Goal: Task Accomplishment & Management: Complete application form

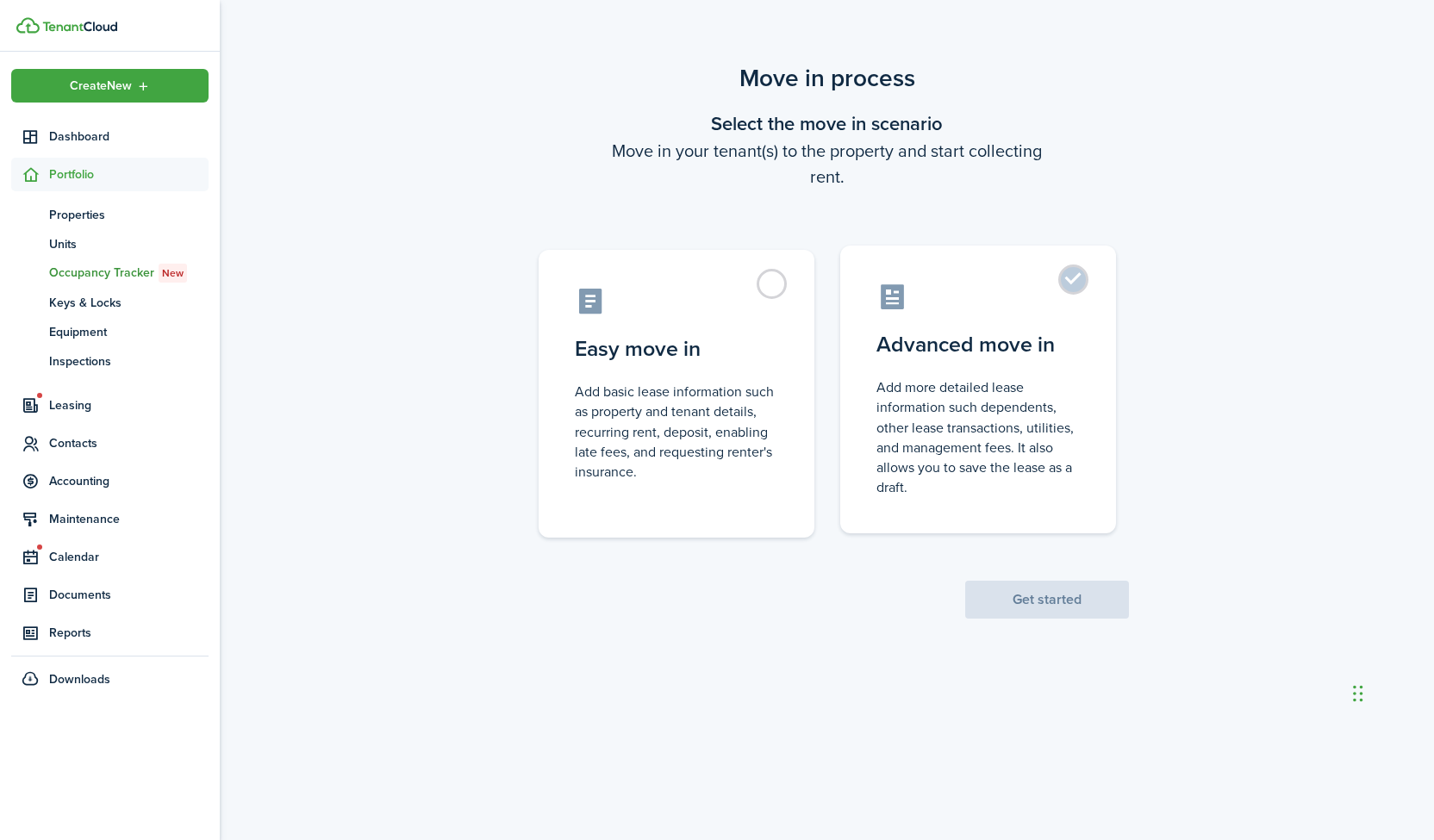
click at [1093, 291] on label "Advanced move in Add more detailed lease information such dependents, other lea…" at bounding box center [978, 389] width 276 height 288
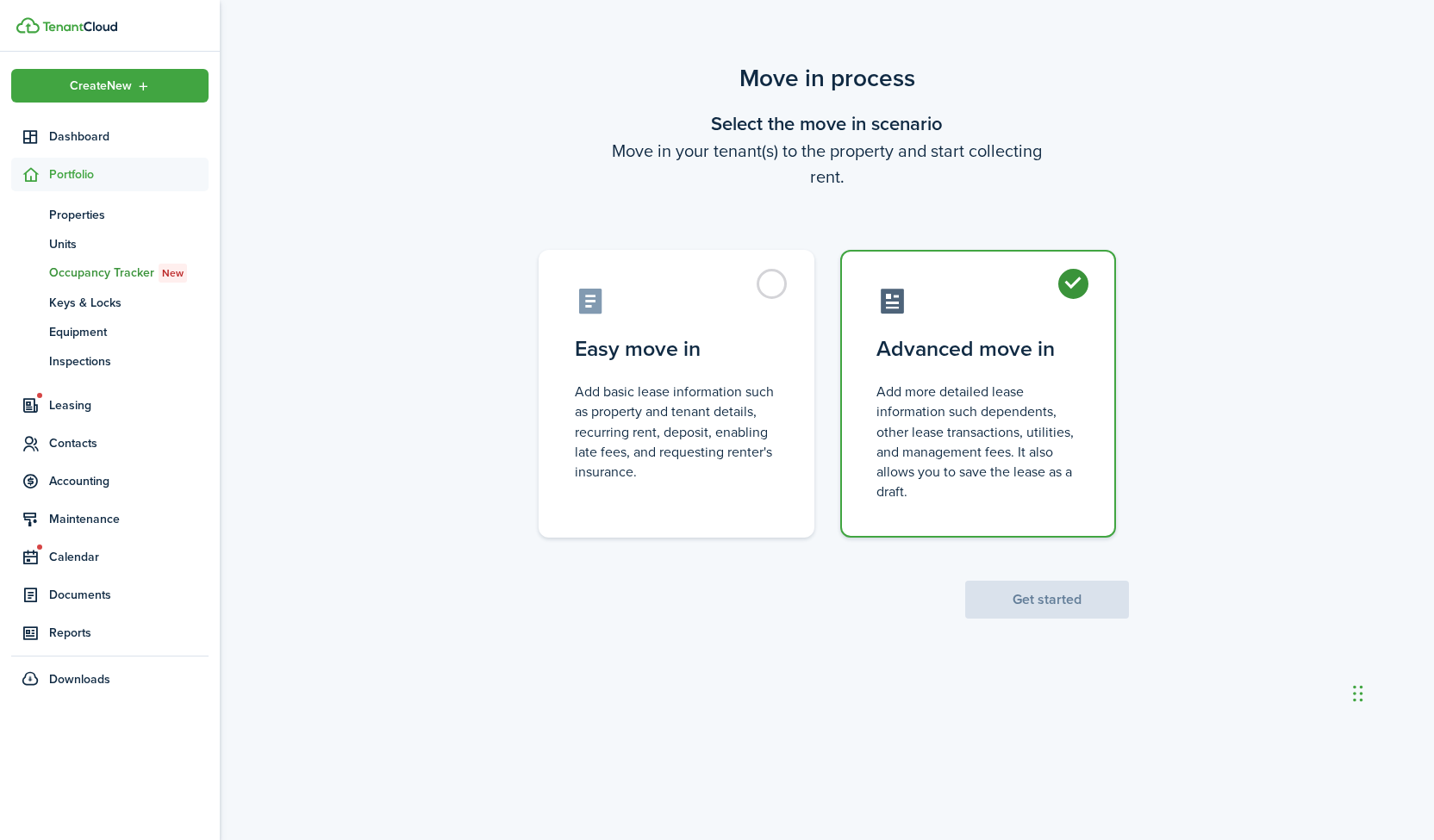
radio input "true"
click at [1041, 603] on button "Get started" at bounding box center [1046, 600] width 164 height 38
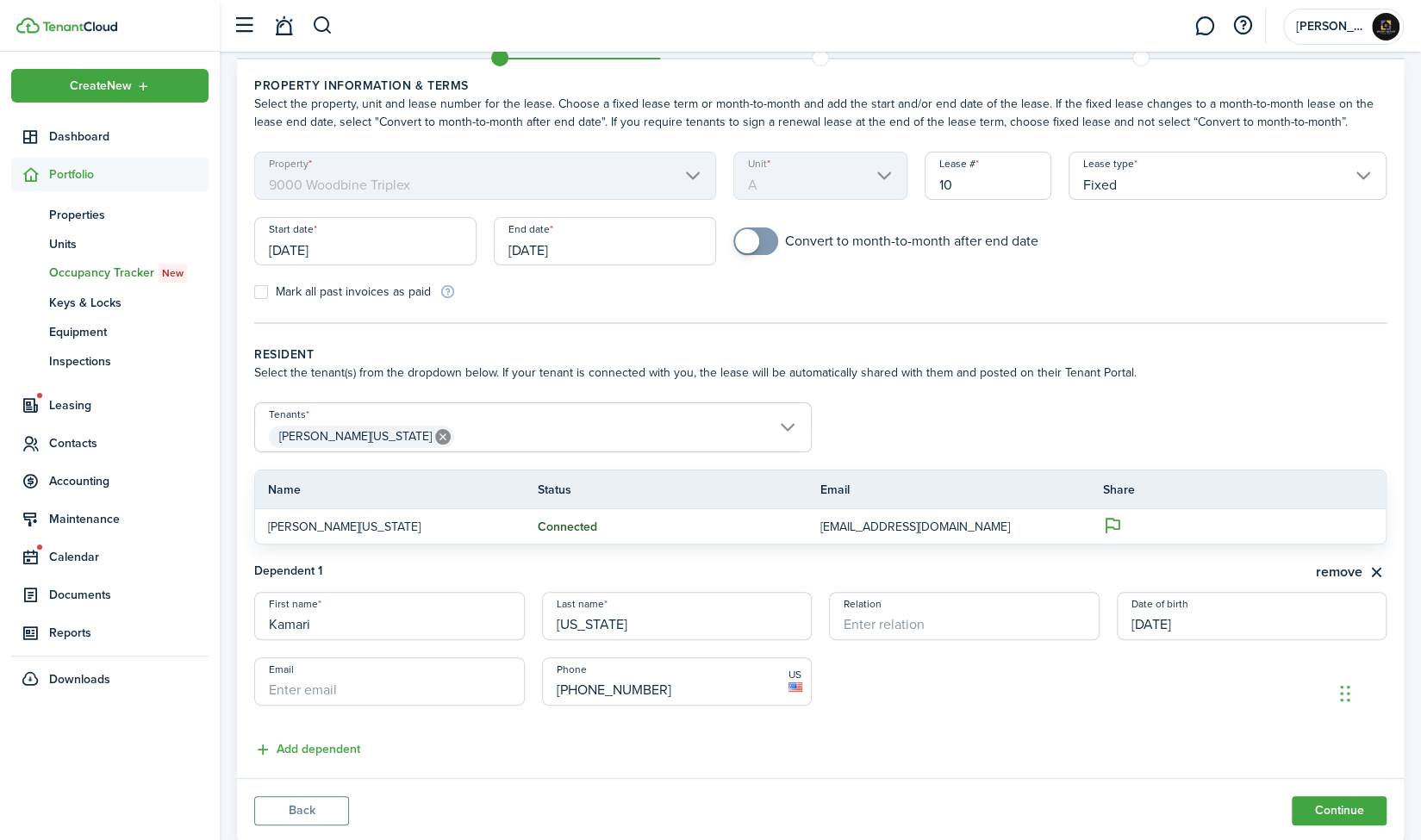
scroll to position [56, 0]
click at [581, 252] on input "[DATE]" at bounding box center [605, 244] width 222 height 48
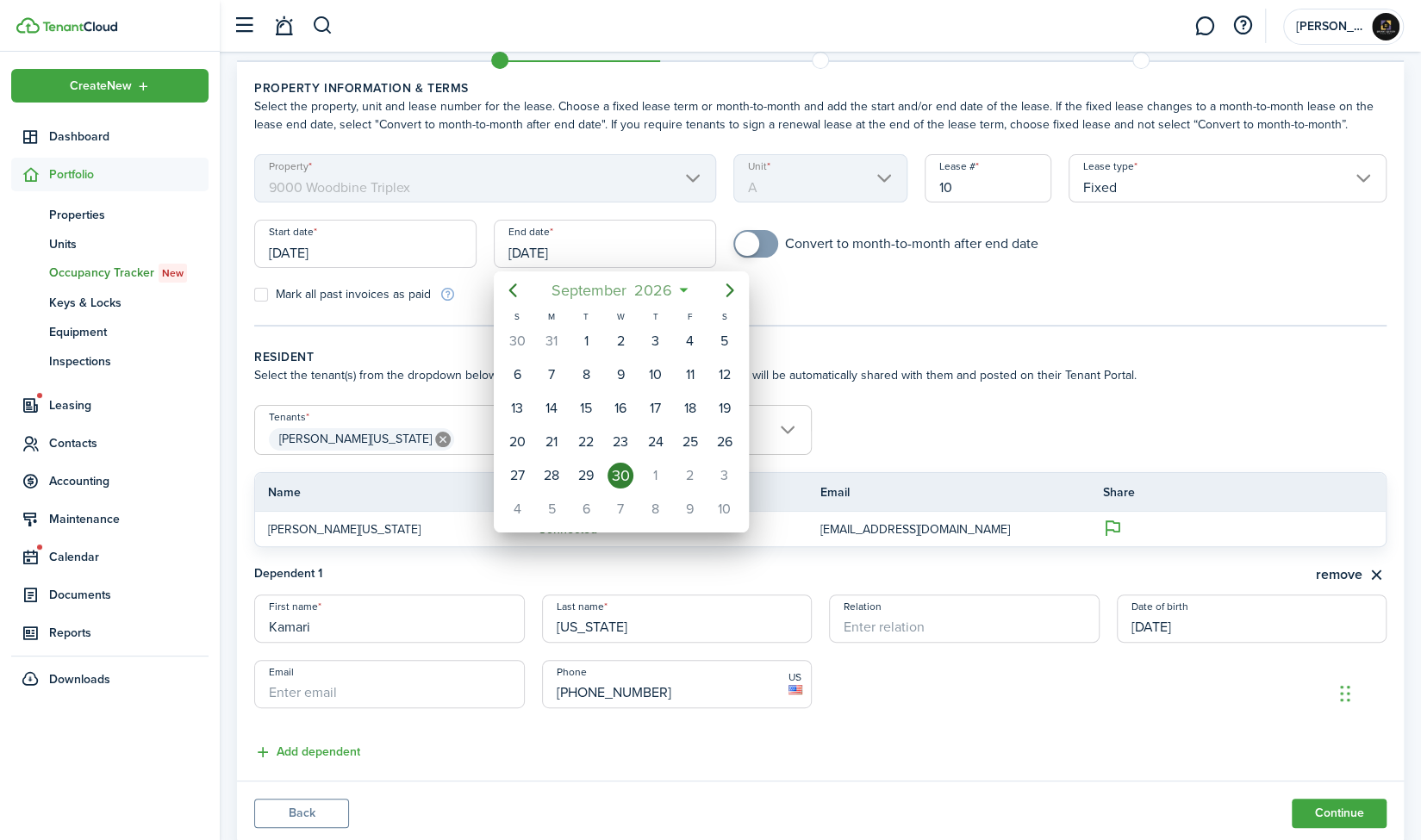
click at [681, 293] on mbsc-button "[DATE]" at bounding box center [612, 291] width 142 height 31
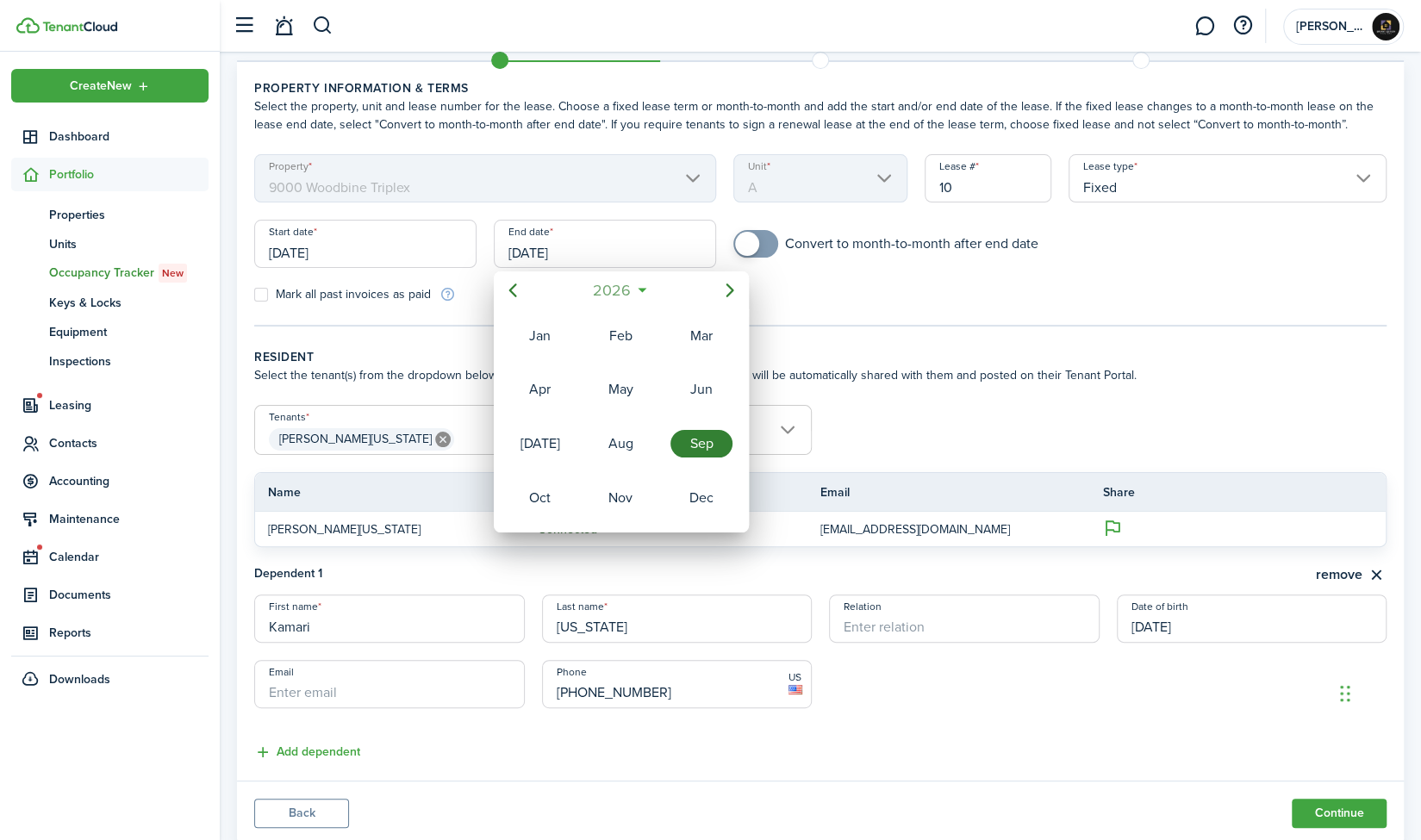
click at [641, 292] on mbsc-button "2026" at bounding box center [612, 291] width 59 height 31
click at [547, 501] on div "2027" at bounding box center [540, 498] width 62 height 28
click at [849, 287] on div at bounding box center [710, 420] width 1696 height 1116
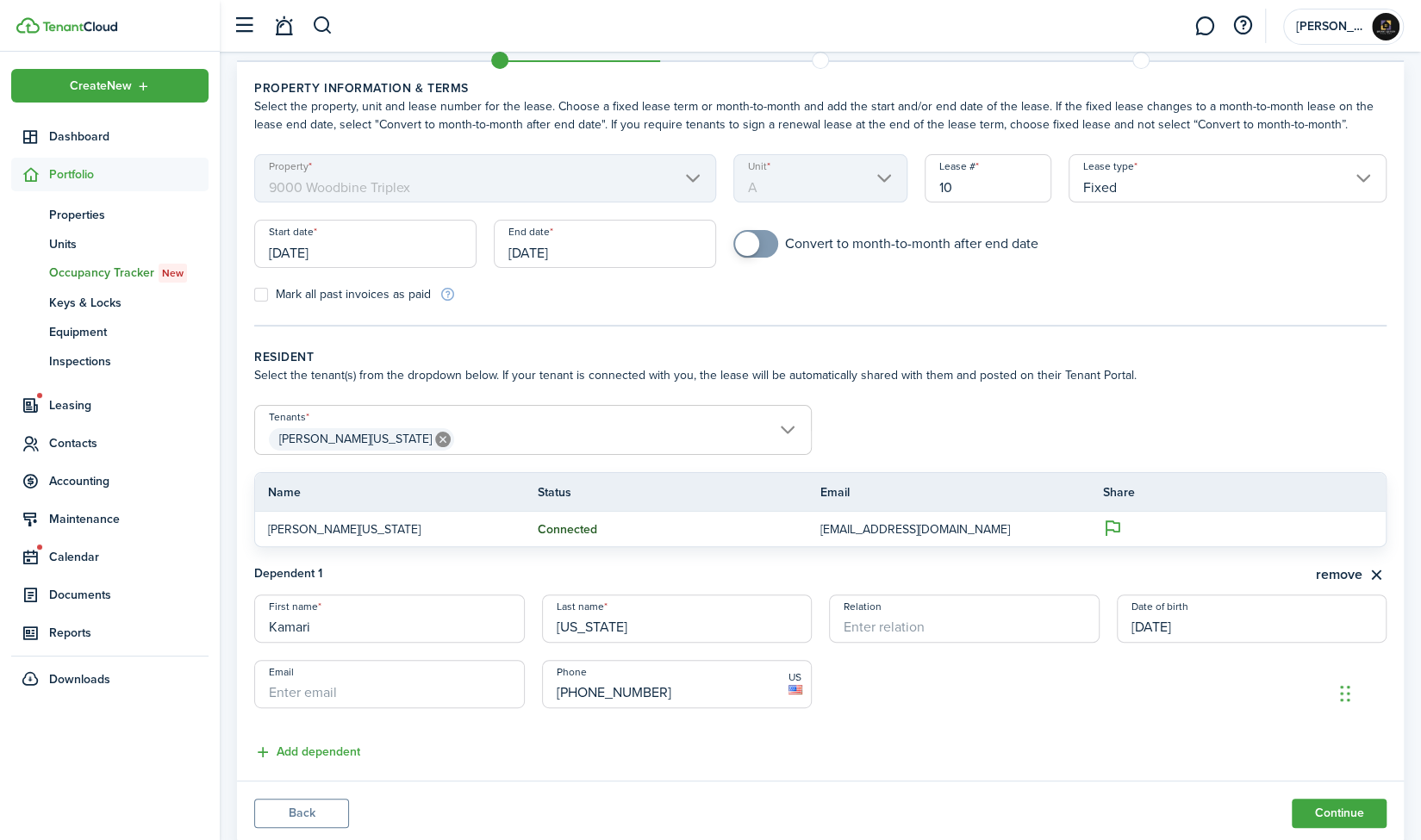
click at [393, 259] on input "[DATE]" at bounding box center [365, 244] width 222 height 48
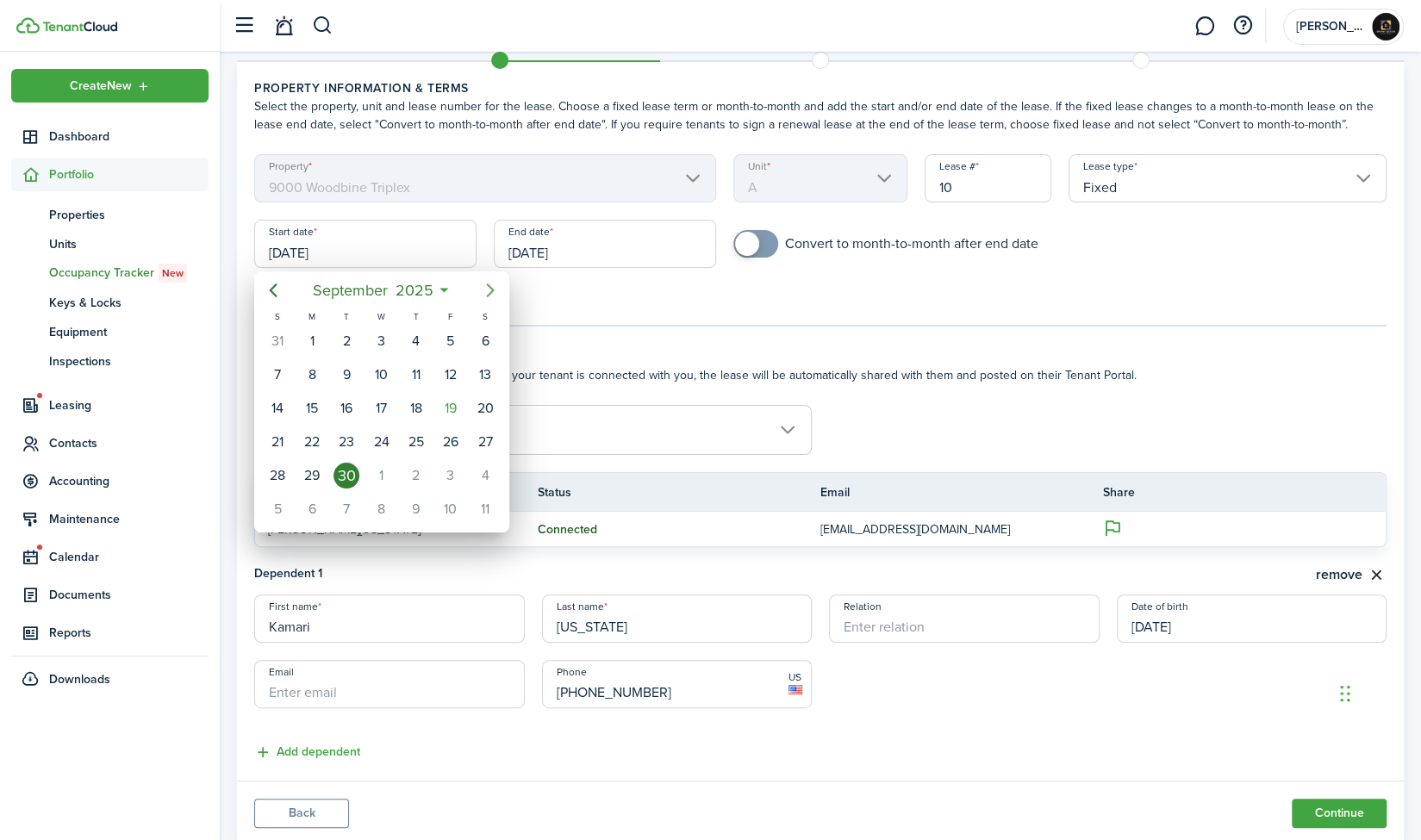
click at [491, 289] on icon "Next page" at bounding box center [490, 291] width 8 height 13
click at [380, 340] on div "1" at bounding box center [381, 340] width 26 height 26
type input "[DATE]"
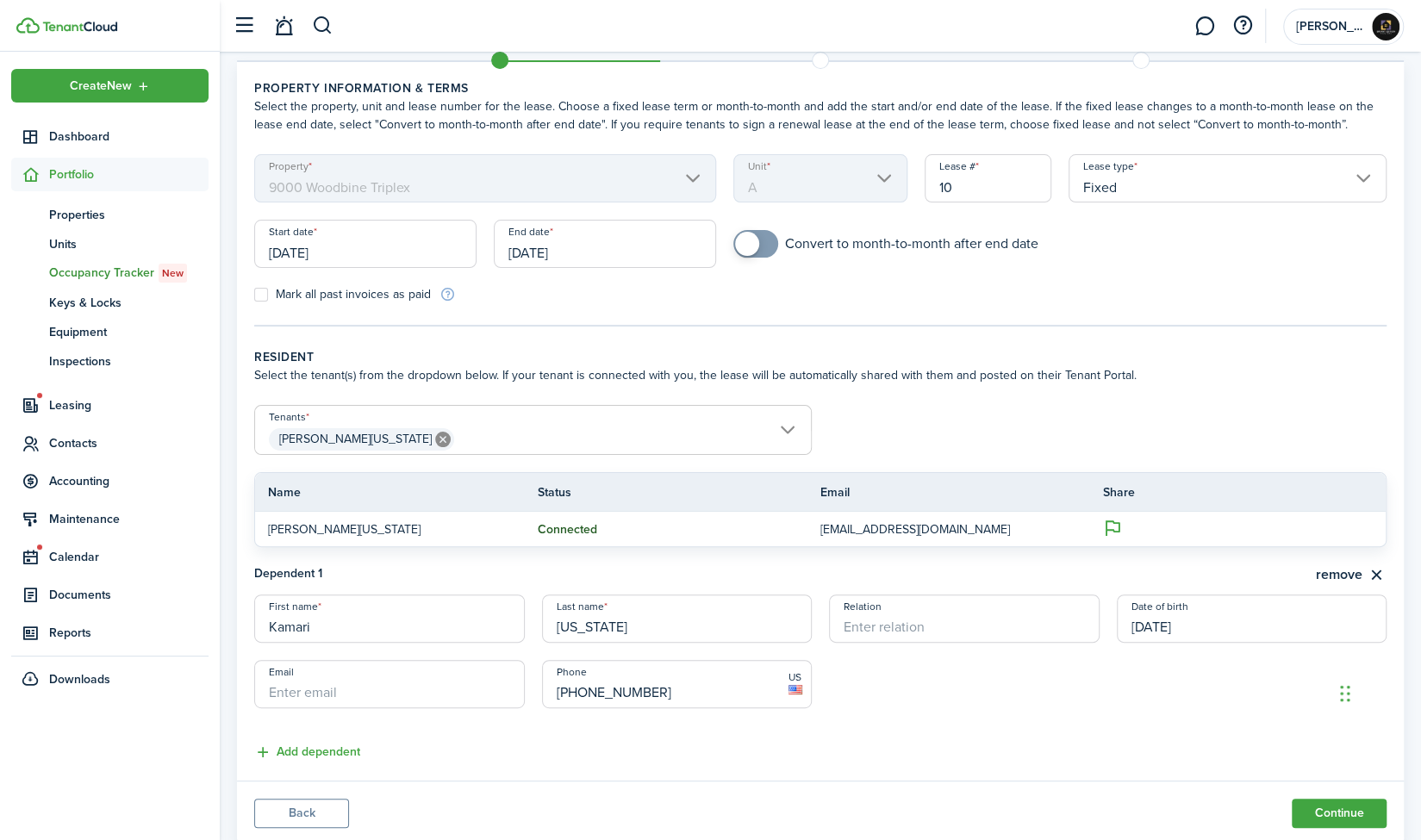
click at [610, 253] on input "[DATE]" at bounding box center [605, 244] width 222 height 48
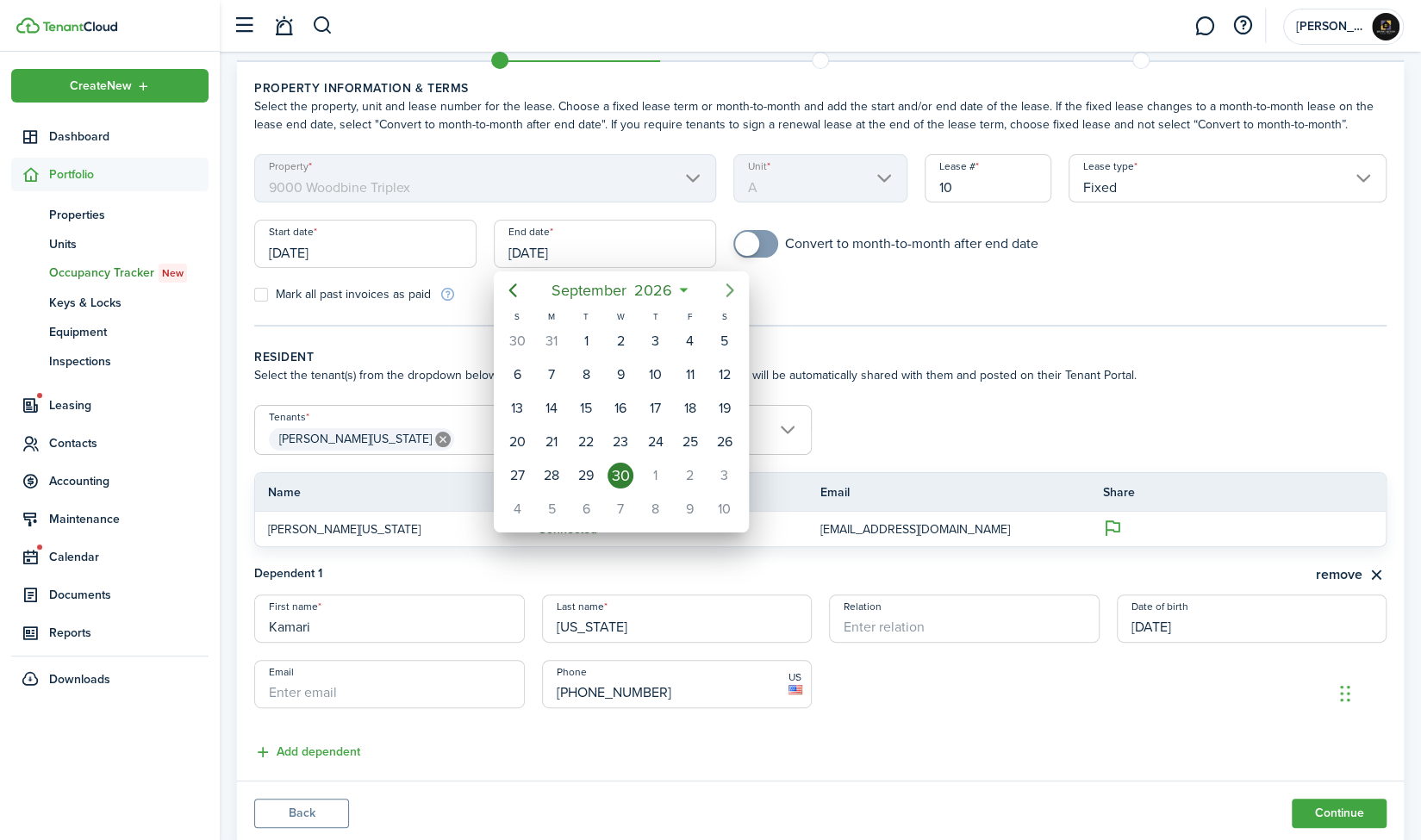
click at [731, 292] on icon "Next page" at bounding box center [730, 291] width 8 height 13
click at [671, 292] on mbsc-button "[DATE]" at bounding box center [612, 291] width 123 height 31
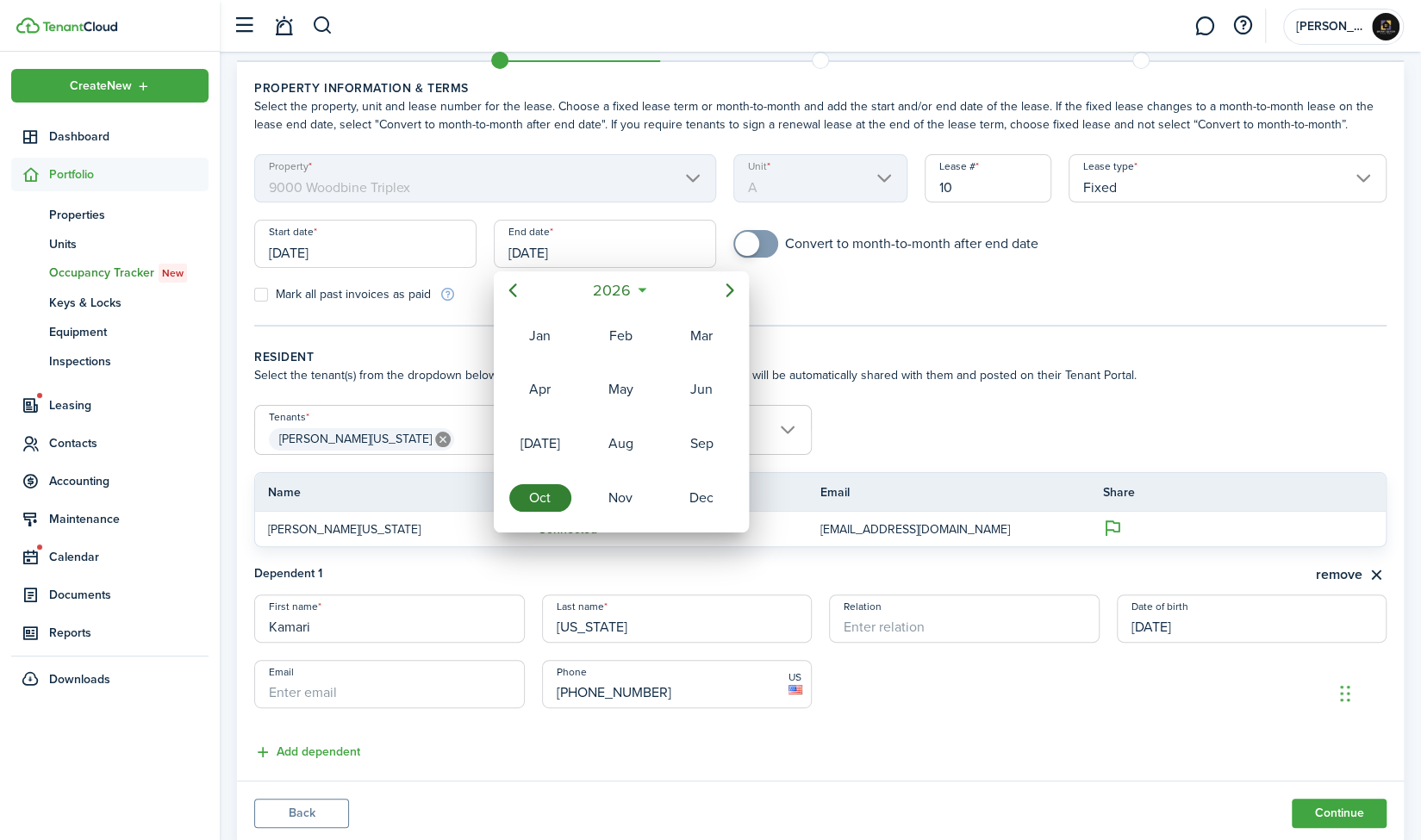
click at [641, 287] on icon at bounding box center [641, 291] width 18 height 17
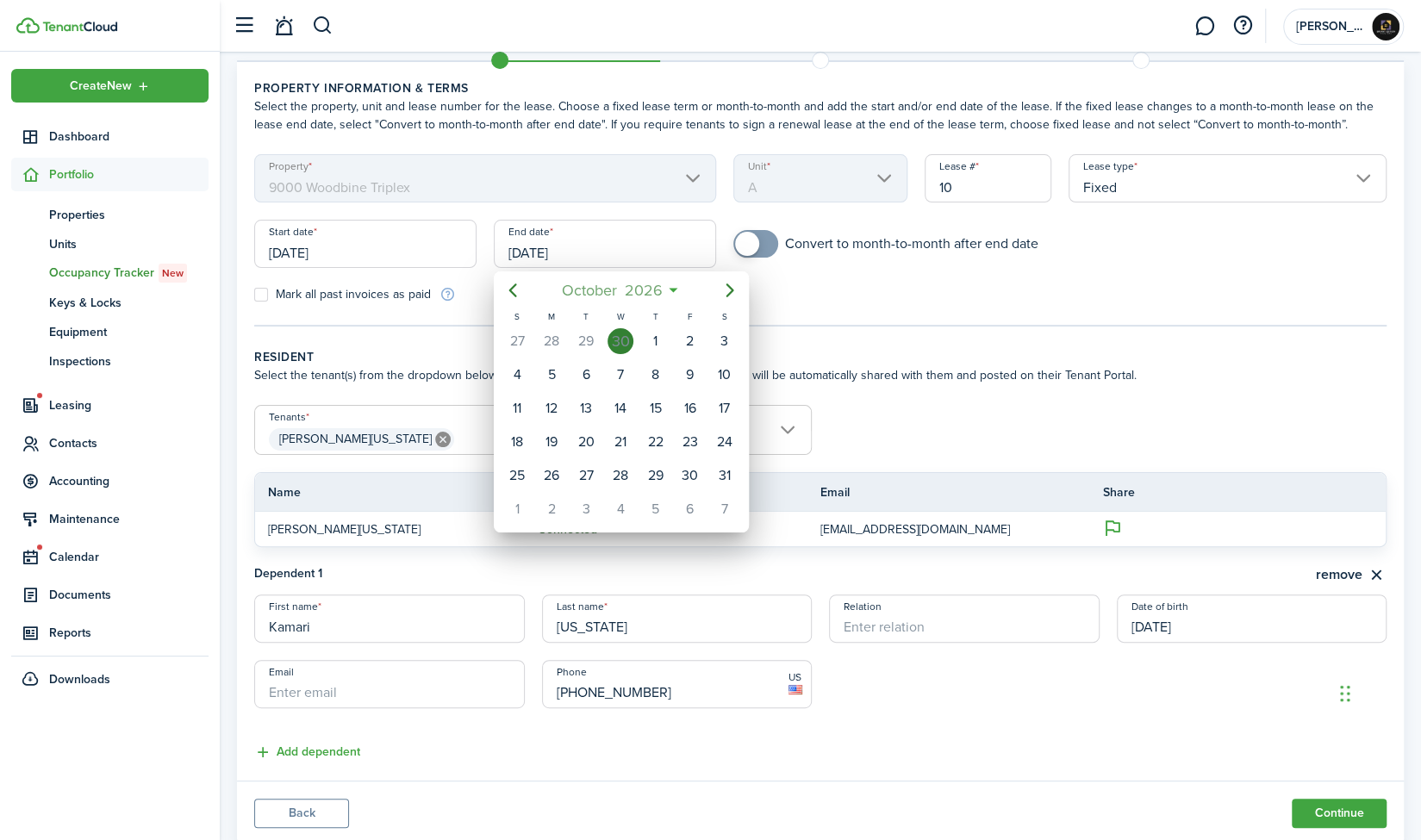
click at [666, 287] on mbsc-button "[DATE]" at bounding box center [612, 291] width 123 height 31
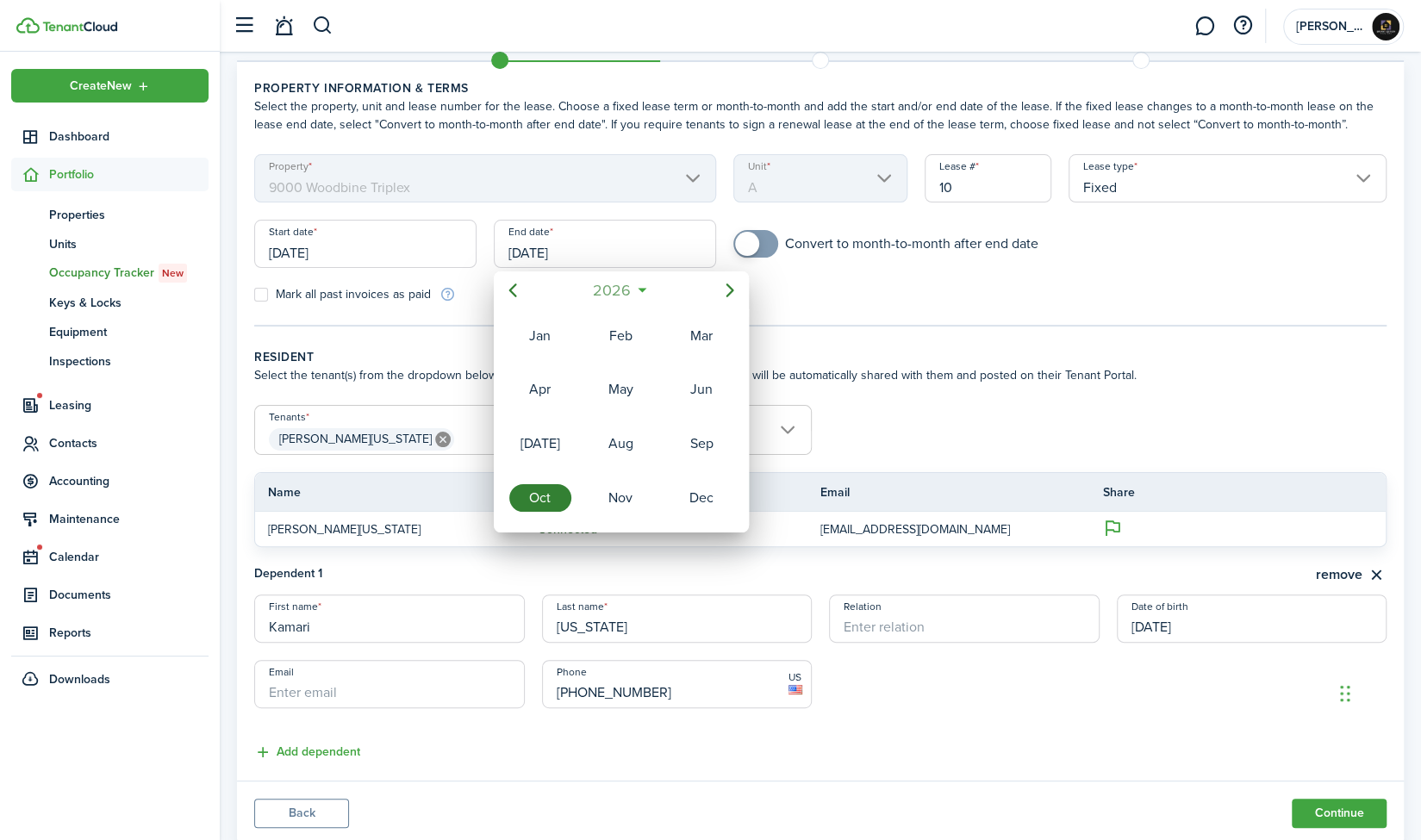
click at [626, 287] on span "2026" at bounding box center [613, 291] width 46 height 31
click at [541, 496] on div "2027" at bounding box center [540, 498] width 62 height 28
click at [555, 490] on div "Oct" at bounding box center [540, 498] width 62 height 28
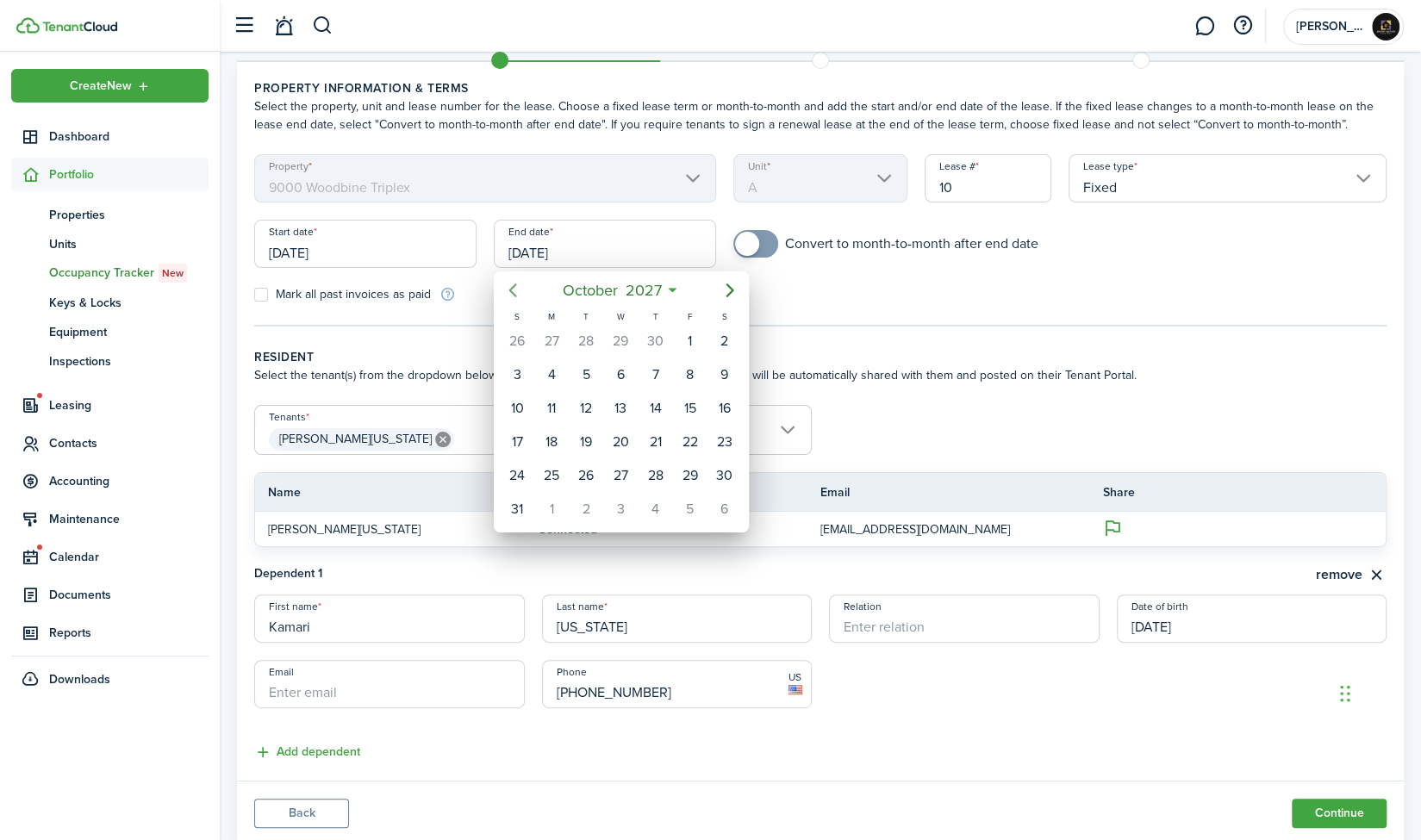
click at [511, 289] on icon "Previous page" at bounding box center [512, 291] width 8 height 13
click at [658, 468] on div "30" at bounding box center [654, 475] width 26 height 26
type input "[DATE]"
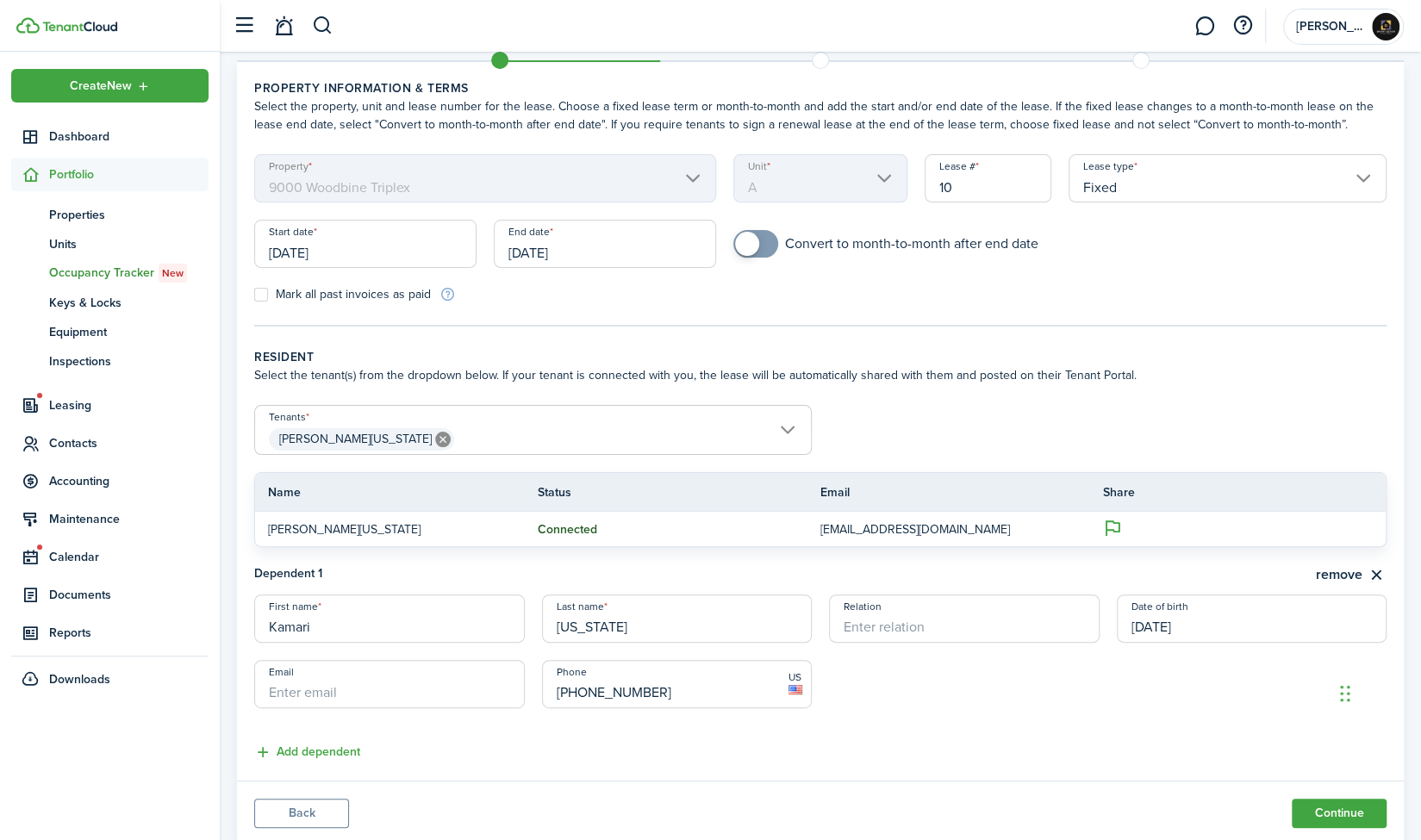
click at [837, 292] on form "Property 9000 Woodbine Triplex Unit A Lease # 10 Lease type Fixed Start date [D…" at bounding box center [820, 228] width 1150 height 149
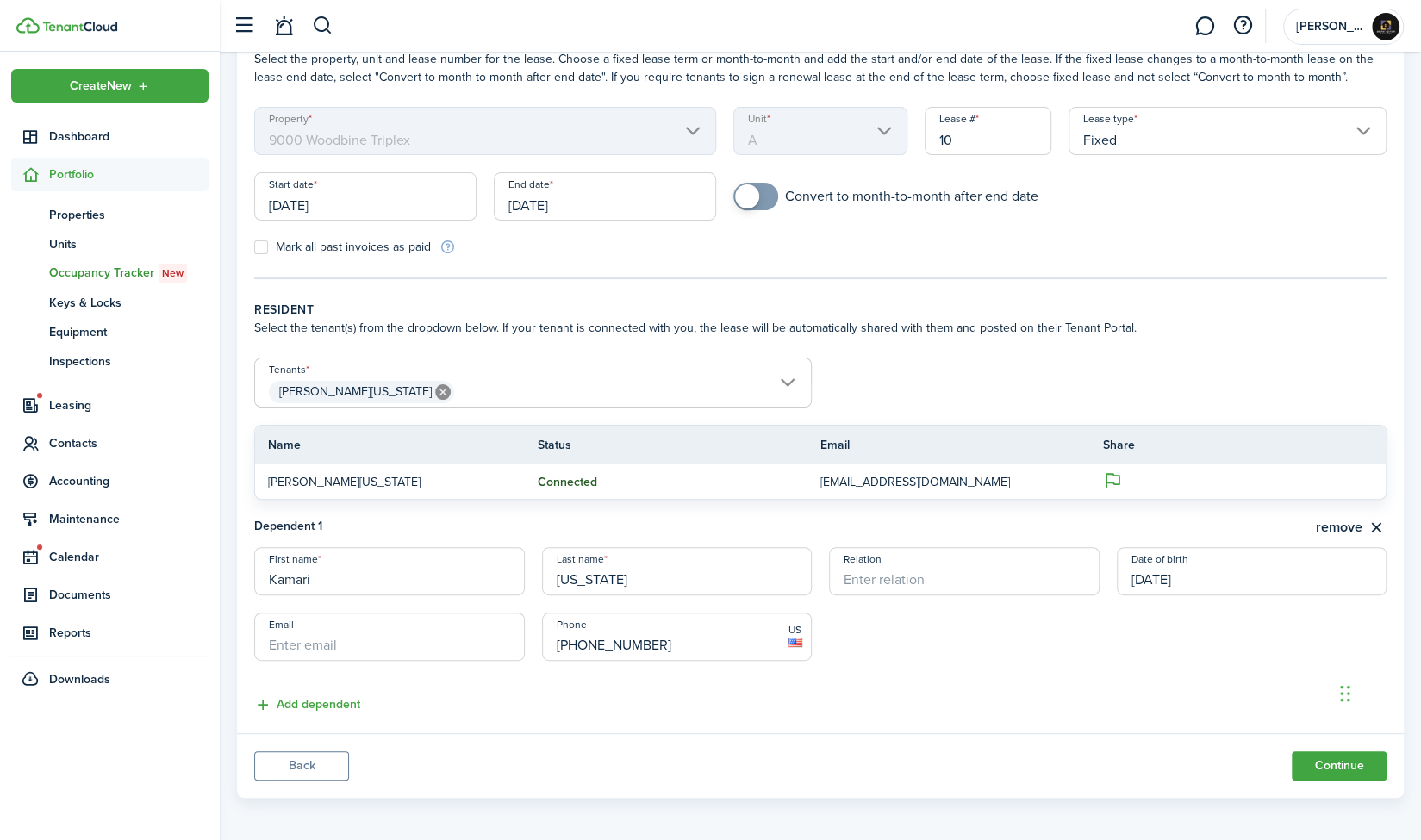
scroll to position [106, 0]
click at [1349, 766] on button "Continue" at bounding box center [1339, 763] width 95 height 30
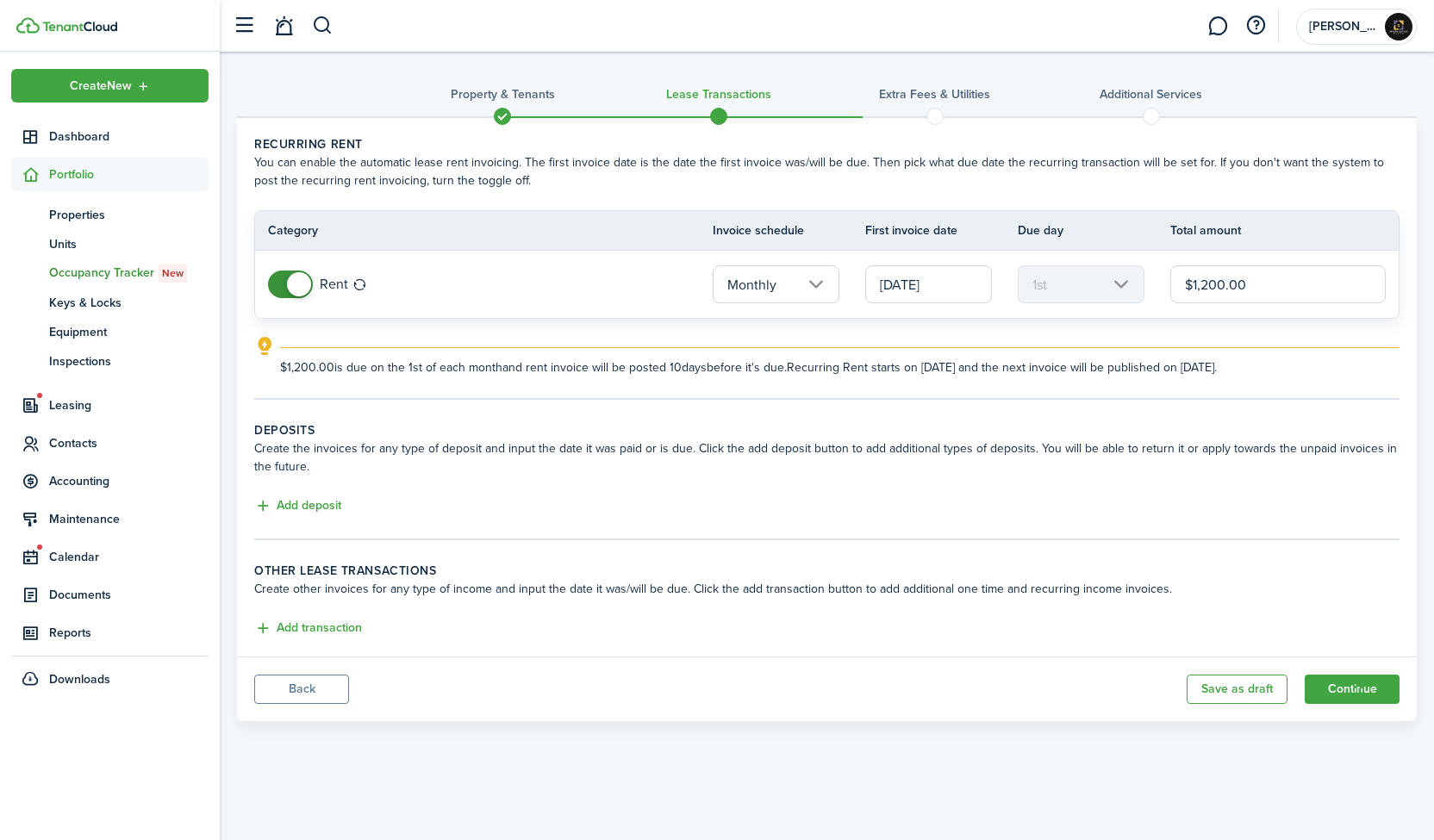
drag, startPoint x: 1250, startPoint y: 287, endPoint x: 1199, endPoint y: 292, distance: 51.2
click at [1199, 292] on input "$1,200.00" at bounding box center [1278, 285] width 216 height 38
type input "$1,050.00"
click at [309, 502] on button "Add deposit" at bounding box center [297, 506] width 87 height 20
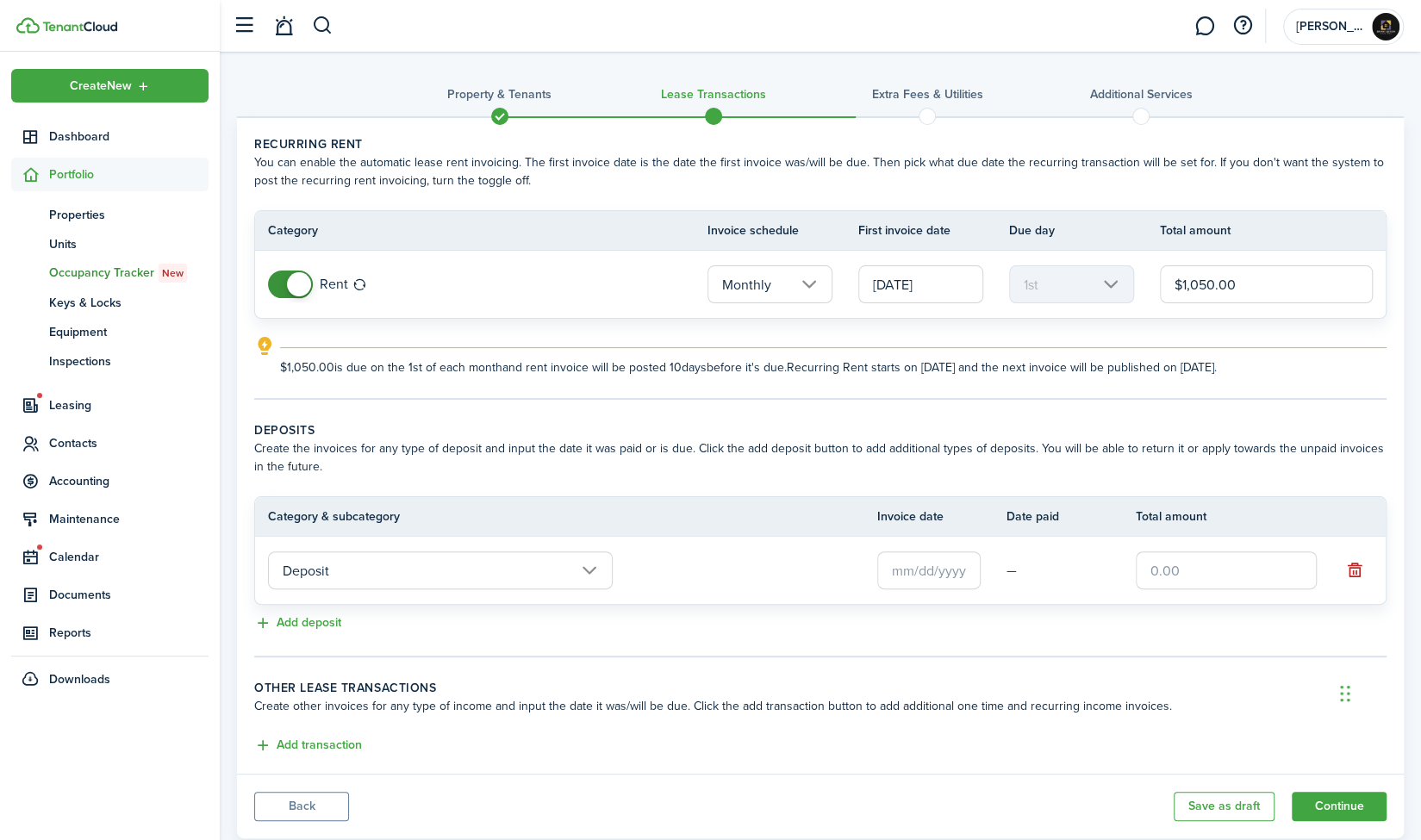
click at [965, 563] on input "text" at bounding box center [929, 571] width 104 height 38
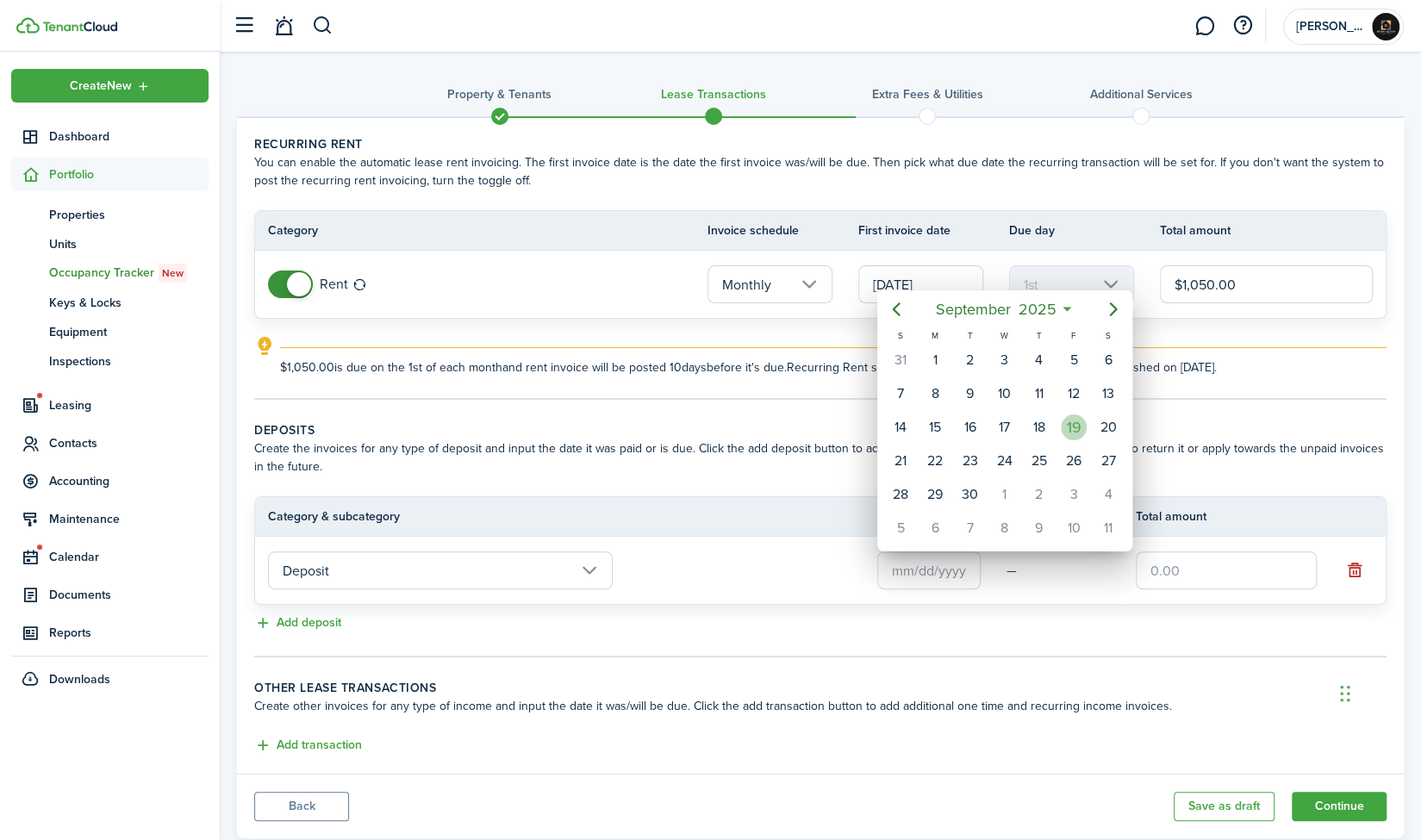
click at [1072, 426] on div "19" at bounding box center [1073, 427] width 26 height 26
type input "[DATE]"
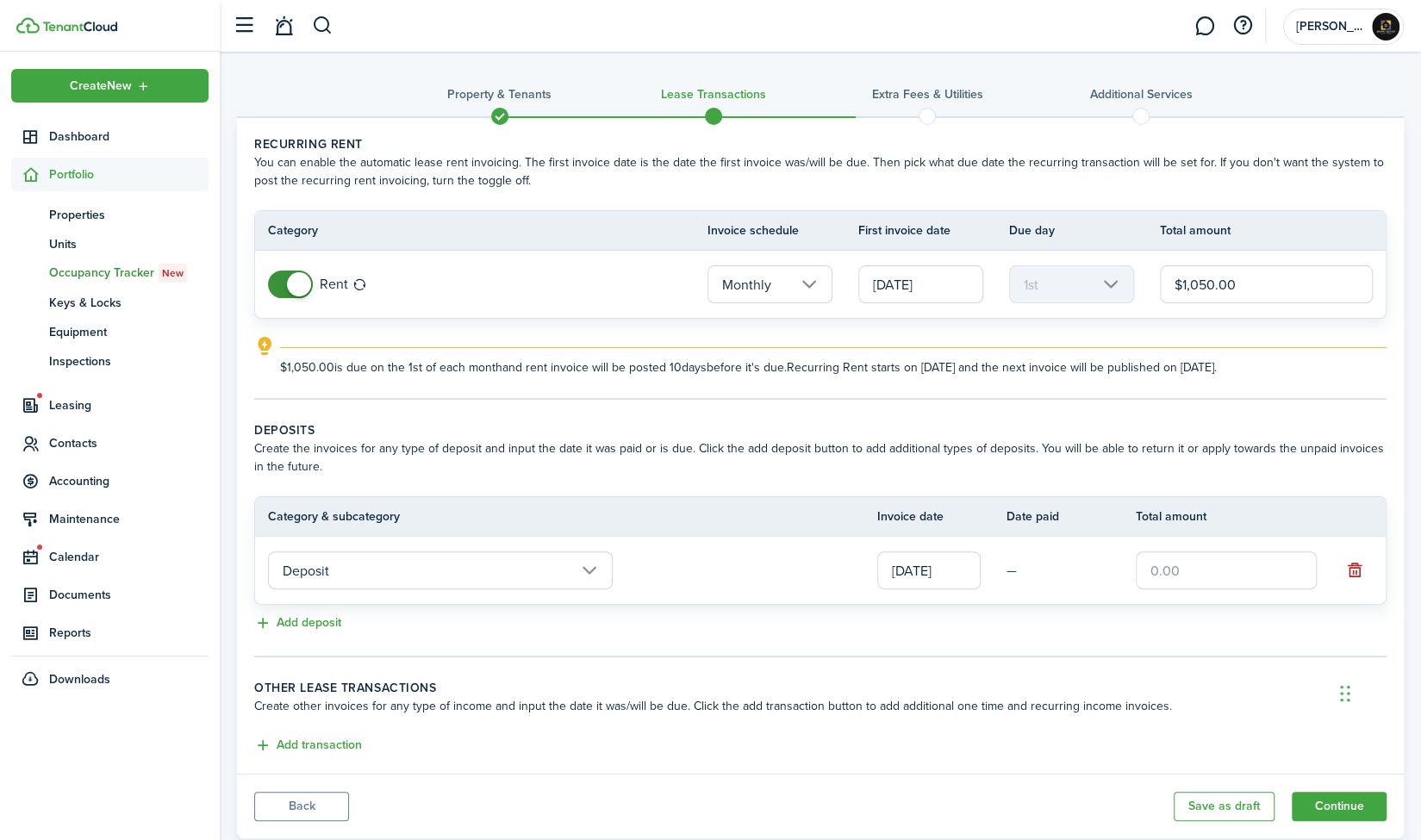
click at [1214, 583] on input "text" at bounding box center [1225, 571] width 181 height 38
type input "$500.00"
click at [1203, 618] on div "Add deposit" at bounding box center [820, 624] width 1132 height 21
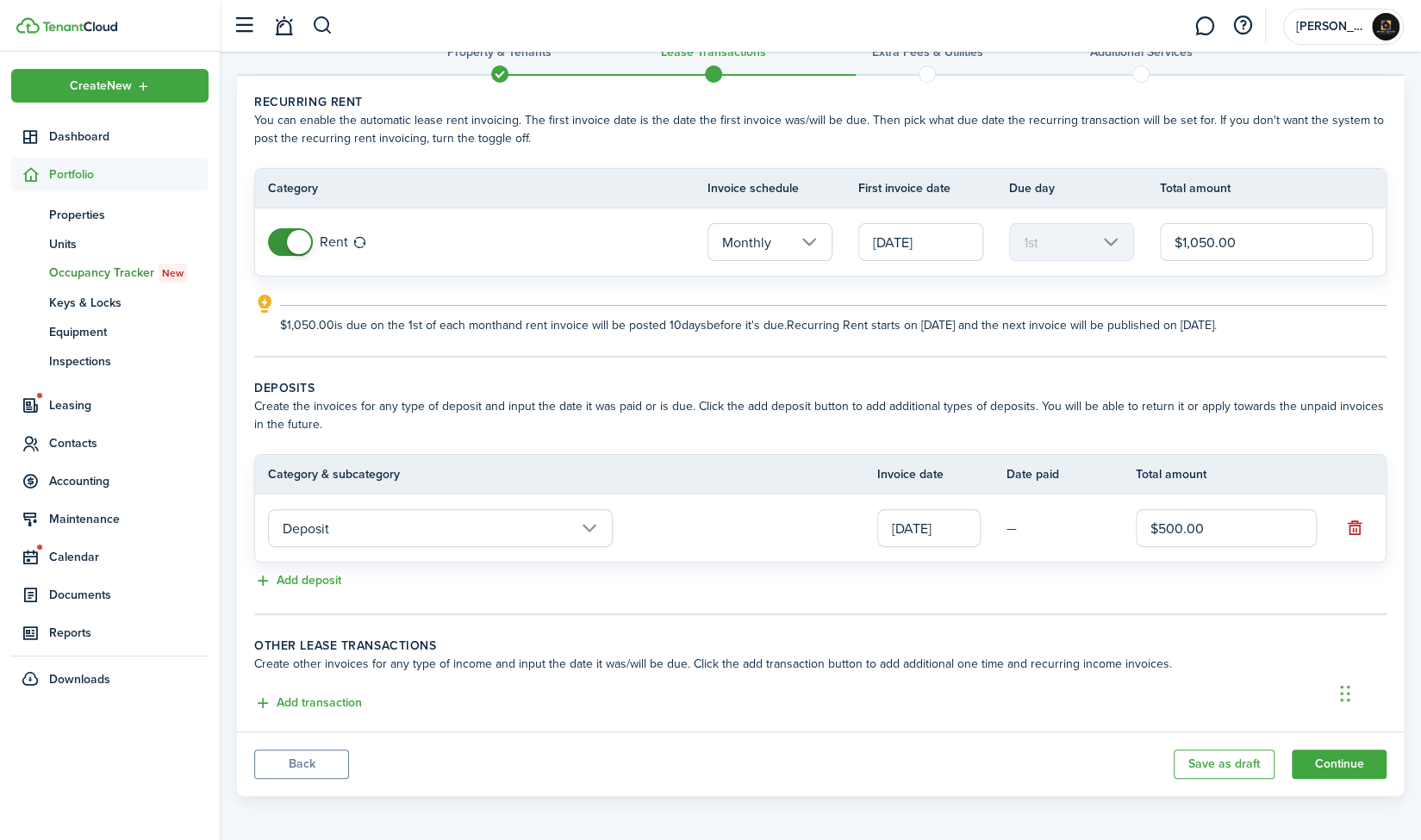
click at [940, 683] on lease-classic-other-transaction "Other lease transactions Create other invoices for any type of income and input…" at bounding box center [820, 675] width 1132 height 78
click at [1344, 759] on button "Continue" at bounding box center [1339, 764] width 95 height 30
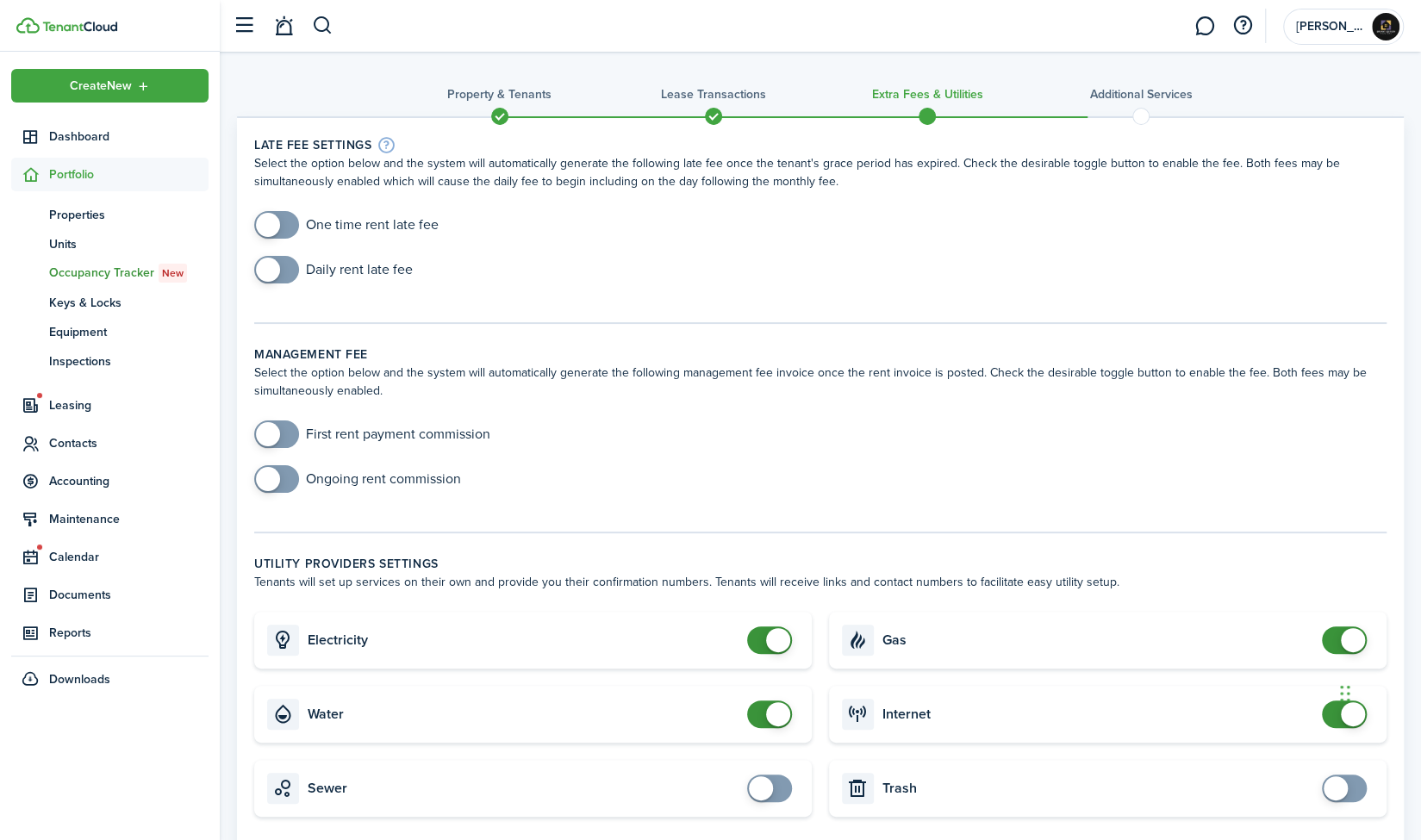
checkbox input "true"
click at [273, 228] on span at bounding box center [268, 224] width 24 height 24
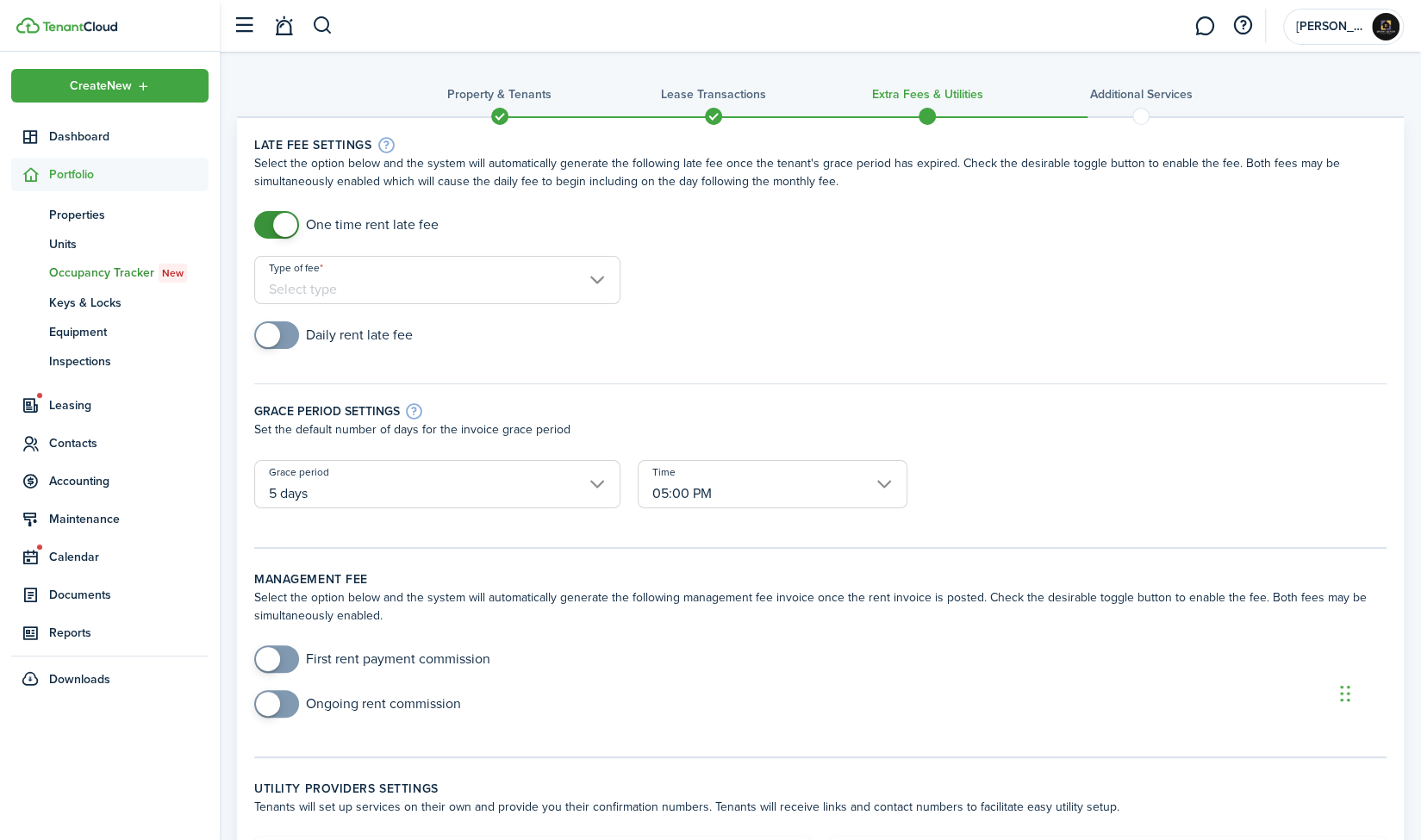
click at [576, 292] on input "Type of fee" at bounding box center [437, 280] width 366 height 48
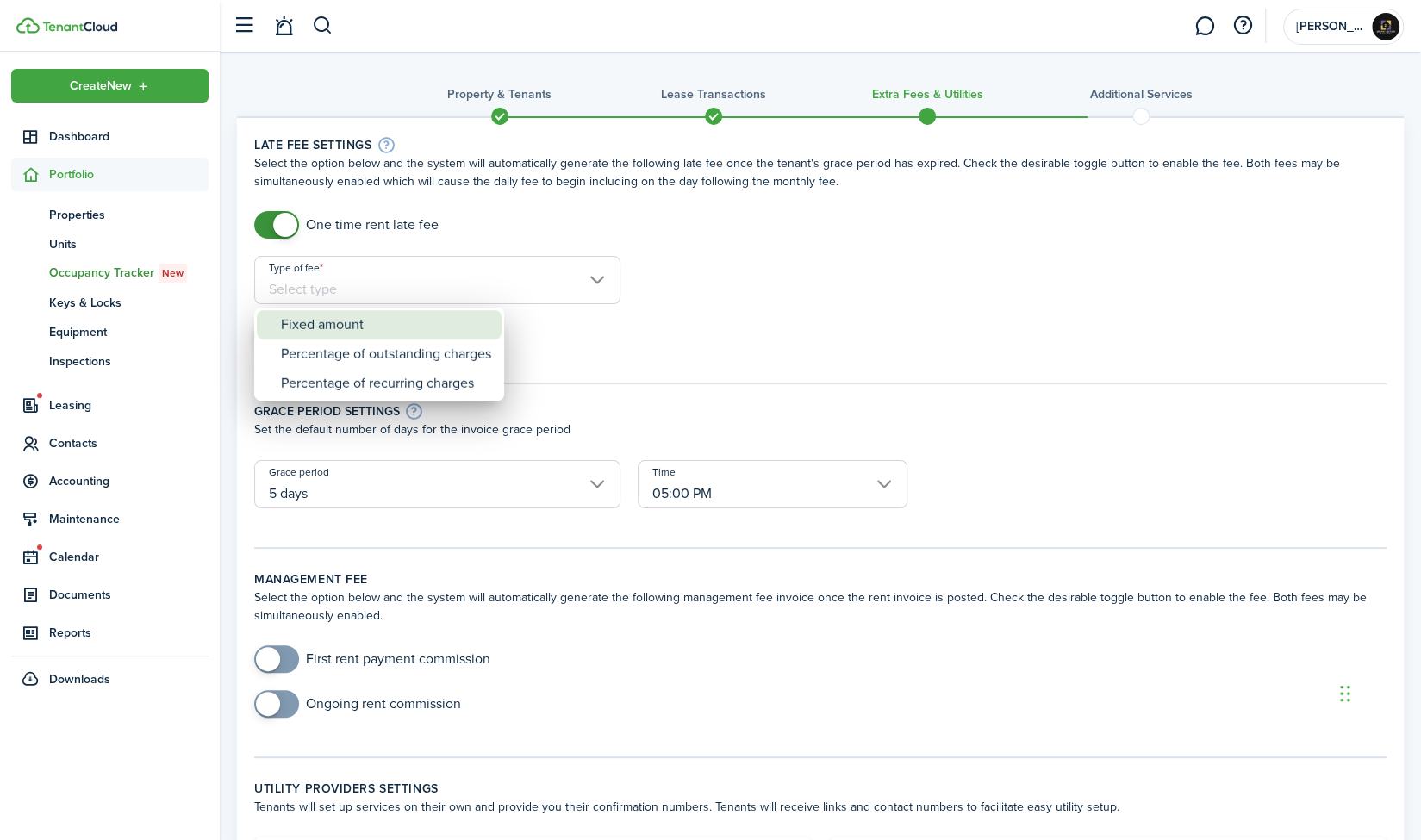
click at [500, 318] on mbsc-wheel-item "Fixed amount" at bounding box center [379, 324] width 245 height 30
type input "Fixed amount"
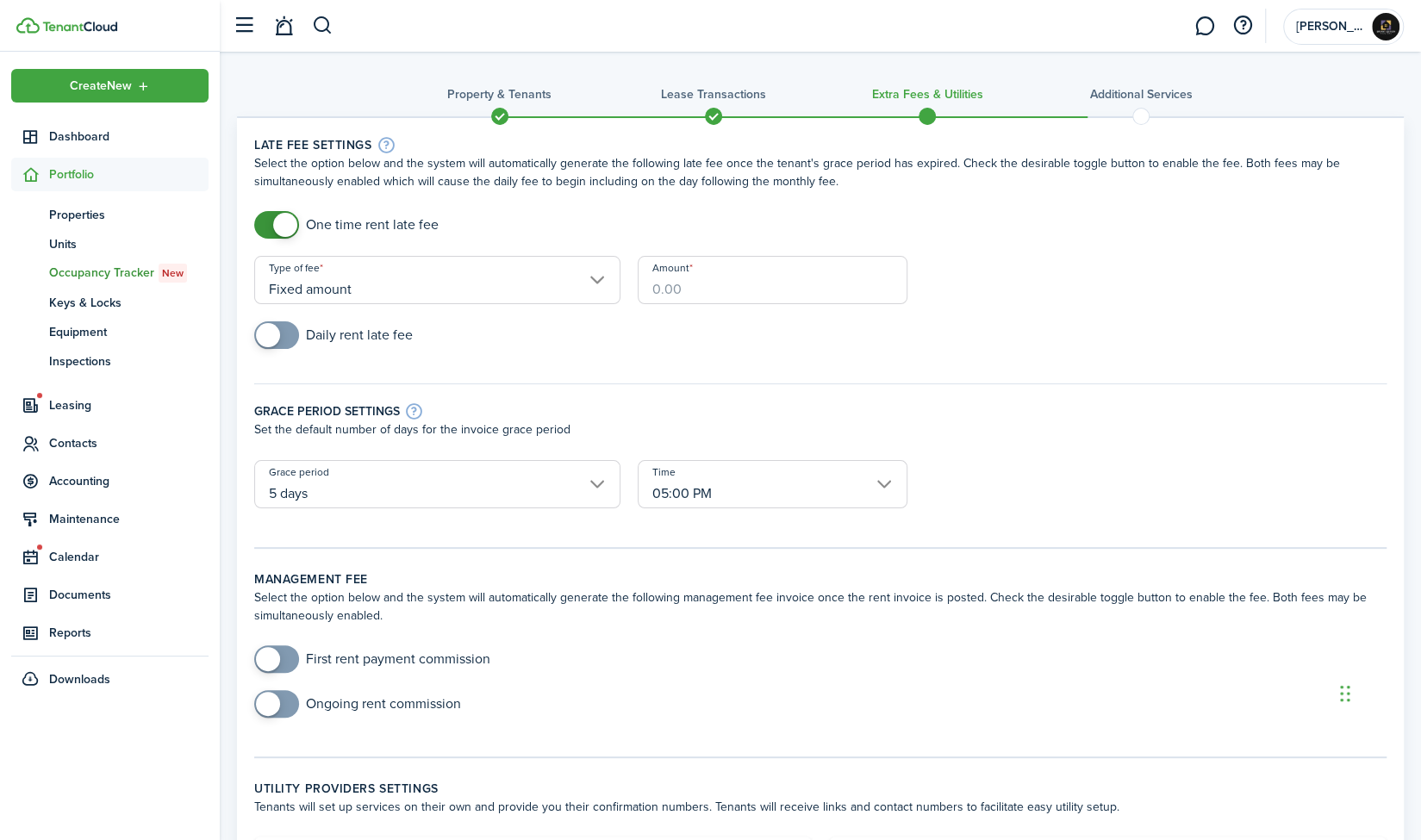
click at [720, 280] on input "Amount" at bounding box center [773, 280] width 270 height 48
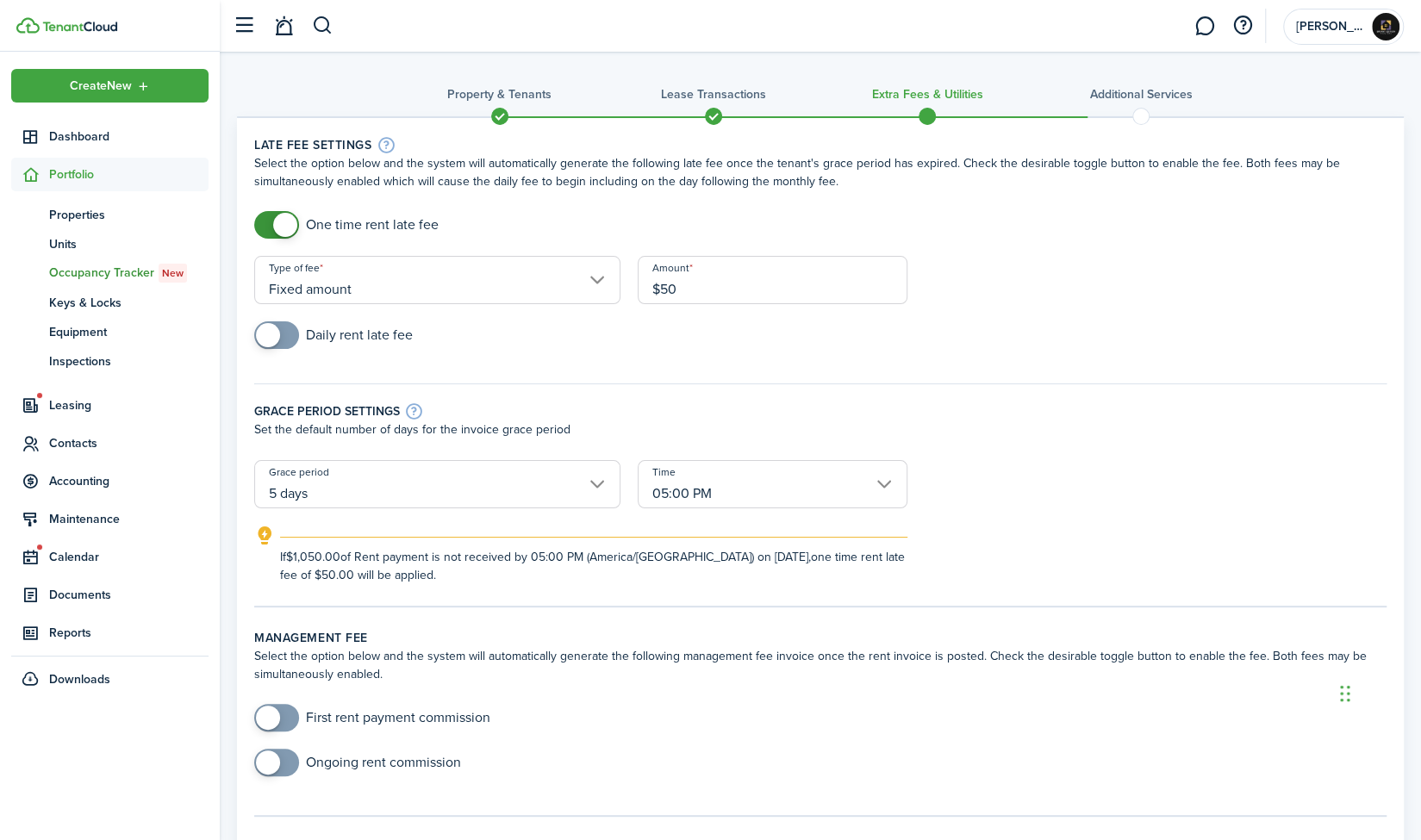
type input "$50.00"
click at [700, 323] on div "Daily rent late fee" at bounding box center [820, 343] width 1150 height 45
checkbox input "true"
click at [271, 336] on span at bounding box center [268, 335] width 24 height 24
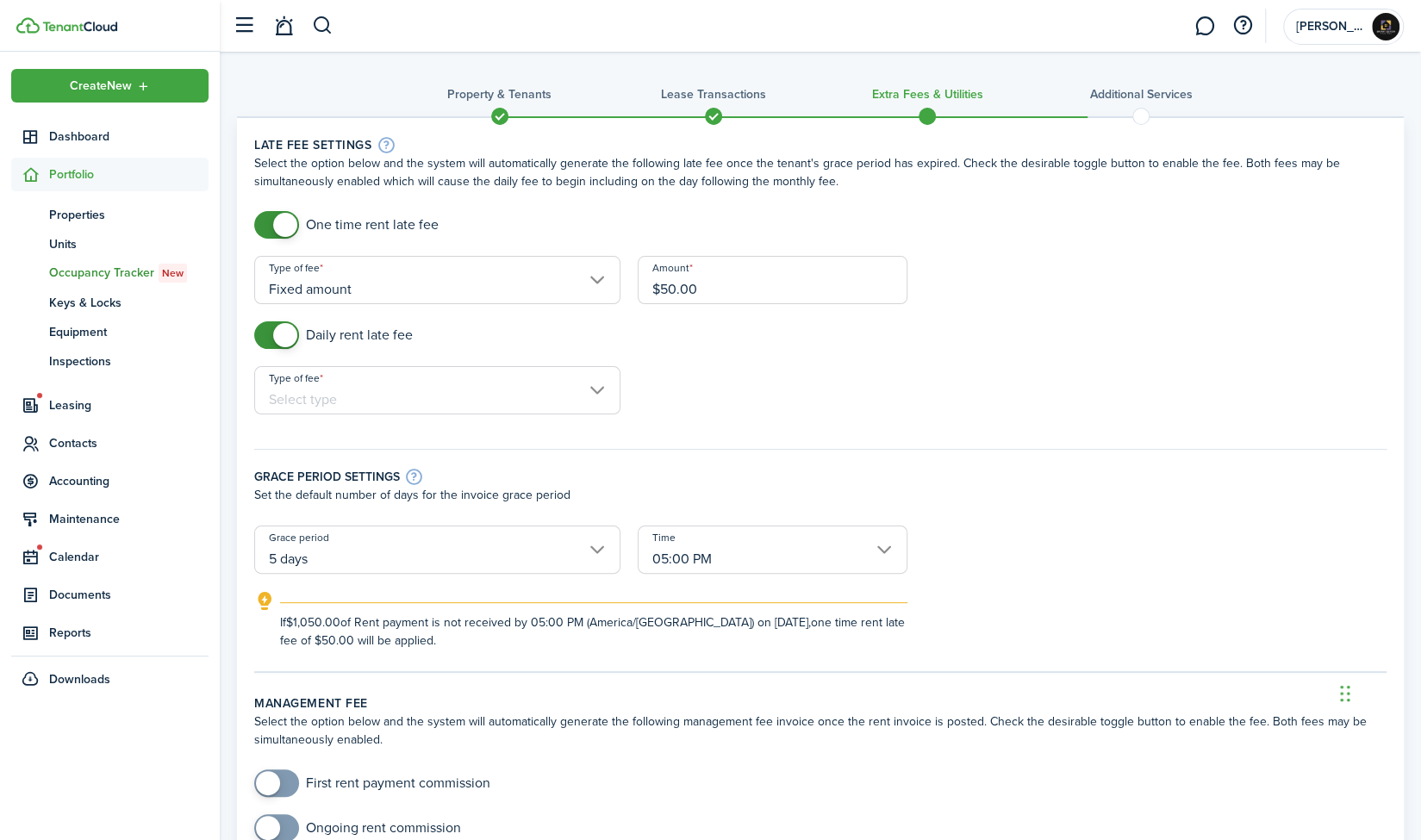
click at [603, 402] on input "Type of fee" at bounding box center [437, 390] width 366 height 48
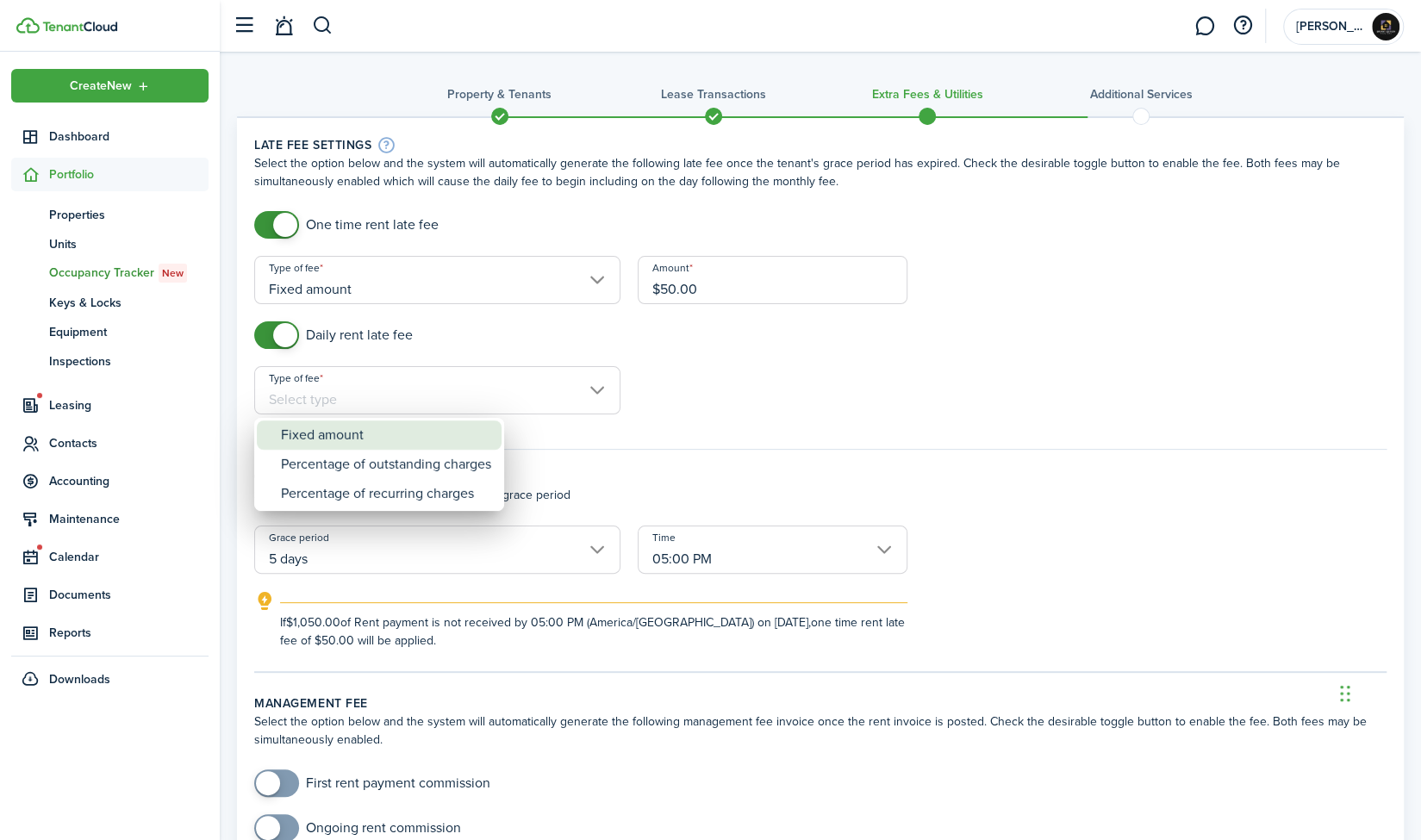
click at [438, 446] on div "Fixed amount" at bounding box center [385, 434] width 210 height 30
type input "Fixed amount"
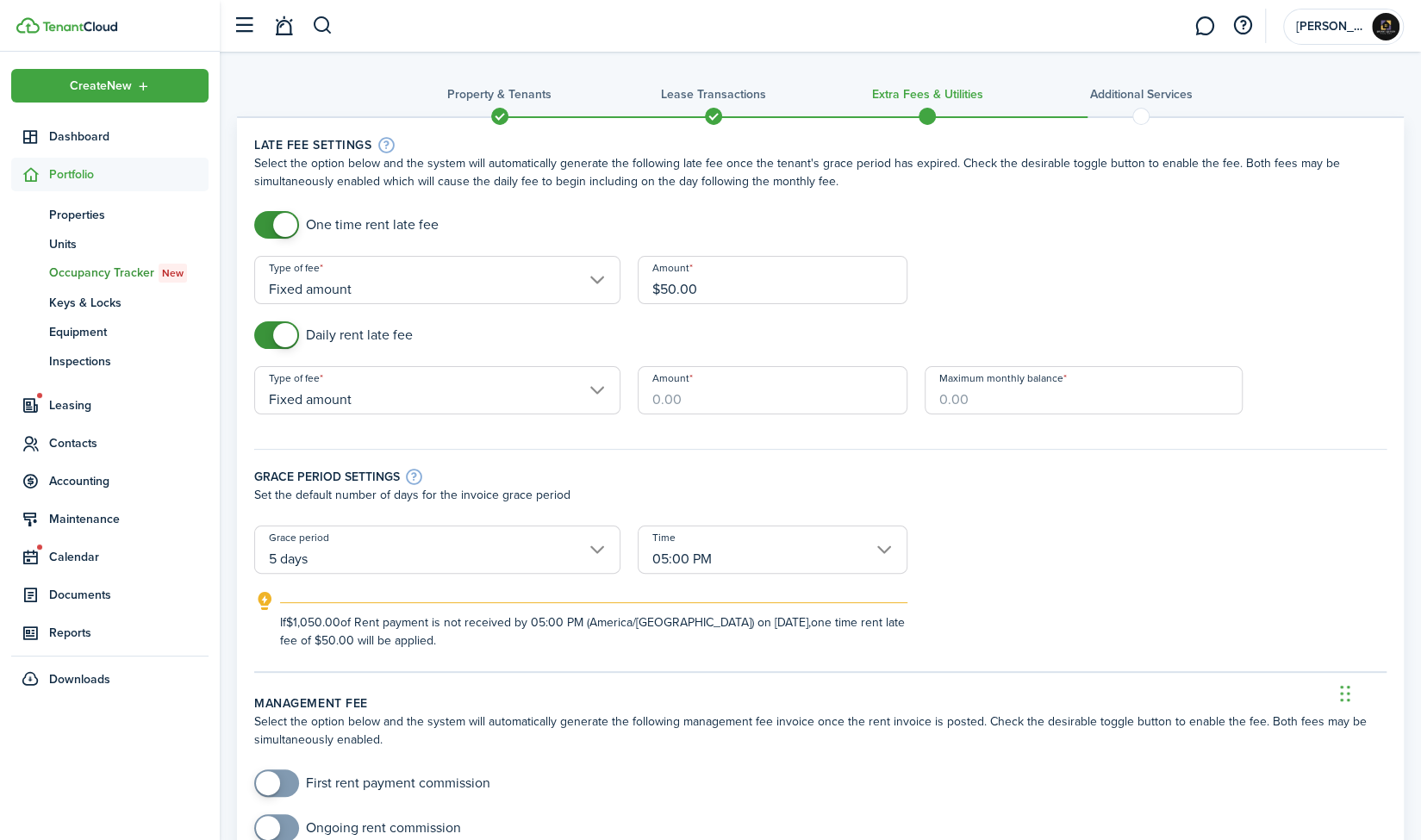
click at [727, 400] on input "Amount" at bounding box center [773, 390] width 270 height 48
type input "$10.00"
click at [961, 398] on input "Maximum monthly balance" at bounding box center [1083, 390] width 318 height 48
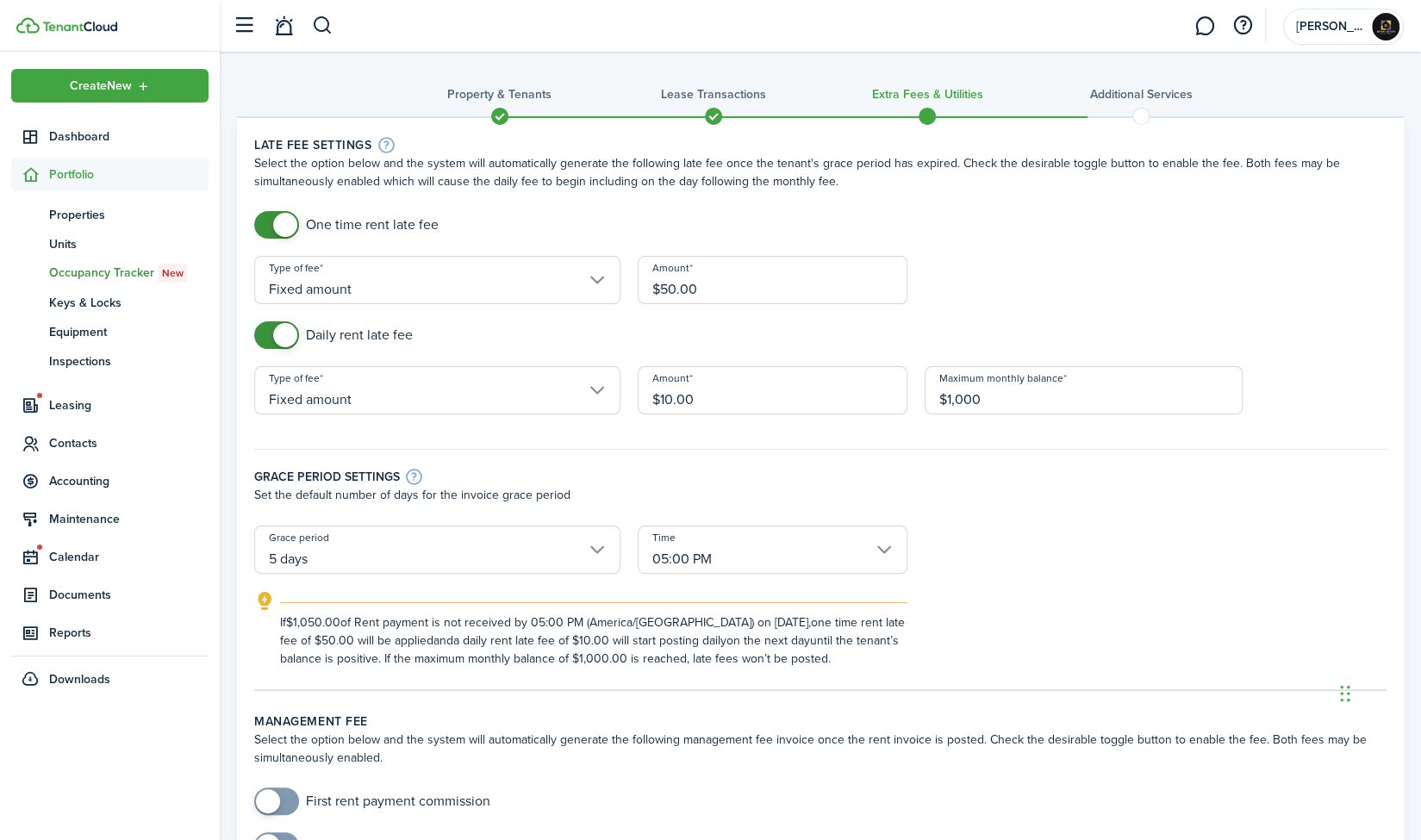
type input "$1,000.00"
click at [979, 446] on div "Grace period settings Set the default number of days for the invoice grace peri…" at bounding box center [820, 478] width 1150 height 94
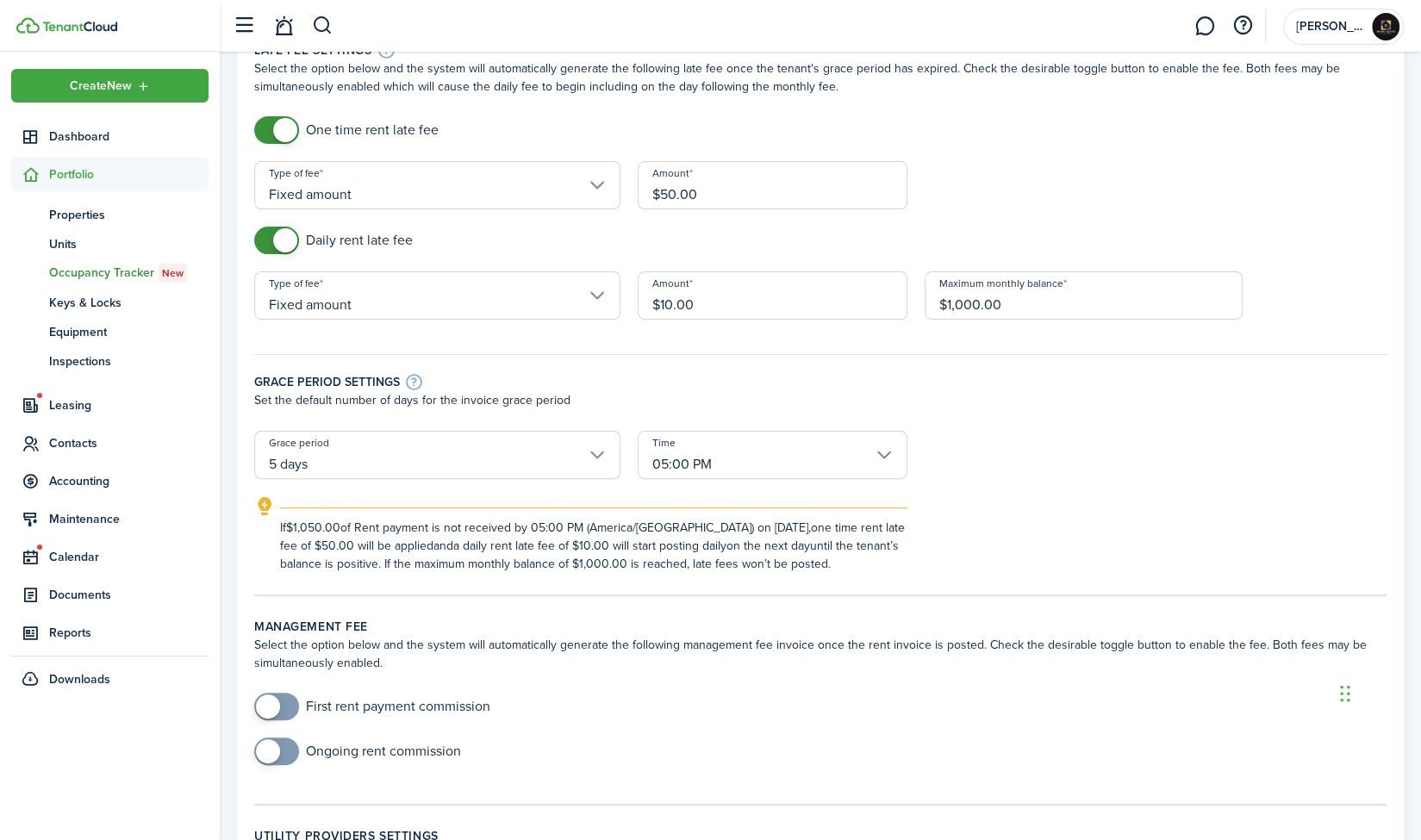
scroll to position [97, 0]
click at [882, 447] on input "05:00 PM" at bounding box center [773, 453] width 270 height 48
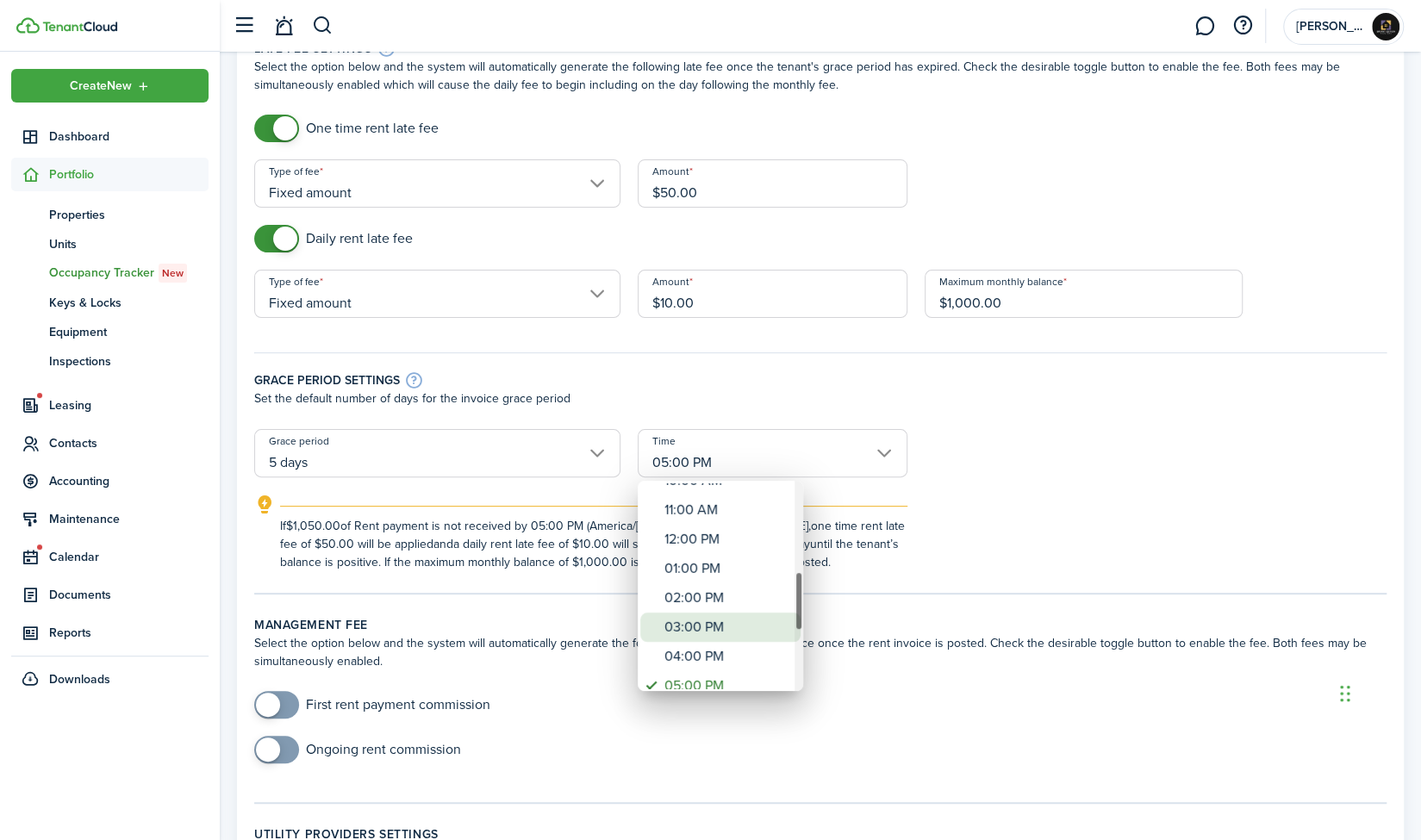
drag, startPoint x: 797, startPoint y: 535, endPoint x: 773, endPoint y: 626, distance: 94.1
click at [773, 626] on mbsc-scrollview-base "12:00 AM 01:00 AM 02:00 AM 03:00 AM 04:00 AM 05:00 AM 06:00 AM 07:00 AM 08:00 A…" at bounding box center [720, 586] width 166 height 207
click at [767, 619] on div "03:00 PM" at bounding box center [727, 615] width 126 height 30
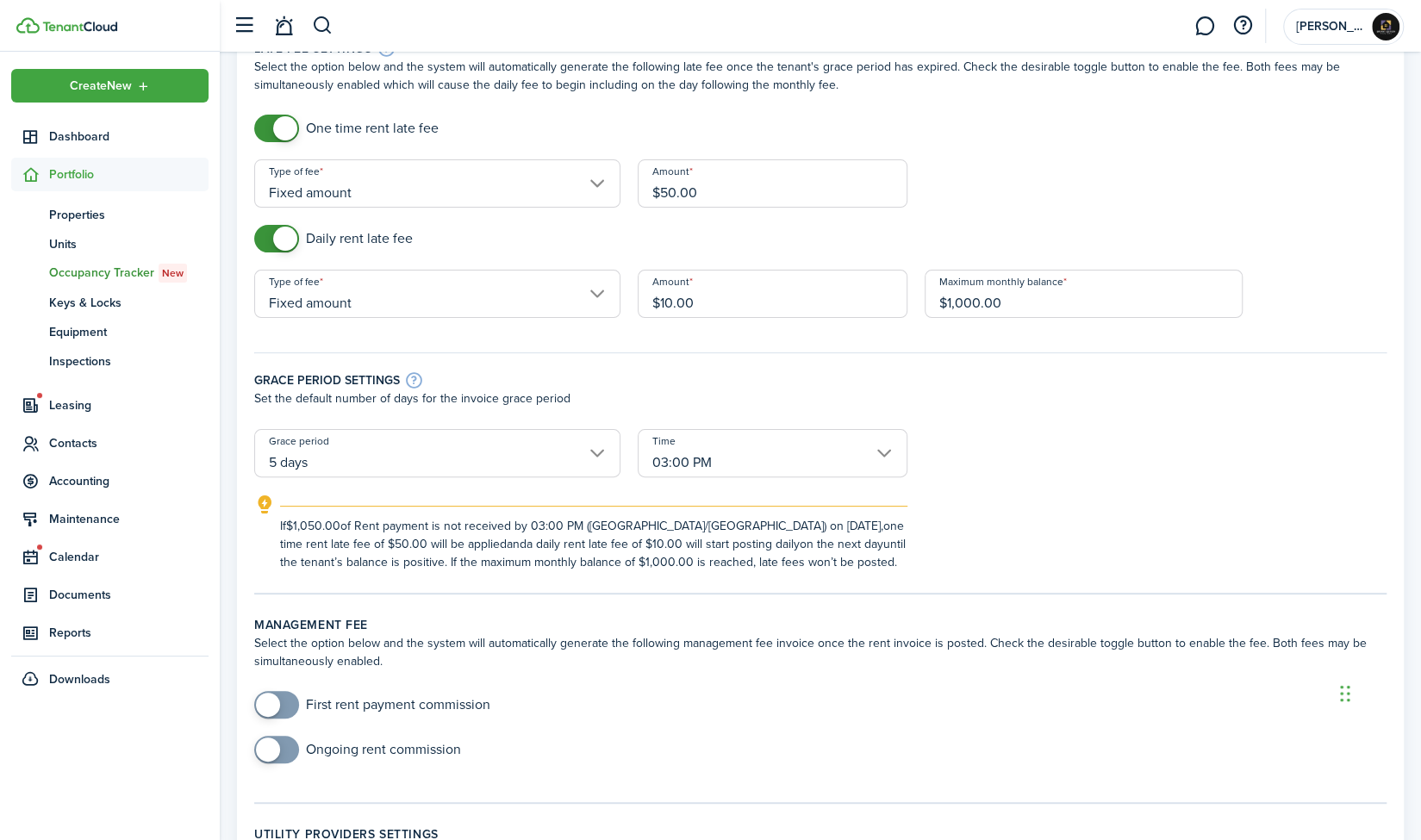
click at [1013, 516] on div "If $1,050.00 of Rent payment is not received by 03:00 PM (America/[GEOGRAPHIC_D…" at bounding box center [820, 533] width 1167 height 77
click at [880, 451] on input "03:00 PM" at bounding box center [773, 453] width 270 height 48
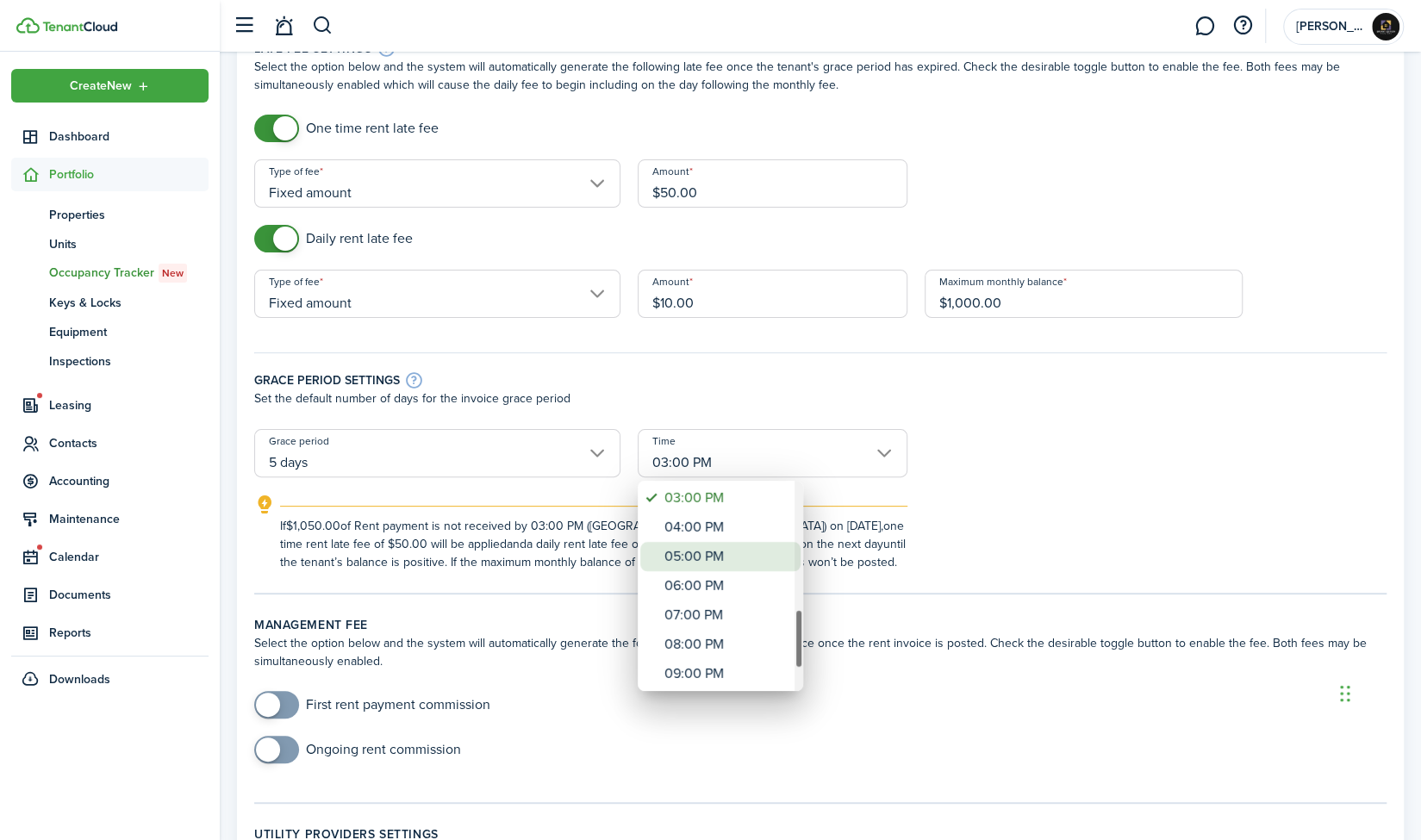
click at [746, 561] on div "05:00 PM" at bounding box center [727, 556] width 126 height 30
type input "05:00 PM"
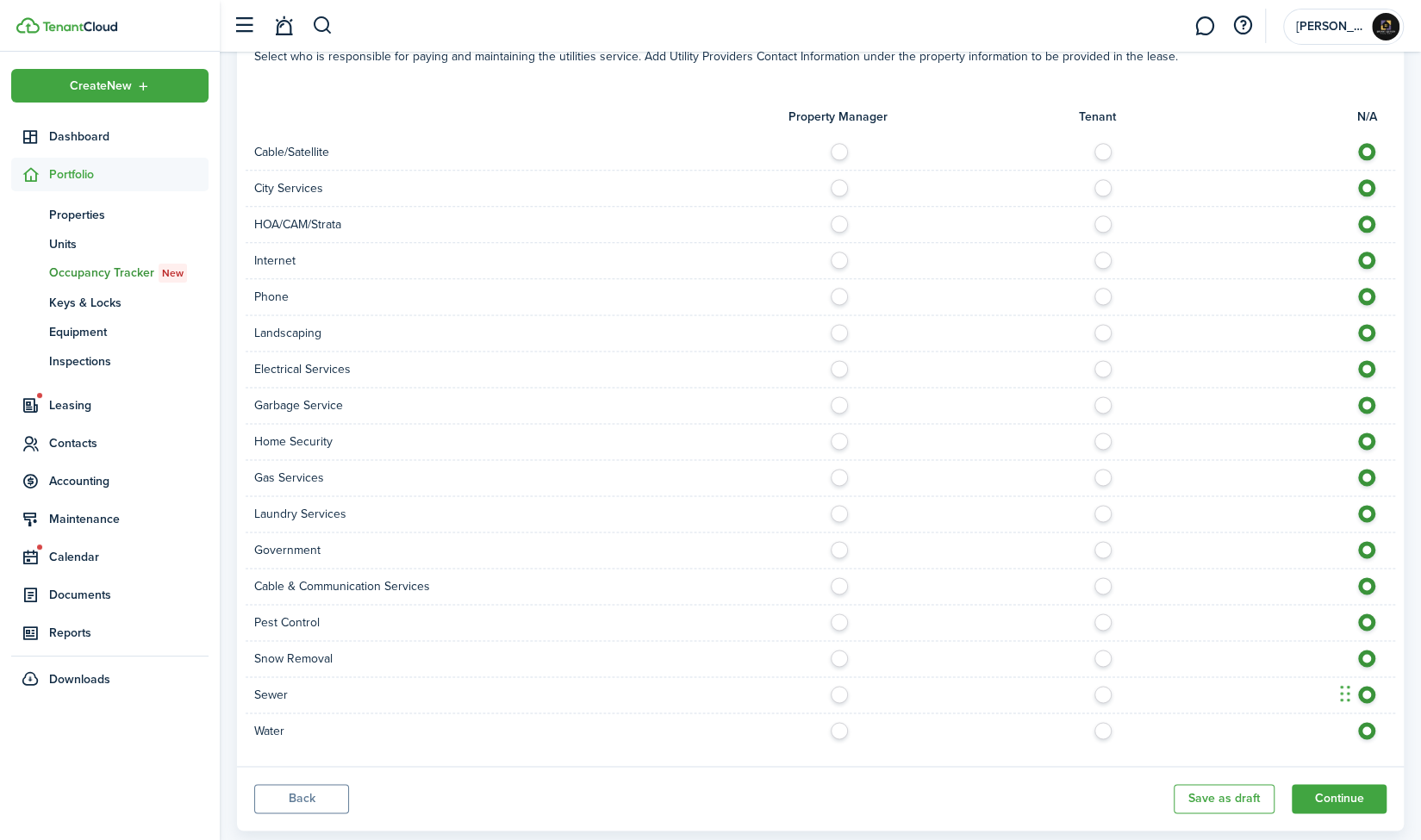
scroll to position [1328, 0]
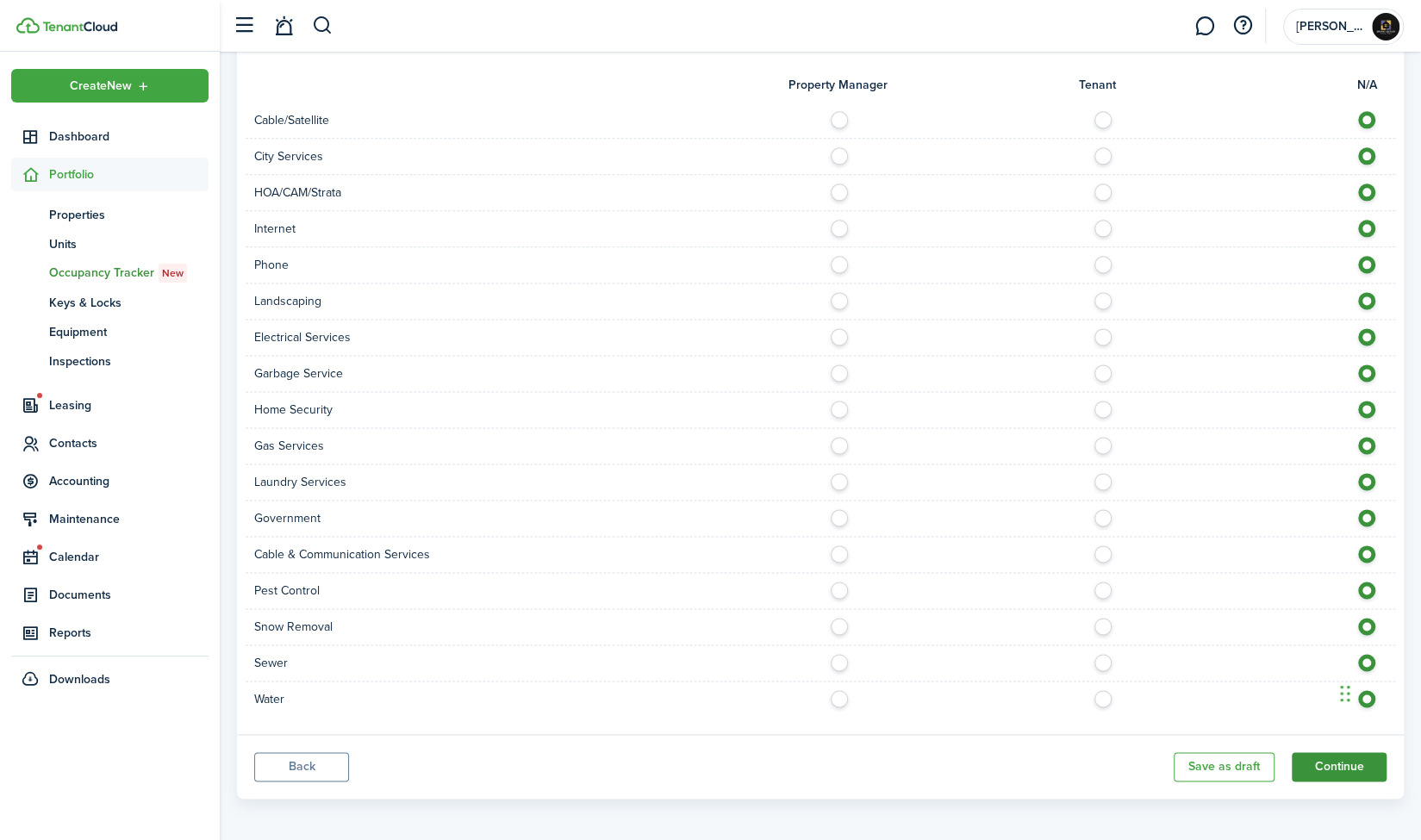
click at [1340, 762] on button "Continue" at bounding box center [1339, 766] width 95 height 30
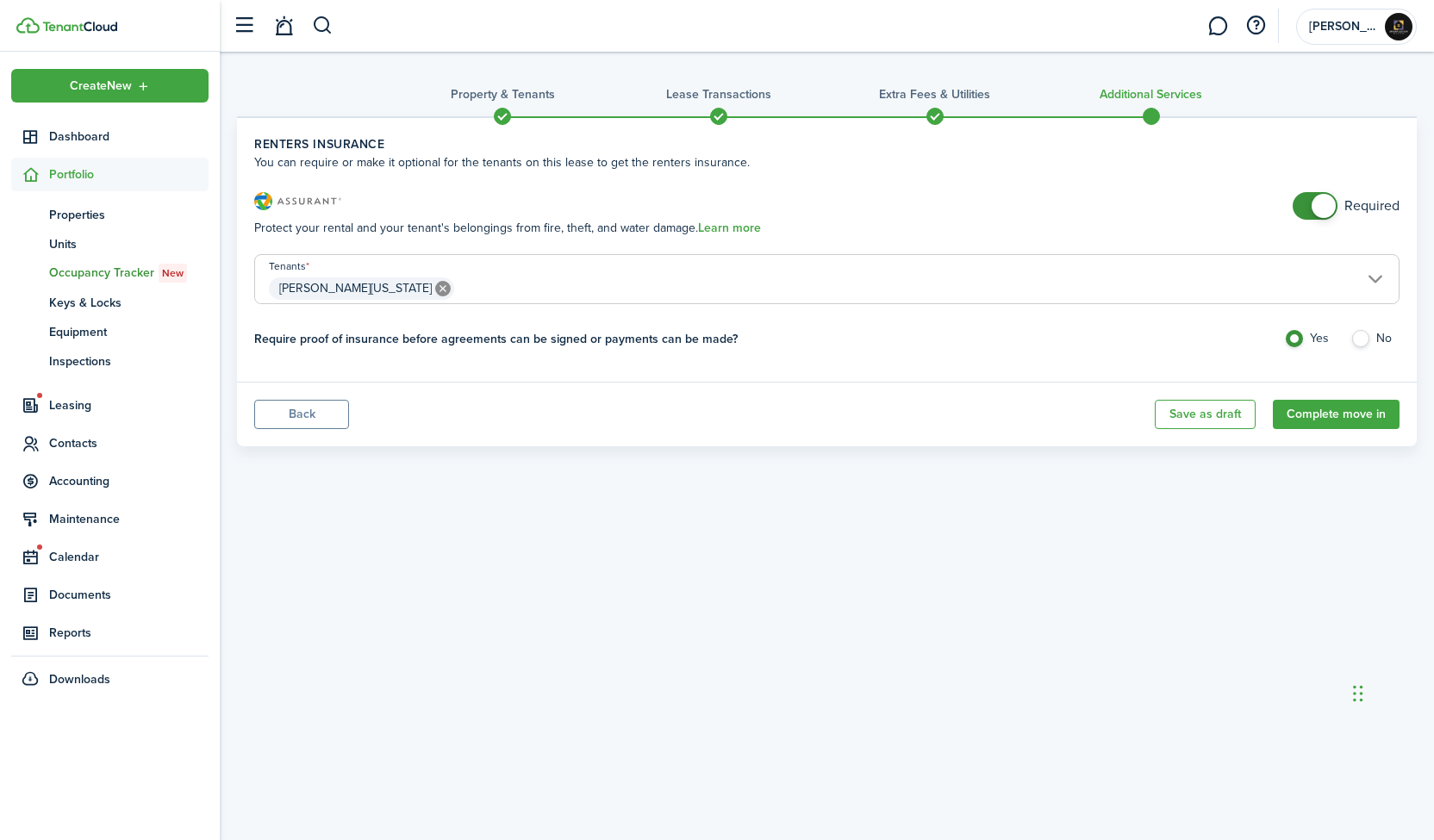
checkbox input "false"
click at [1316, 197] on span at bounding box center [1323, 205] width 24 height 24
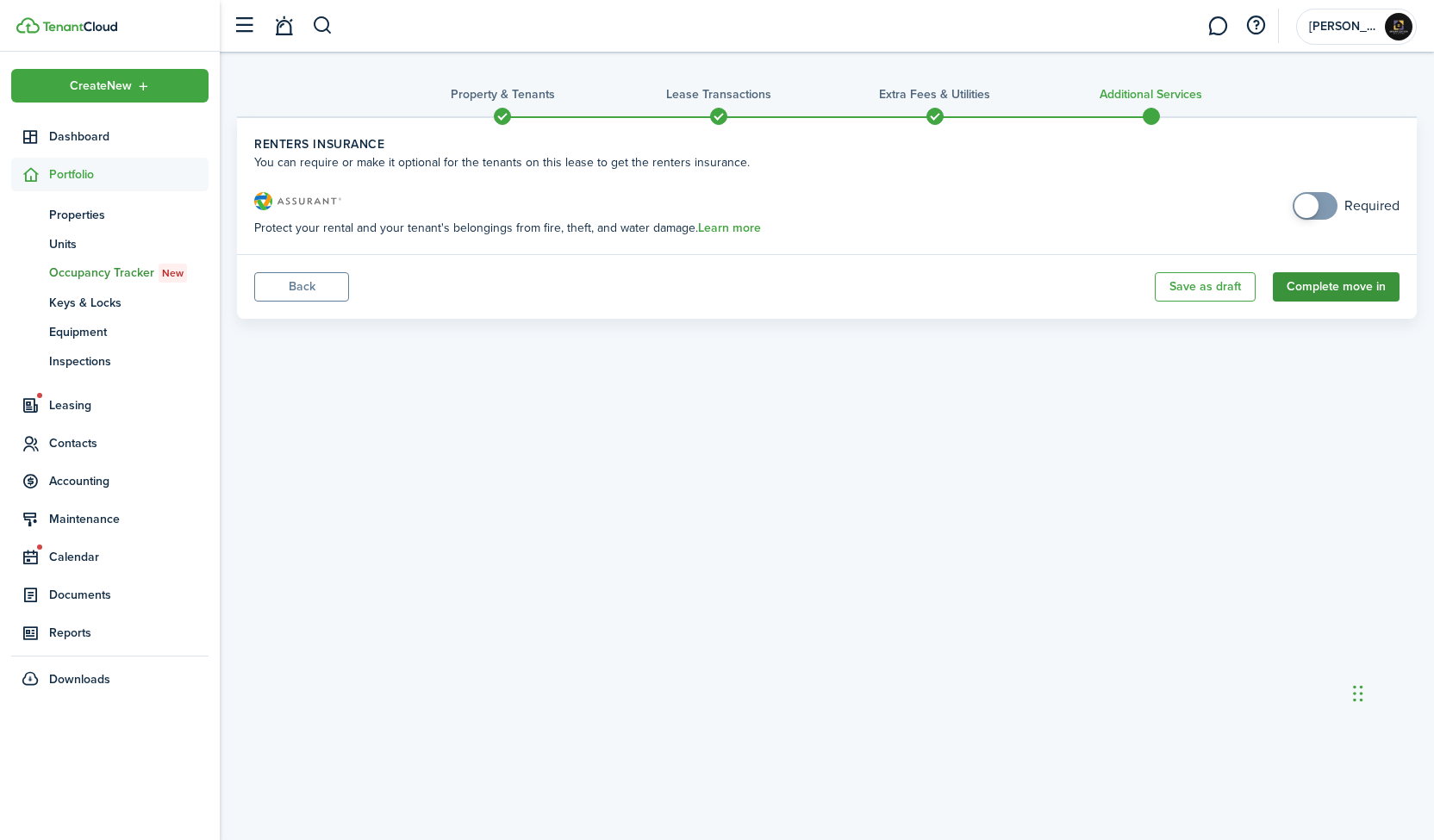
click at [1321, 286] on button "Complete move in" at bounding box center [1336, 287] width 127 height 30
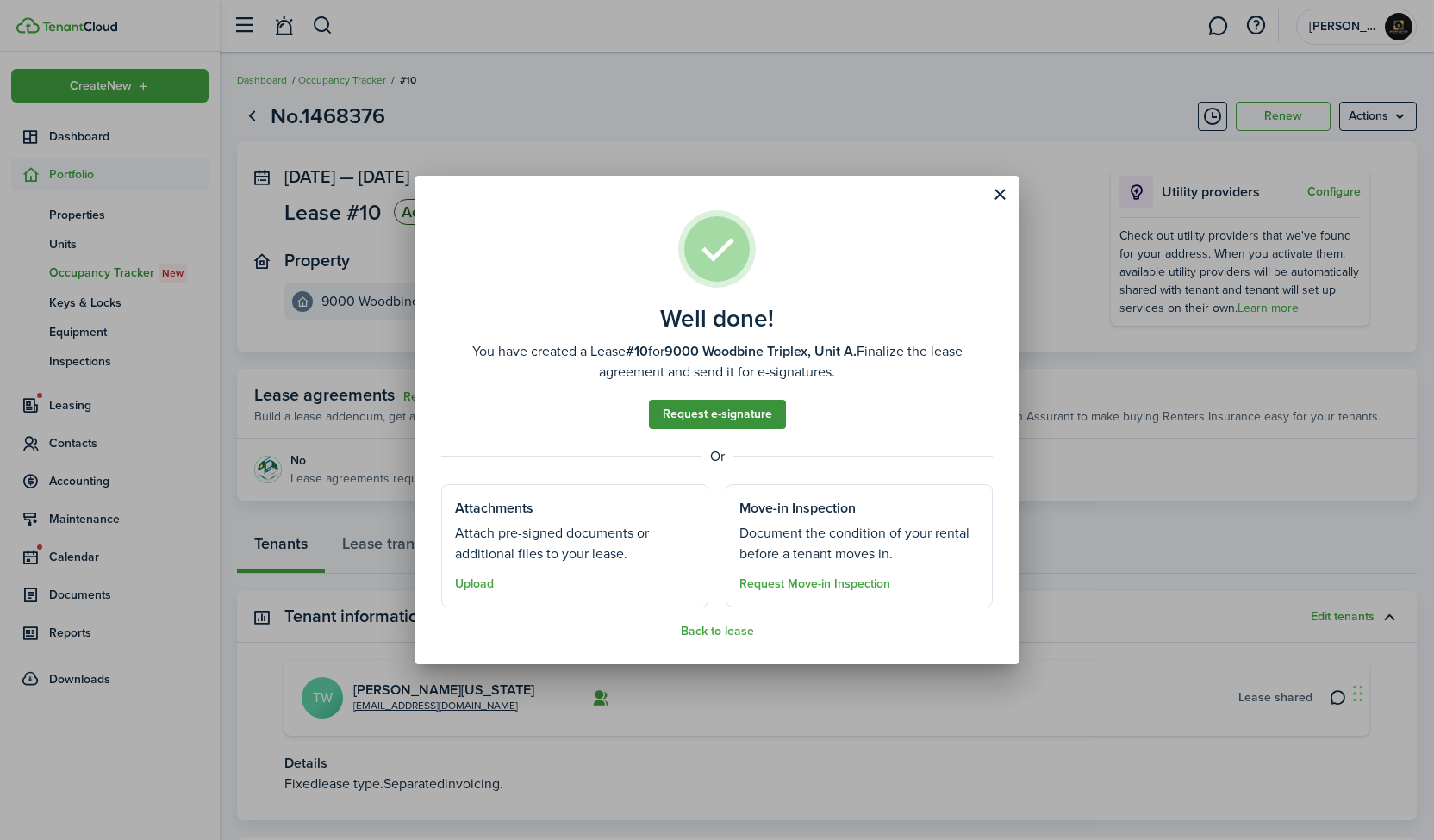
click at [750, 417] on link "Request e-signature" at bounding box center [717, 414] width 137 height 30
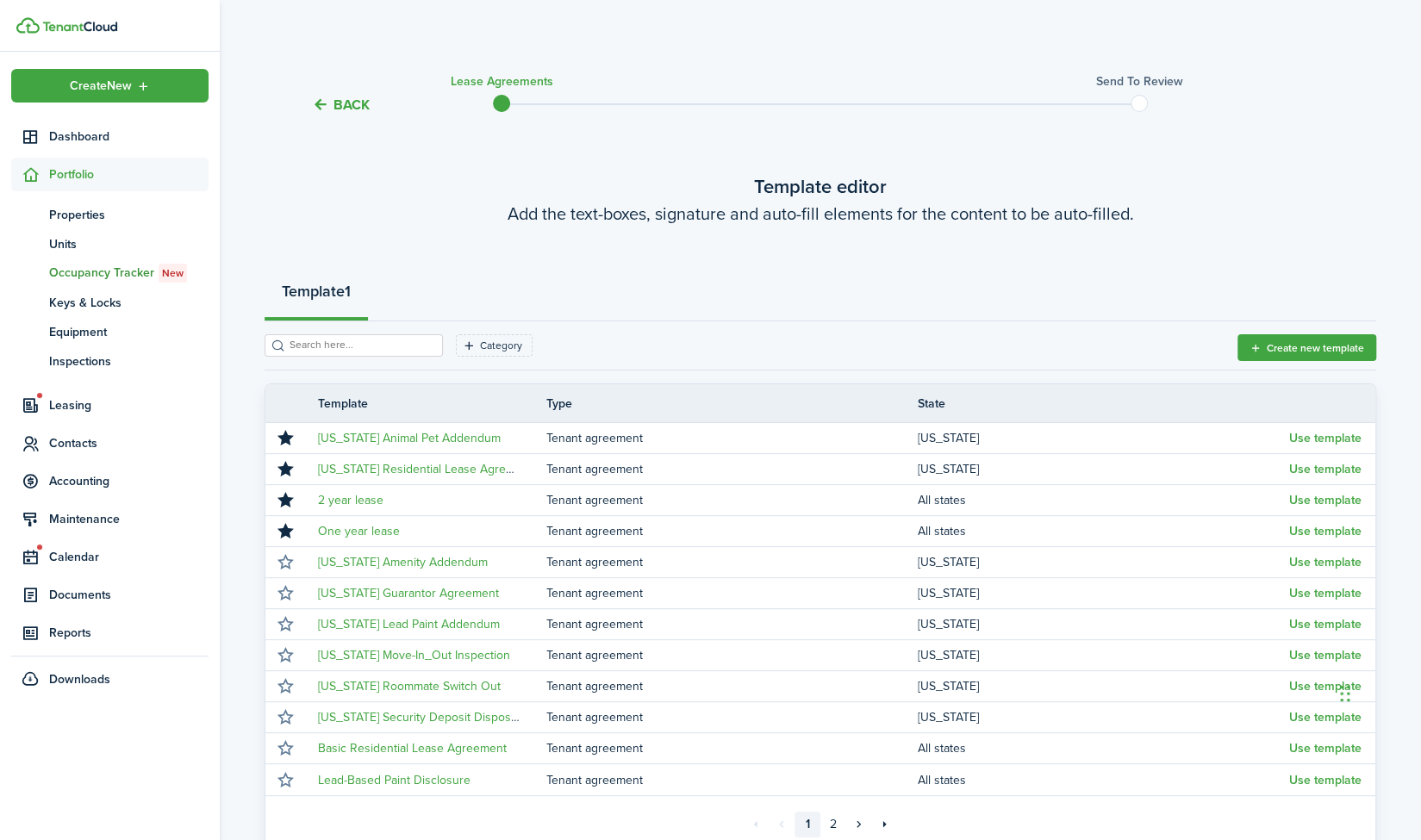
click at [341, 98] on button "Back" at bounding box center [340, 105] width 58 height 18
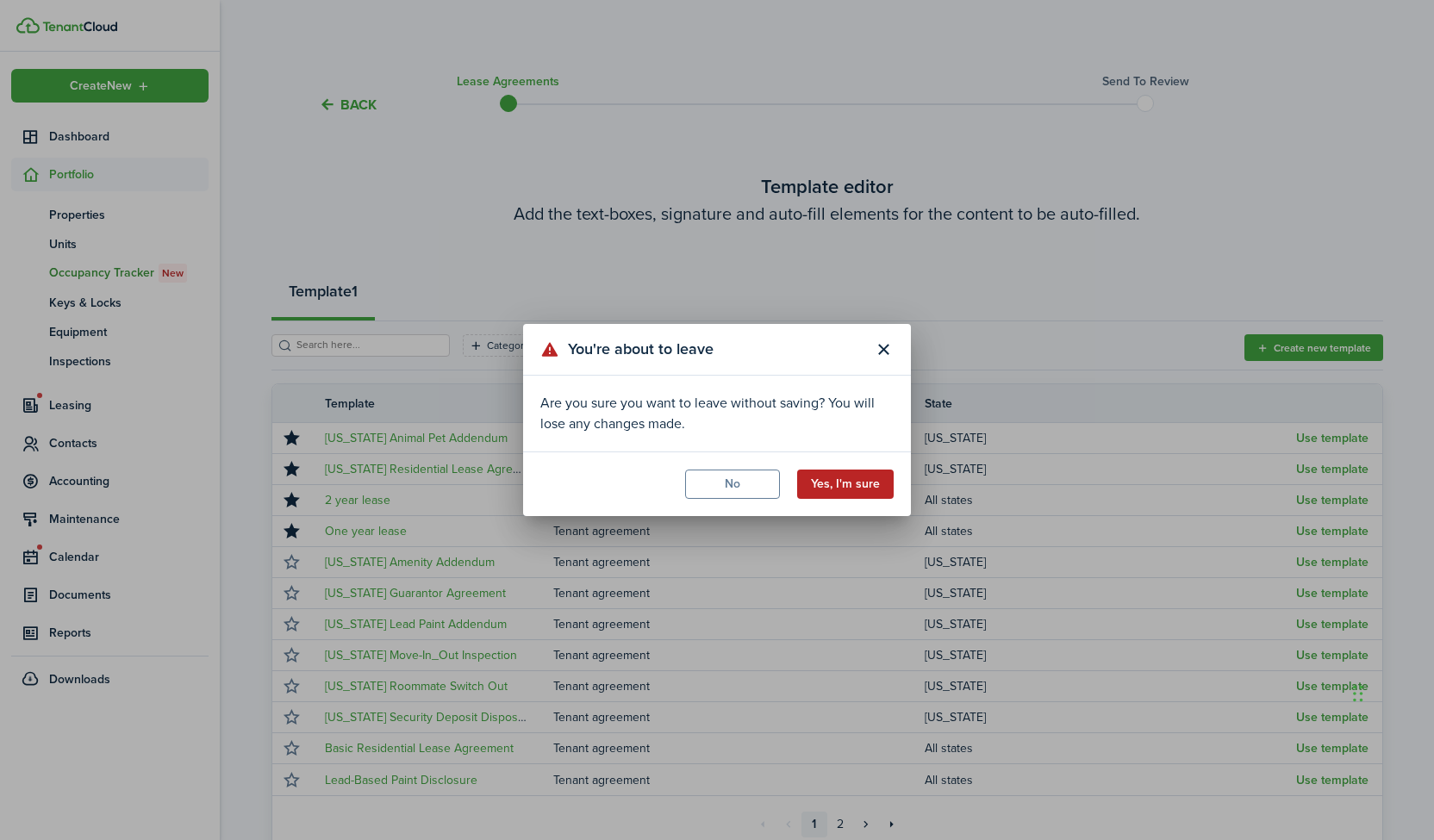
click at [851, 478] on button "Yes, I'm sure" at bounding box center [845, 484] width 97 height 30
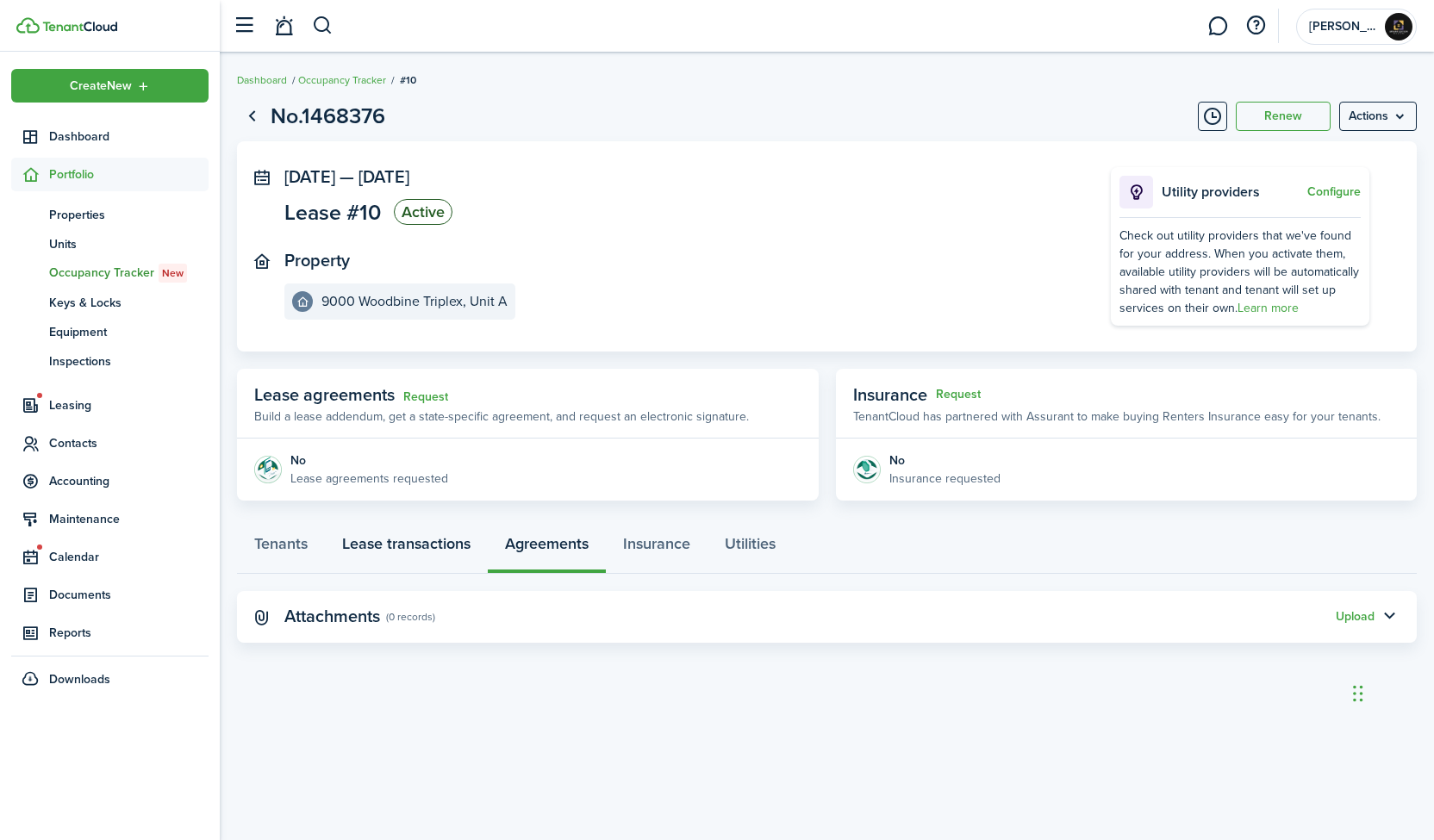
click at [402, 548] on link "Lease transactions" at bounding box center [407, 548] width 163 height 52
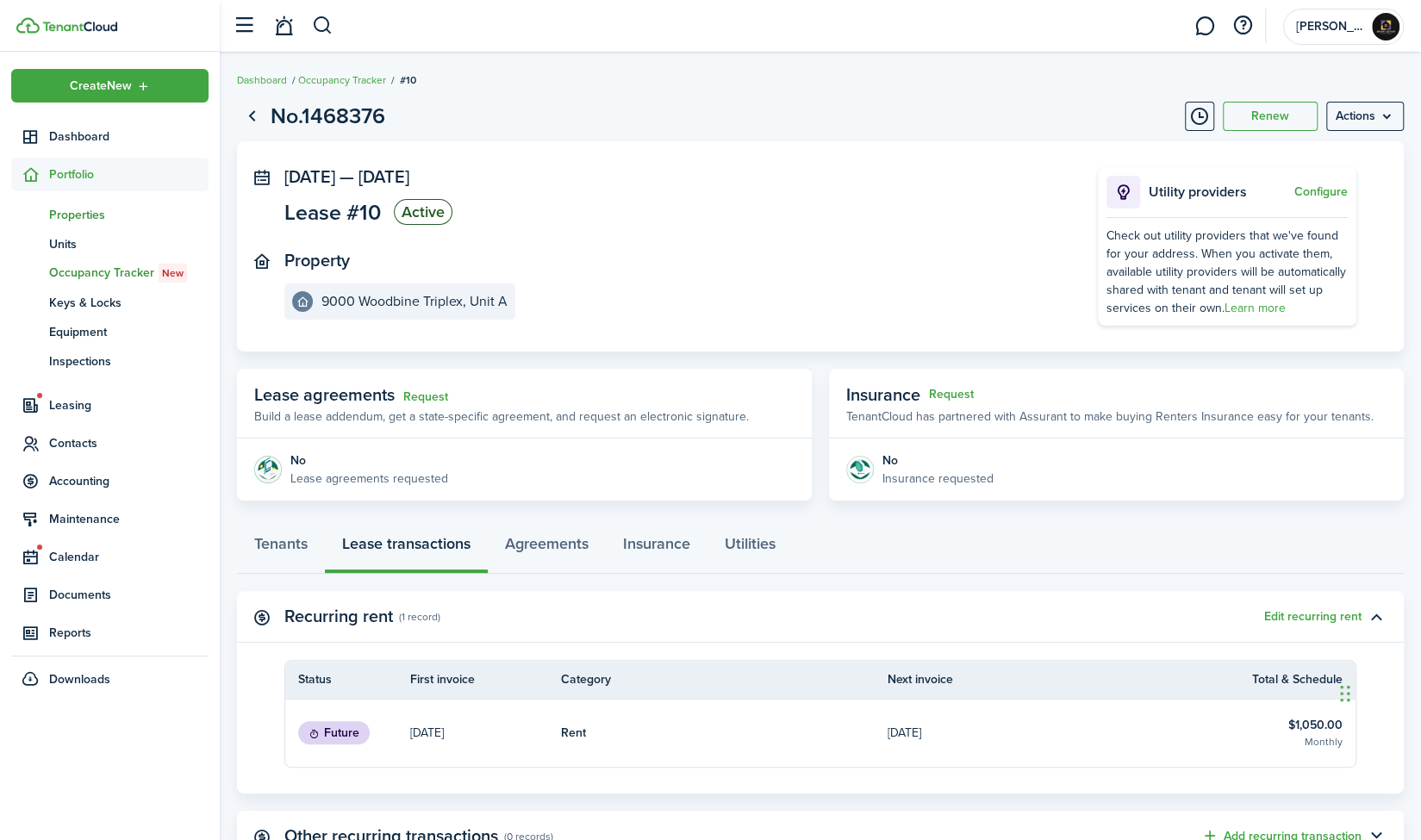
click at [99, 213] on span "Properties" at bounding box center [128, 215] width 159 height 18
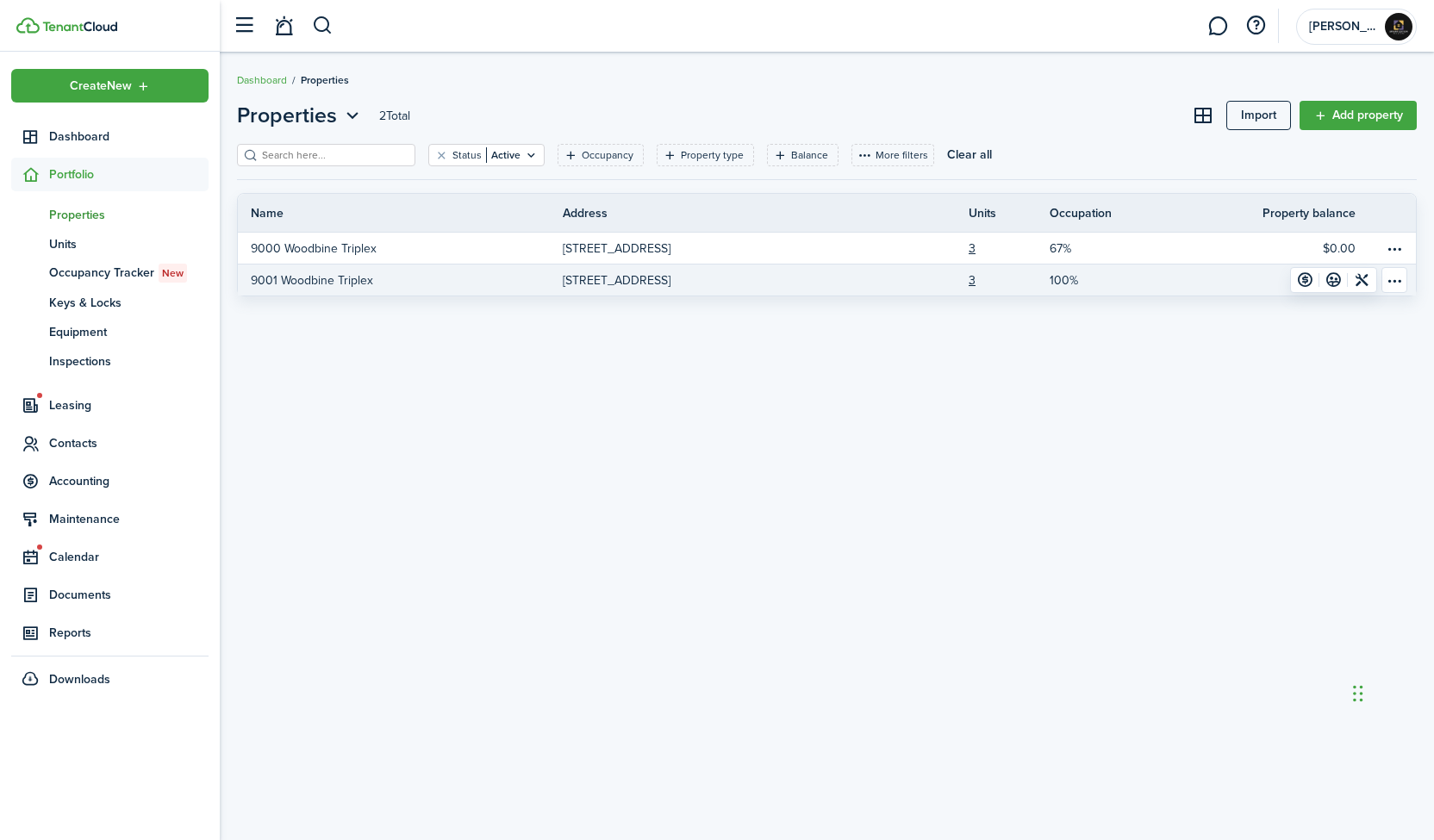
click at [307, 284] on p "9001 Woodbine Triplex" at bounding box center [312, 280] width 123 height 18
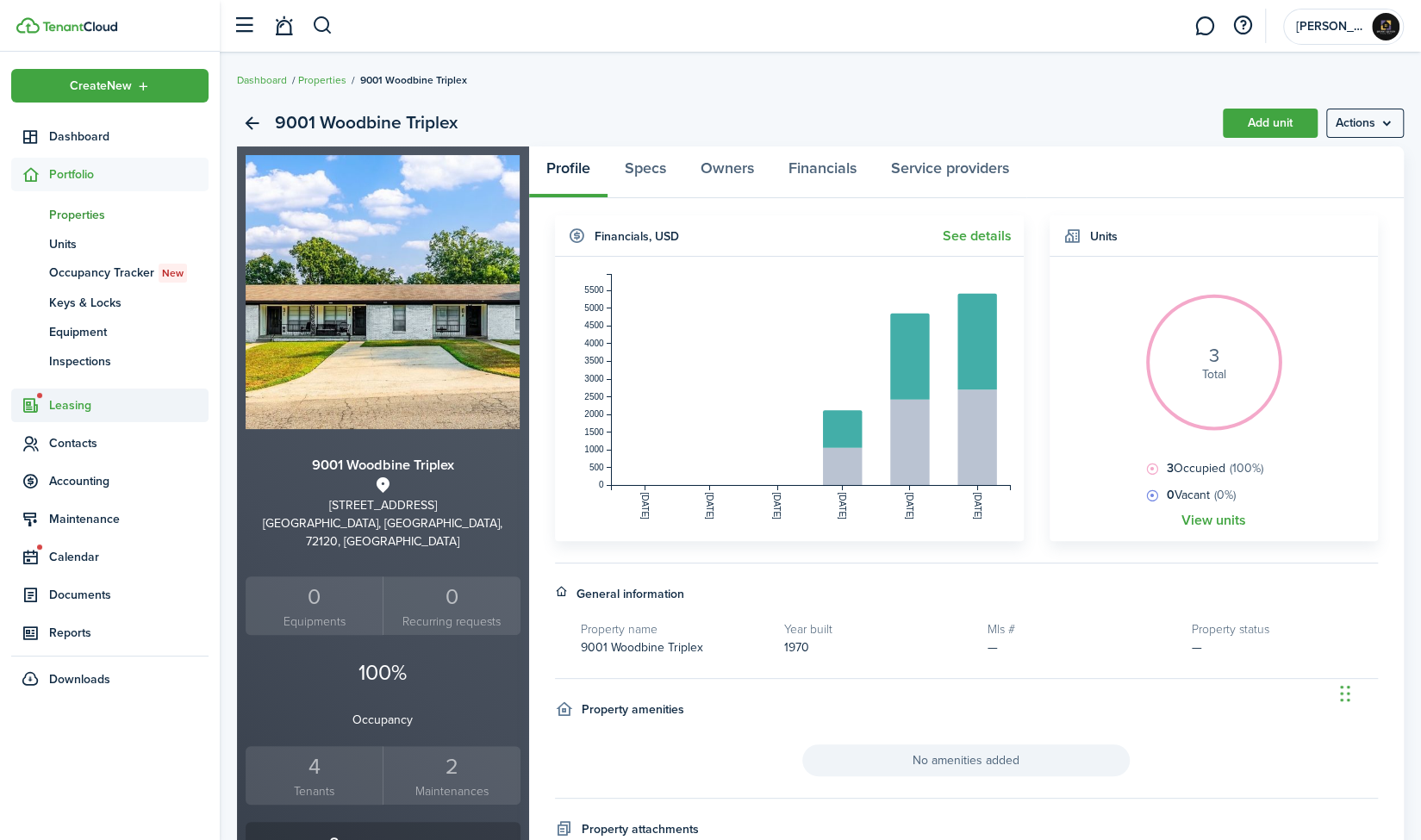
click at [87, 398] on span "Leasing" at bounding box center [128, 405] width 159 height 18
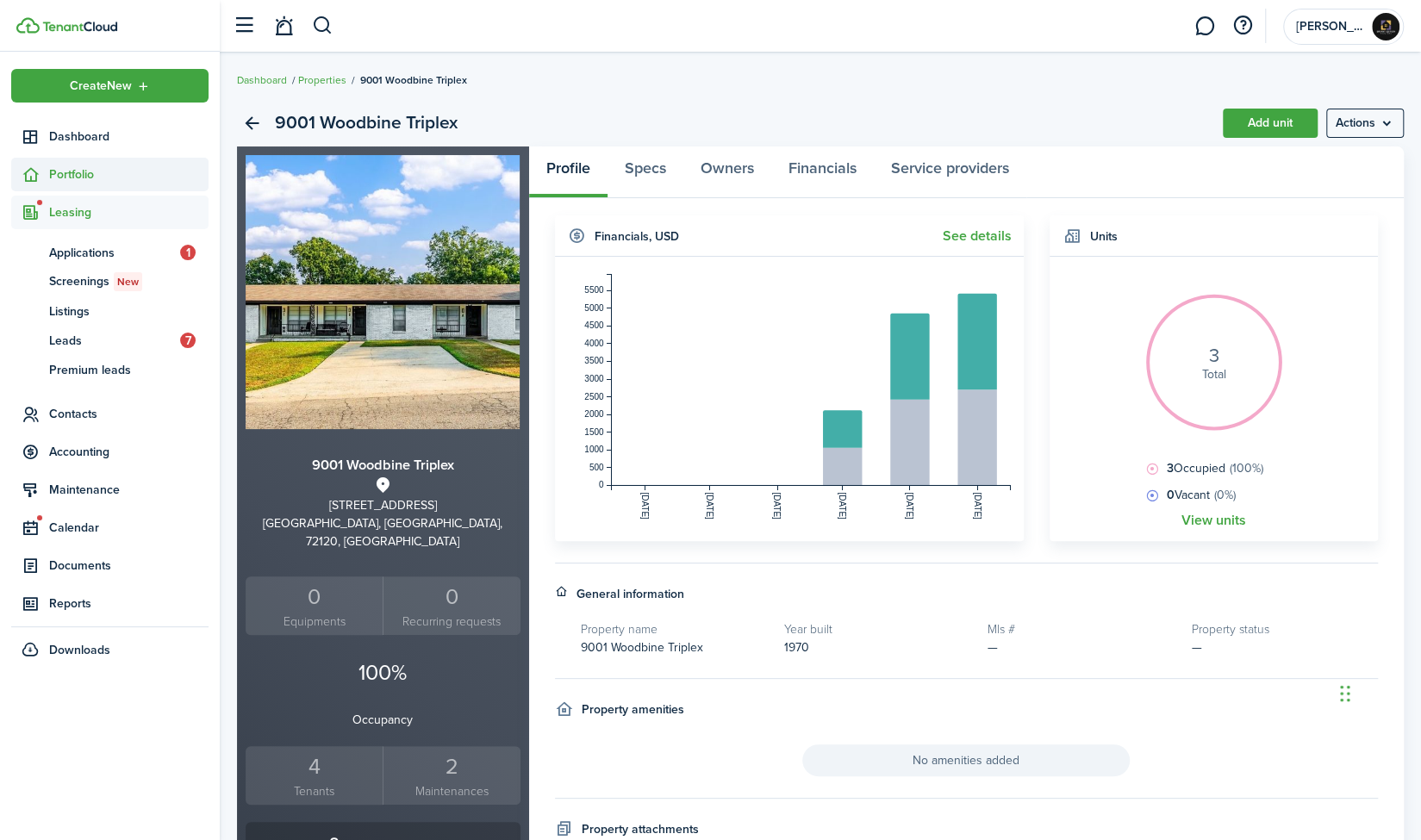
click at [96, 182] on span "Portfolio" at bounding box center [128, 175] width 159 height 18
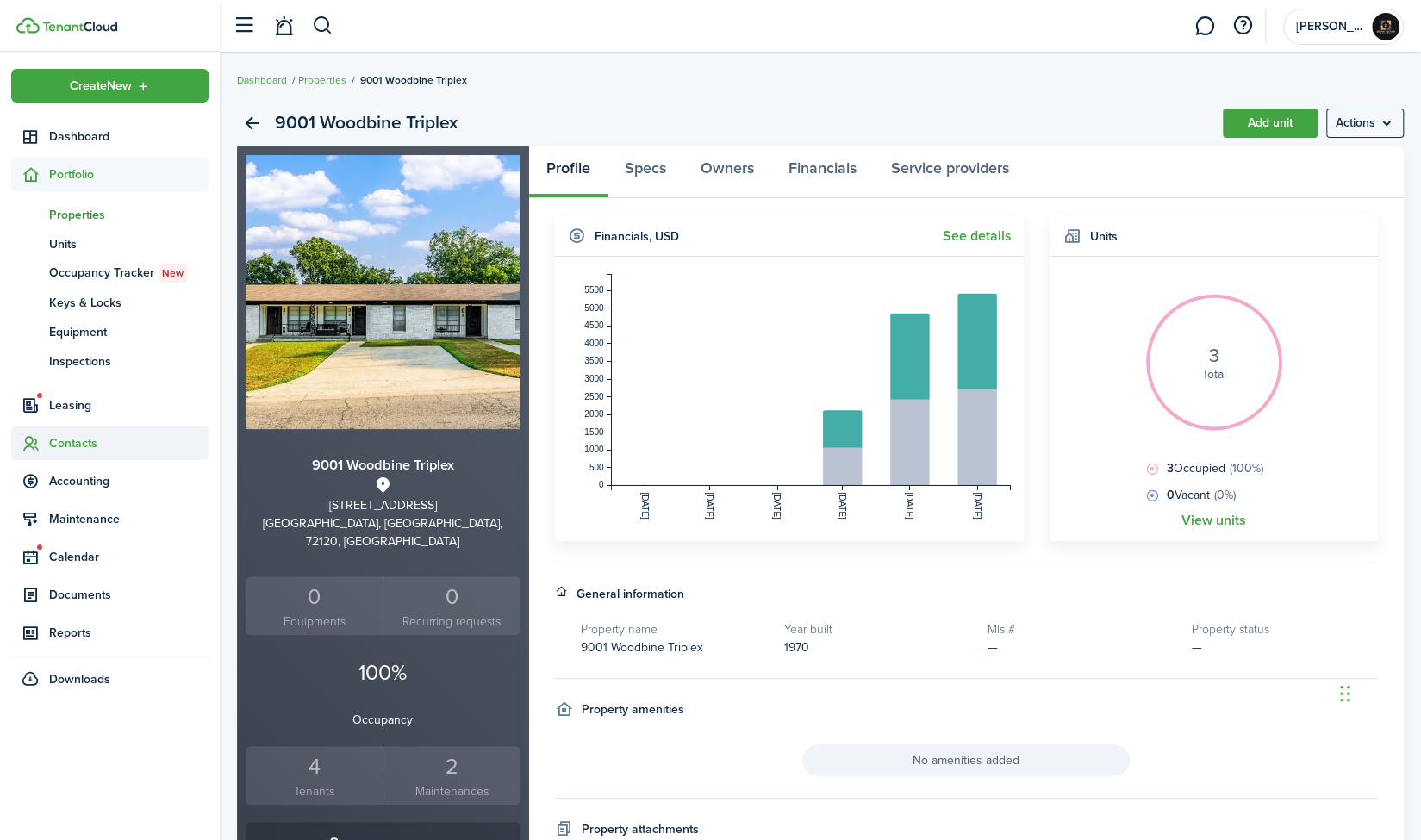
click at [72, 443] on span "Contacts" at bounding box center [128, 443] width 159 height 18
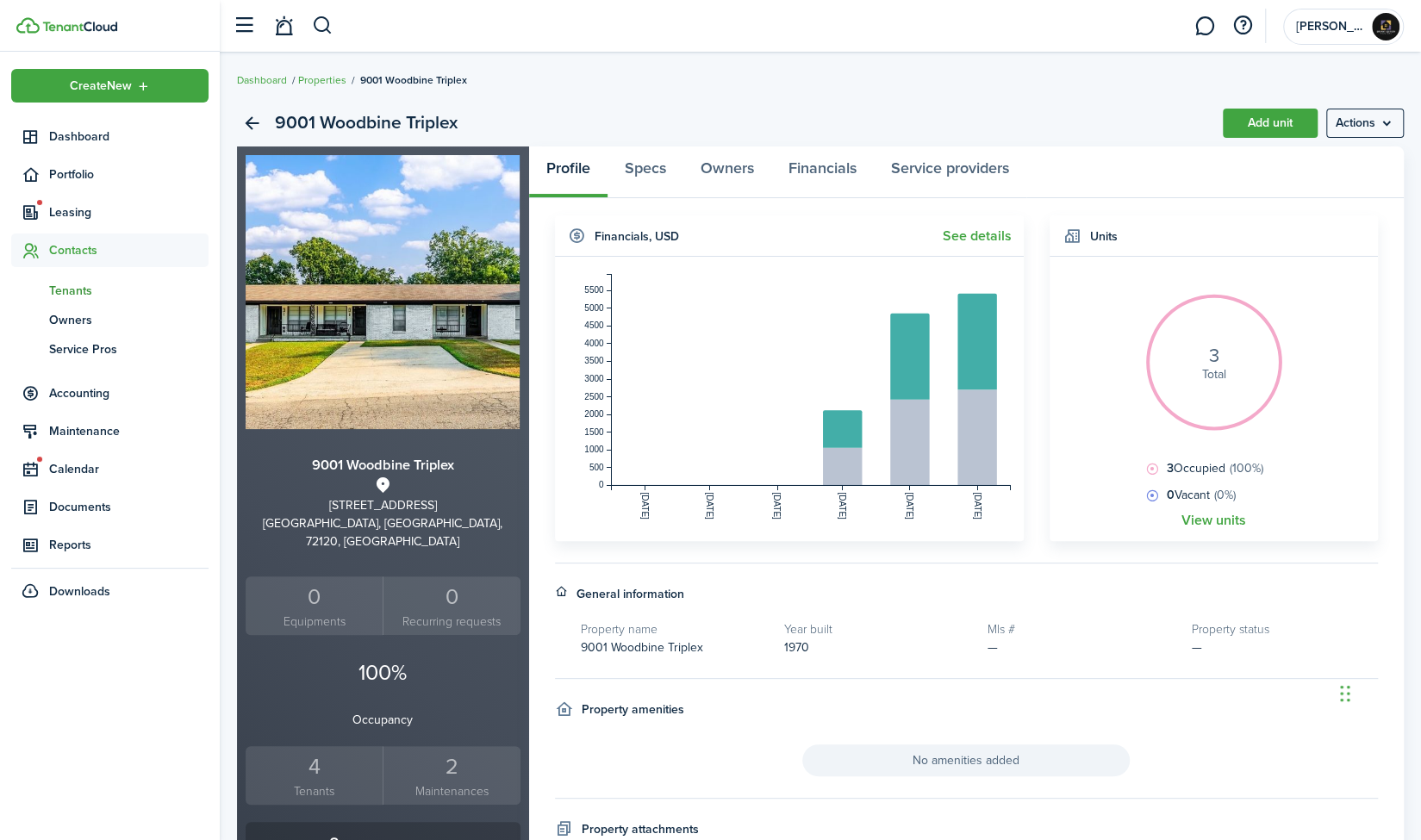
click at [88, 292] on span "Tenants" at bounding box center [128, 291] width 159 height 18
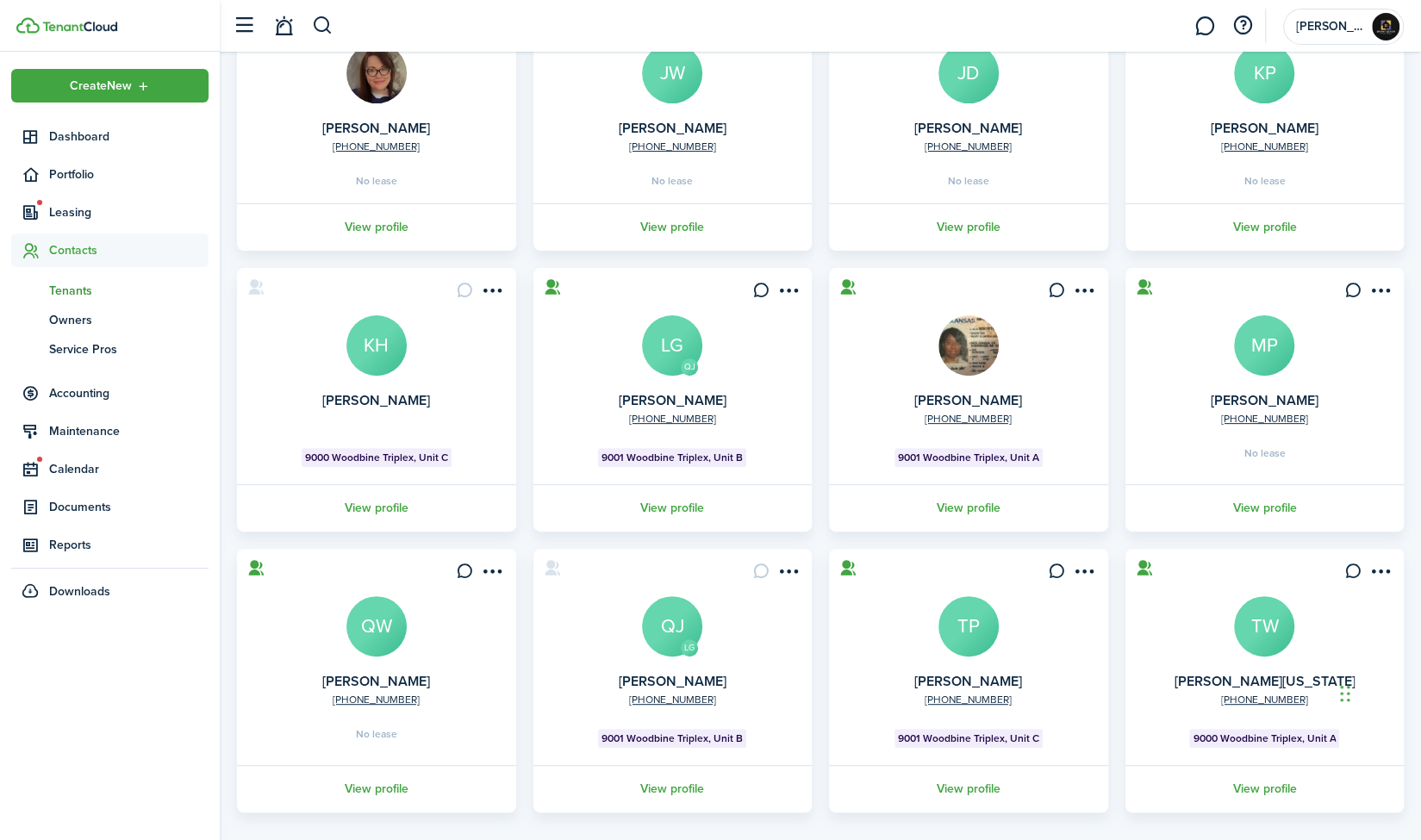
scroll to position [217, 0]
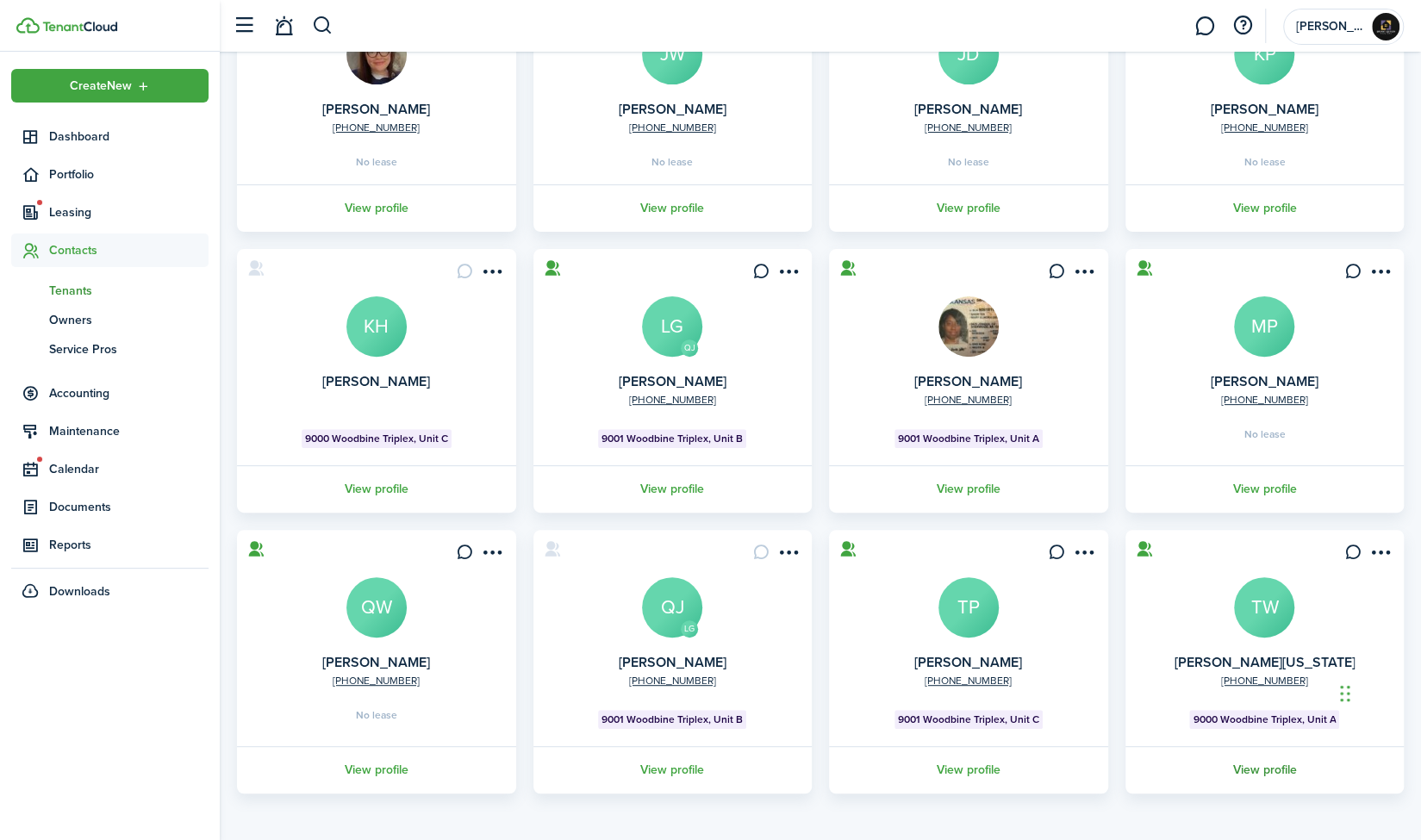
click at [1261, 775] on link "View profile" at bounding box center [1265, 769] width 284 height 47
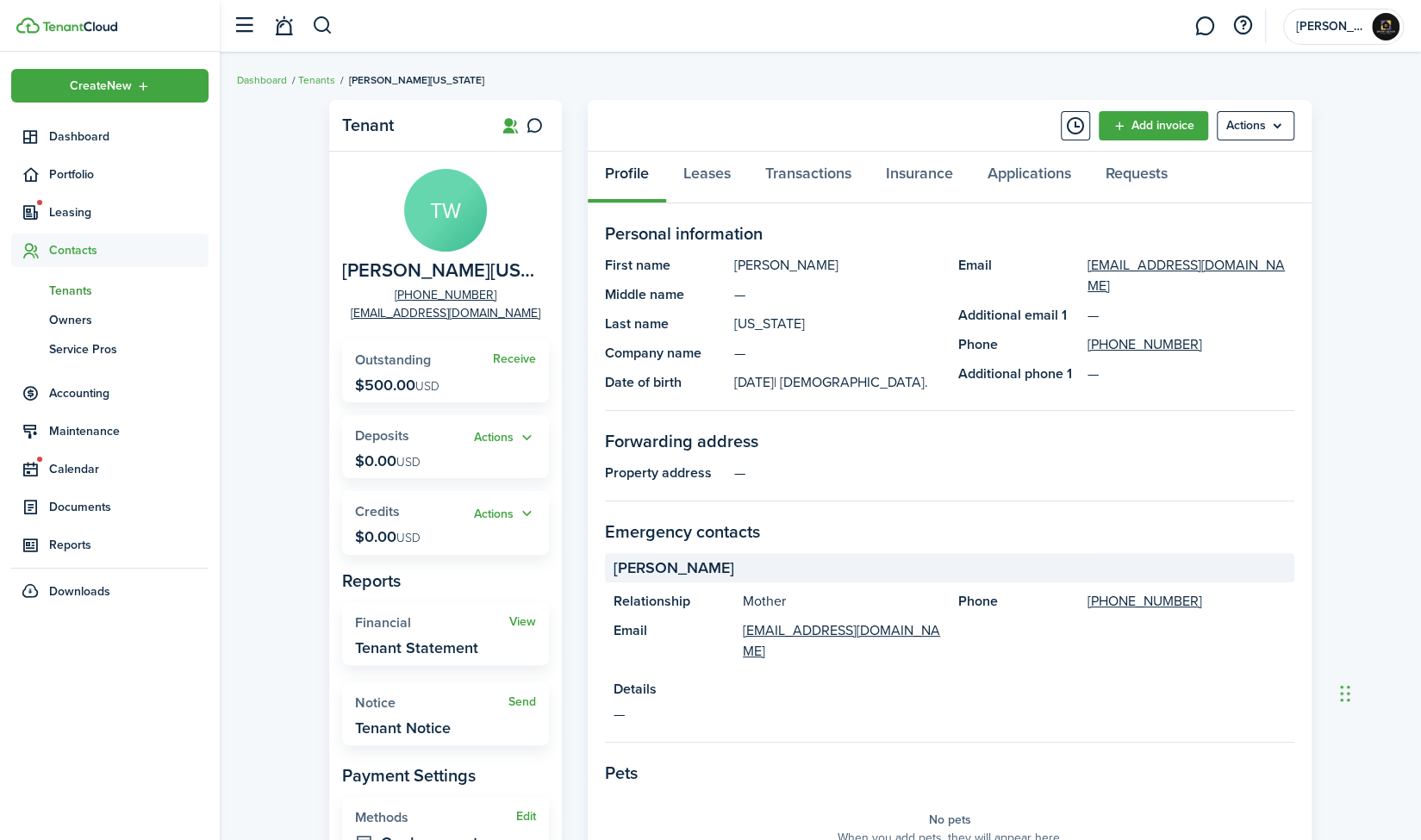
drag, startPoint x: 1419, startPoint y: 223, endPoint x: 1421, endPoint y: 294, distance: 71.0
click at [1420, 294] on html "Create New Dashboard Portfolio Leasing Contacts tn Tenants ow Owners sp Service…" at bounding box center [710, 420] width 1421 height 840
click at [1399, 334] on div "Tenant TW [PERSON_NAME][US_STATE] [PHONE_NUMBER] [EMAIL_ADDRESS][DOMAIN_NAME] R…" at bounding box center [820, 715] width 1200 height 1249
click at [503, 513] on button "Actions" at bounding box center [504, 514] width 62 height 20
click at [420, 544] on link "Add" at bounding box center [460, 547] width 151 height 30
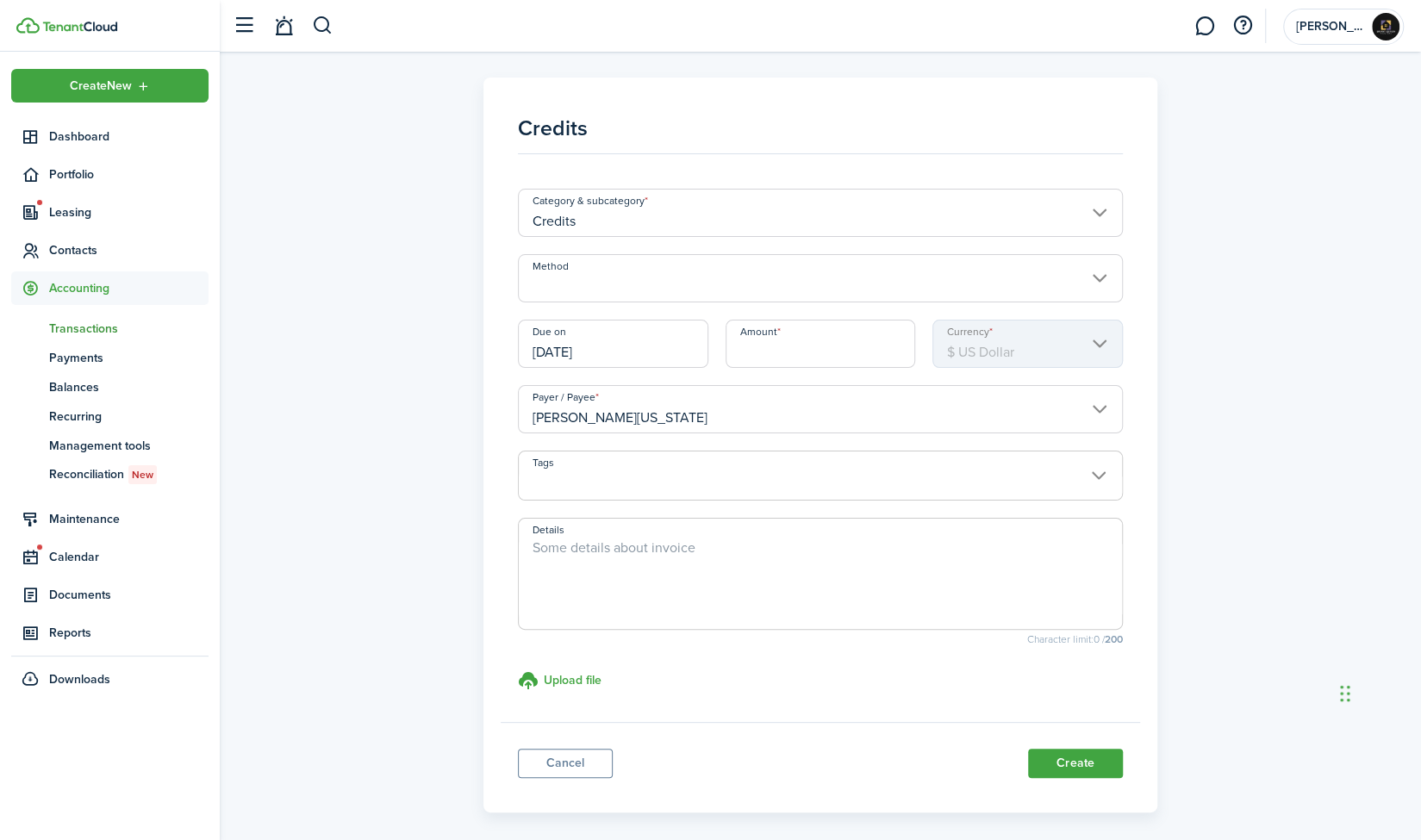
click at [1087, 267] on input "Method" at bounding box center [820, 278] width 605 height 48
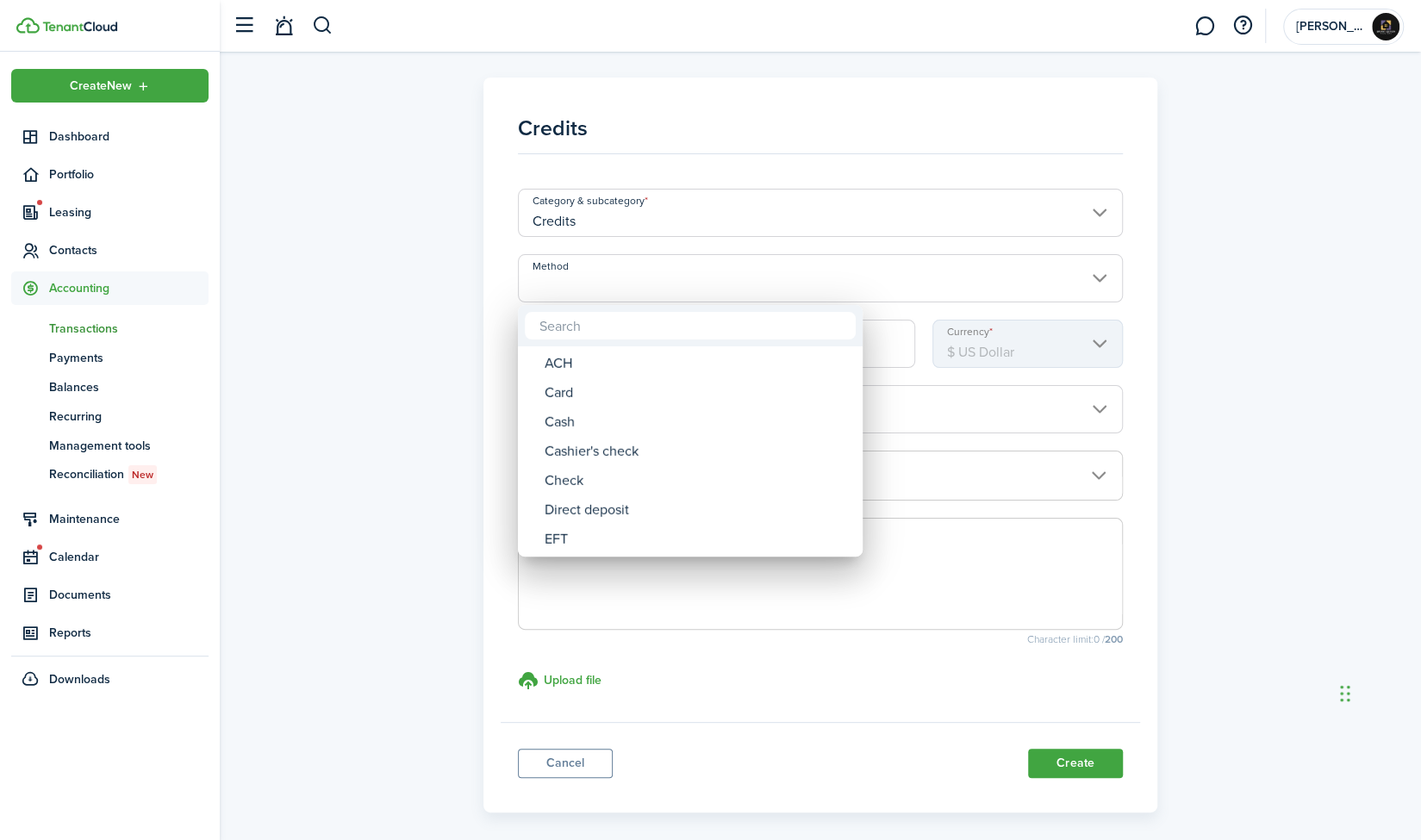
click at [1185, 268] on div at bounding box center [710, 420] width 1696 height 1116
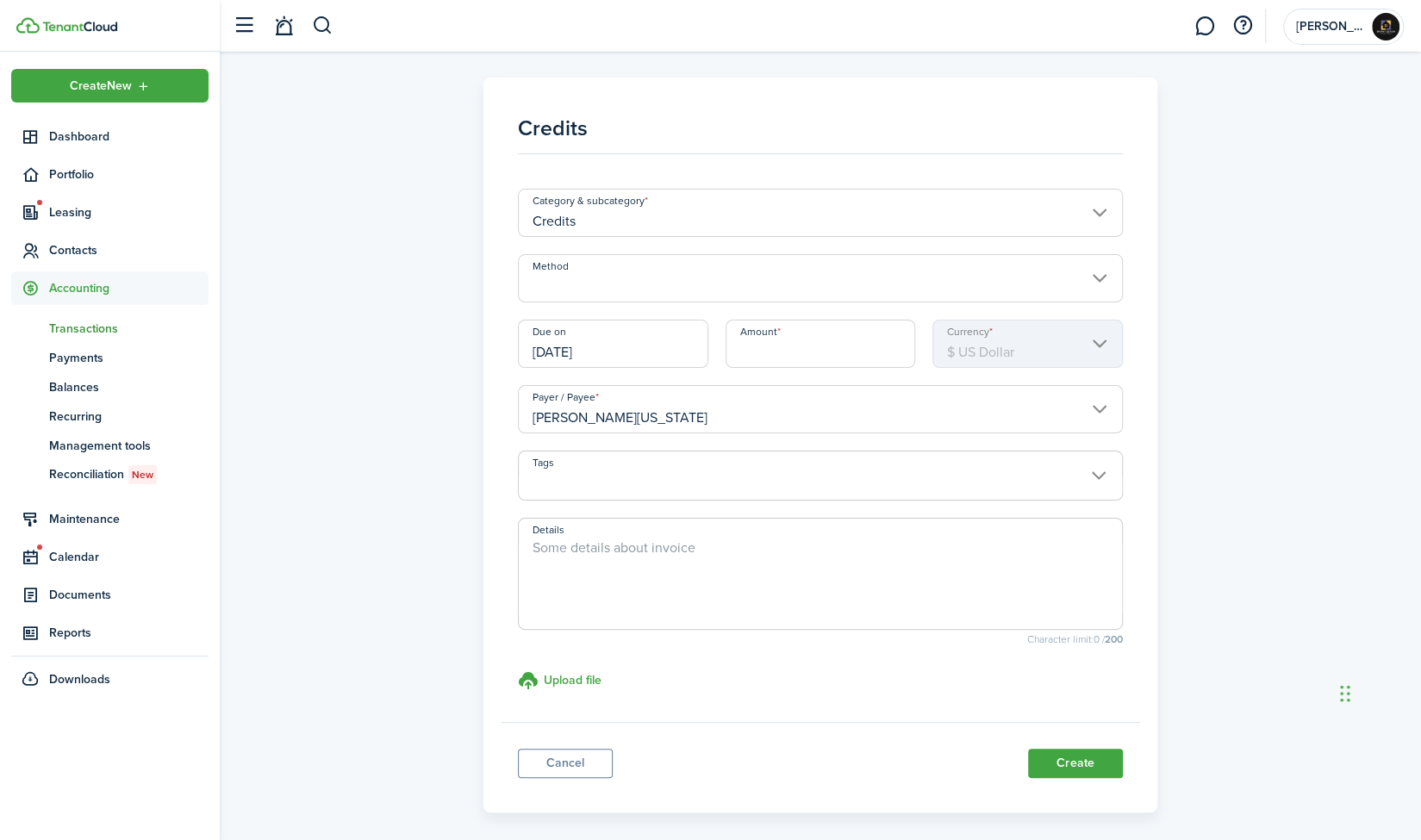
click at [1087, 279] on input "Method" at bounding box center [820, 278] width 605 height 48
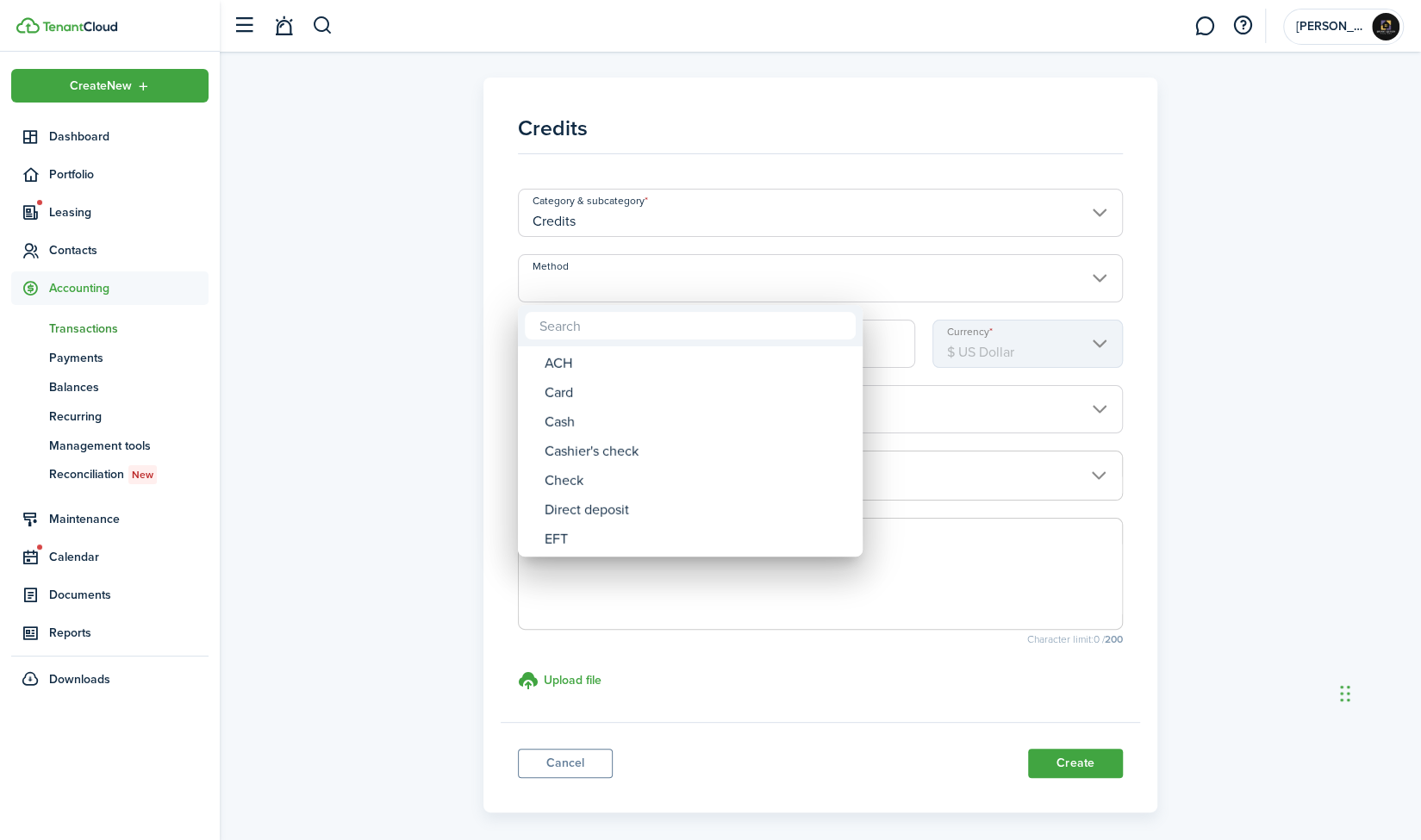
click at [439, 293] on div at bounding box center [710, 420] width 1696 height 1116
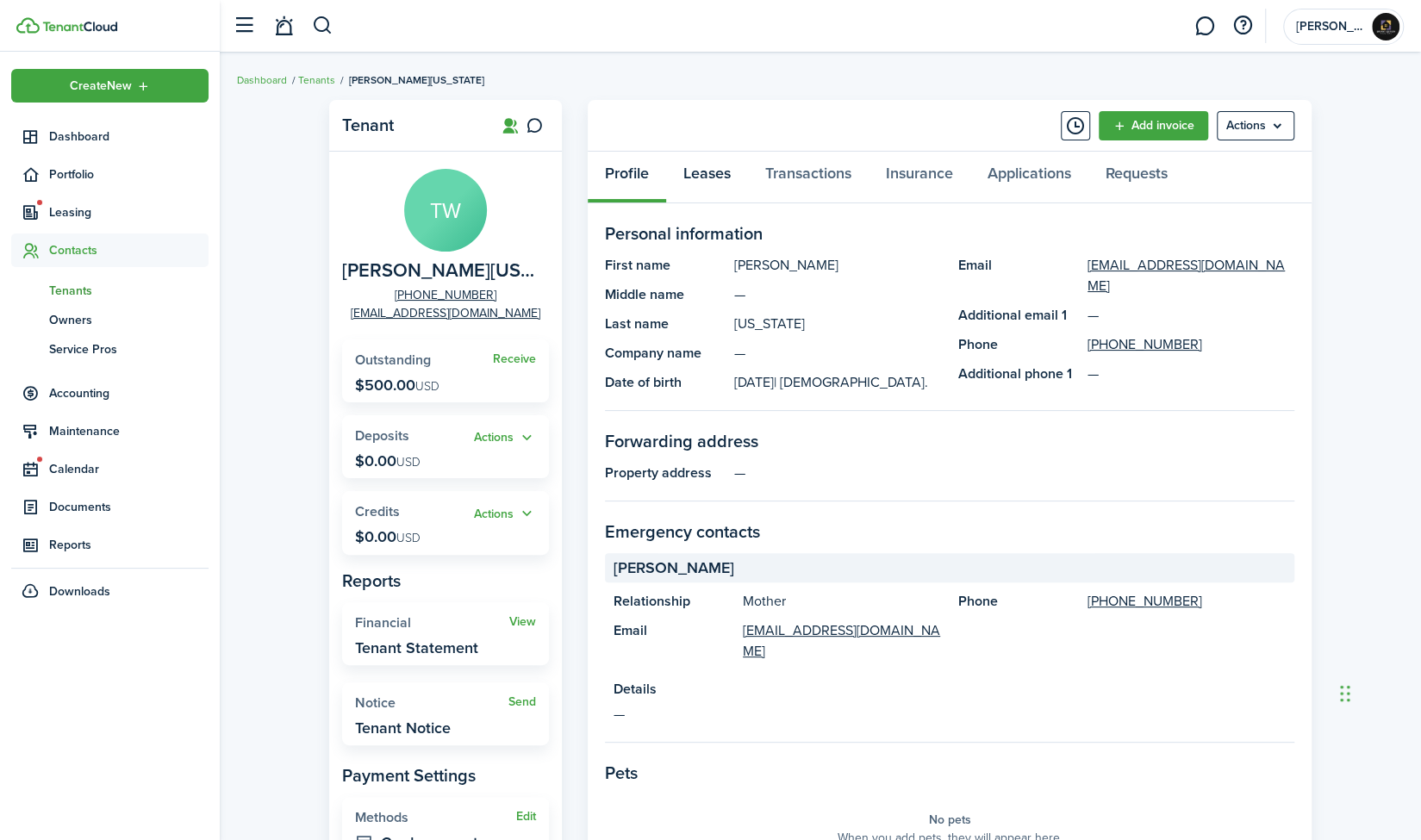
click at [718, 179] on link "Leases" at bounding box center [707, 177] width 82 height 52
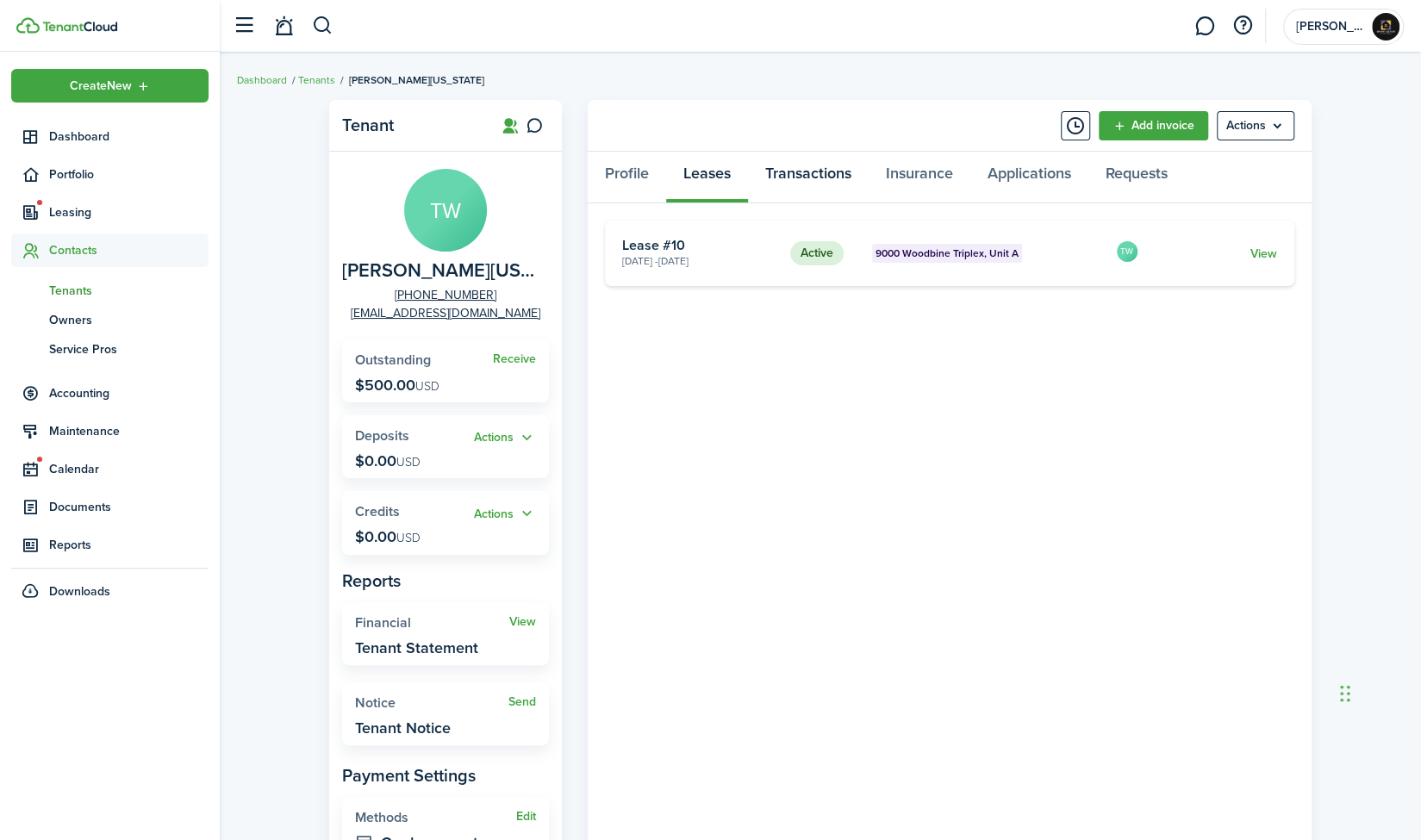
click at [815, 169] on link "Transactions" at bounding box center [808, 177] width 121 height 52
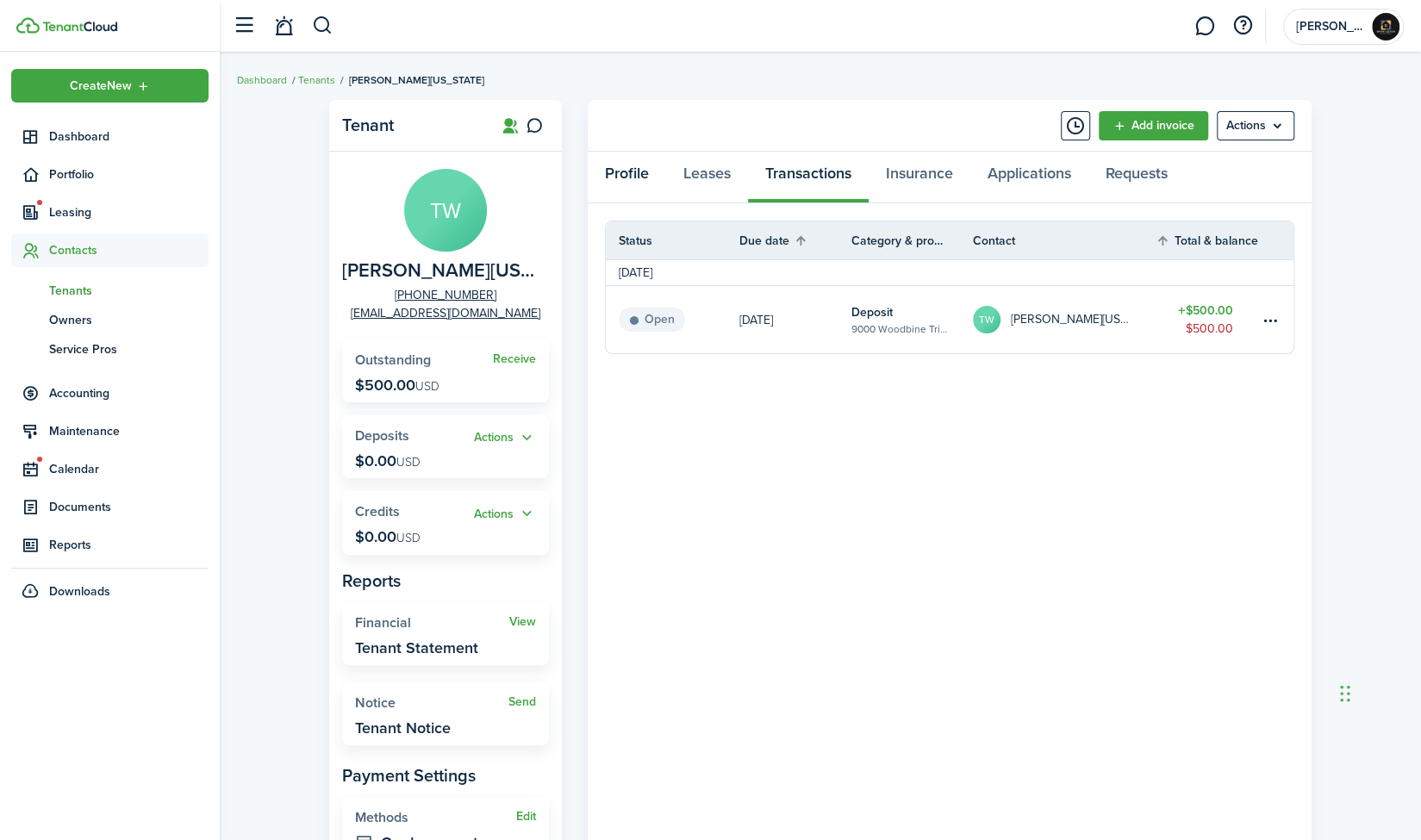
click at [620, 182] on link "Profile" at bounding box center [627, 177] width 79 height 52
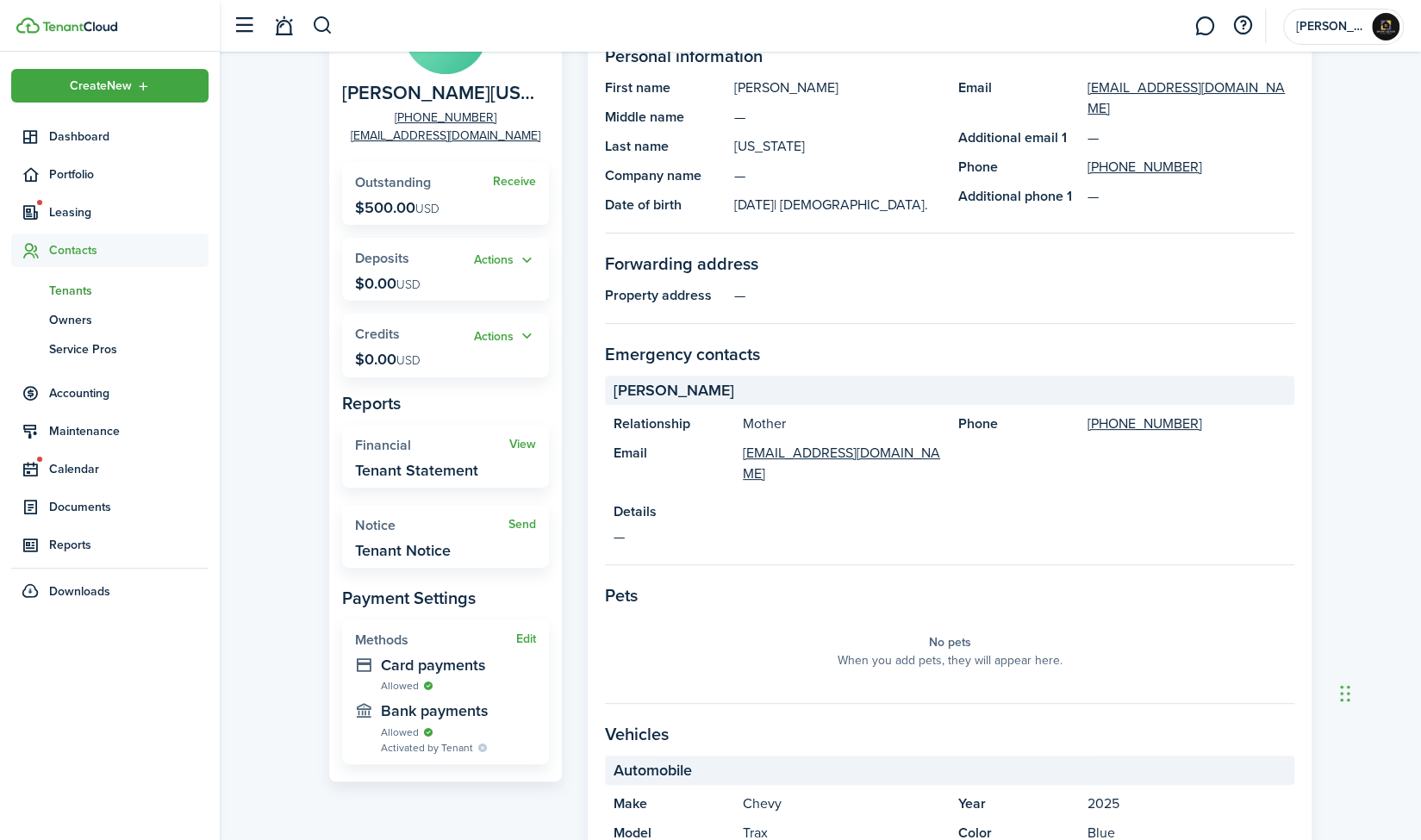
scroll to position [184, 0]
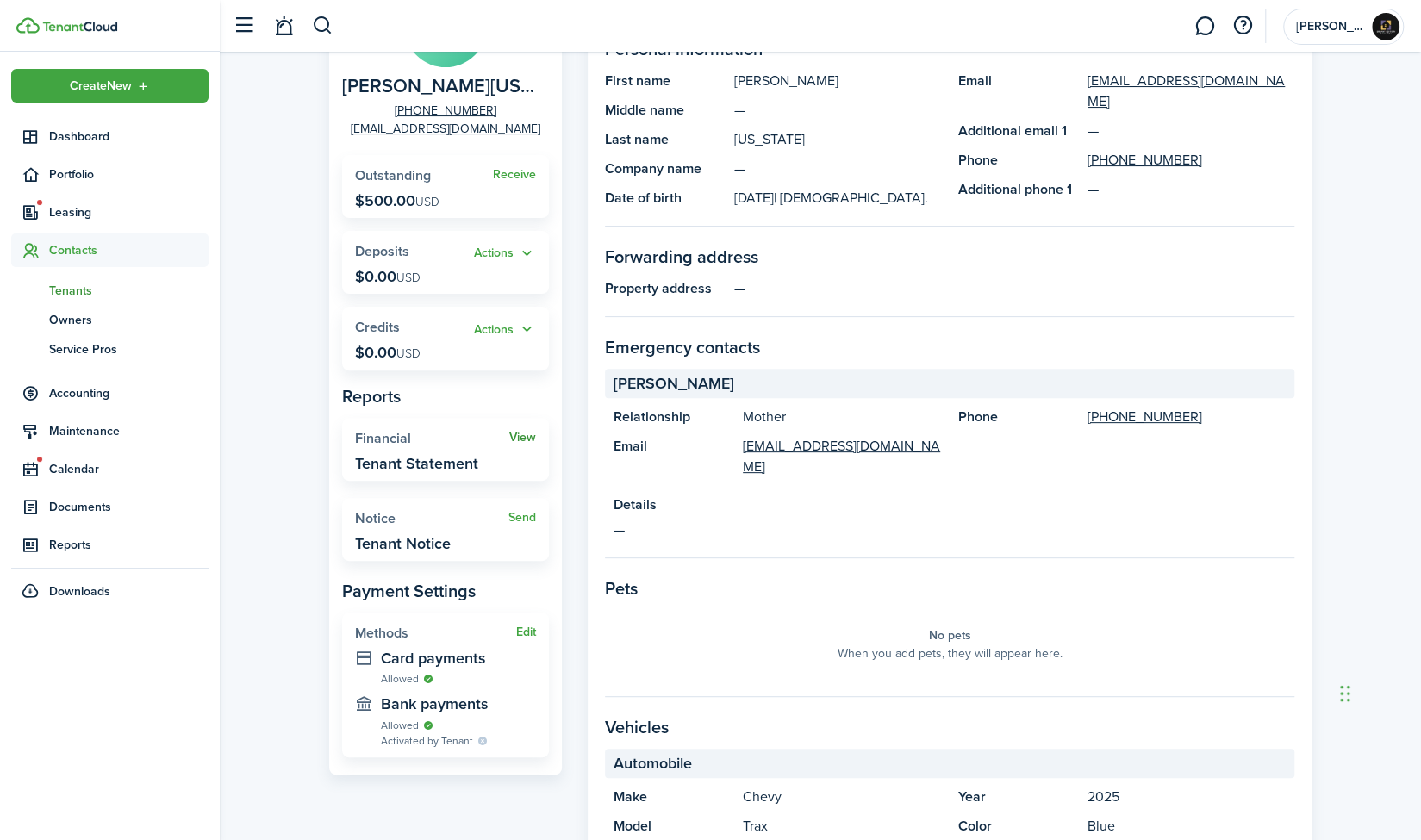
click at [519, 442] on link "View" at bounding box center [523, 437] width 27 height 13
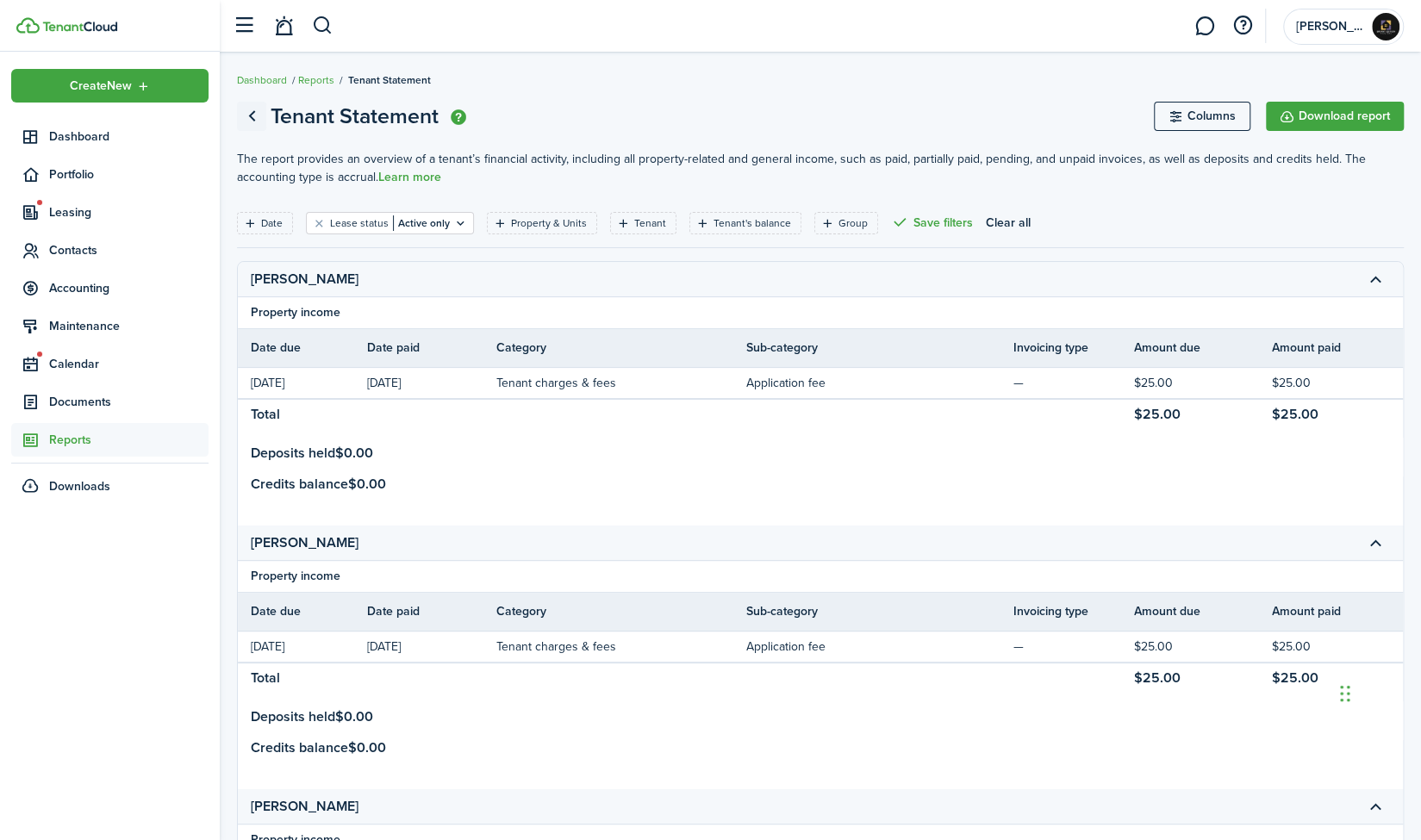
click at [256, 114] on link "Go back" at bounding box center [251, 116] width 30 height 30
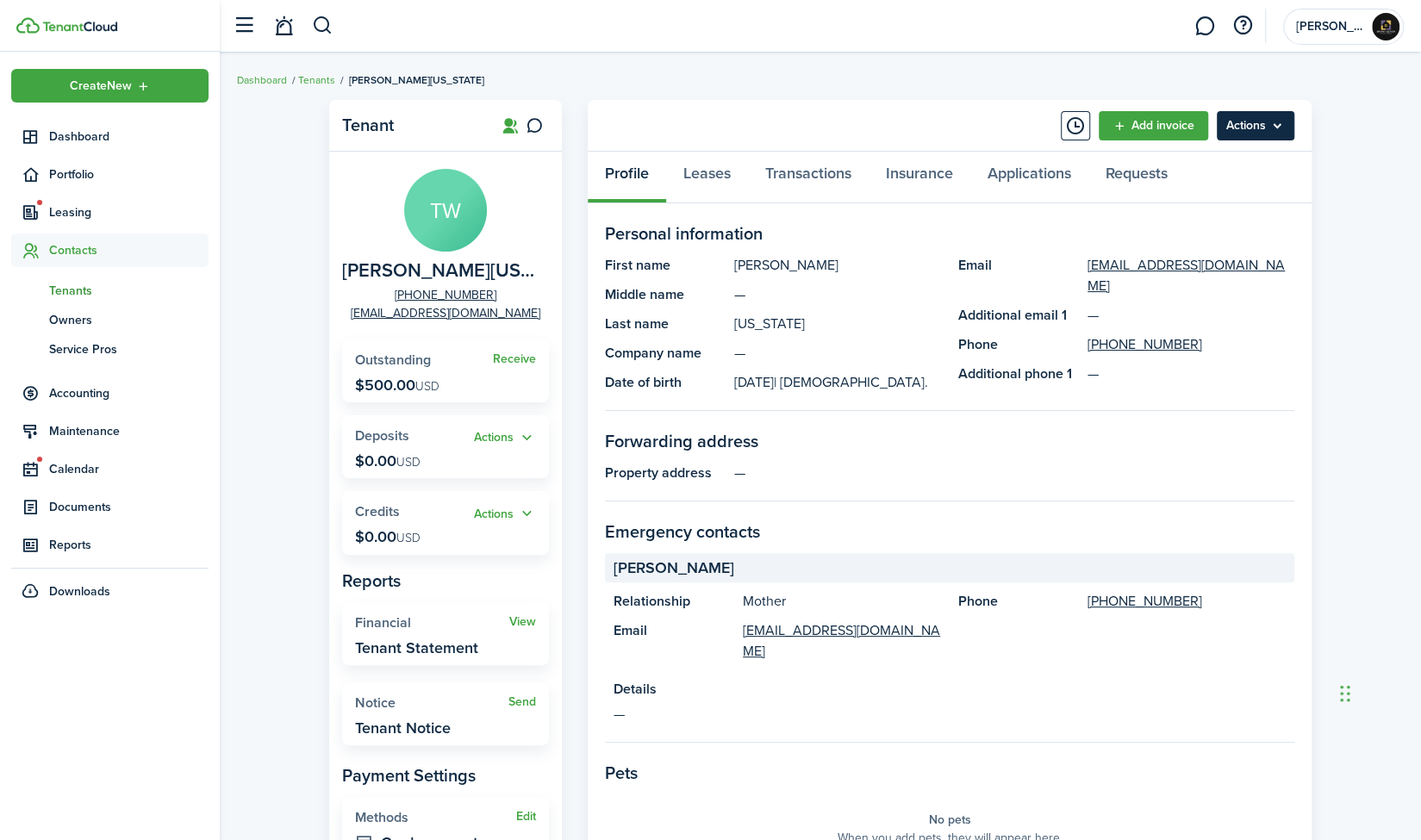
click at [1291, 118] on menu-btn "Actions" at bounding box center [1255, 126] width 78 height 30
click at [1340, 205] on div "Tenant TW [PERSON_NAME][US_STATE] [PHONE_NUMBER] [EMAIL_ADDRESS][DOMAIN_NAME] R…" at bounding box center [820, 715] width 1200 height 1249
click at [713, 168] on link "Leases" at bounding box center [707, 177] width 82 height 52
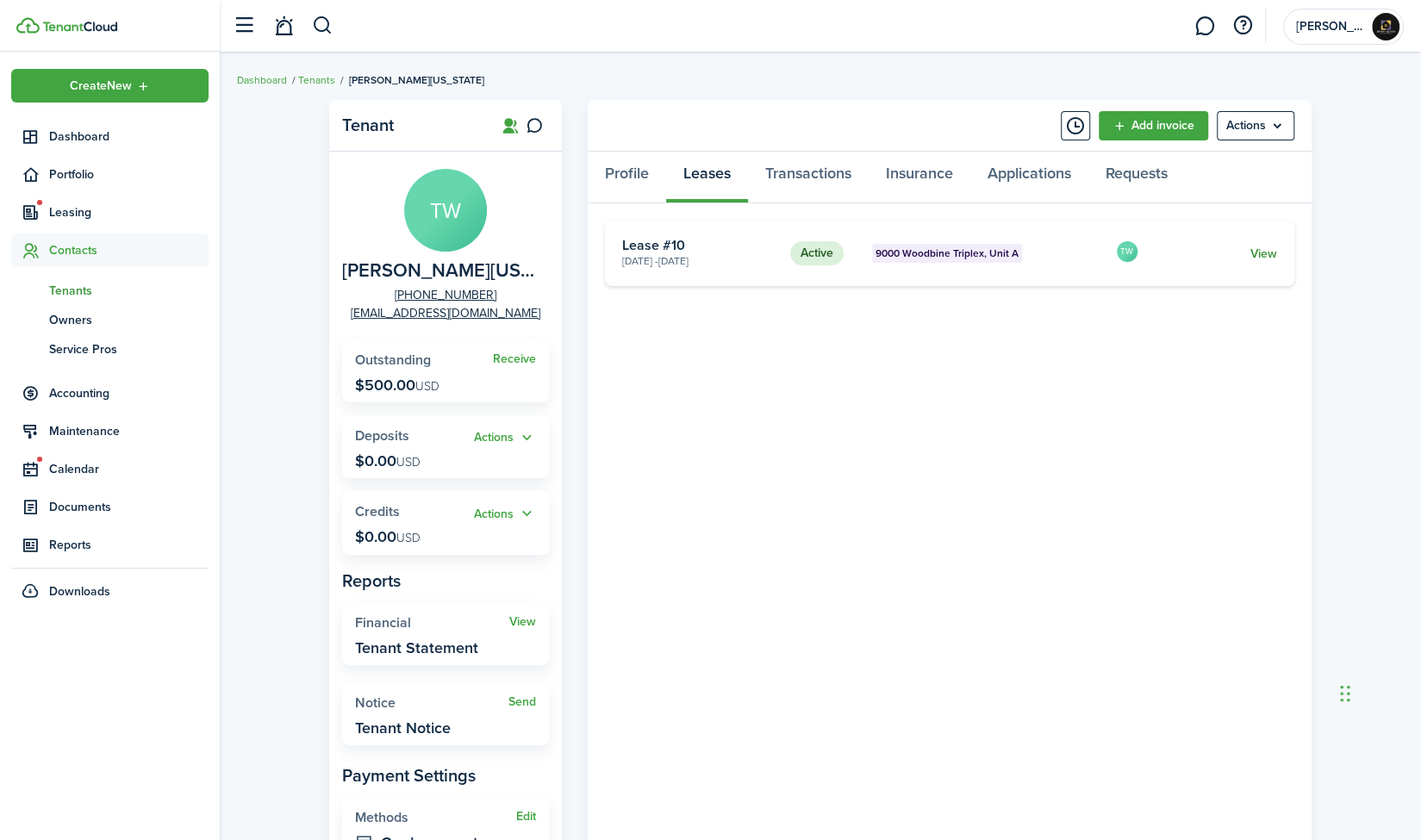
click at [1271, 248] on link "View" at bounding box center [1264, 253] width 27 height 18
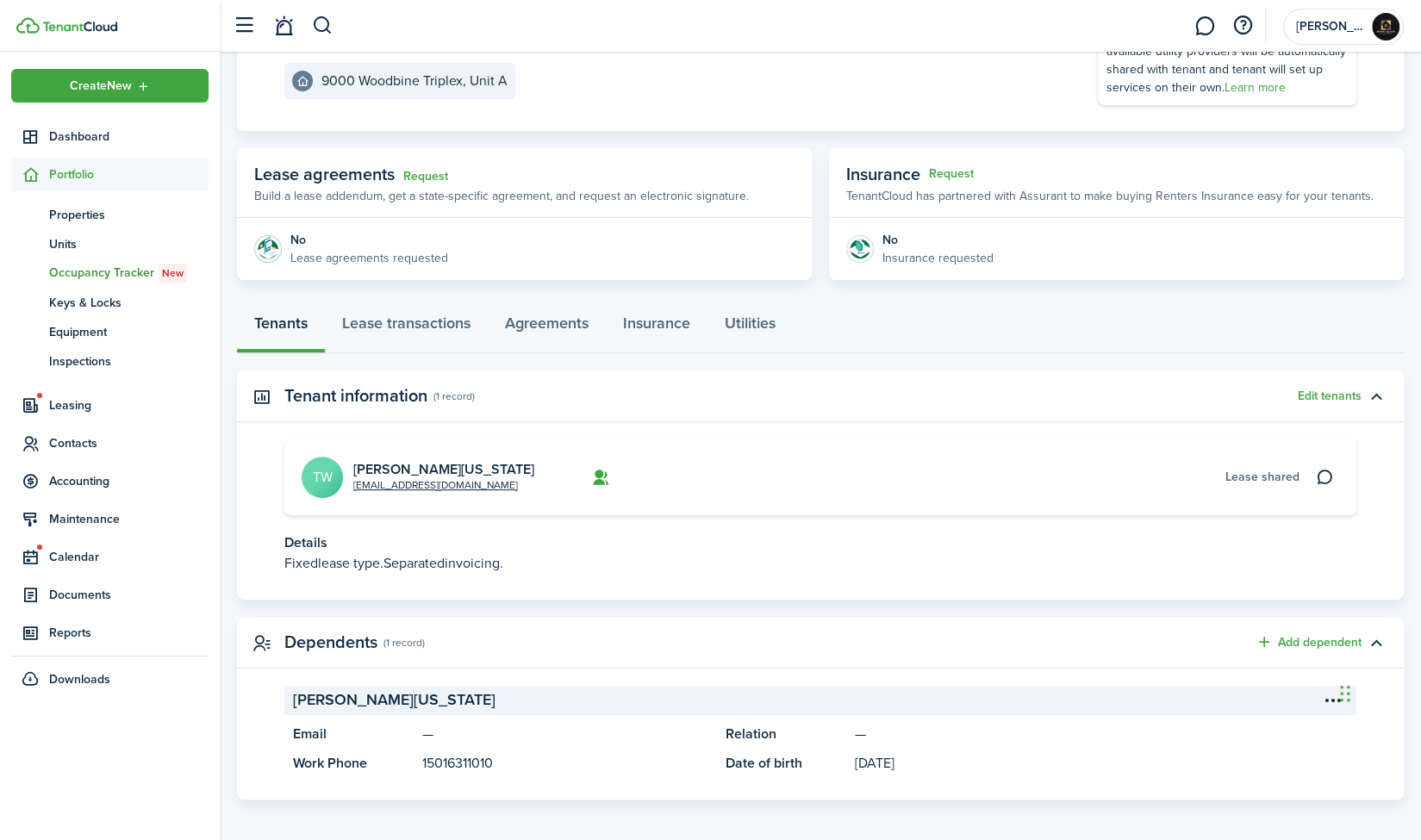
scroll to position [225, 0]
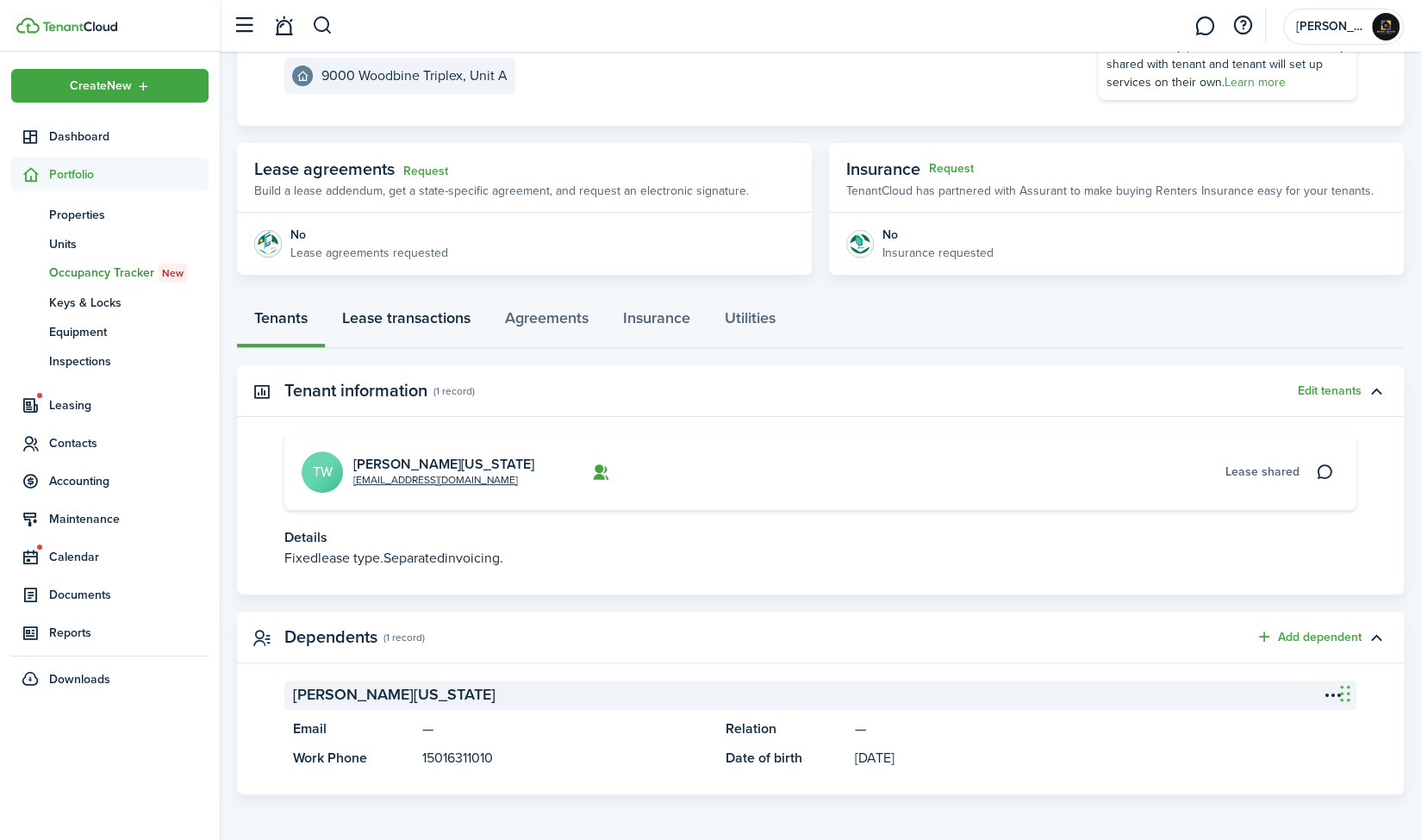
click at [424, 317] on link "Lease transactions" at bounding box center [407, 322] width 163 height 52
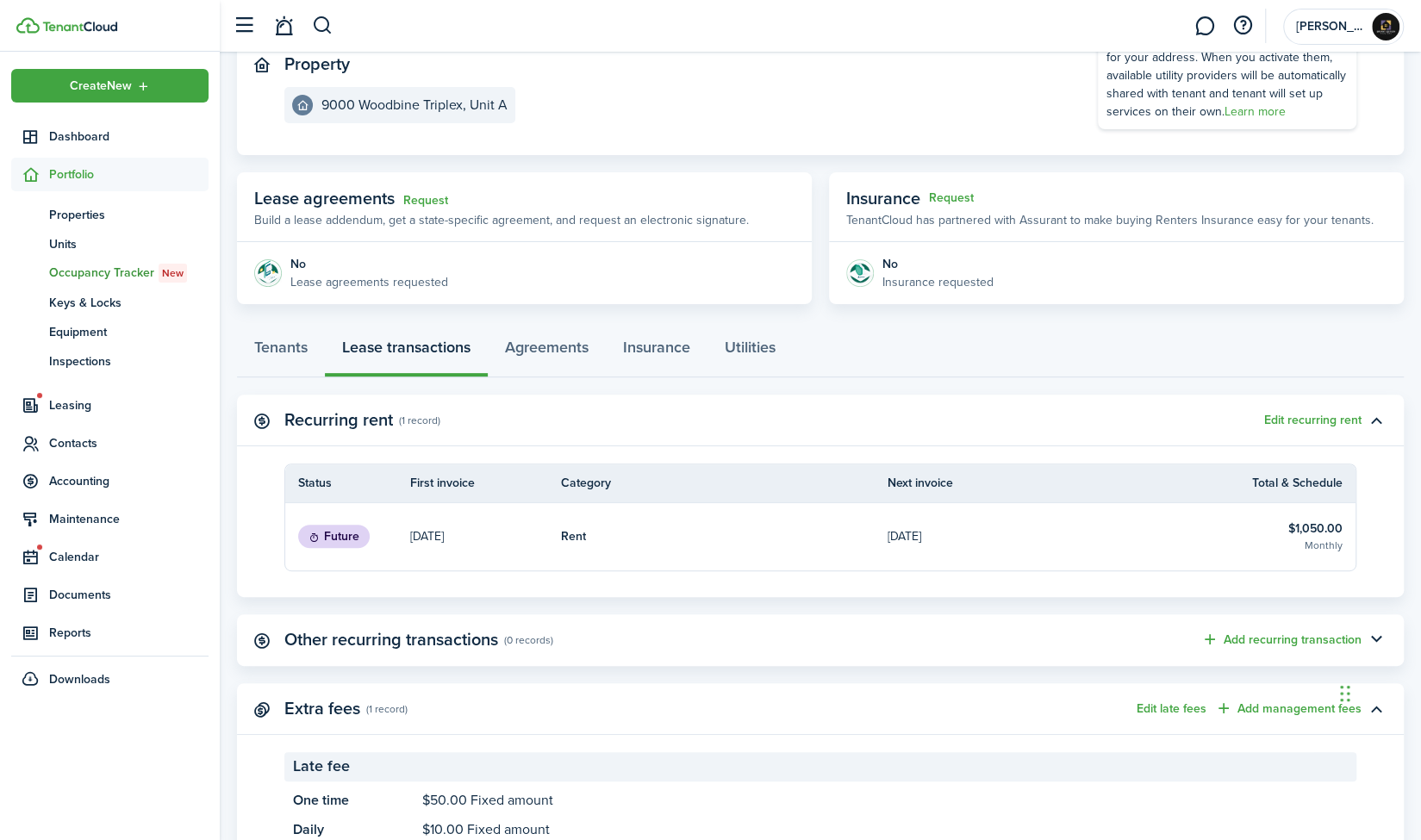
scroll to position [201, 0]
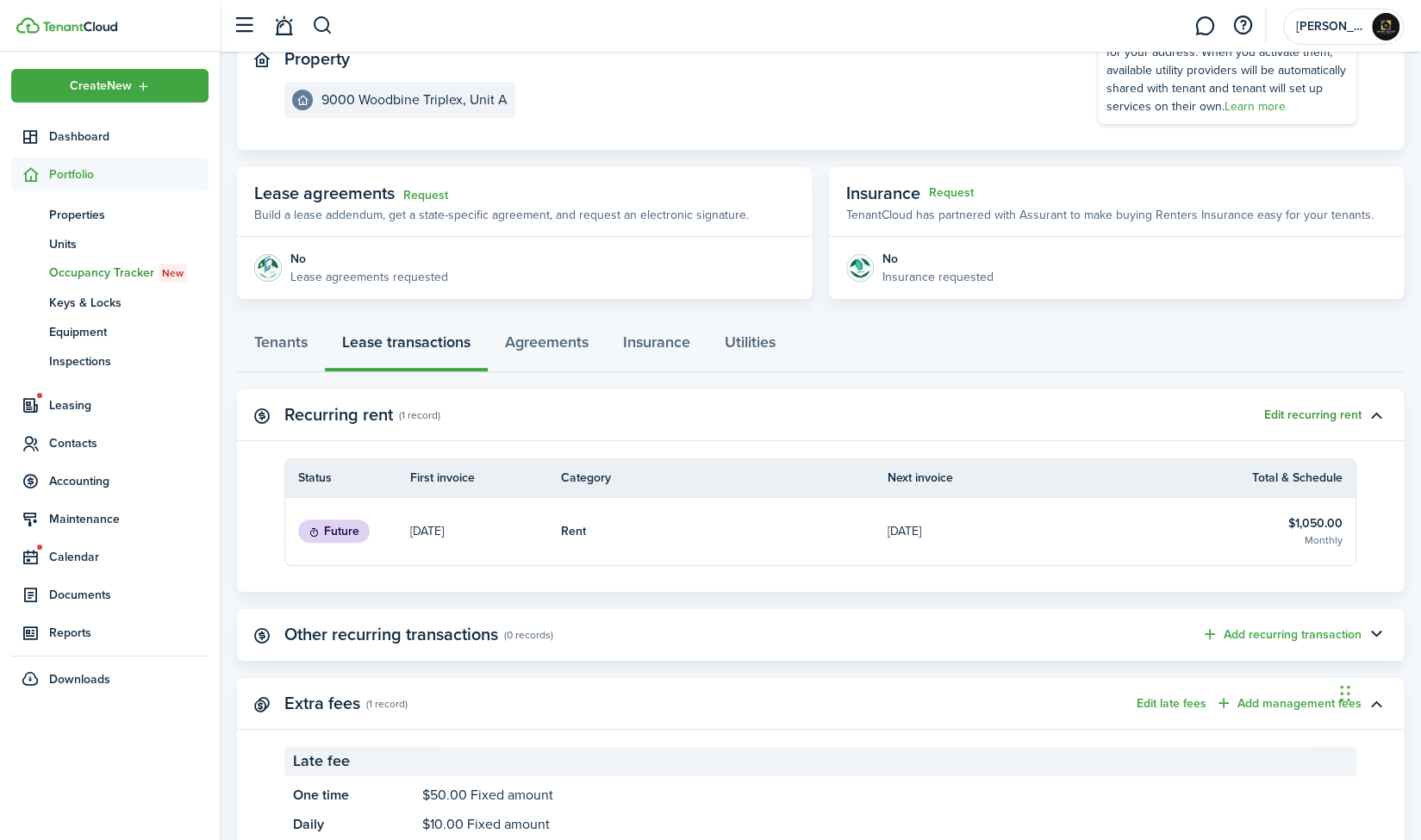
click at [1297, 417] on button "Edit recurring rent" at bounding box center [1313, 415] width 98 height 13
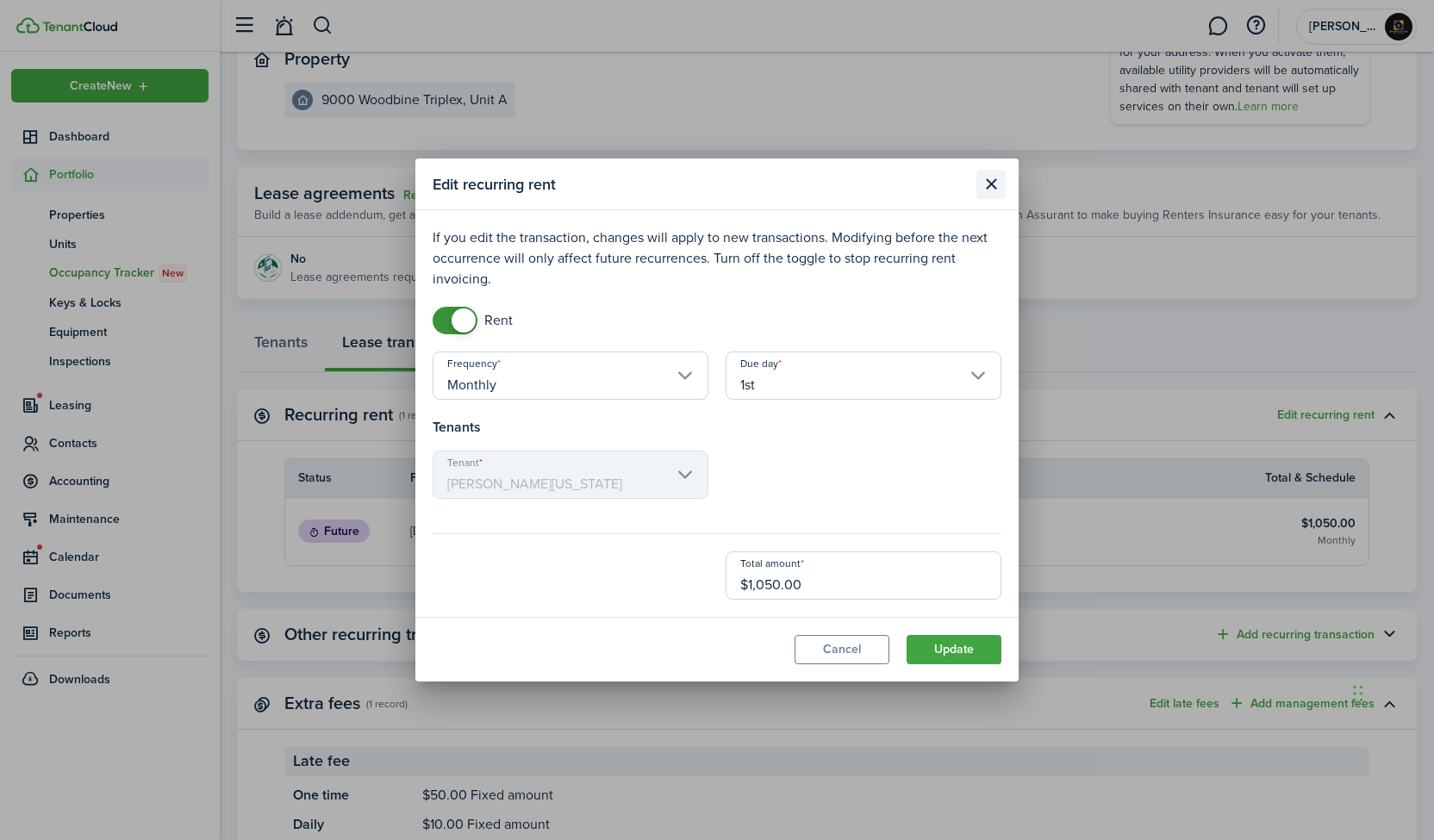
click at [989, 180] on button "Close modal" at bounding box center [991, 184] width 30 height 30
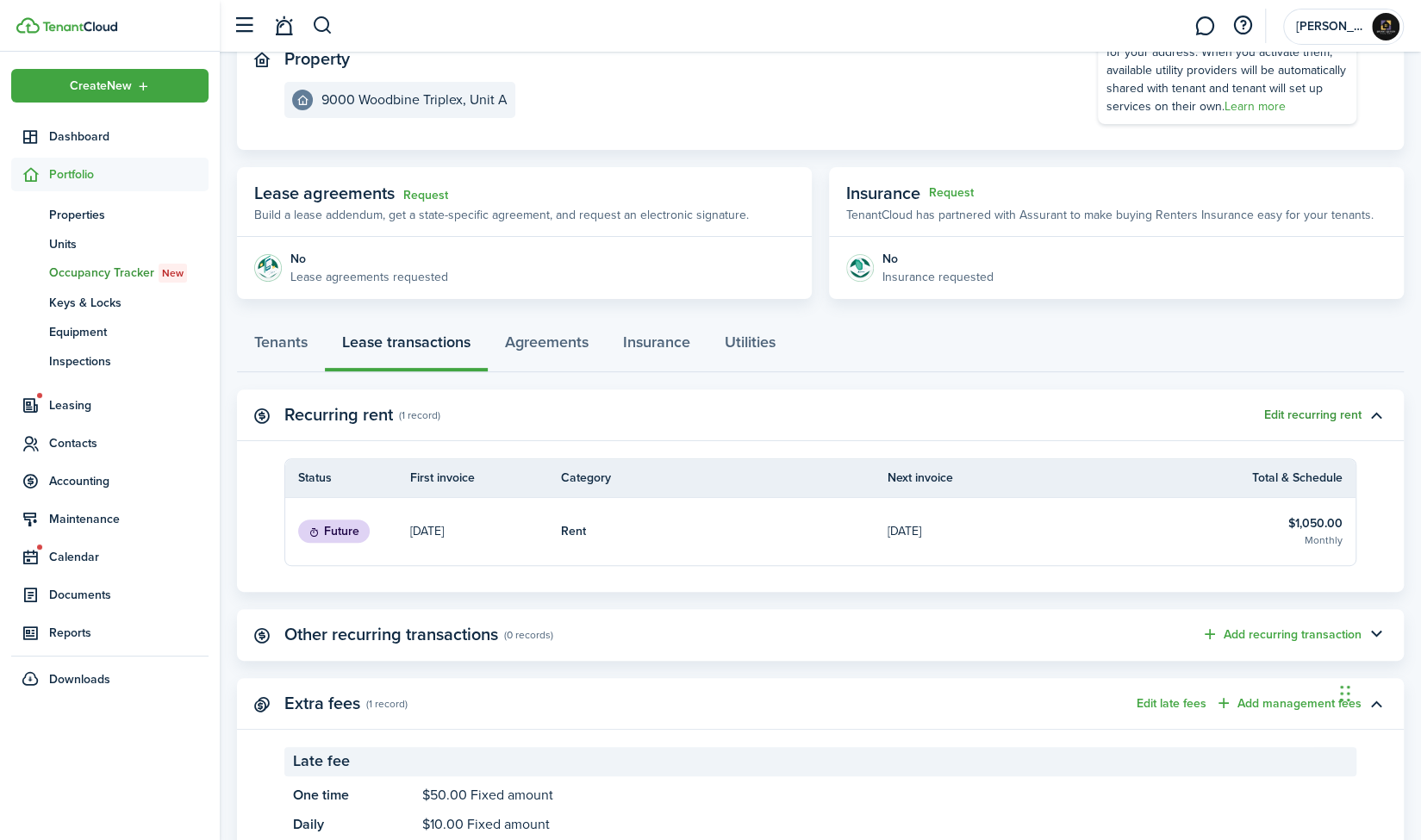
click at [1311, 414] on button "Edit recurring rent" at bounding box center [1313, 415] width 98 height 13
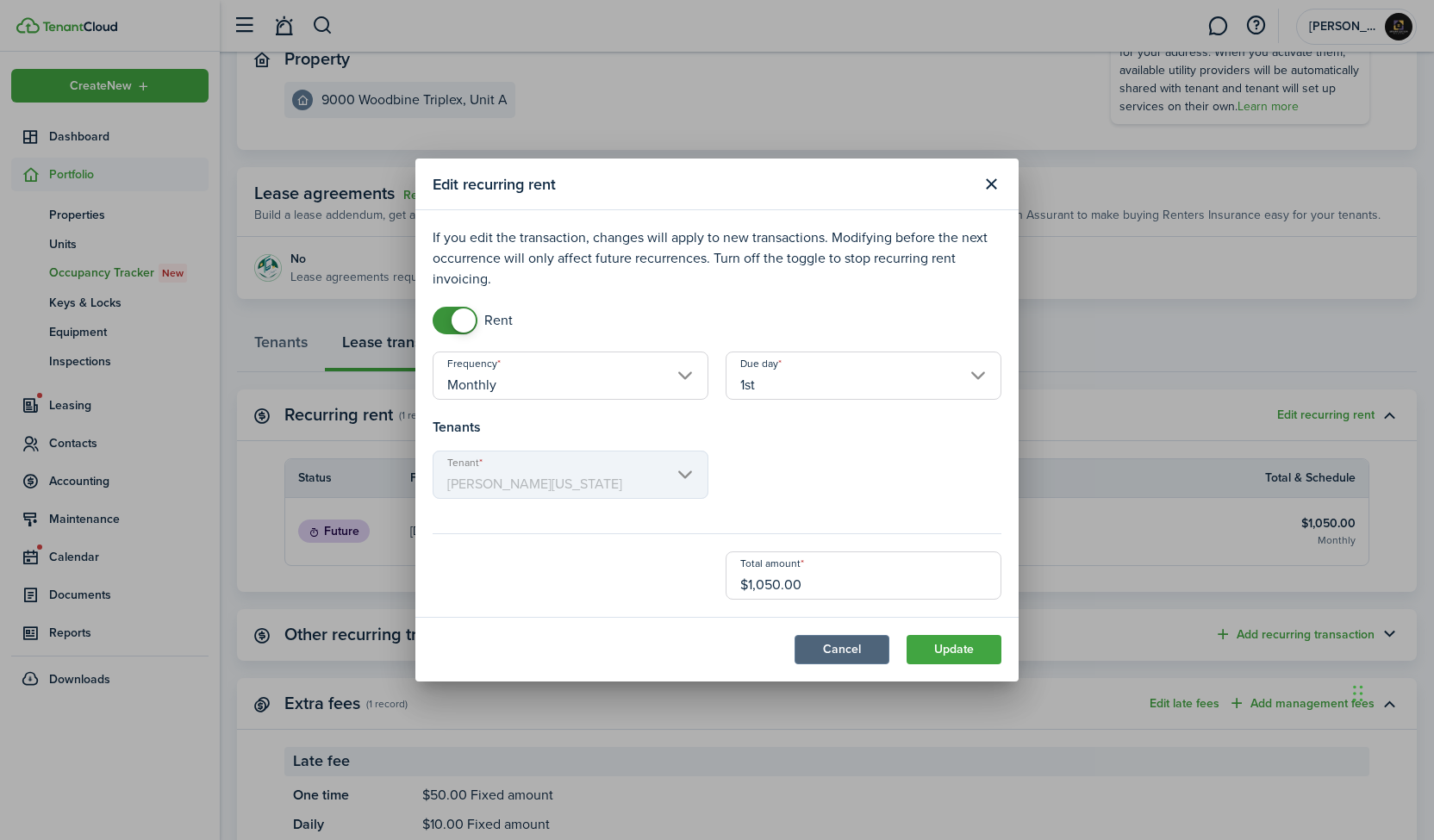
click at [844, 649] on button "Cancel" at bounding box center [841, 649] width 95 height 30
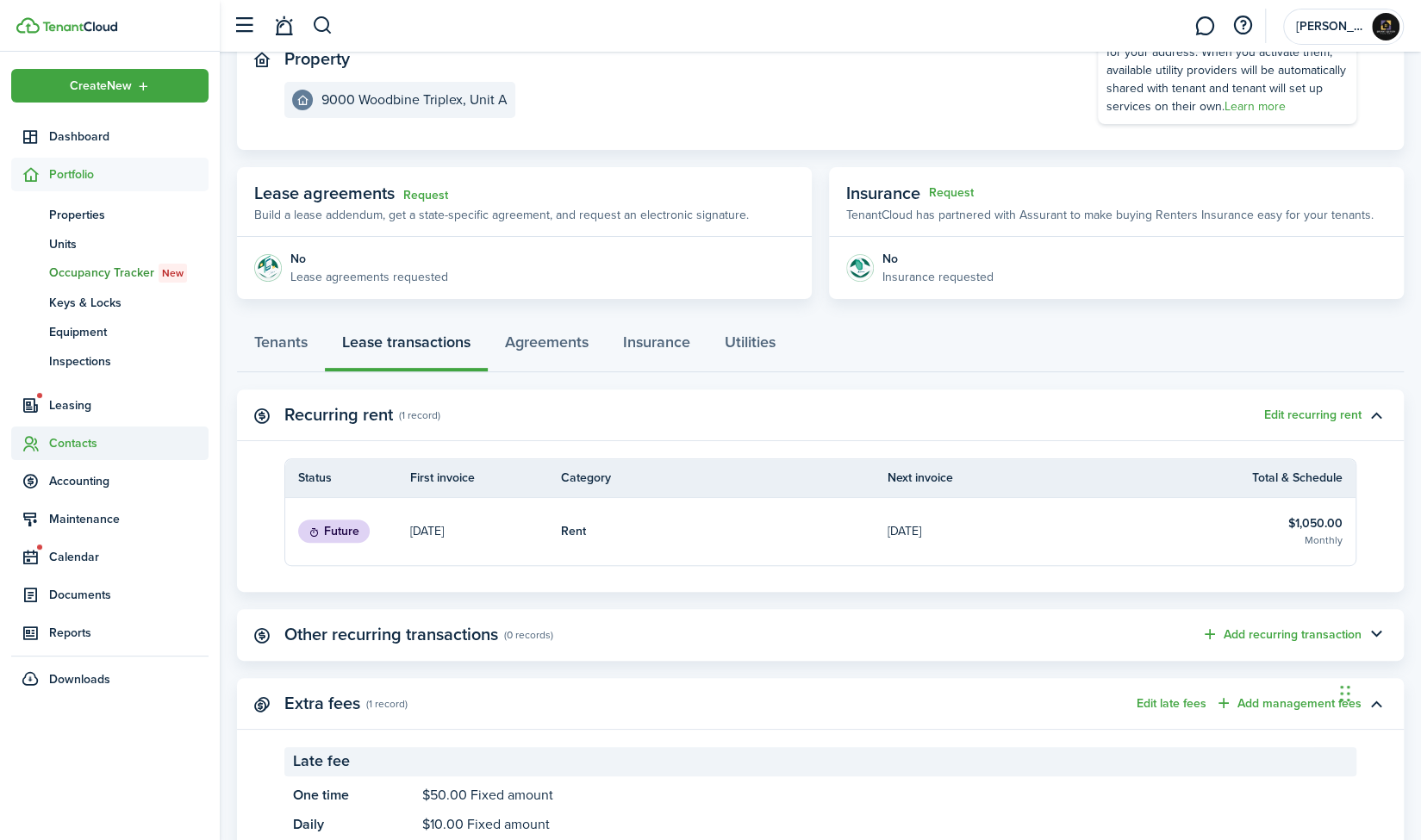
click at [62, 447] on span "Contacts" at bounding box center [128, 443] width 159 height 18
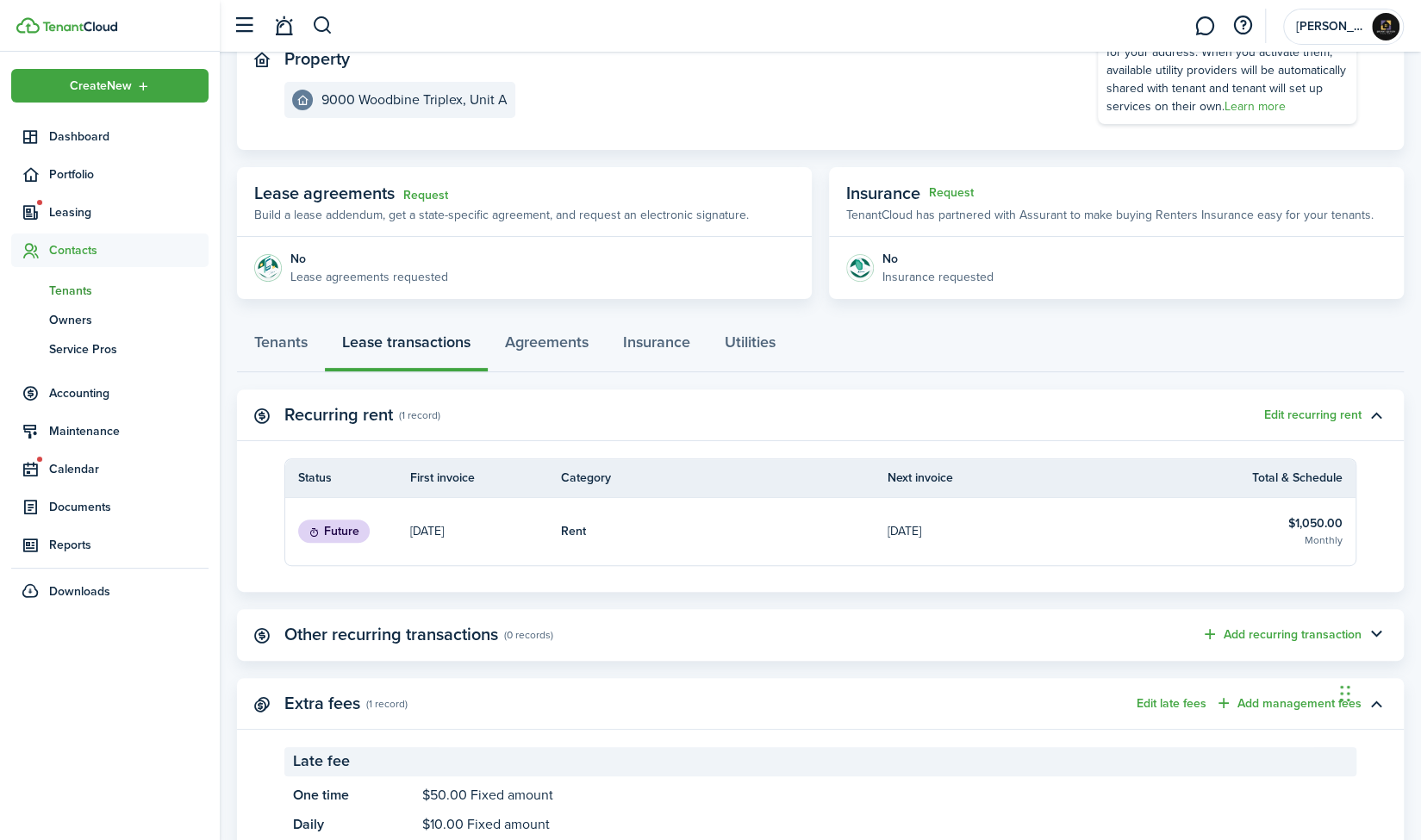
click at [82, 290] on span "Tenants" at bounding box center [128, 291] width 159 height 18
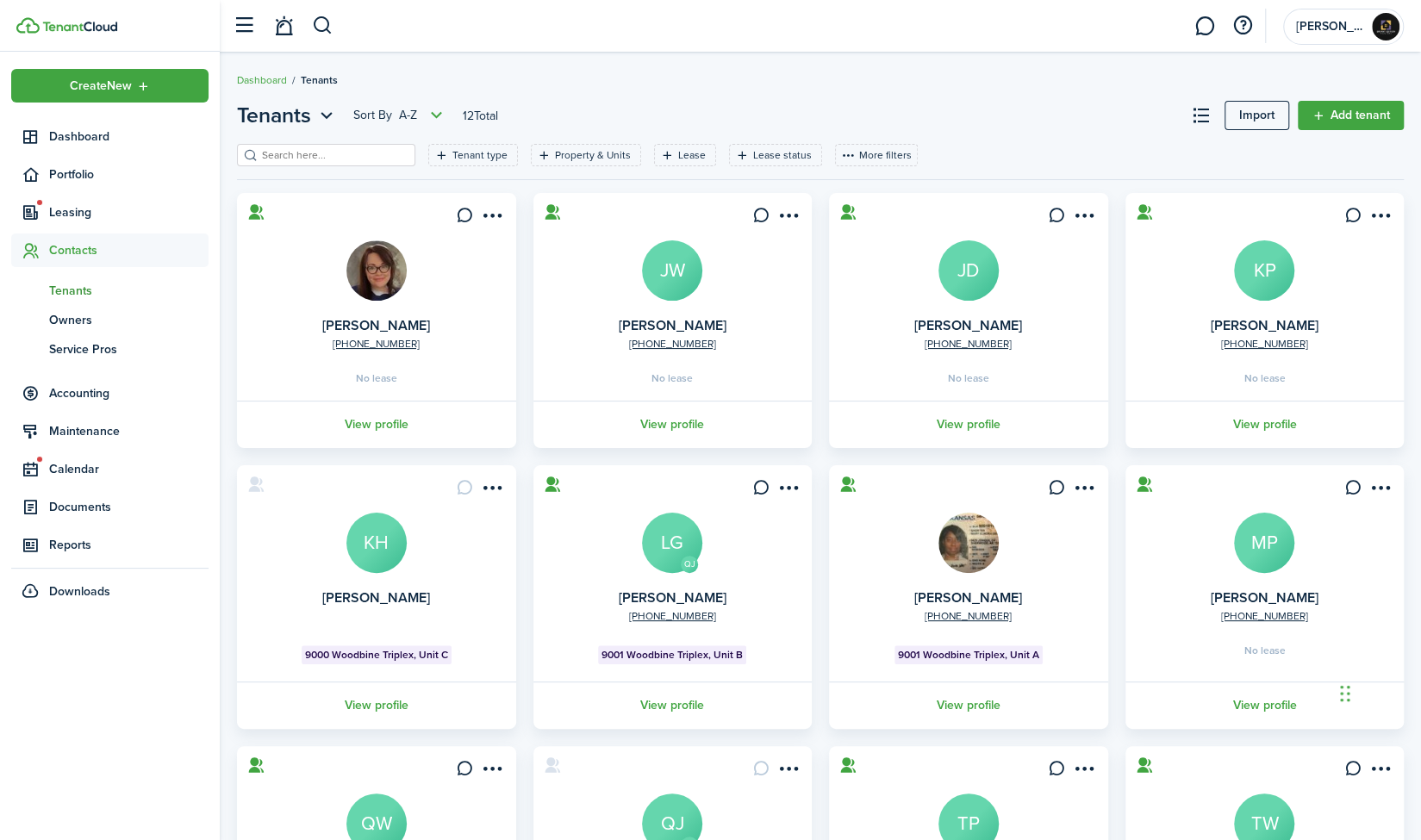
click at [670, 548] on avatar-text "LG" at bounding box center [671, 543] width 60 height 60
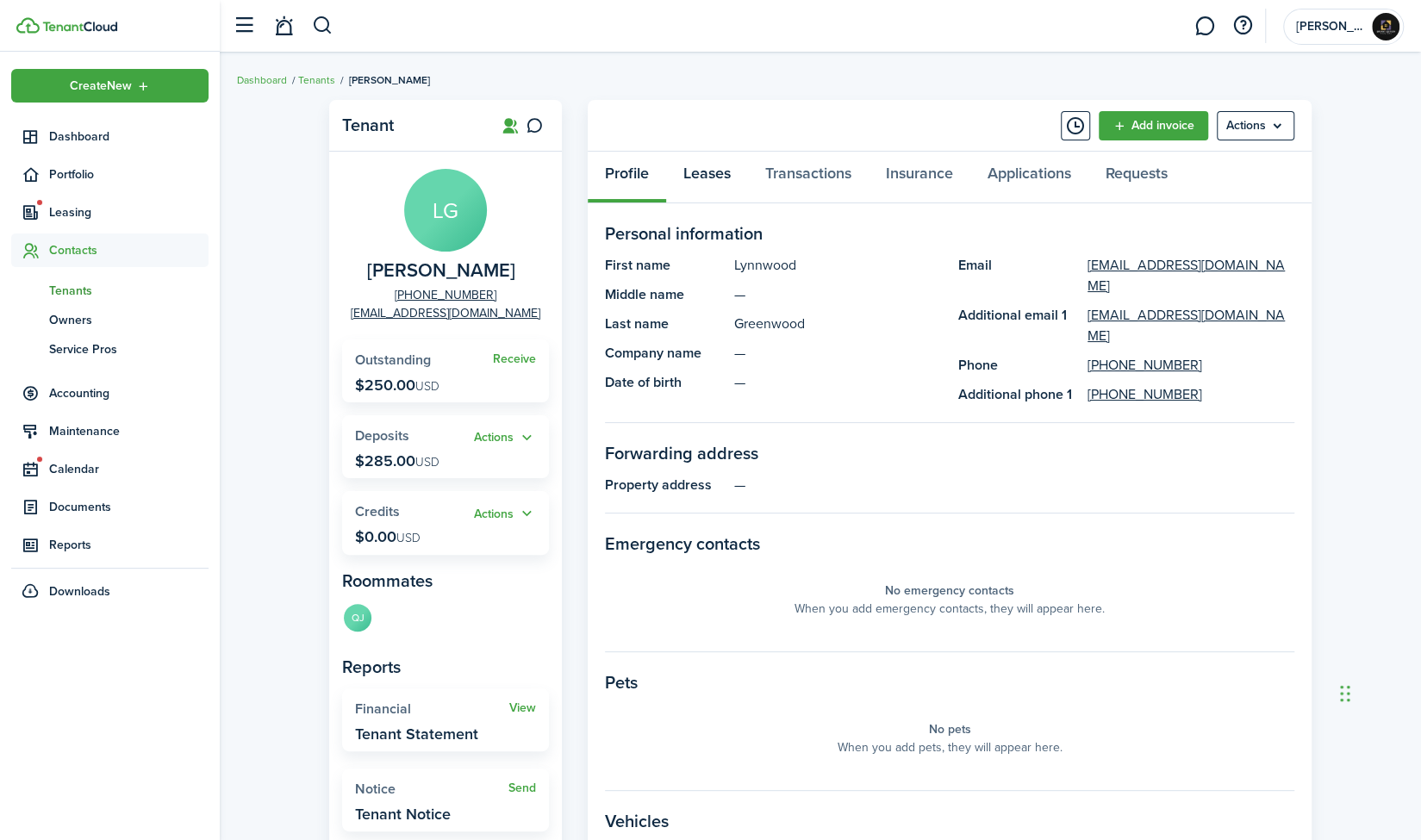
click at [693, 178] on link "Leases" at bounding box center [707, 177] width 82 height 52
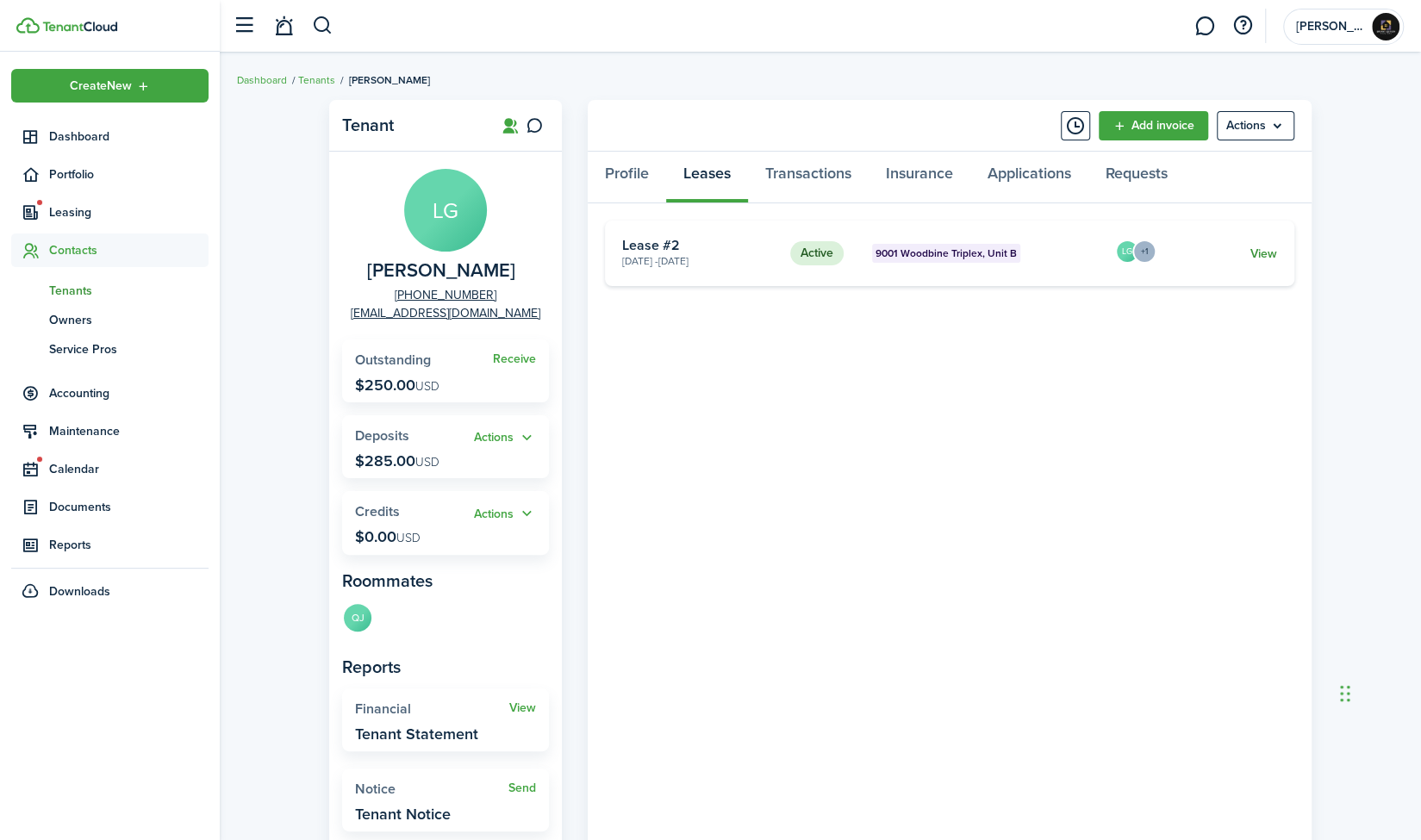
click at [1261, 259] on link "View" at bounding box center [1264, 253] width 27 height 18
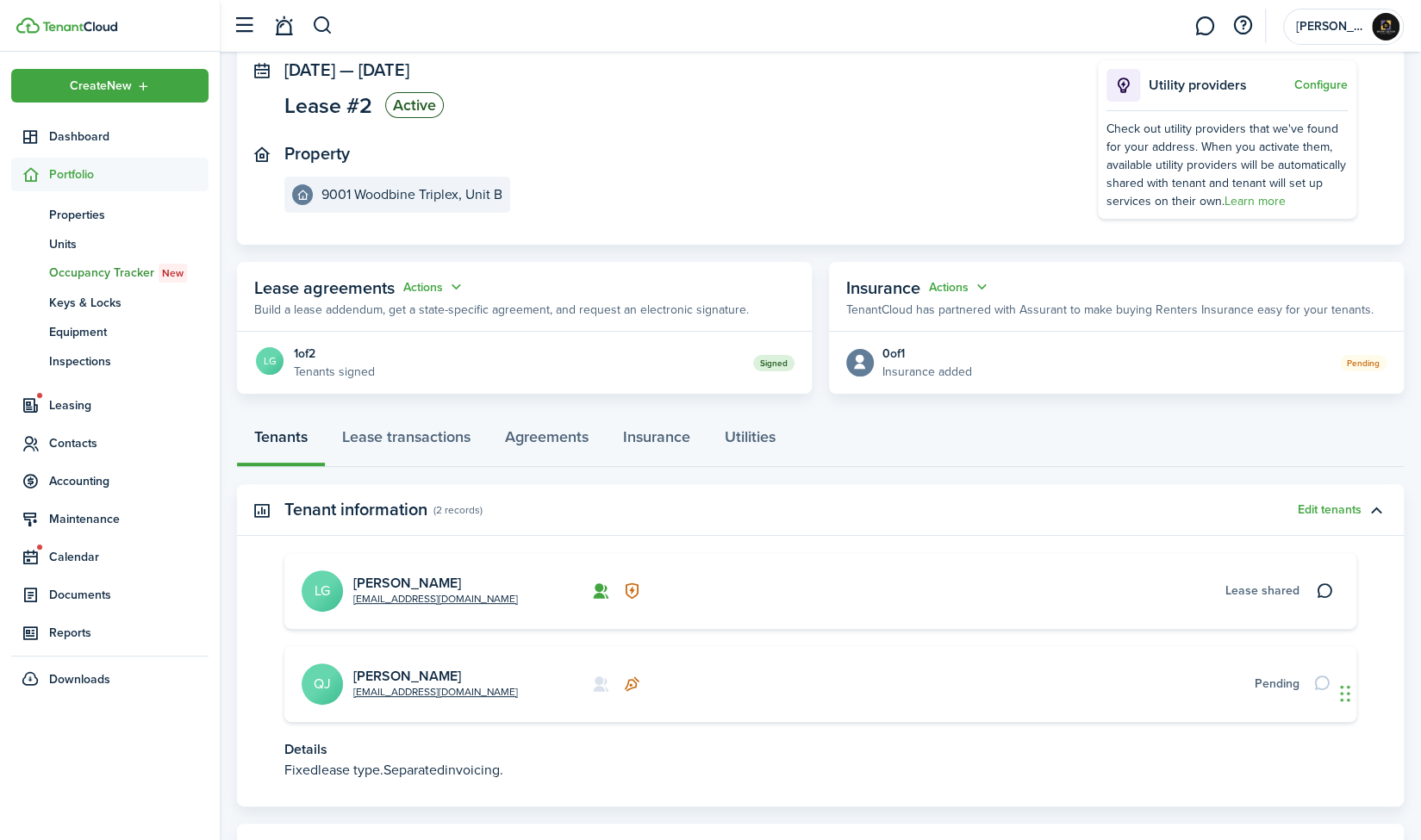
scroll to position [188, 0]
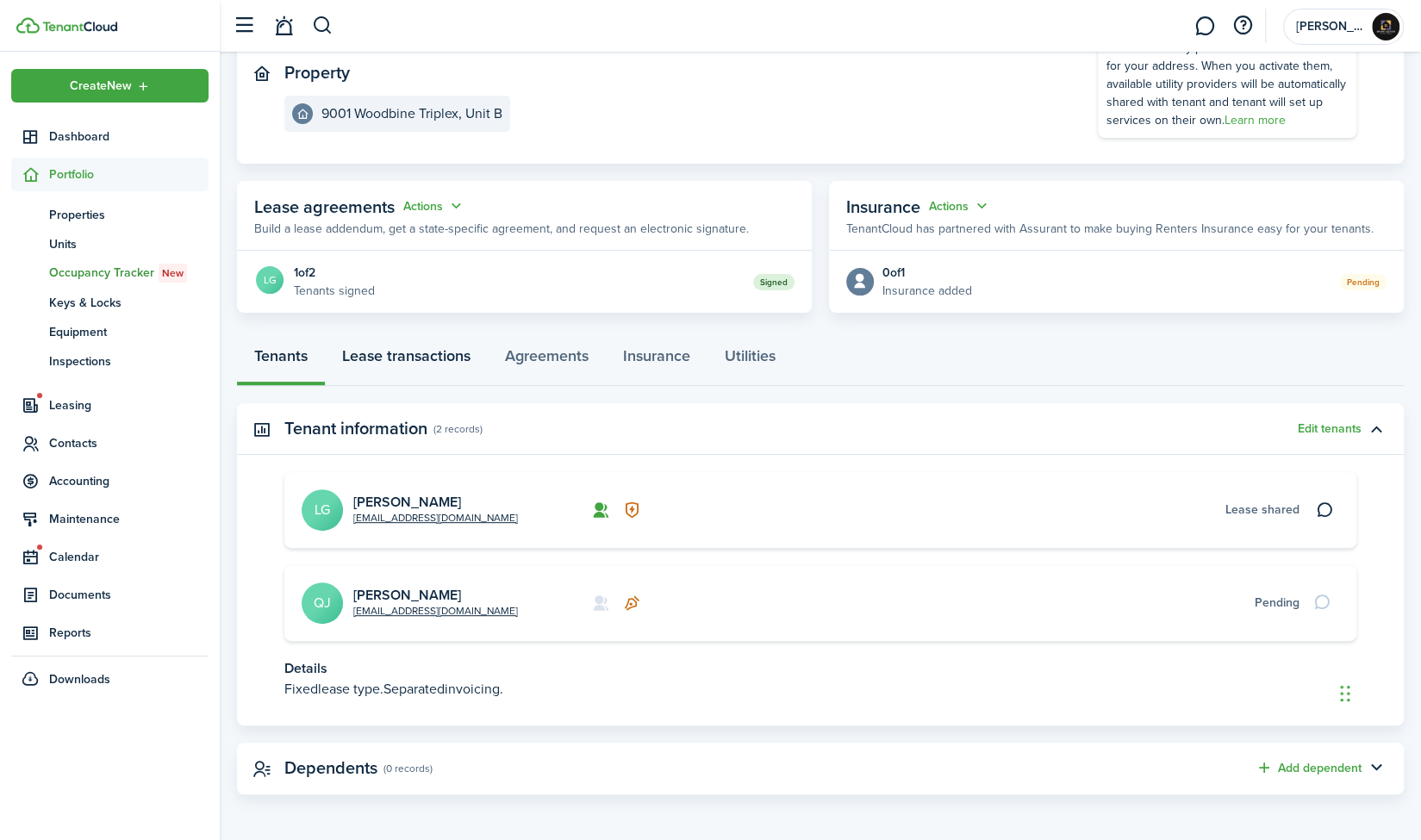
click at [408, 354] on link "Lease transactions" at bounding box center [407, 361] width 163 height 52
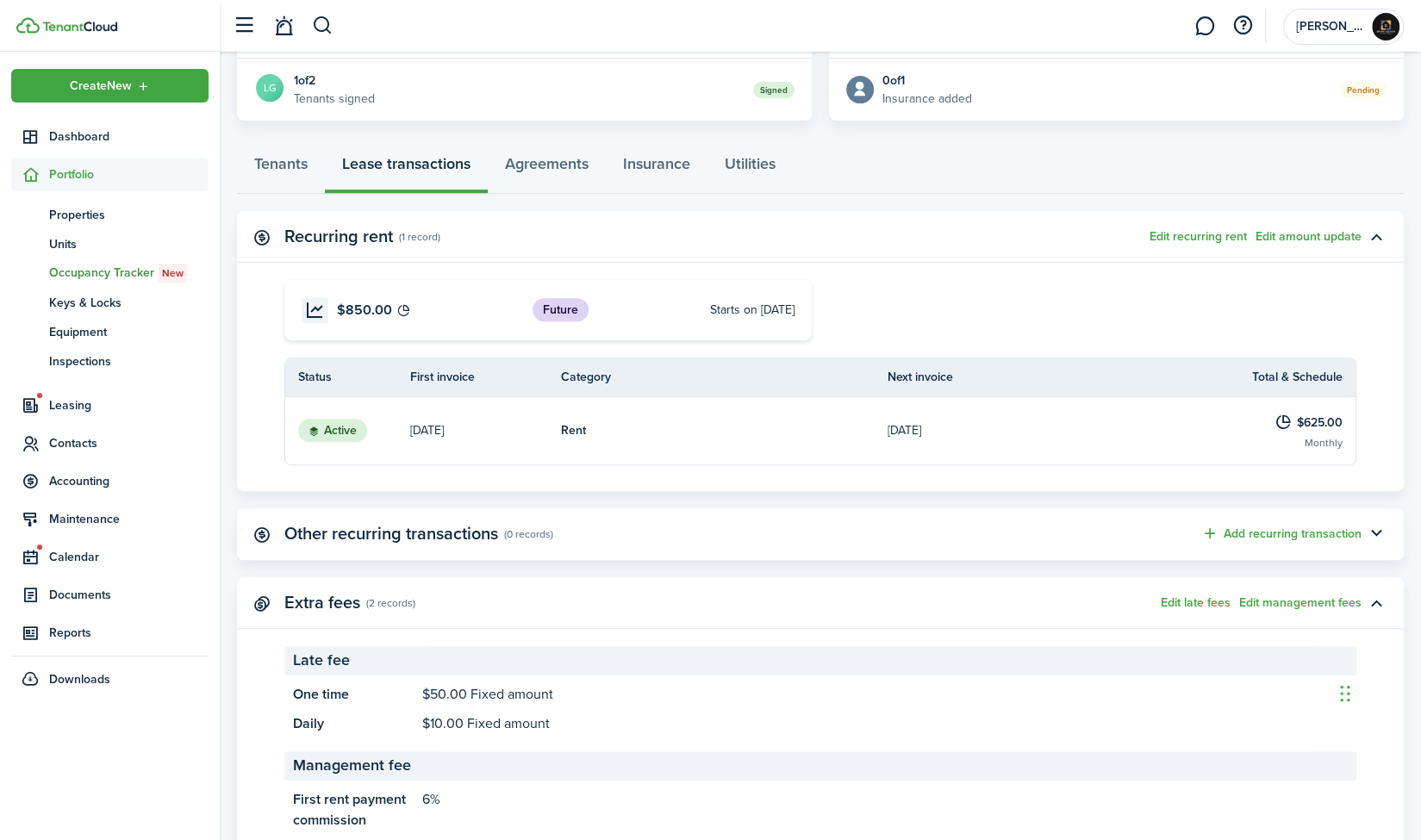
scroll to position [442, 0]
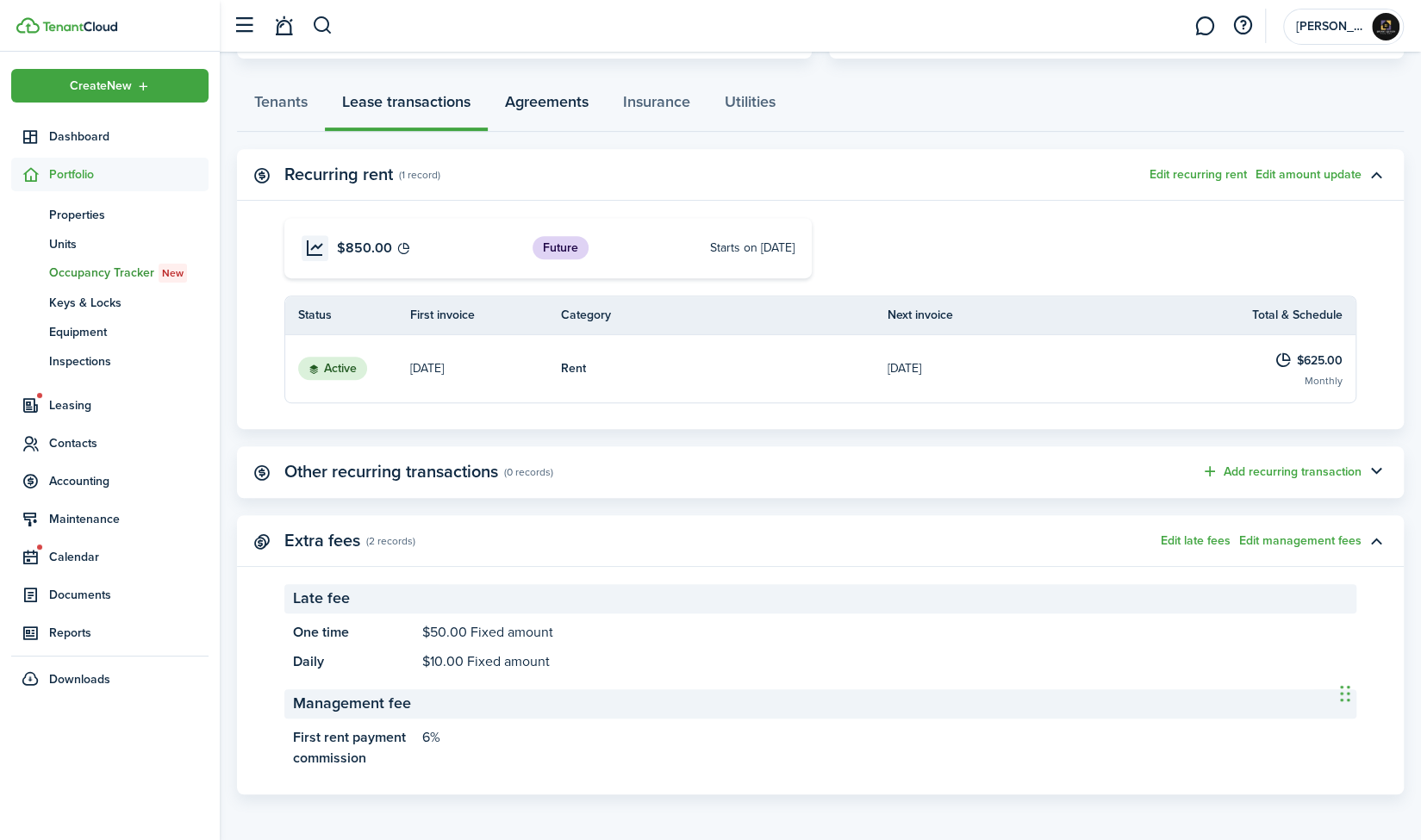
click at [531, 95] on link "Agreements" at bounding box center [547, 106] width 118 height 52
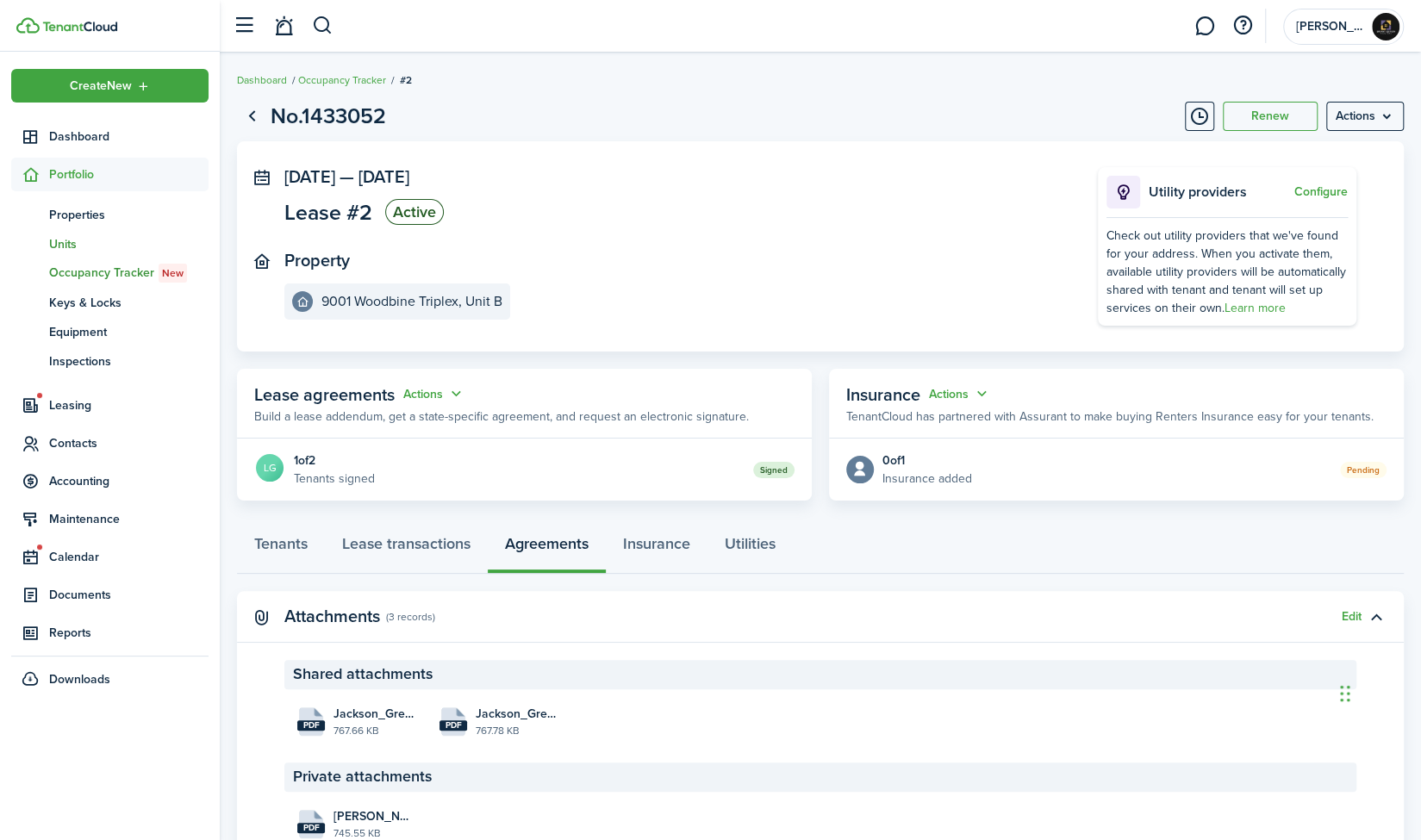
scroll to position [10, 0]
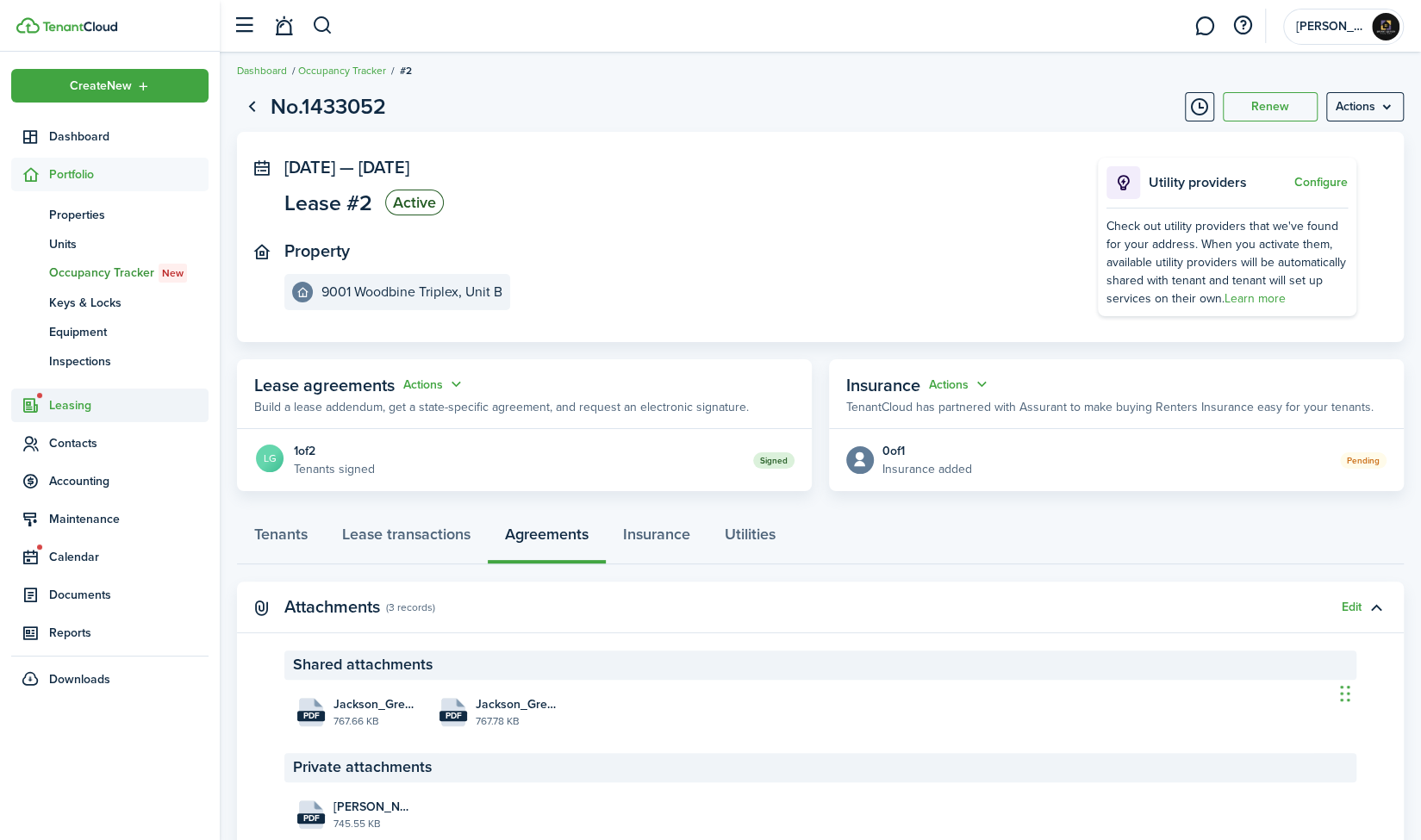
click at [69, 408] on span "Leasing" at bounding box center [128, 405] width 159 height 18
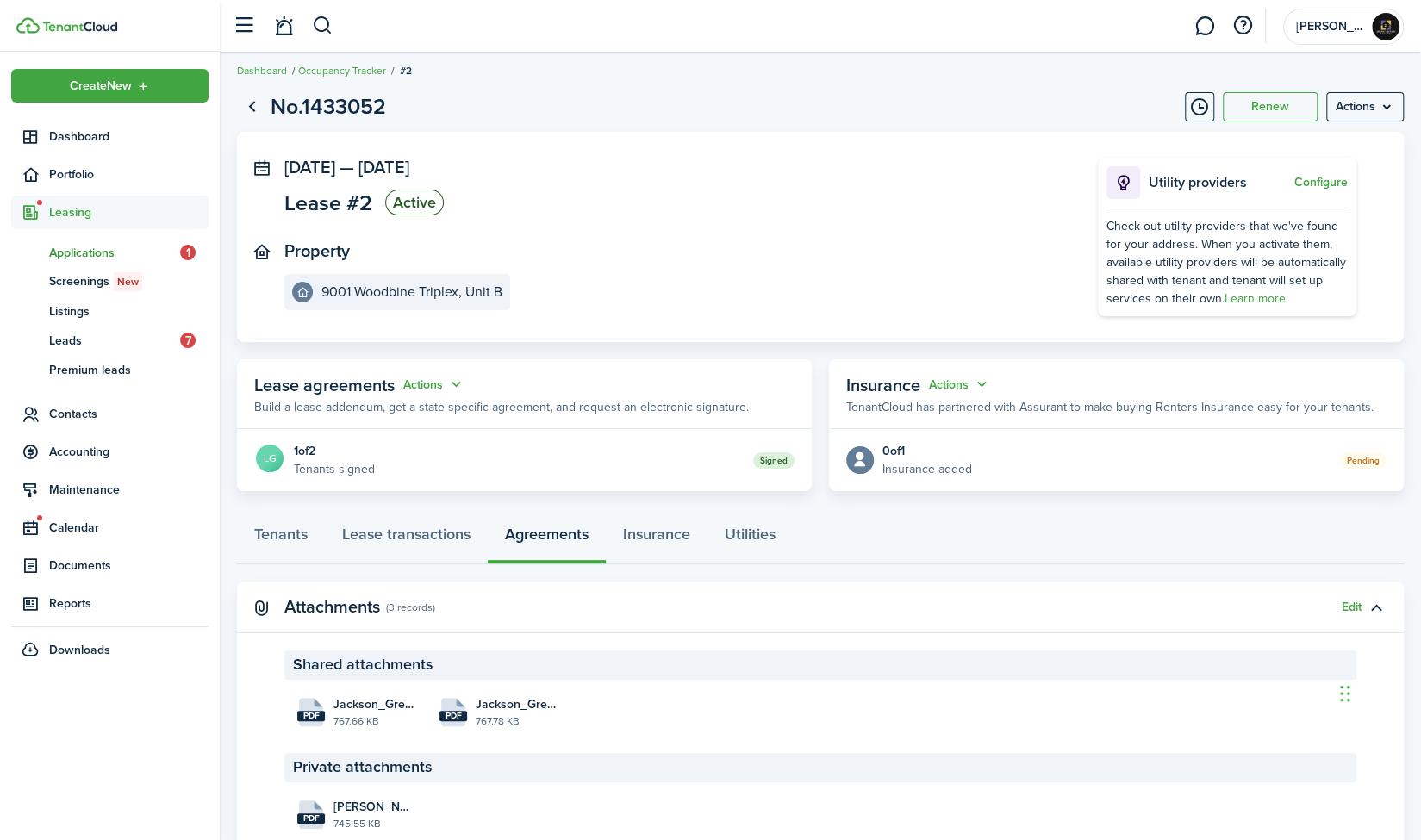
click at [98, 250] on span "Applications" at bounding box center [114, 252] width 131 height 18
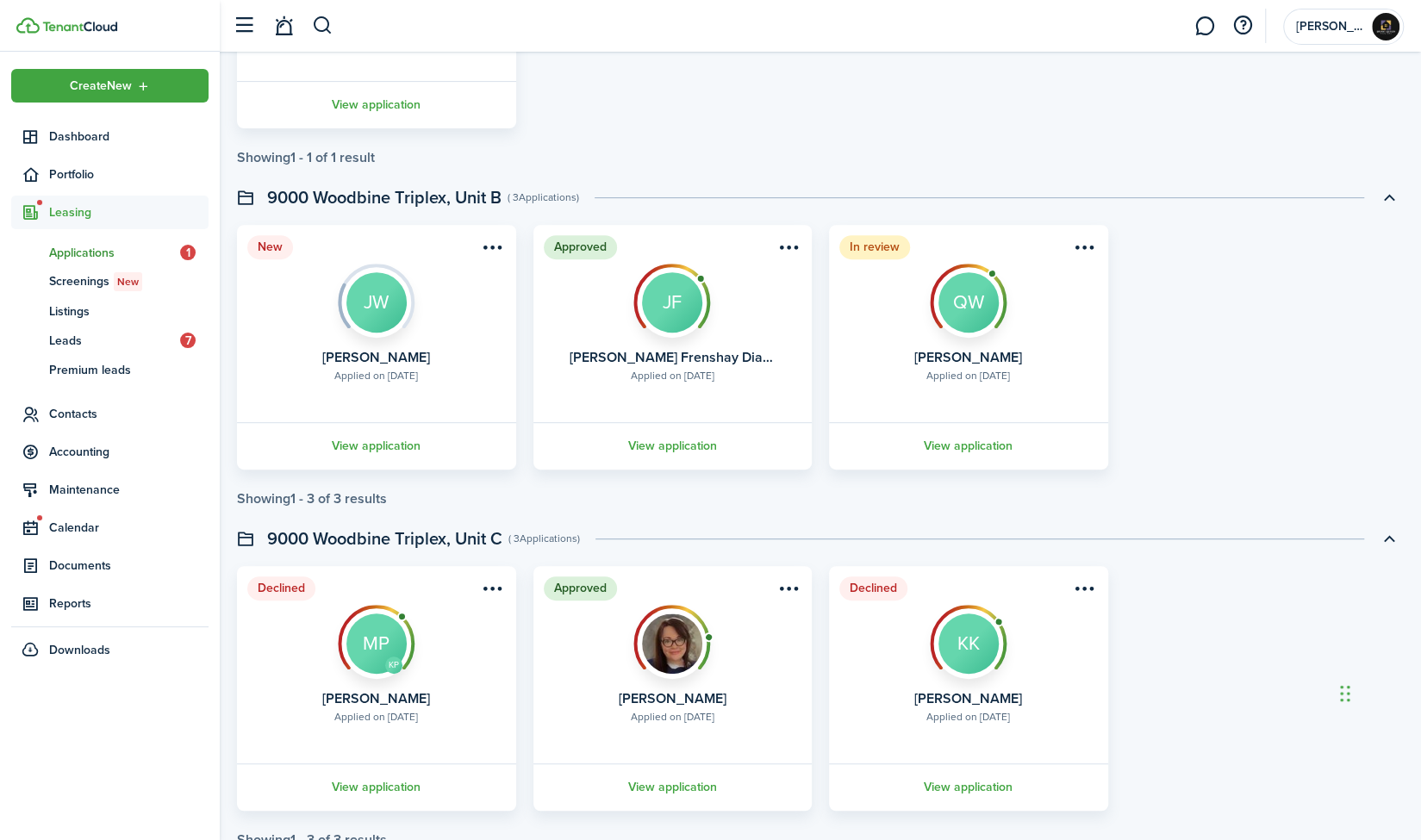
scroll to position [351, 0]
click at [790, 245] on menu-btn-icon "Open menu" at bounding box center [788, 247] width 30 height 30
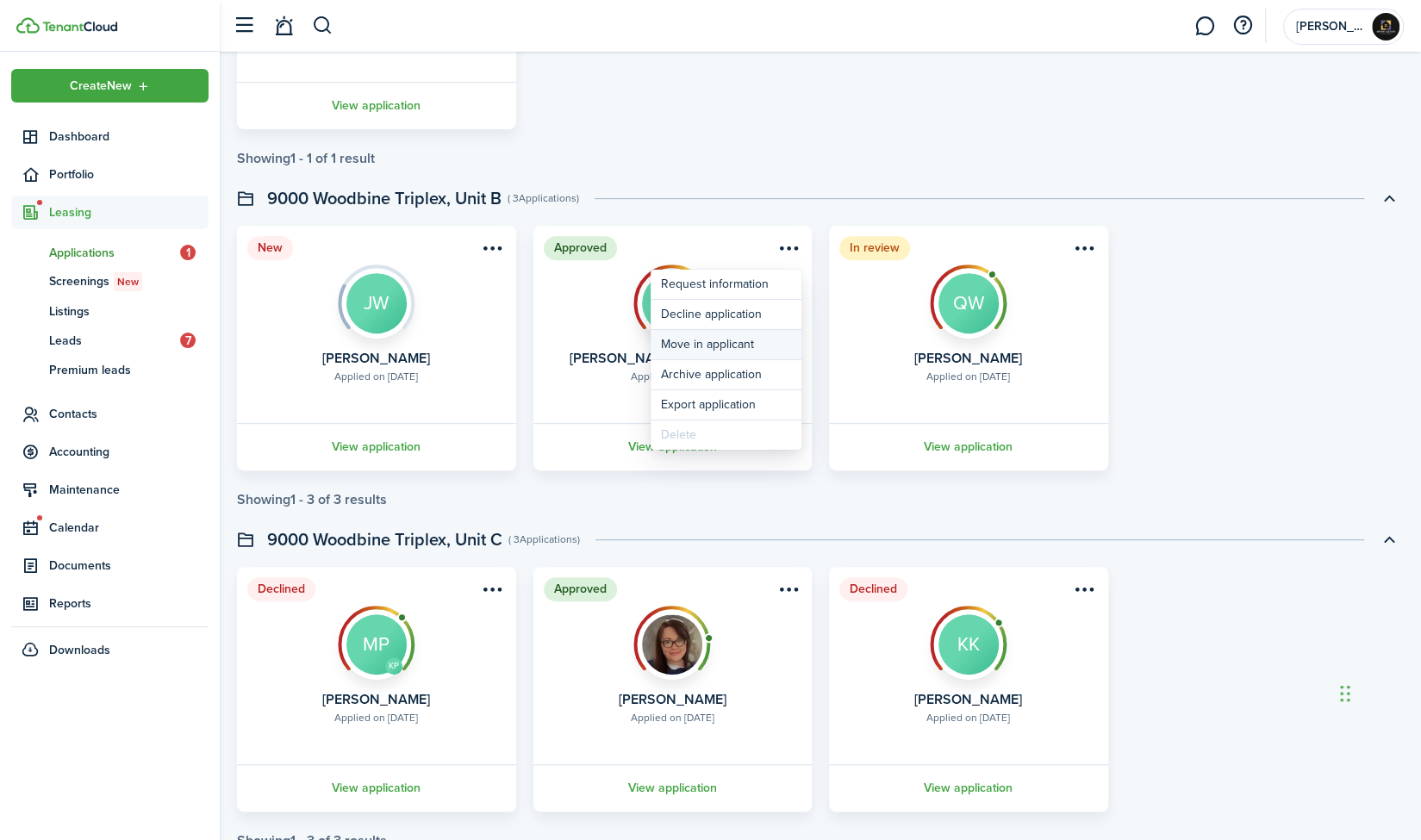
click at [722, 343] on button "Move in applicant" at bounding box center [725, 344] width 151 height 30
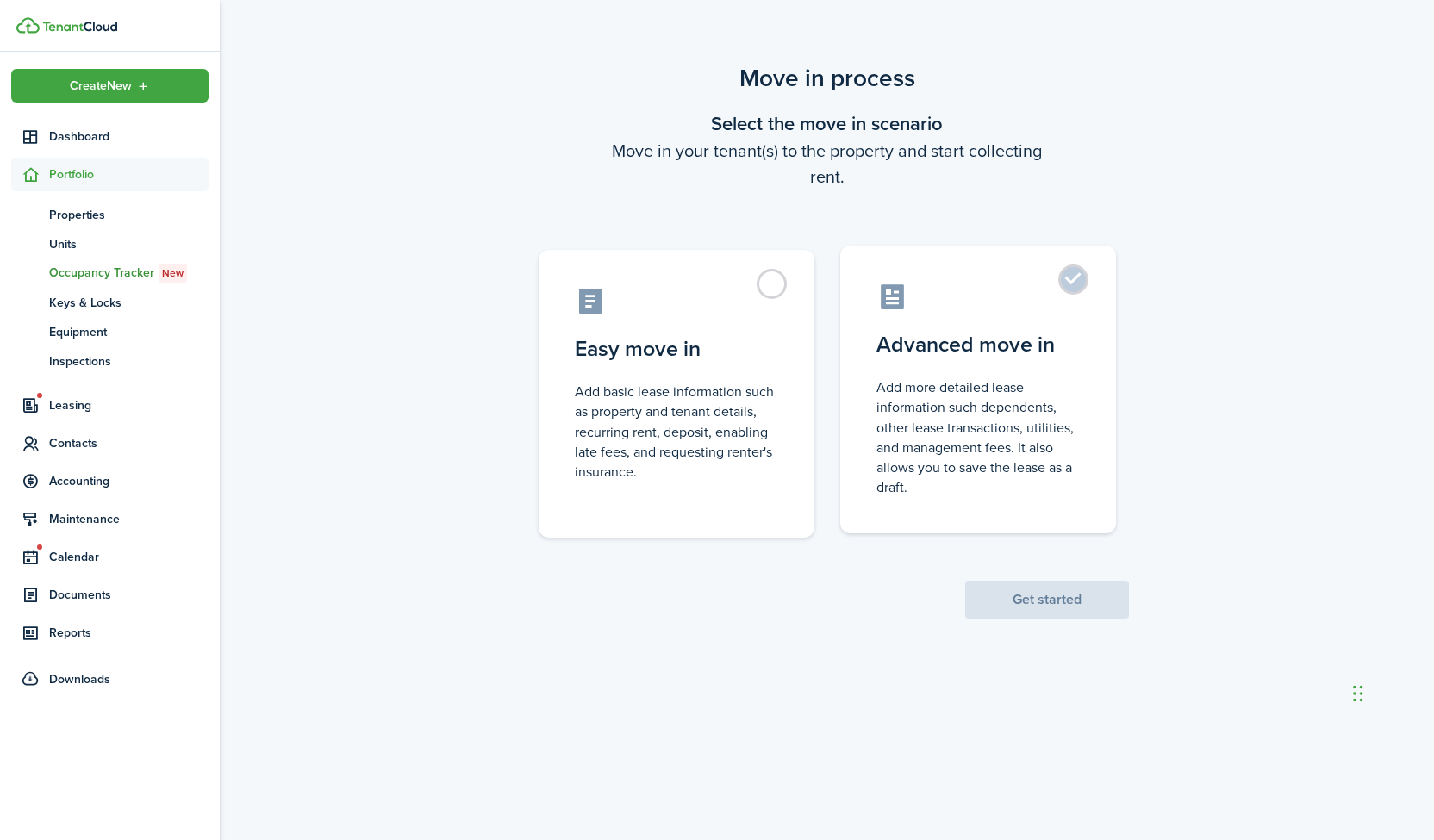
click at [1062, 278] on label "Advanced move in Add more detailed lease information such dependents, other lea…" at bounding box center [978, 389] width 276 height 288
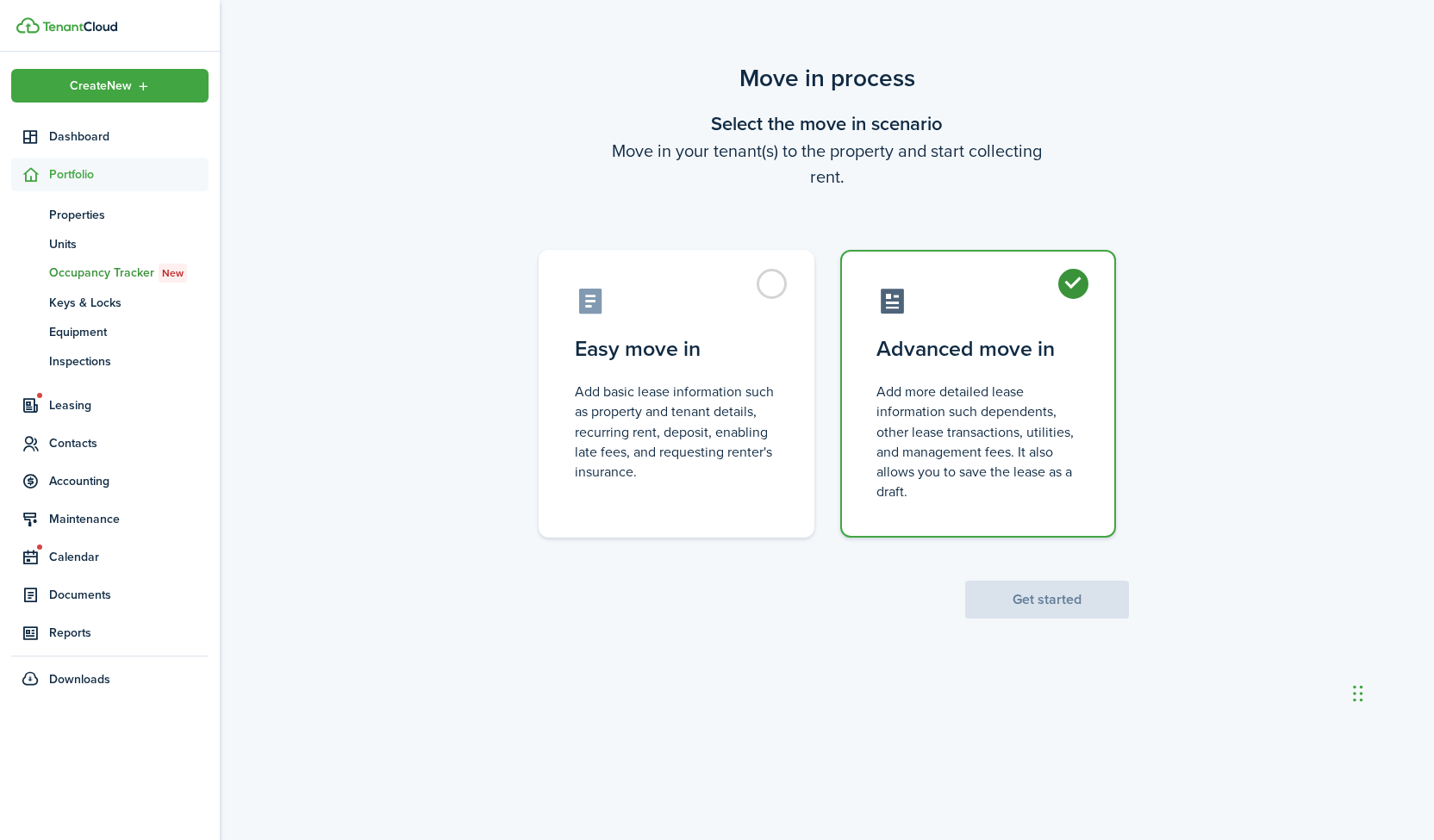
radio input "true"
click at [1056, 602] on button "Get started" at bounding box center [1046, 600] width 164 height 38
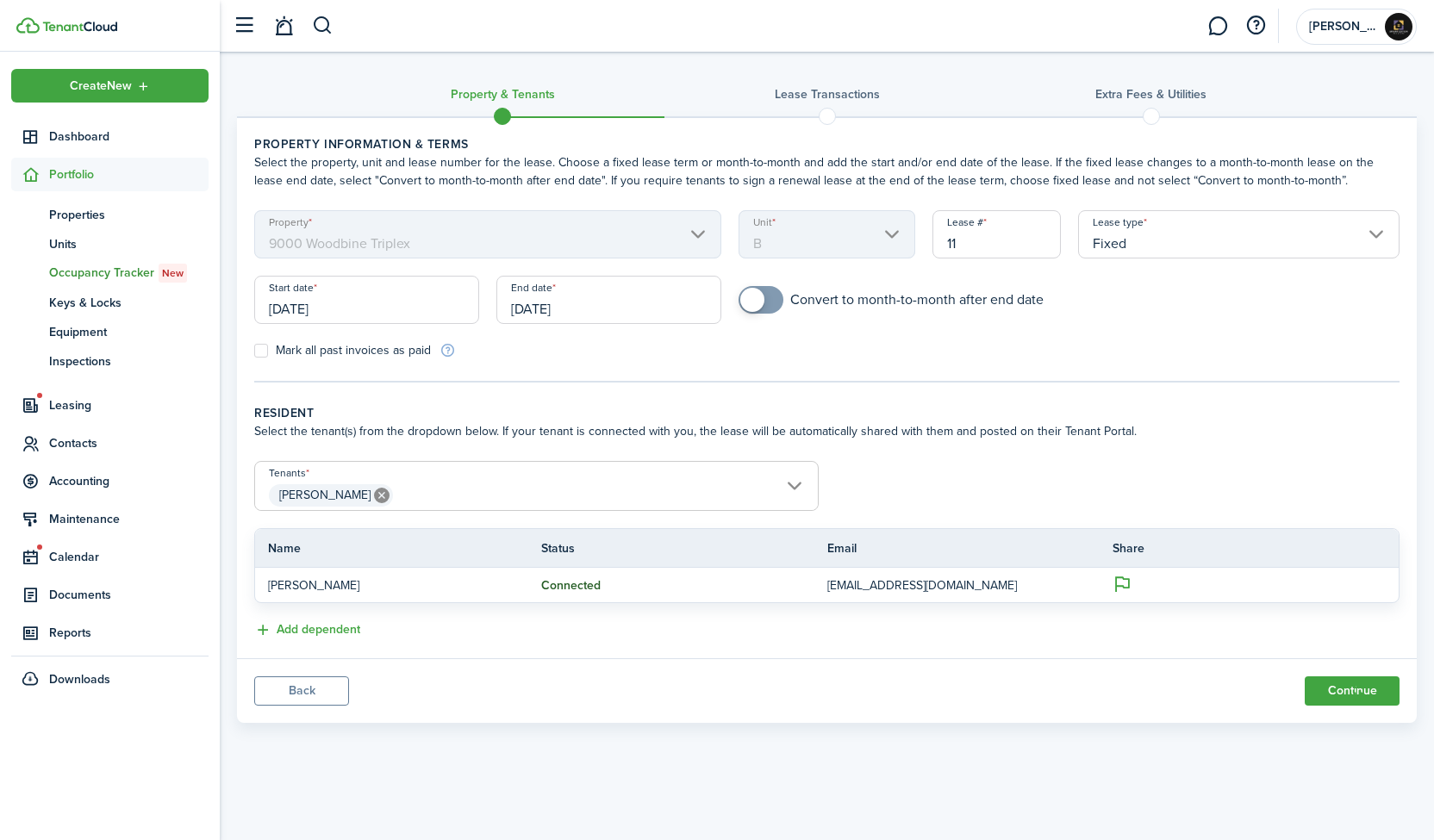
click at [1217, 235] on input "Fixed" at bounding box center [1238, 234] width 321 height 48
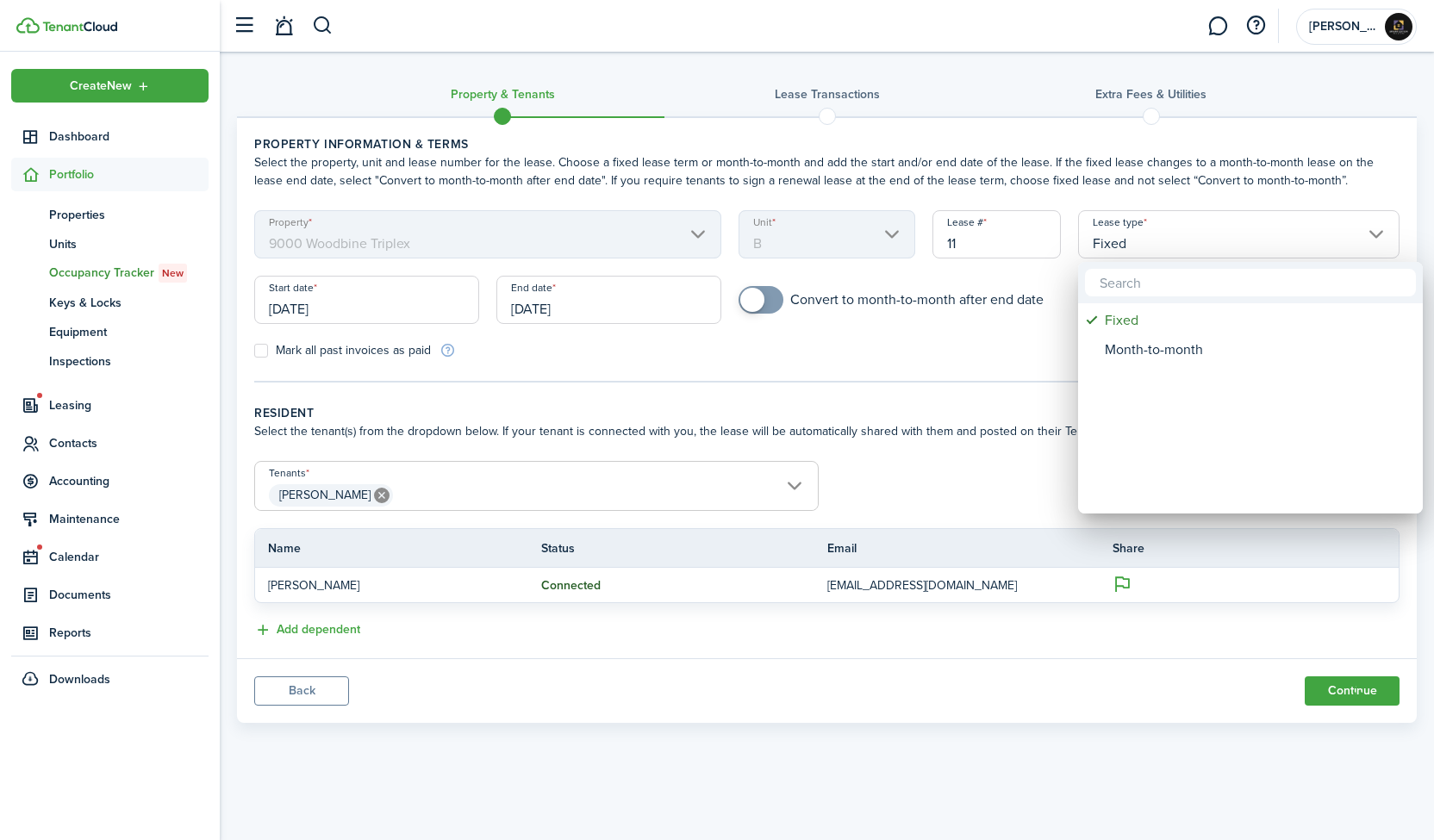
click at [1010, 357] on div at bounding box center [717, 420] width 1710 height 1116
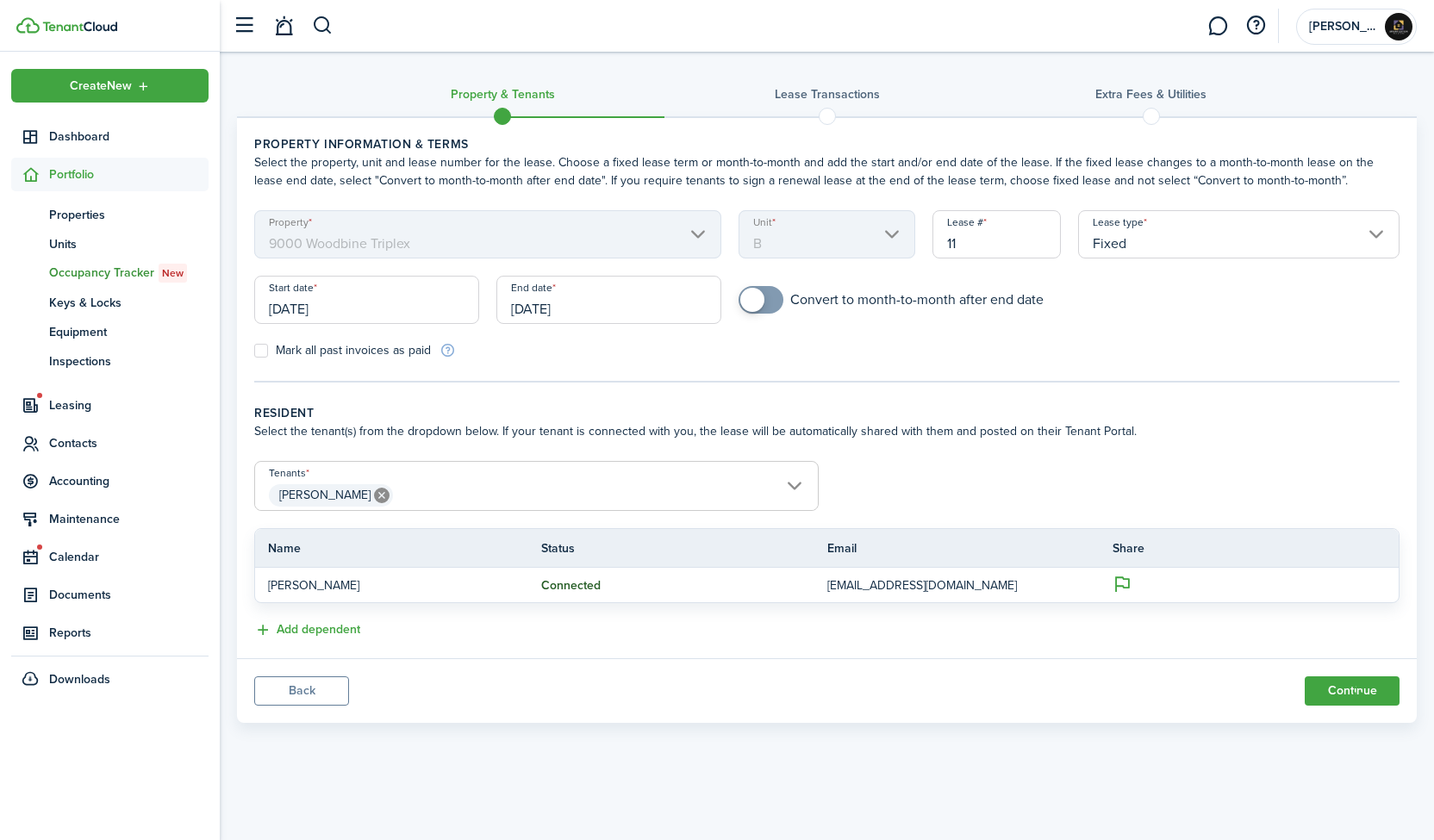
click at [596, 308] on input "[DATE]" at bounding box center [609, 300] width 224 height 48
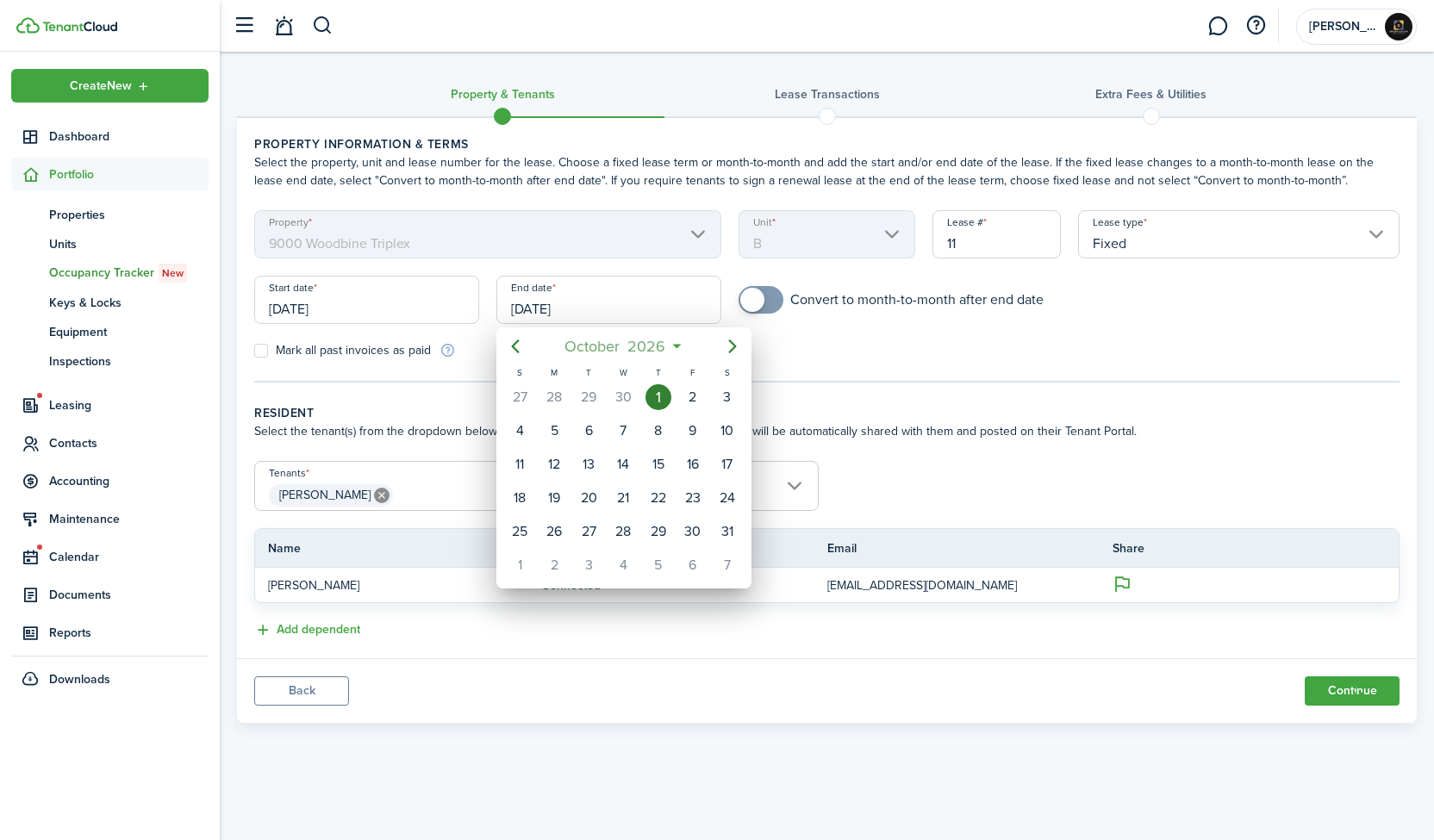
click at [670, 346] on mbsc-button "[DATE]" at bounding box center [616, 346] width 123 height 31
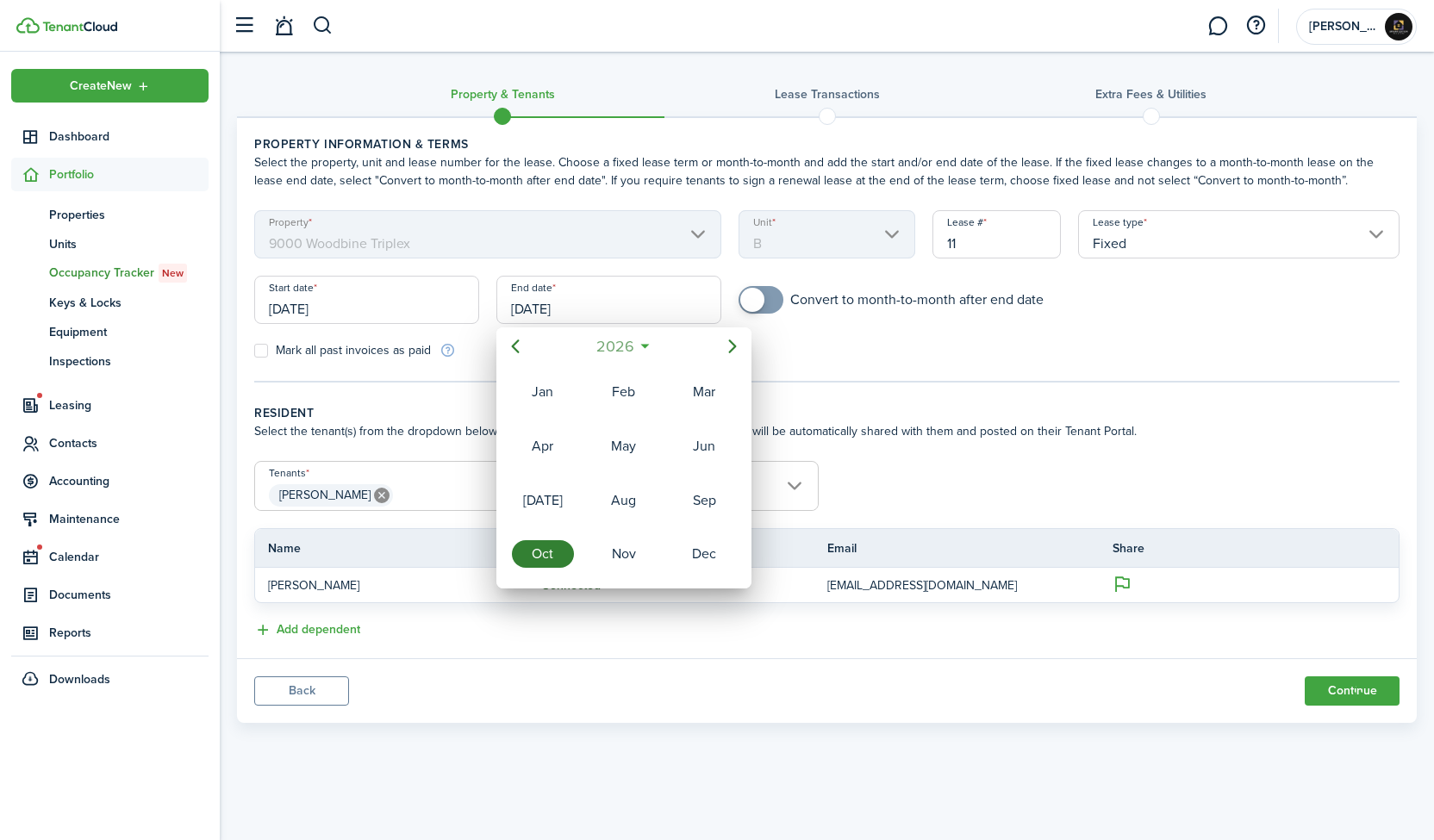
click at [635, 352] on span "2026" at bounding box center [615, 346] width 46 height 31
click at [553, 543] on div "2027" at bounding box center [543, 553] width 62 height 28
click at [692, 488] on div "Sep" at bounding box center [704, 501] width 62 height 28
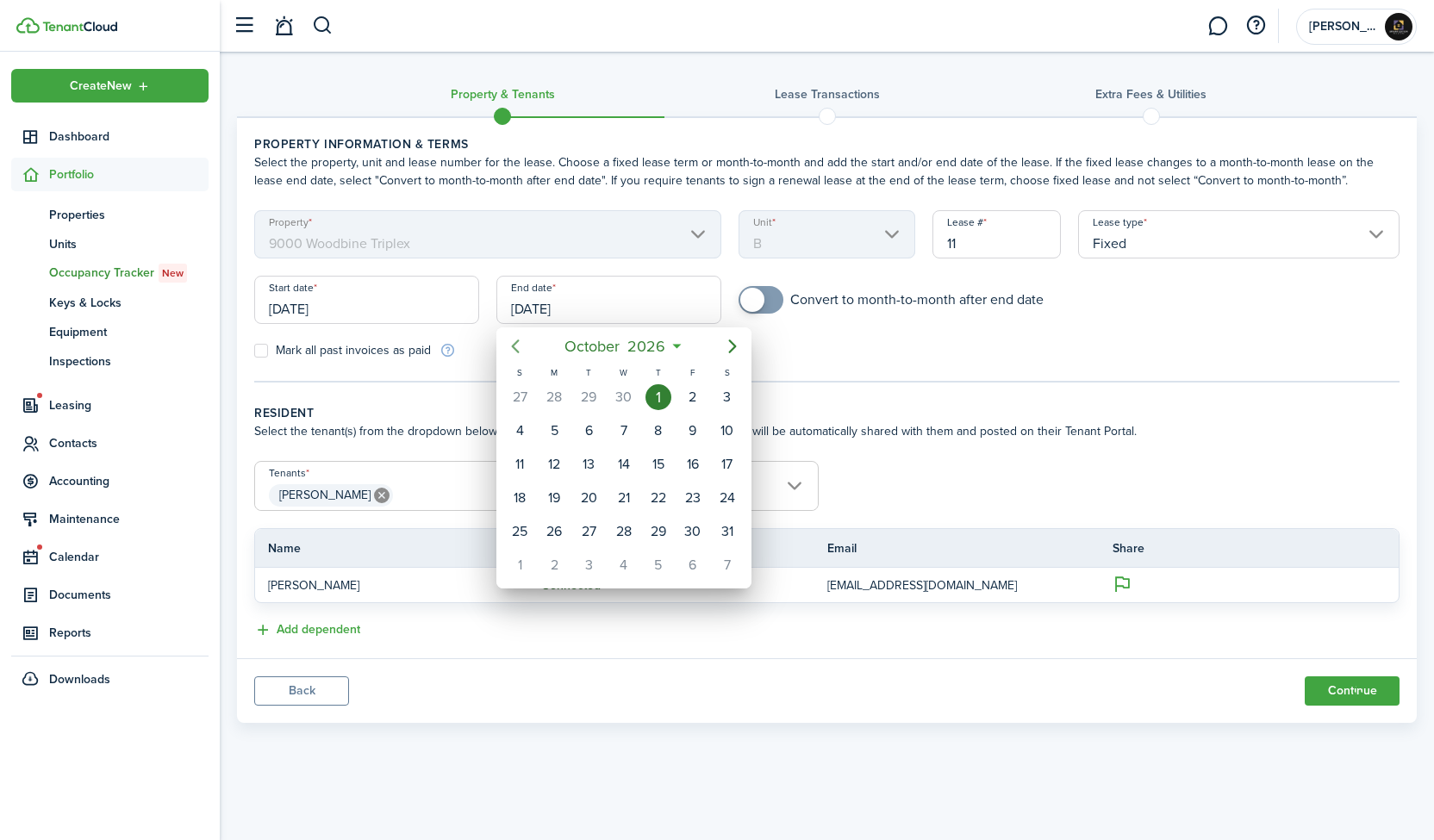
click at [517, 348] on icon "Previous page" at bounding box center [515, 346] width 21 height 21
click at [631, 528] on div "30" at bounding box center [623, 531] width 26 height 26
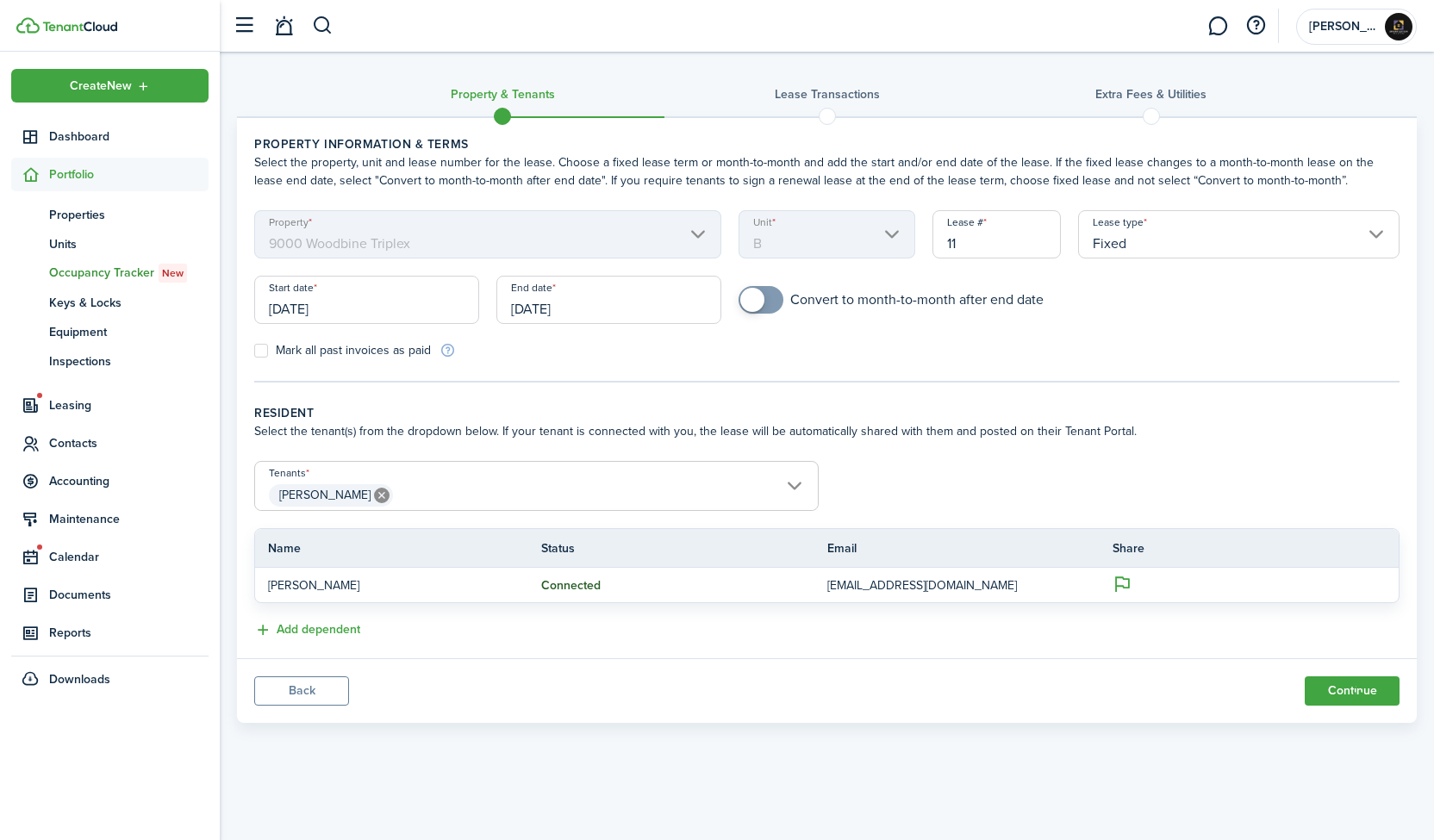
click at [823, 349] on div "Mark all past invoices as paid" at bounding box center [536, 350] width 581 height 18
click at [554, 311] on input "[DATE]" at bounding box center [609, 300] width 224 height 48
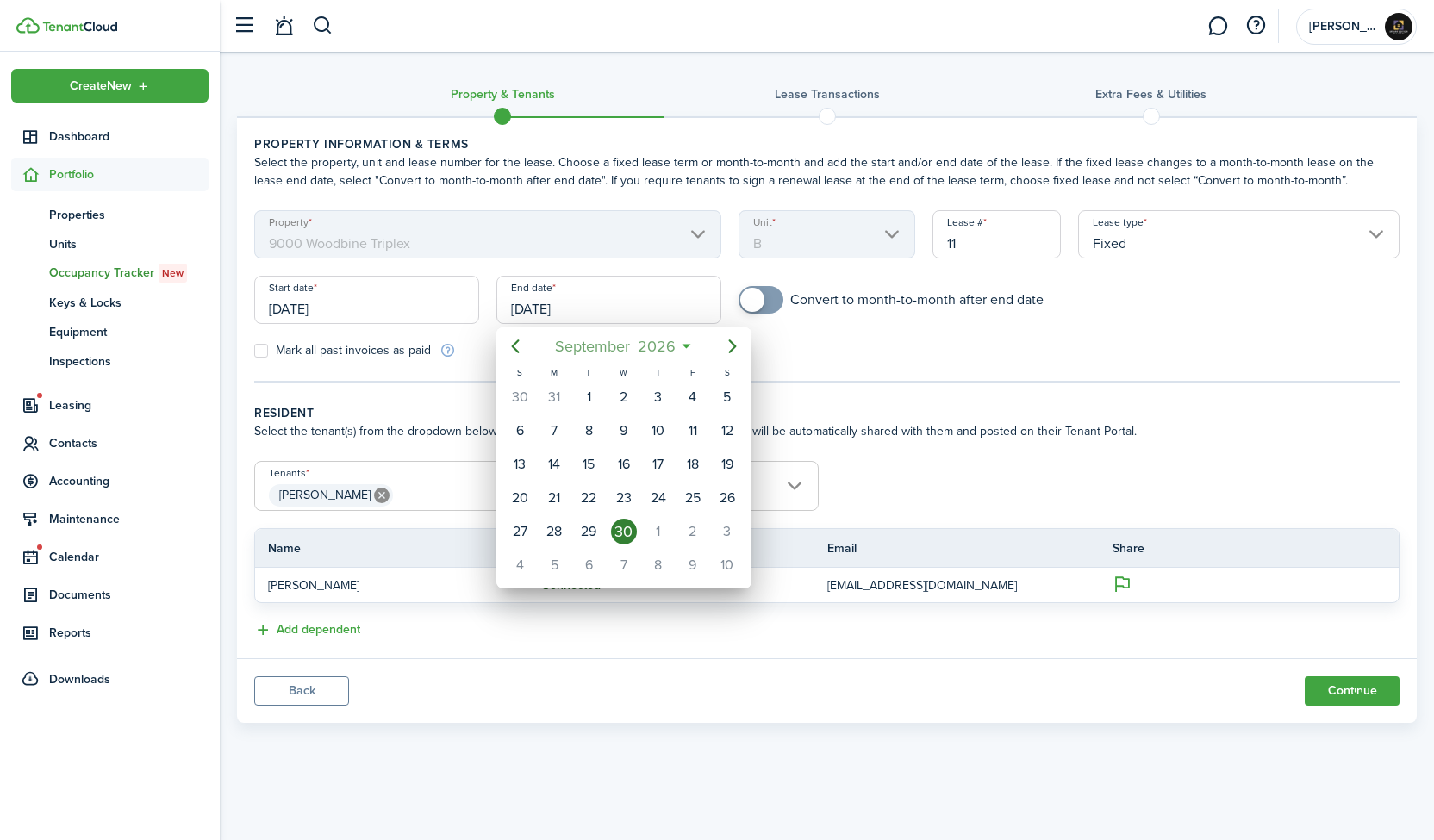
click at [679, 344] on mbsc-button "[DATE]" at bounding box center [615, 346] width 142 height 31
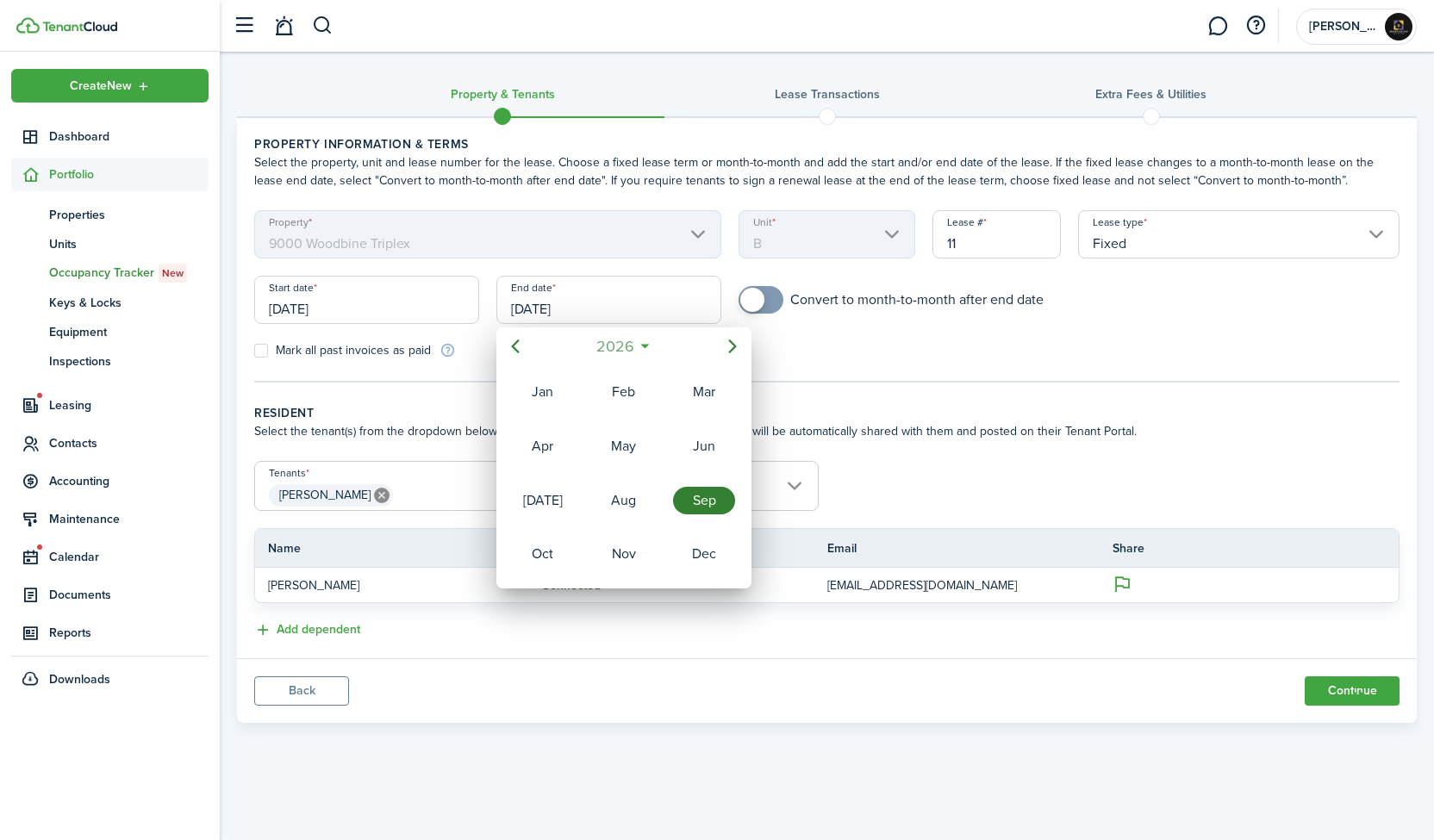
click at [642, 340] on mbsc-button "2026" at bounding box center [615, 346] width 59 height 31
click at [549, 546] on div "2027" at bounding box center [543, 553] width 62 height 28
click at [707, 494] on div "Sep" at bounding box center [704, 501] width 62 height 28
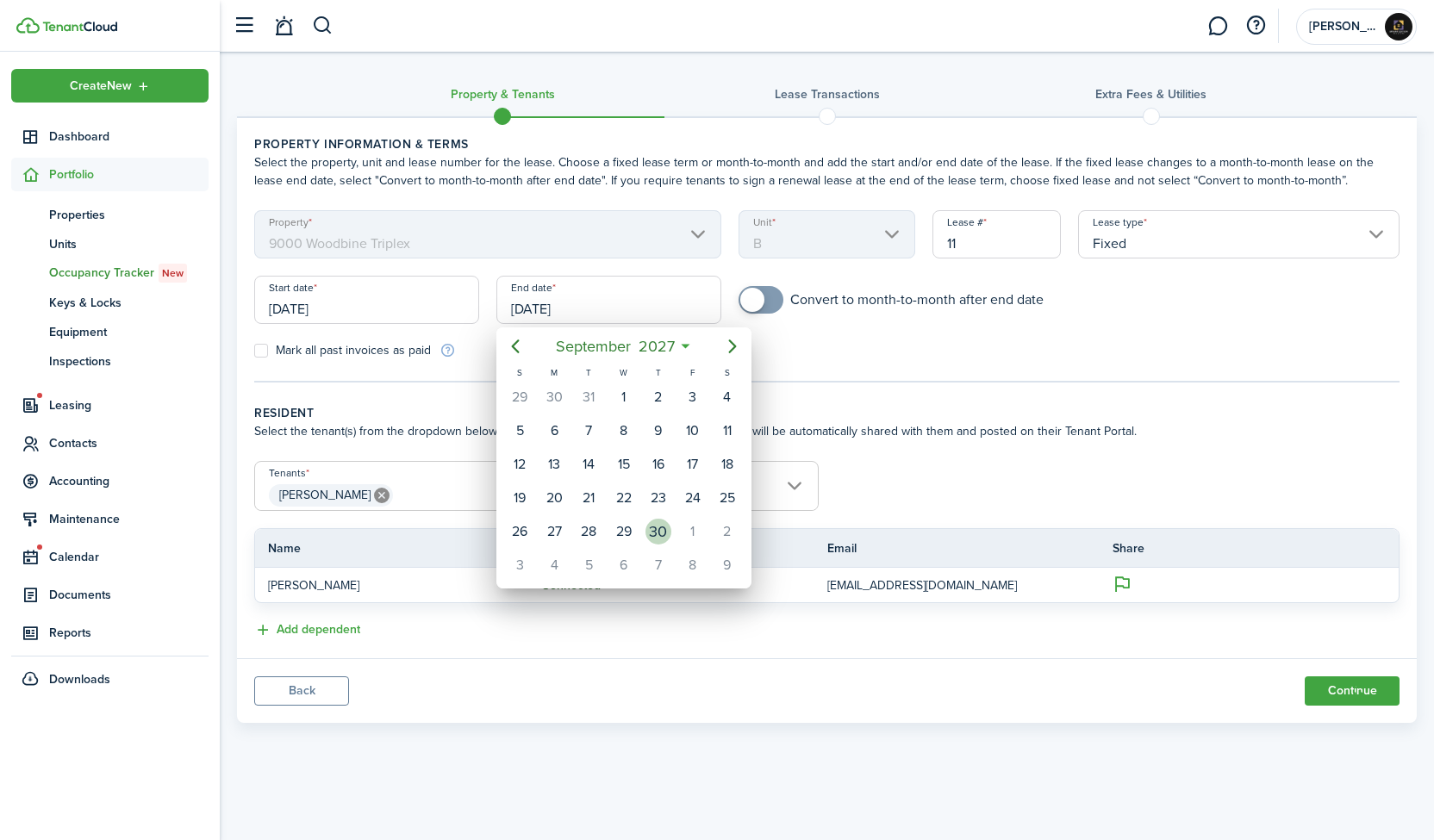
click at [658, 525] on div "30" at bounding box center [658, 531] width 26 height 26
type input "[DATE]"
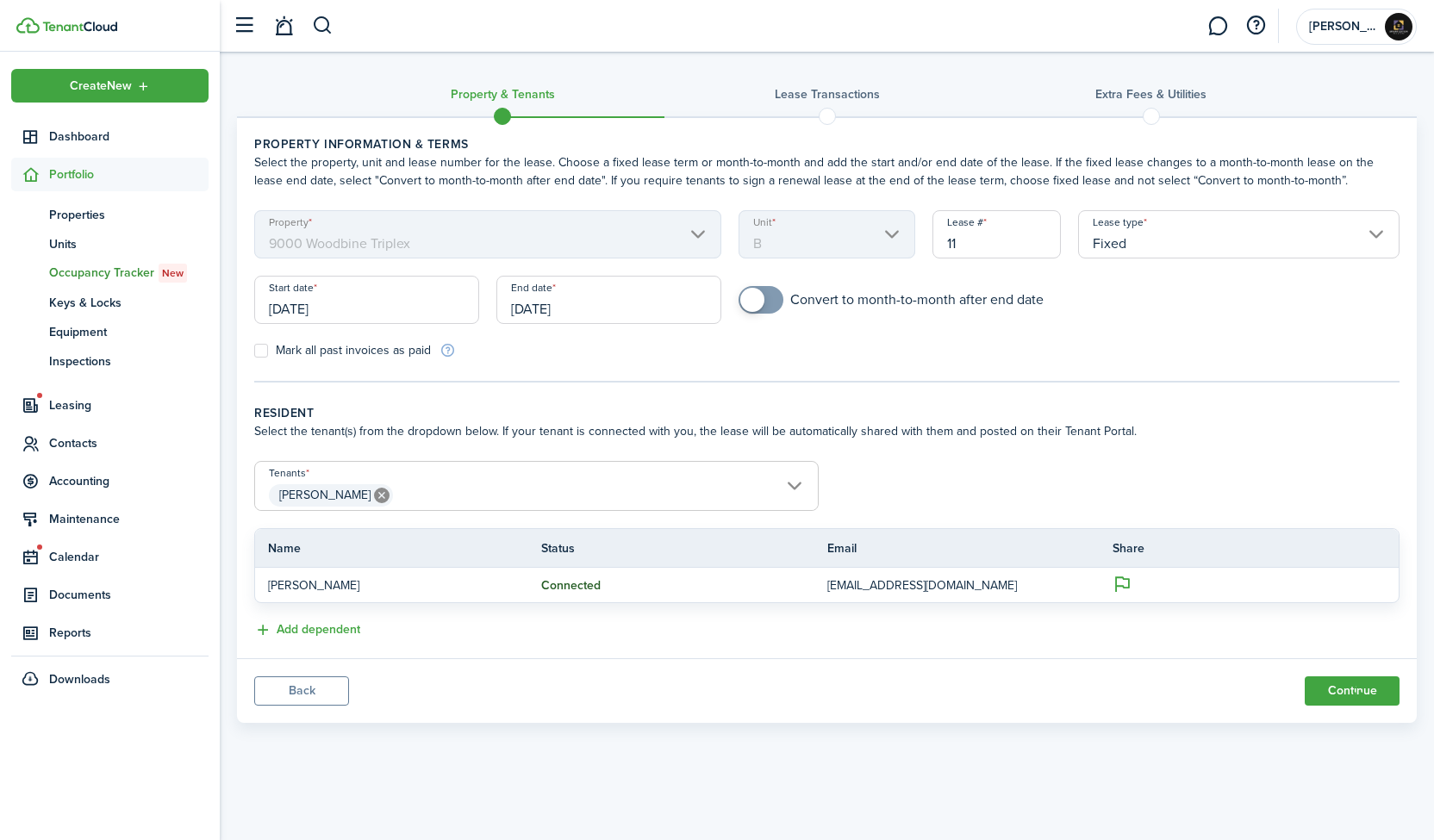
click at [829, 369] on tc-wizard-step "Property information & terms Select the property, unit and lease number for the…" at bounding box center [827, 259] width 1145 height 247
click at [1328, 694] on button "Continue" at bounding box center [1352, 690] width 95 height 30
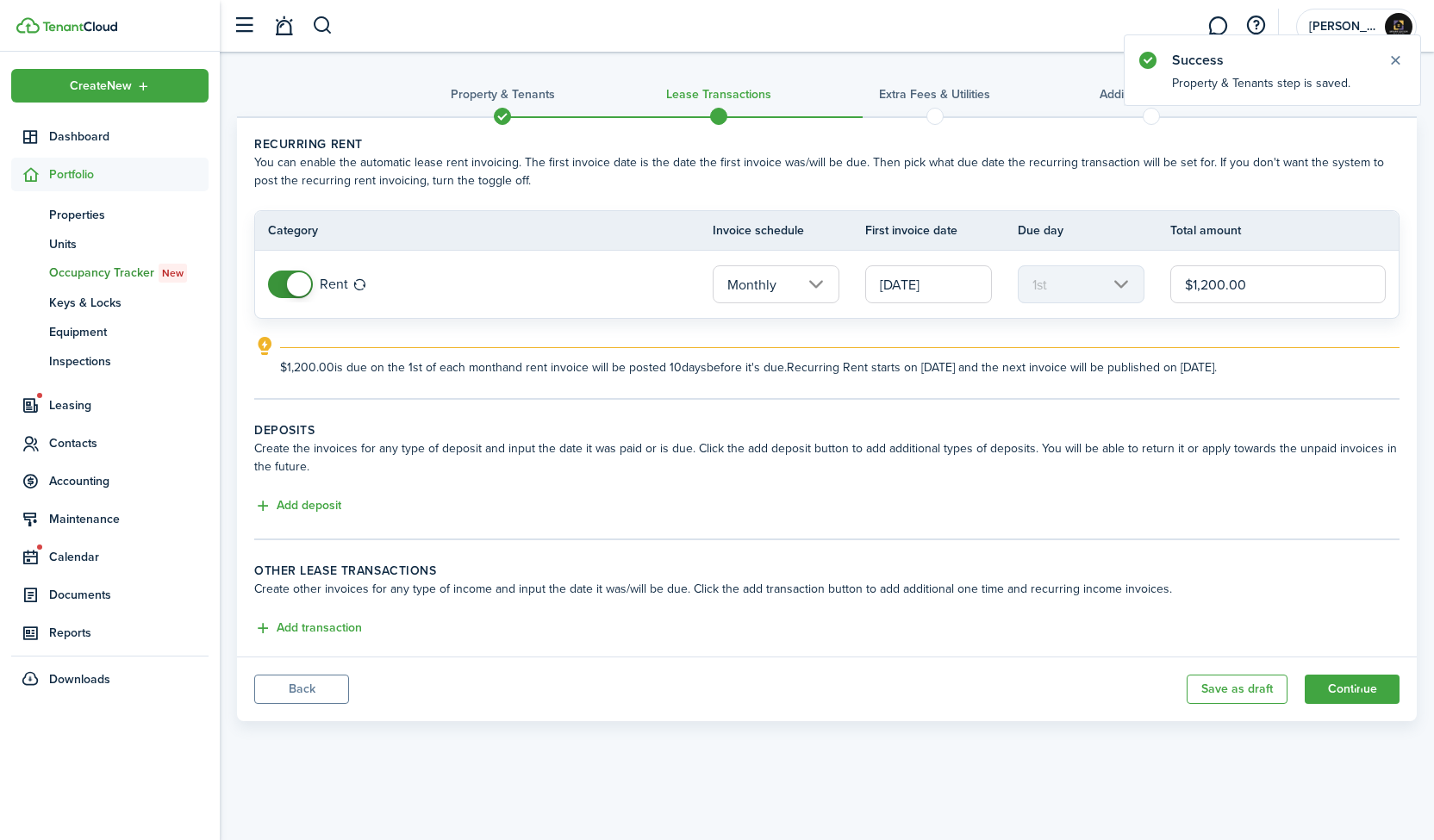
drag, startPoint x: 1278, startPoint y: 292, endPoint x: 1164, endPoint y: 292, distance: 114.0
click at [1164, 292] on tr "Rent Monthly [DATE] 1st $1,200.00" at bounding box center [827, 284] width 1143 height 67
type input "$1,050.00"
click at [1196, 471] on wizard-step-header-description "Create the invoices for any type of deposit and input the date it was paid or i…" at bounding box center [827, 457] width 1145 height 36
click at [302, 513] on button "Add deposit" at bounding box center [297, 506] width 87 height 20
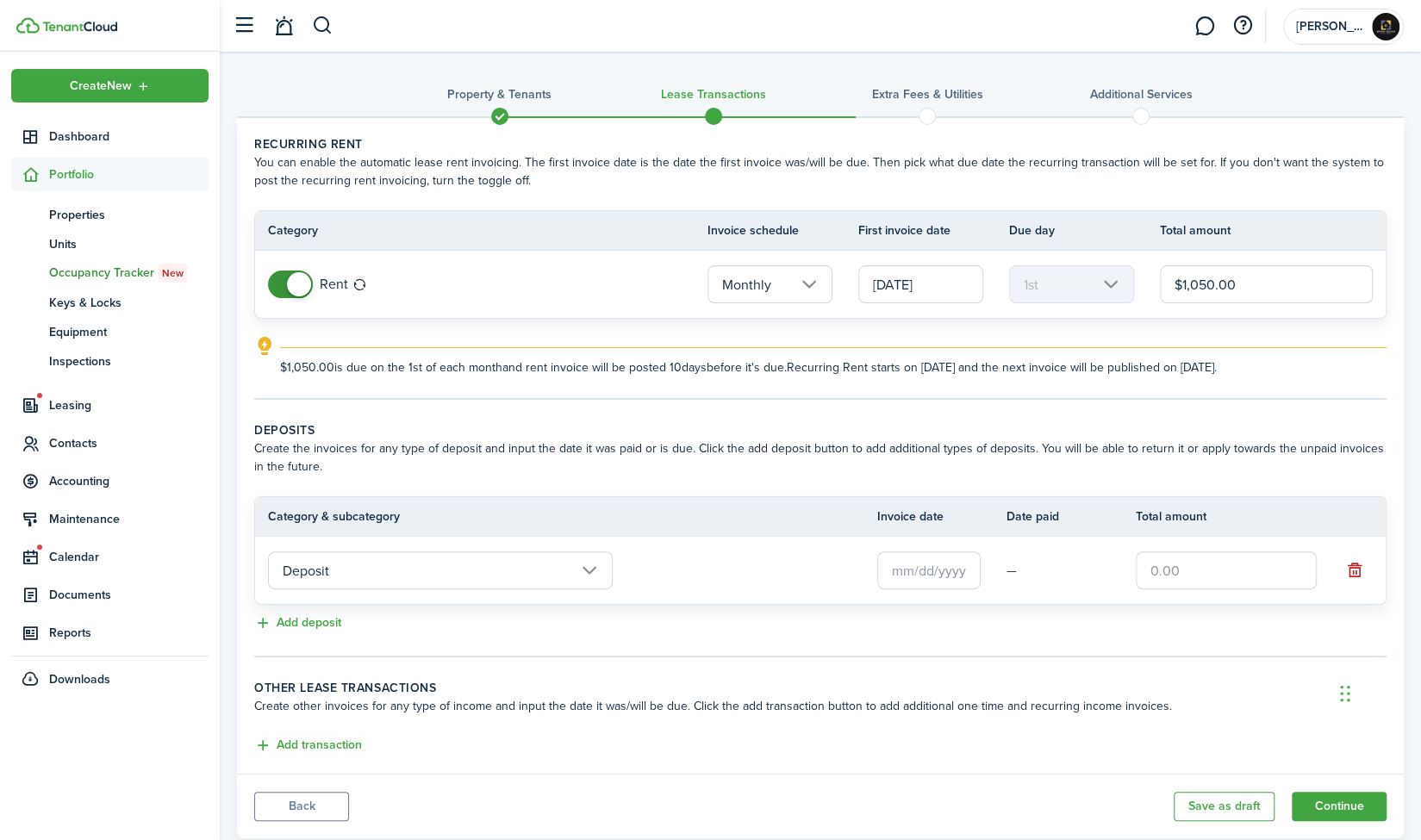
click at [941, 578] on input "text" at bounding box center [929, 571] width 104 height 38
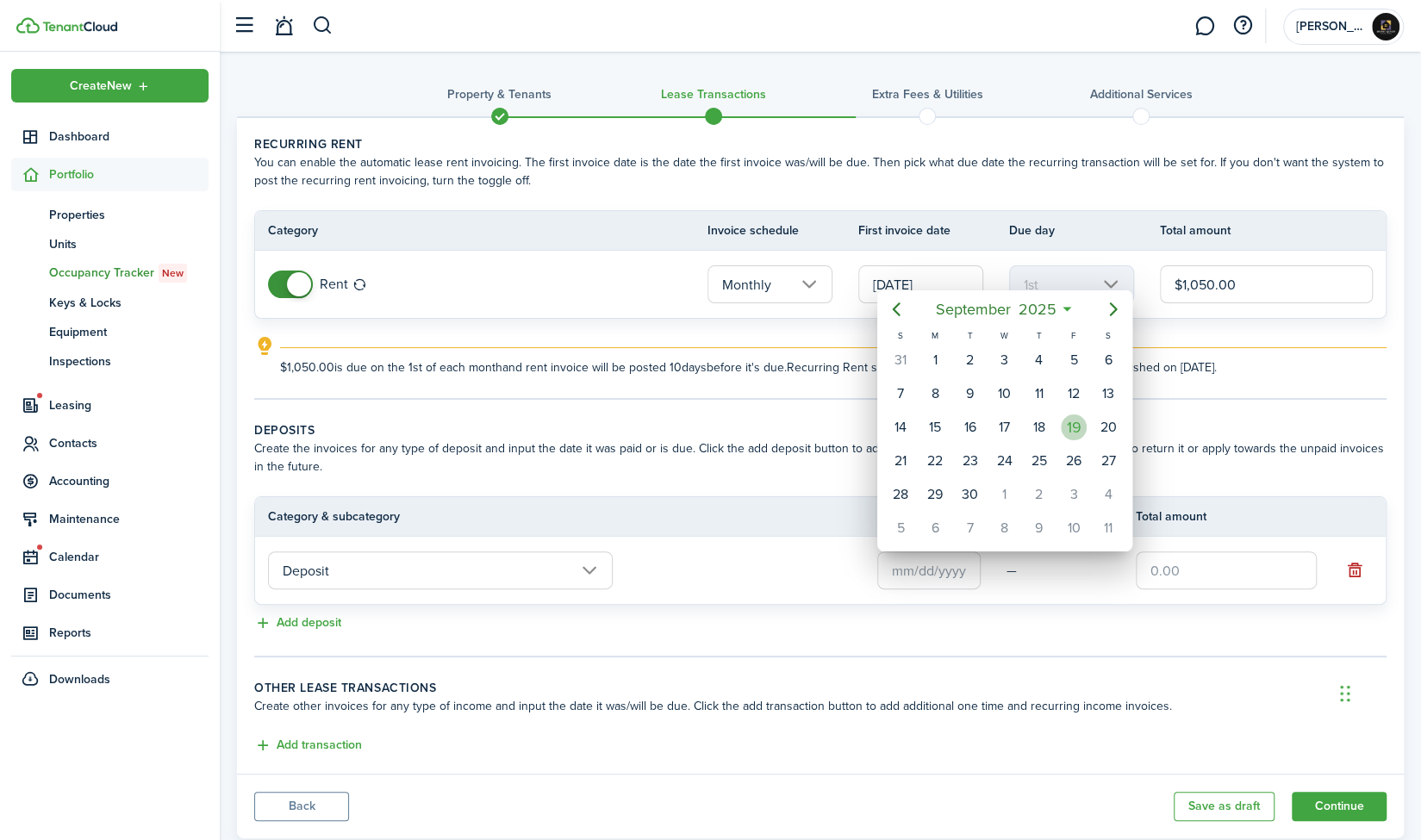
click at [1064, 430] on div "19" at bounding box center [1073, 427] width 26 height 26
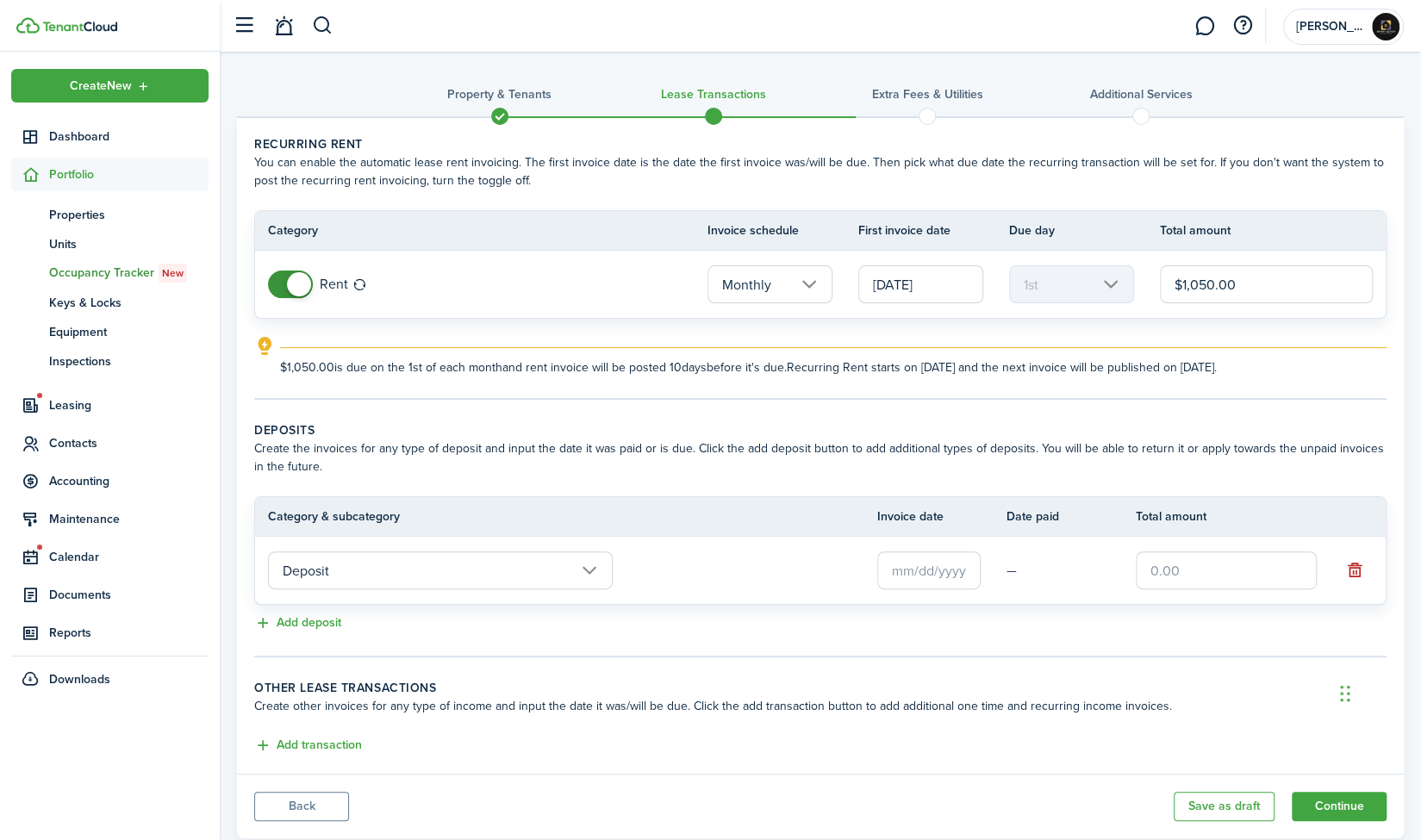
type input "[DATE]"
click at [1202, 578] on input "text" at bounding box center [1225, 571] width 181 height 38
type input "$500.00"
click at [1203, 619] on div "Add deposit" at bounding box center [820, 624] width 1132 height 21
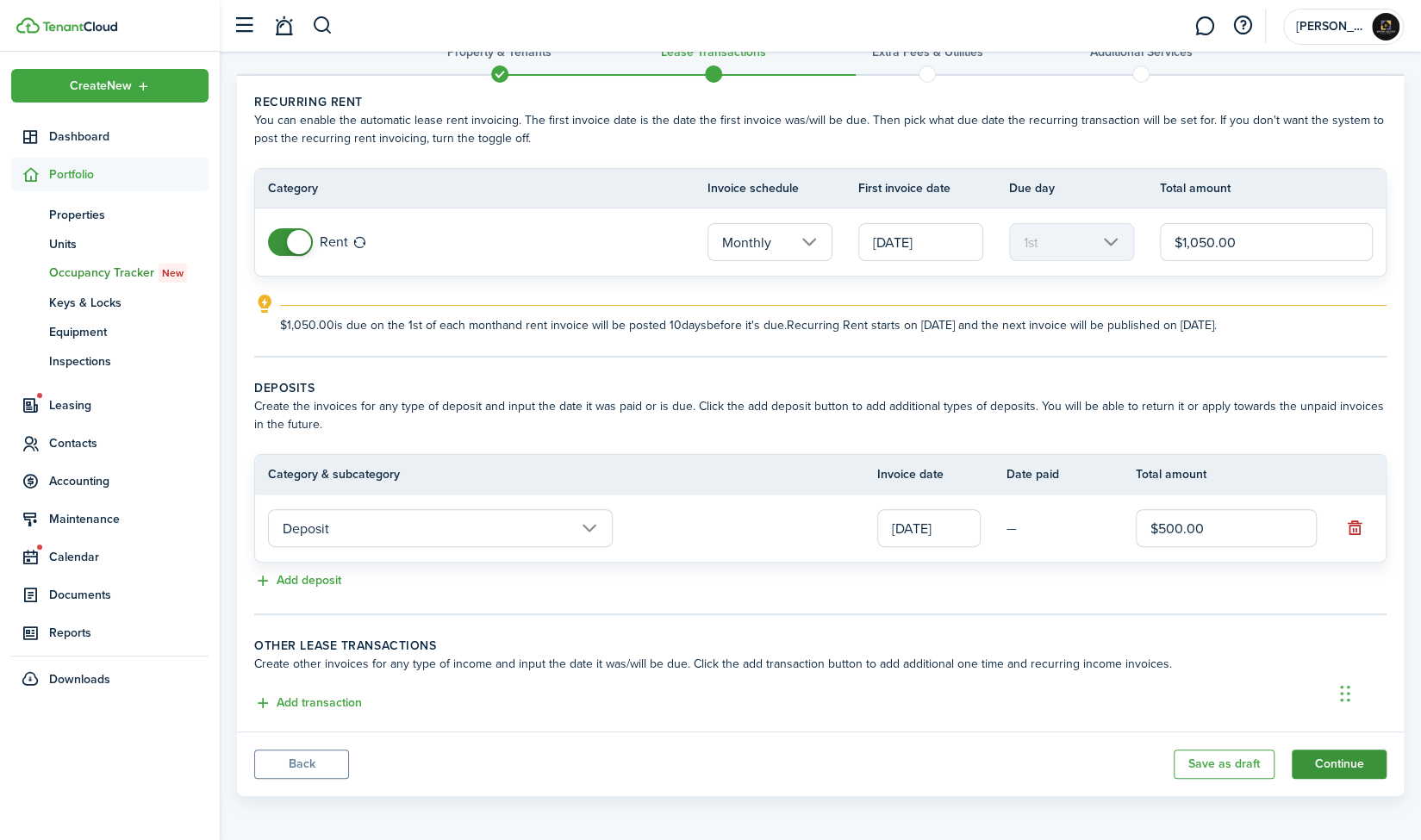
click at [1330, 751] on button "Continue" at bounding box center [1339, 764] width 95 height 30
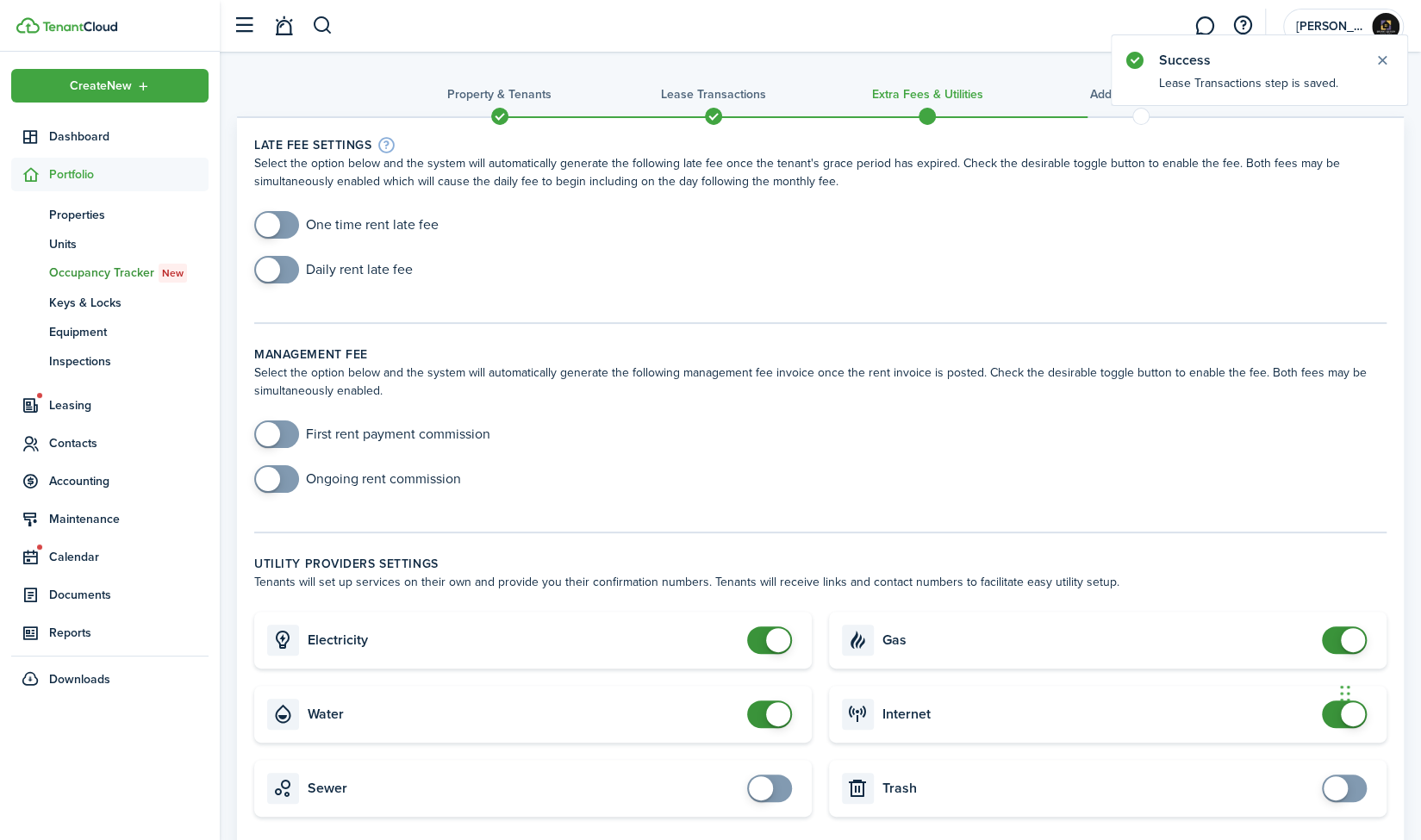
checkbox input "true"
click at [285, 222] on span at bounding box center [276, 224] width 17 height 28
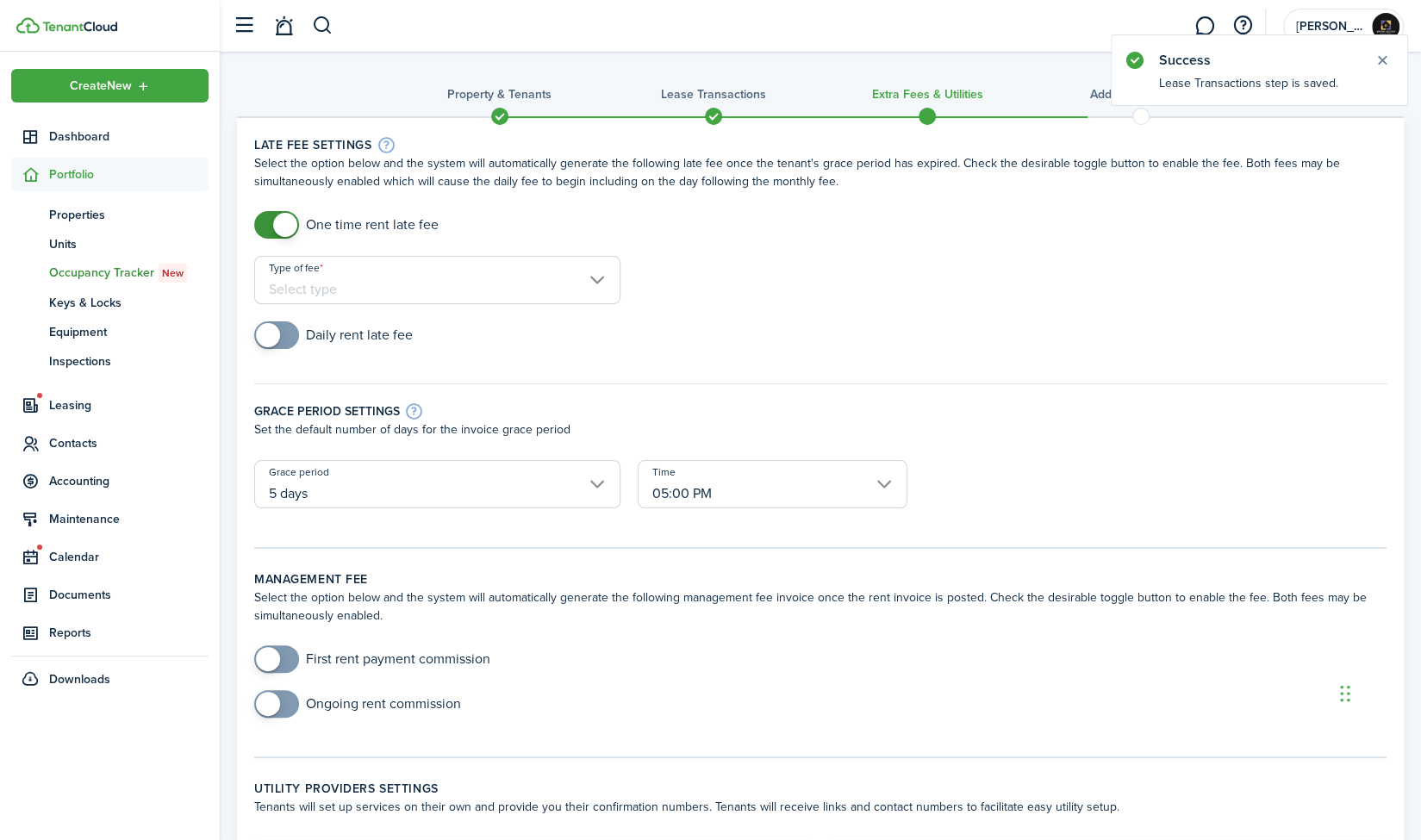
click at [585, 278] on input "Type of fee" at bounding box center [437, 280] width 366 height 48
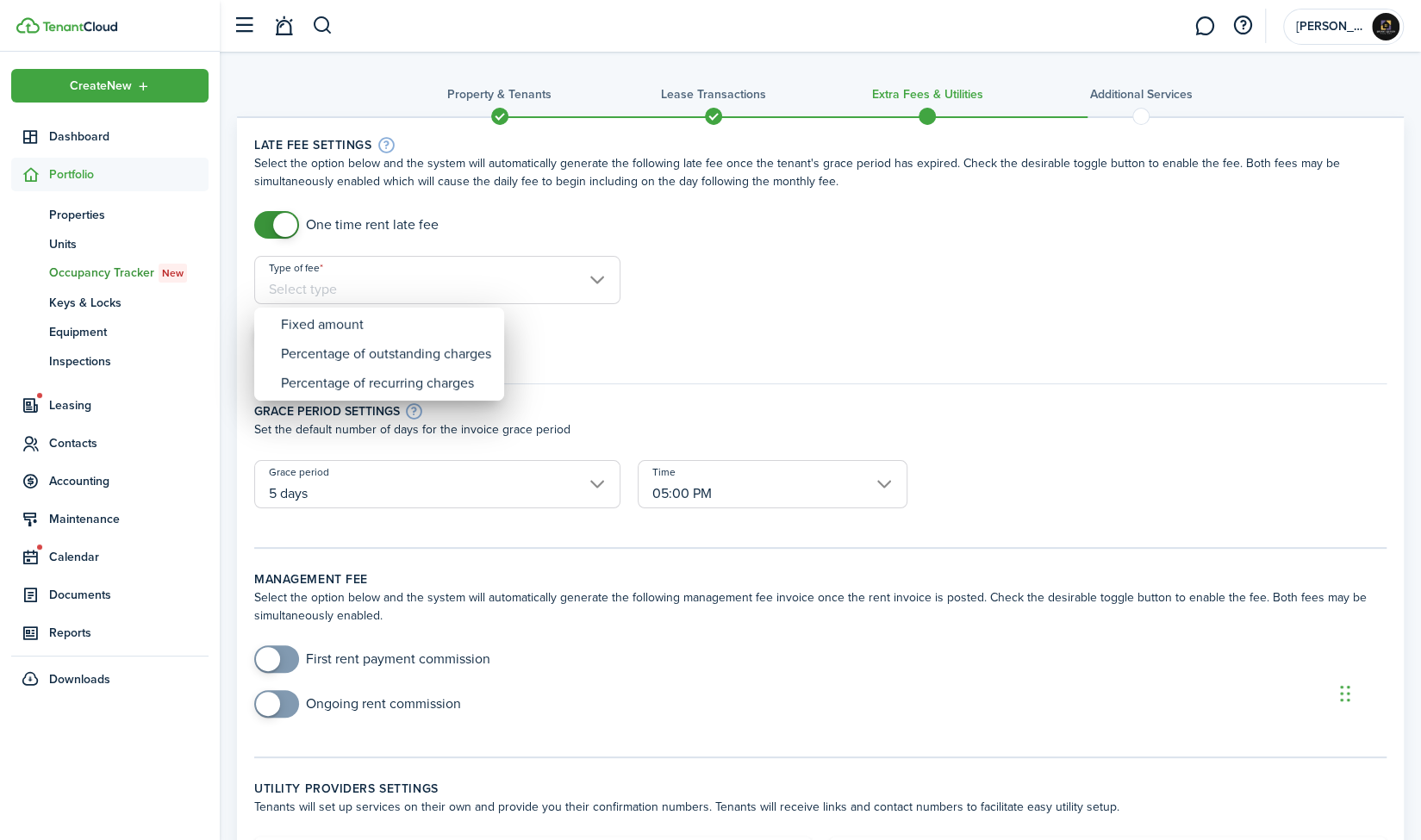
click at [697, 289] on div at bounding box center [710, 420] width 1696 height 1116
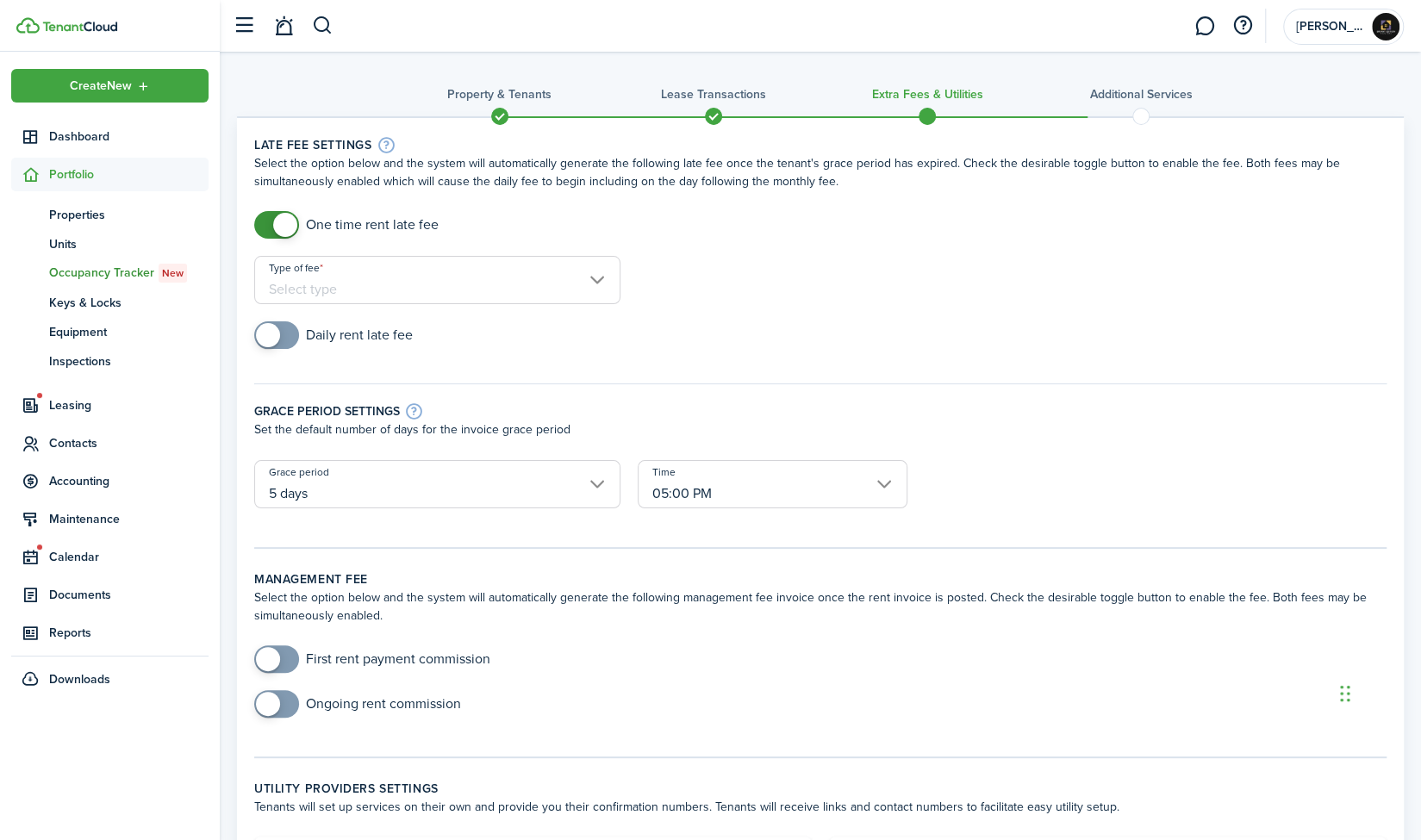
click at [604, 281] on input "Type of fee" at bounding box center [437, 280] width 366 height 48
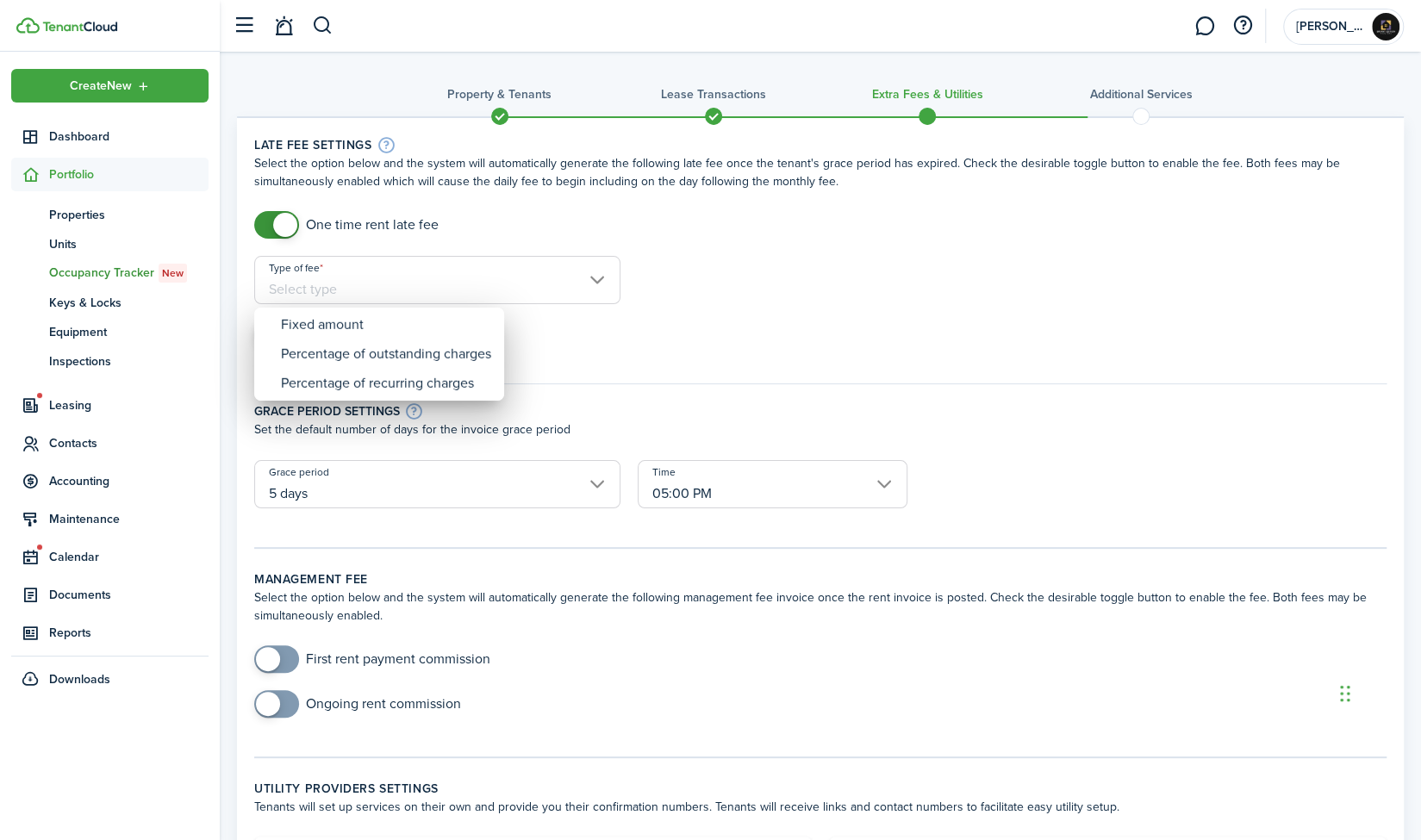
click at [610, 262] on div at bounding box center [710, 420] width 1696 height 1116
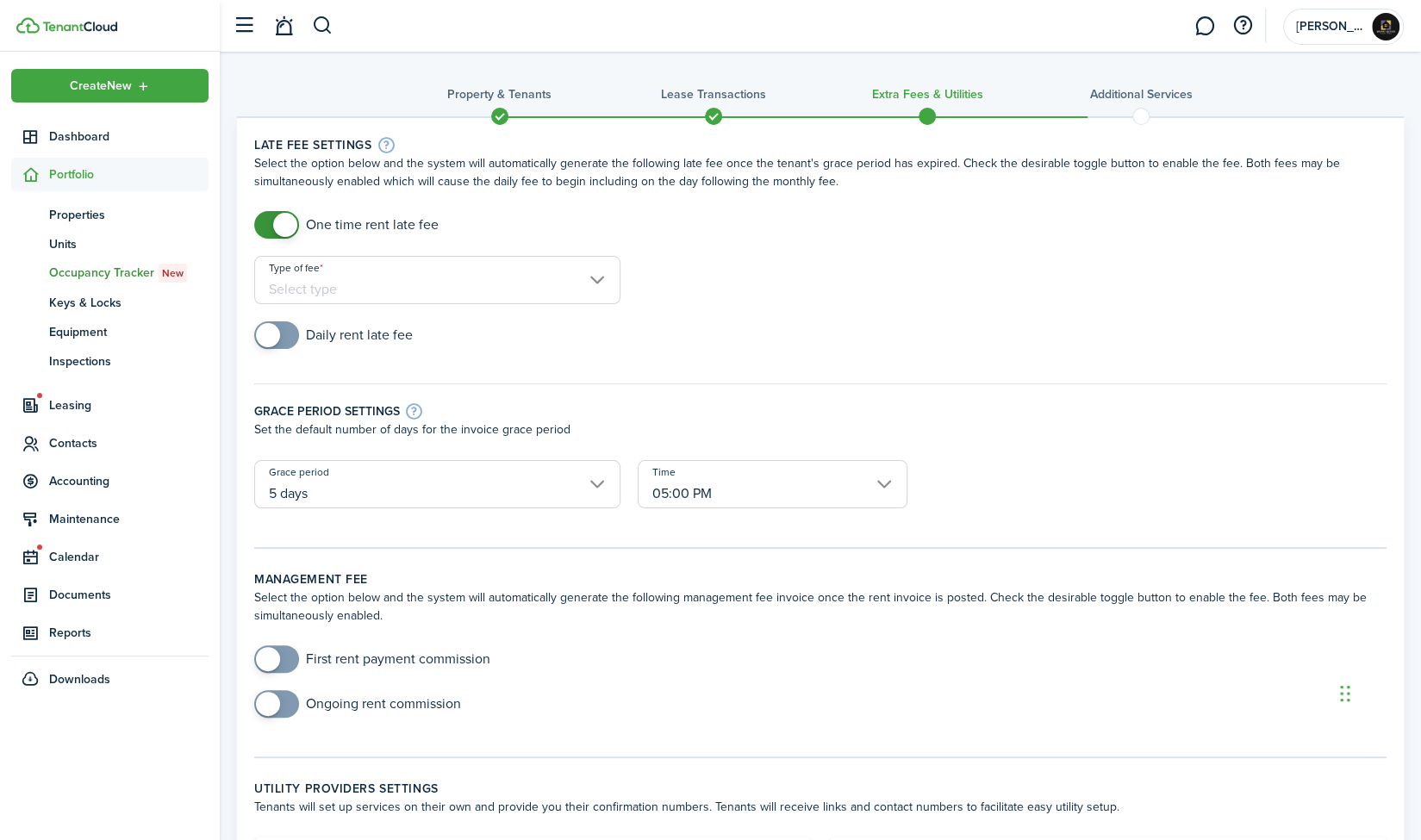
click at [607, 284] on input "Type of fee" at bounding box center [437, 280] width 366 height 48
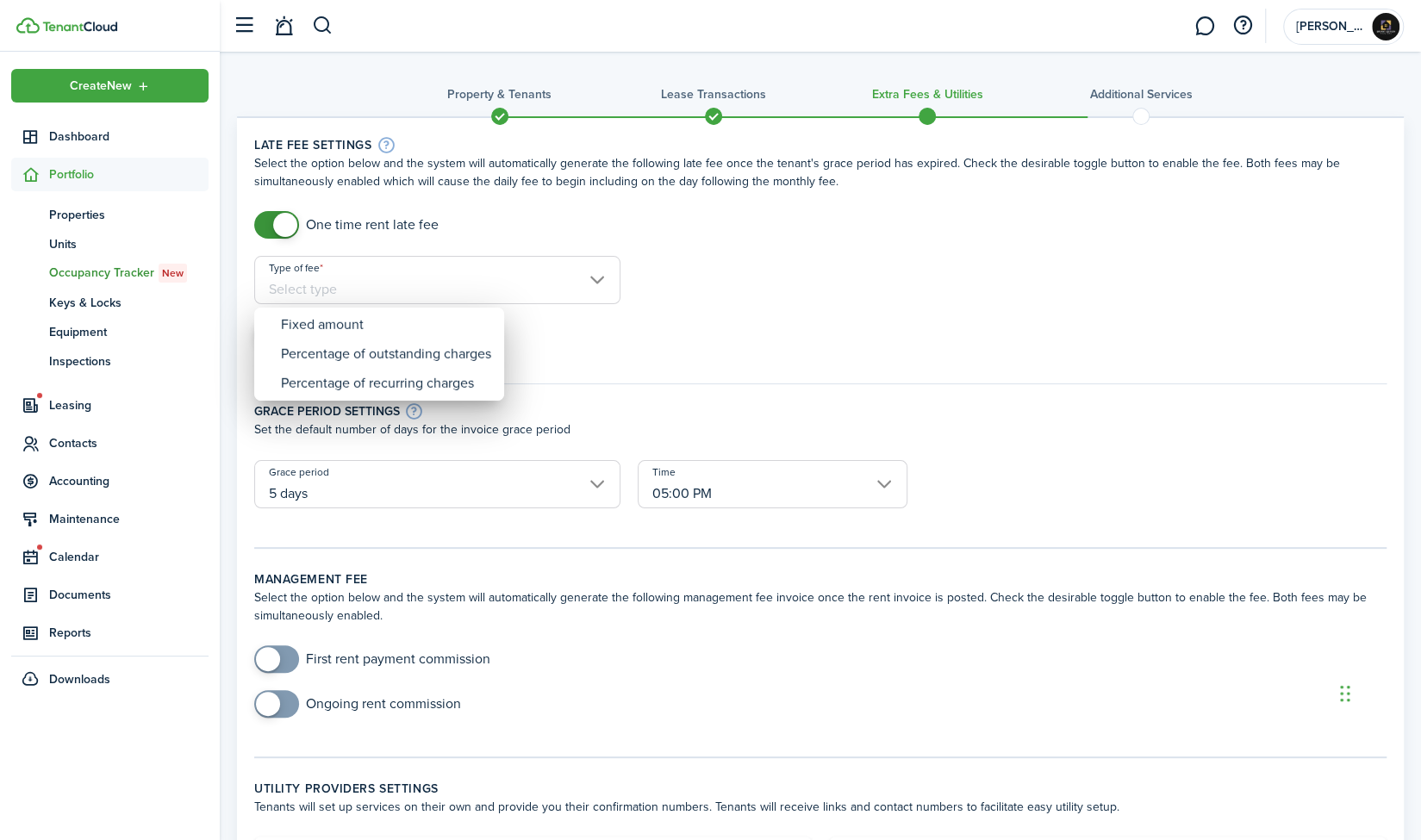
click at [605, 276] on div at bounding box center [710, 420] width 1696 height 1116
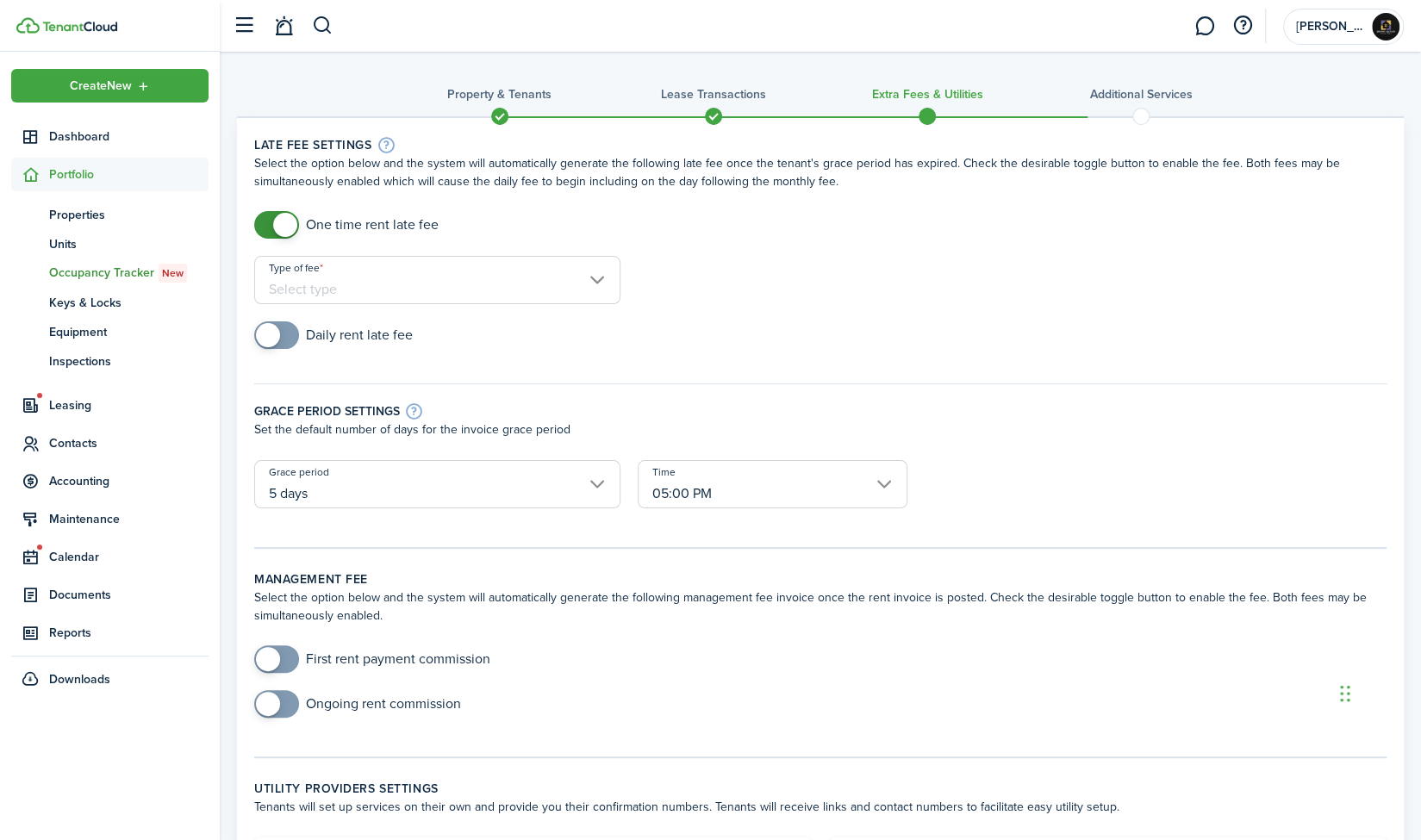
click at [602, 276] on input "Type of fee" at bounding box center [437, 280] width 366 height 48
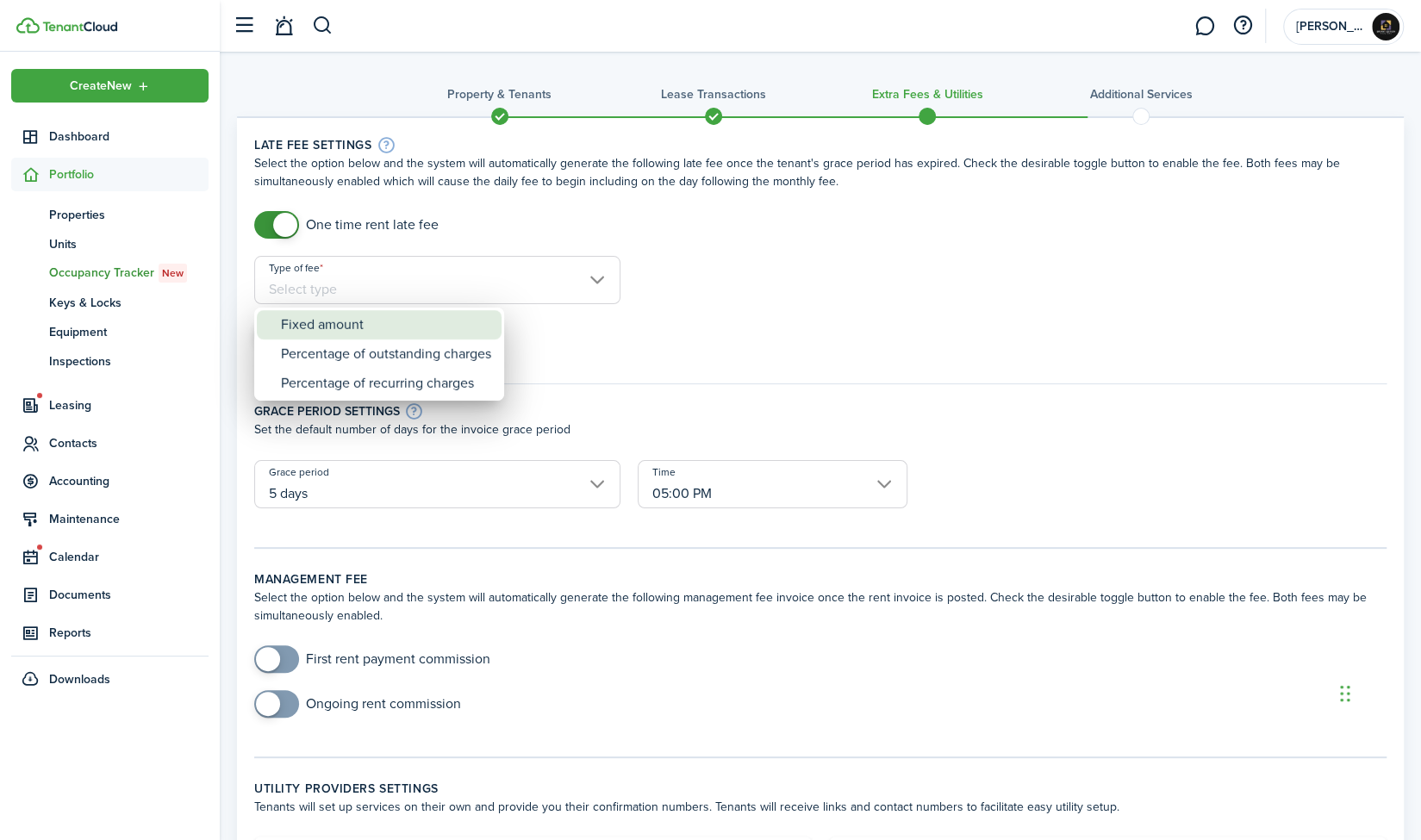
click at [462, 334] on div "Fixed amount" at bounding box center [385, 324] width 210 height 30
type input "Fixed amount"
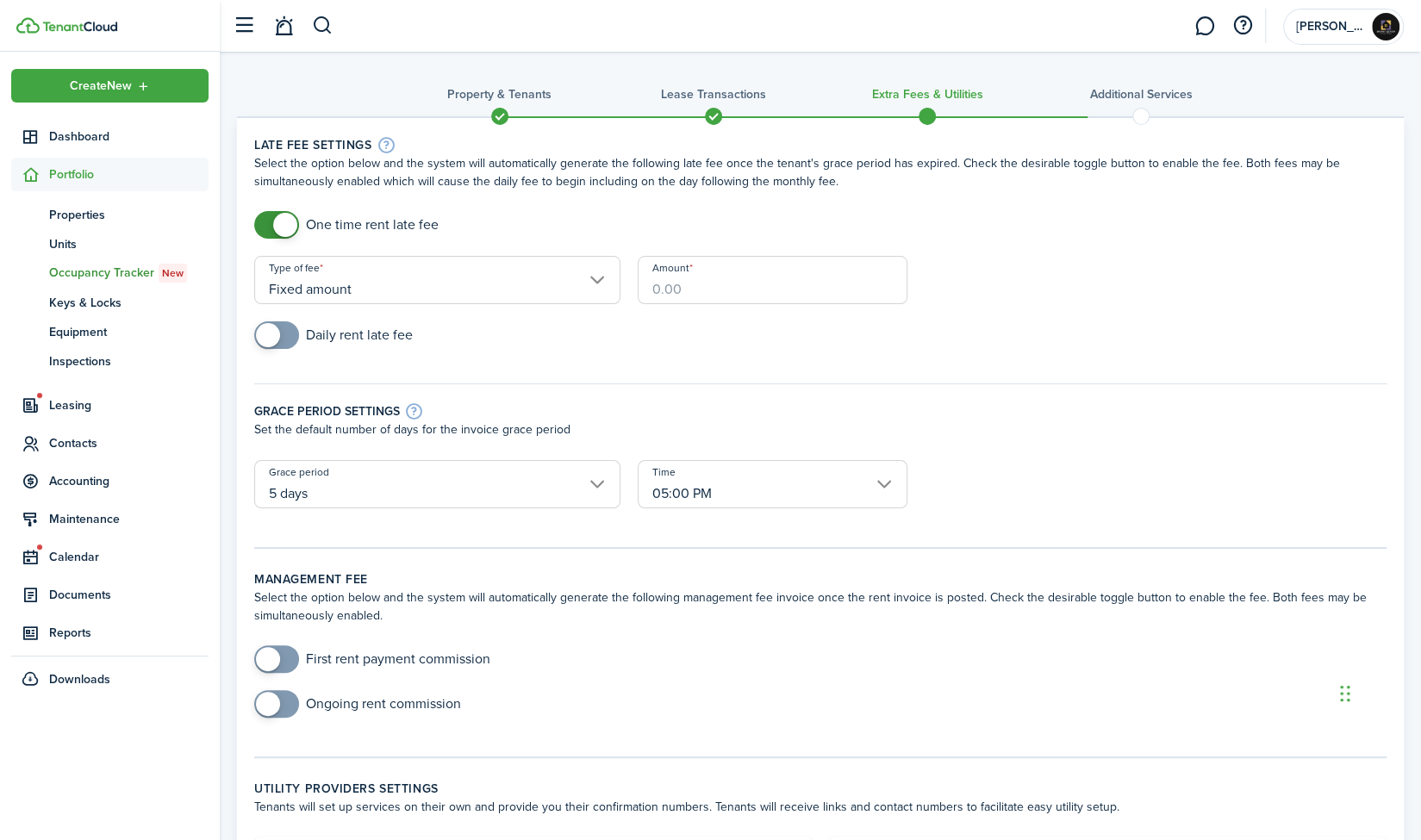
click at [694, 289] on input "Amount" at bounding box center [773, 280] width 270 height 48
type input "$50.00"
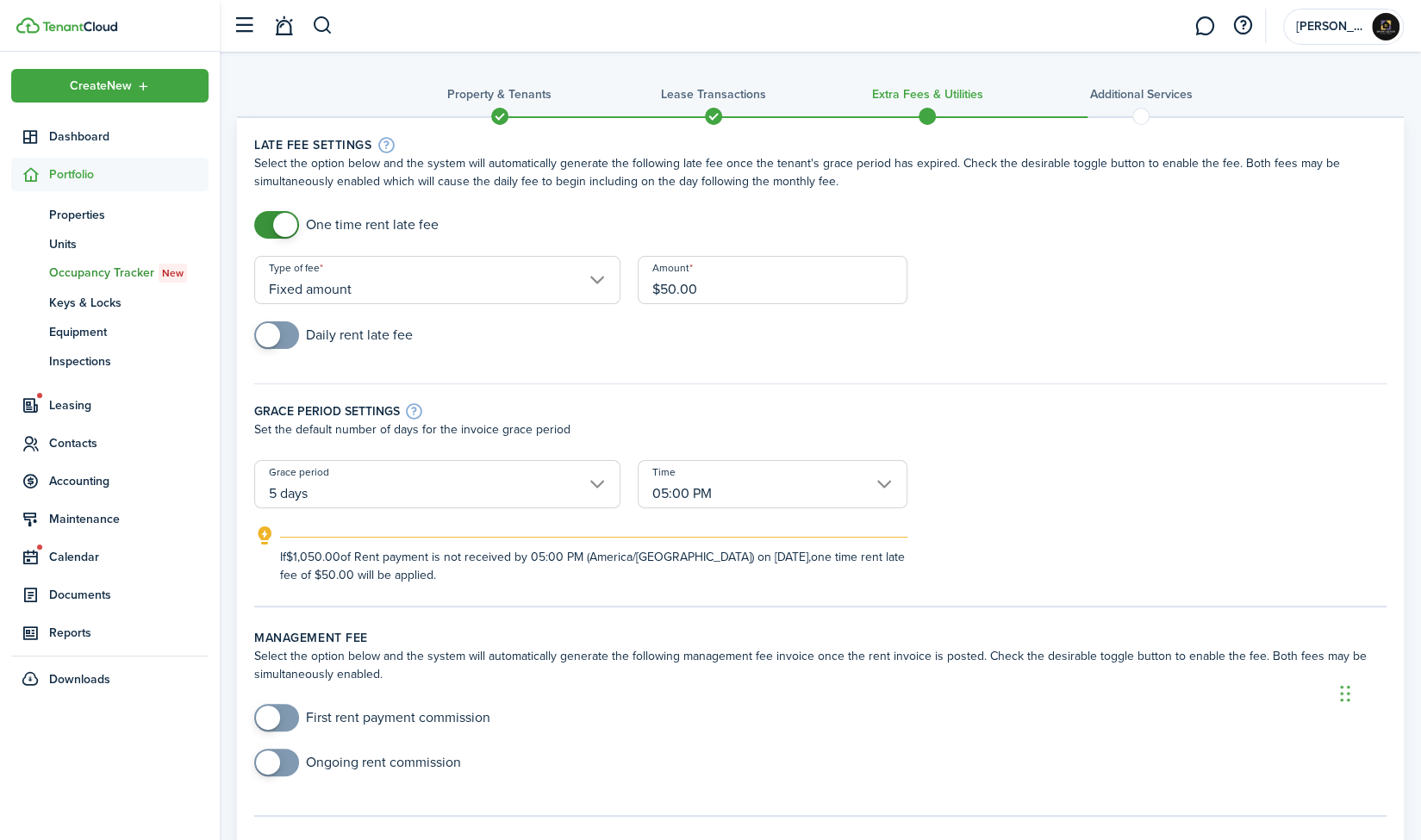
checkbox input "true"
click at [284, 332] on span at bounding box center [276, 335] width 17 height 28
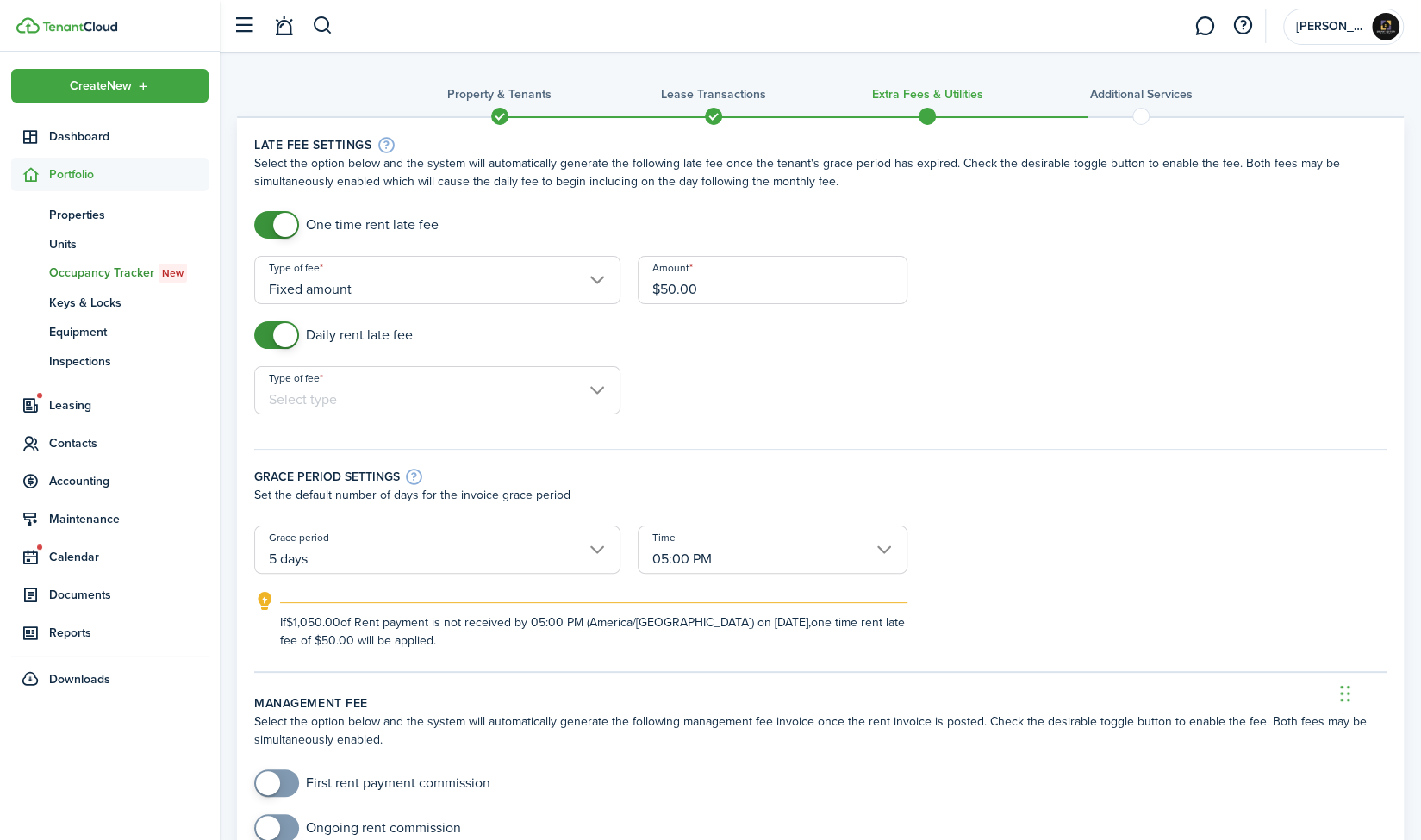
click at [599, 408] on input "Type of fee" at bounding box center [437, 390] width 366 height 48
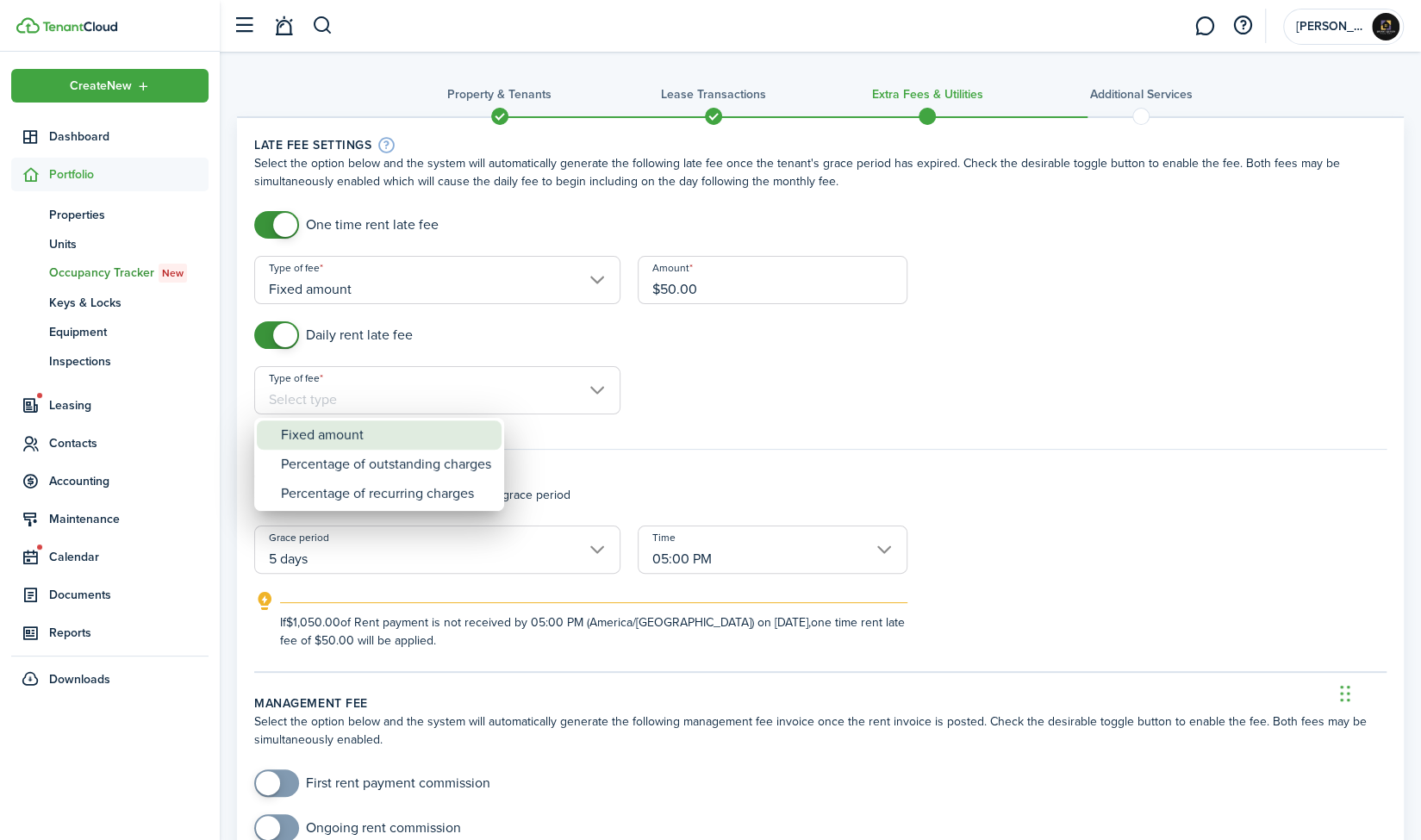
click at [432, 432] on div "Fixed amount" at bounding box center [385, 434] width 210 height 30
type input "Fixed amount"
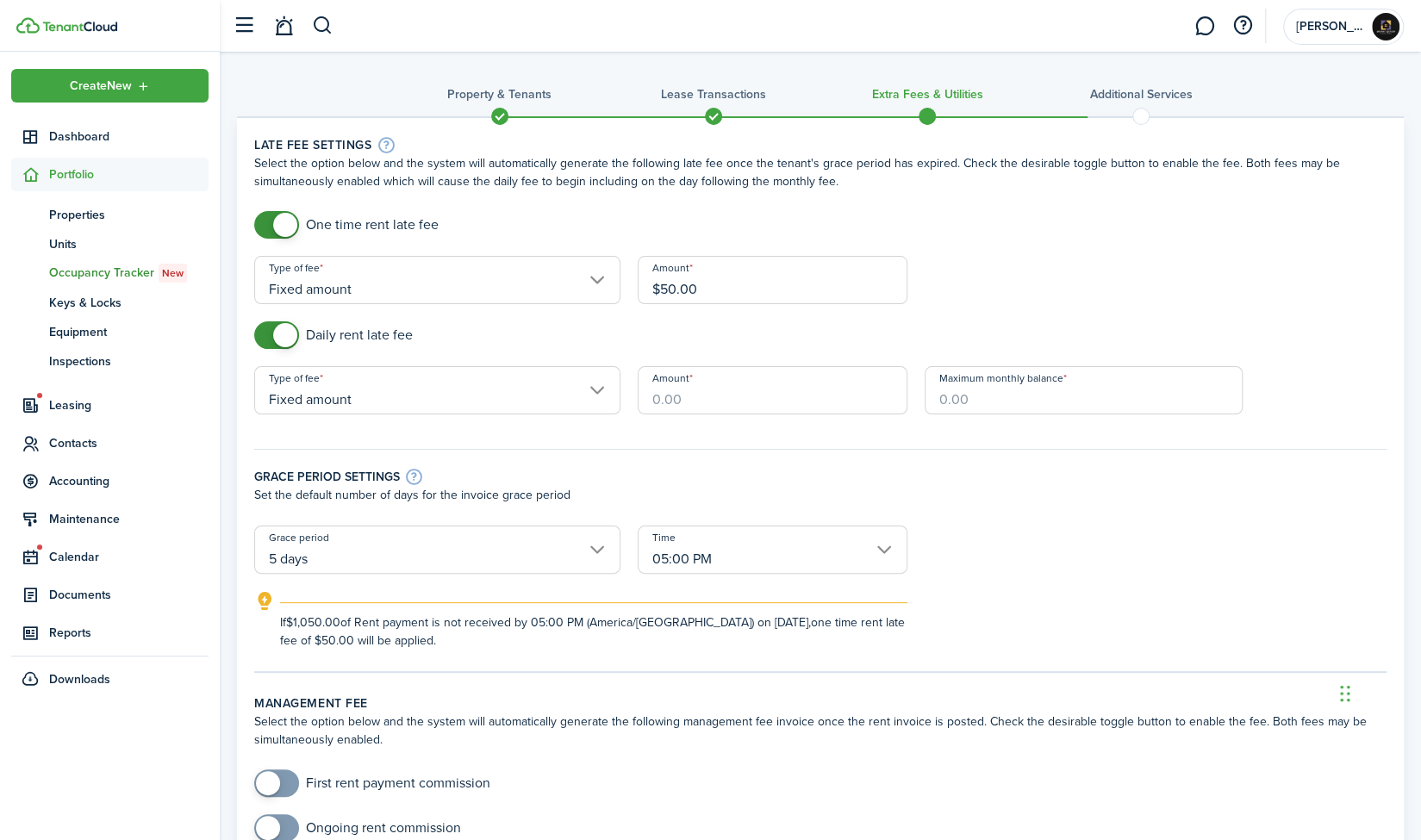
click at [644, 388] on input "Amount" at bounding box center [773, 390] width 270 height 48
type input "$10.00"
click at [1049, 392] on input "Maximum monthly balance" at bounding box center [1083, 390] width 318 height 48
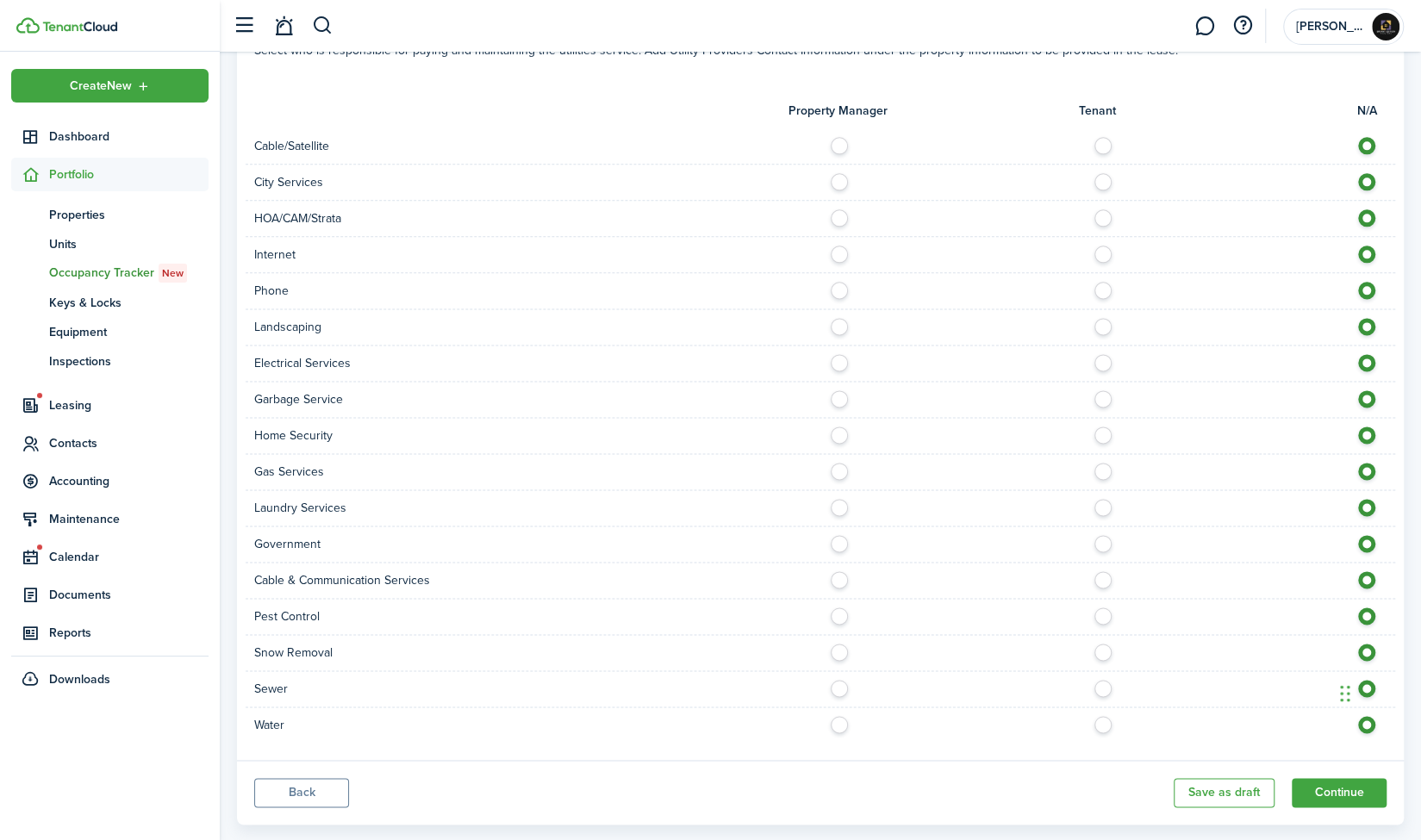
scroll to position [1328, 0]
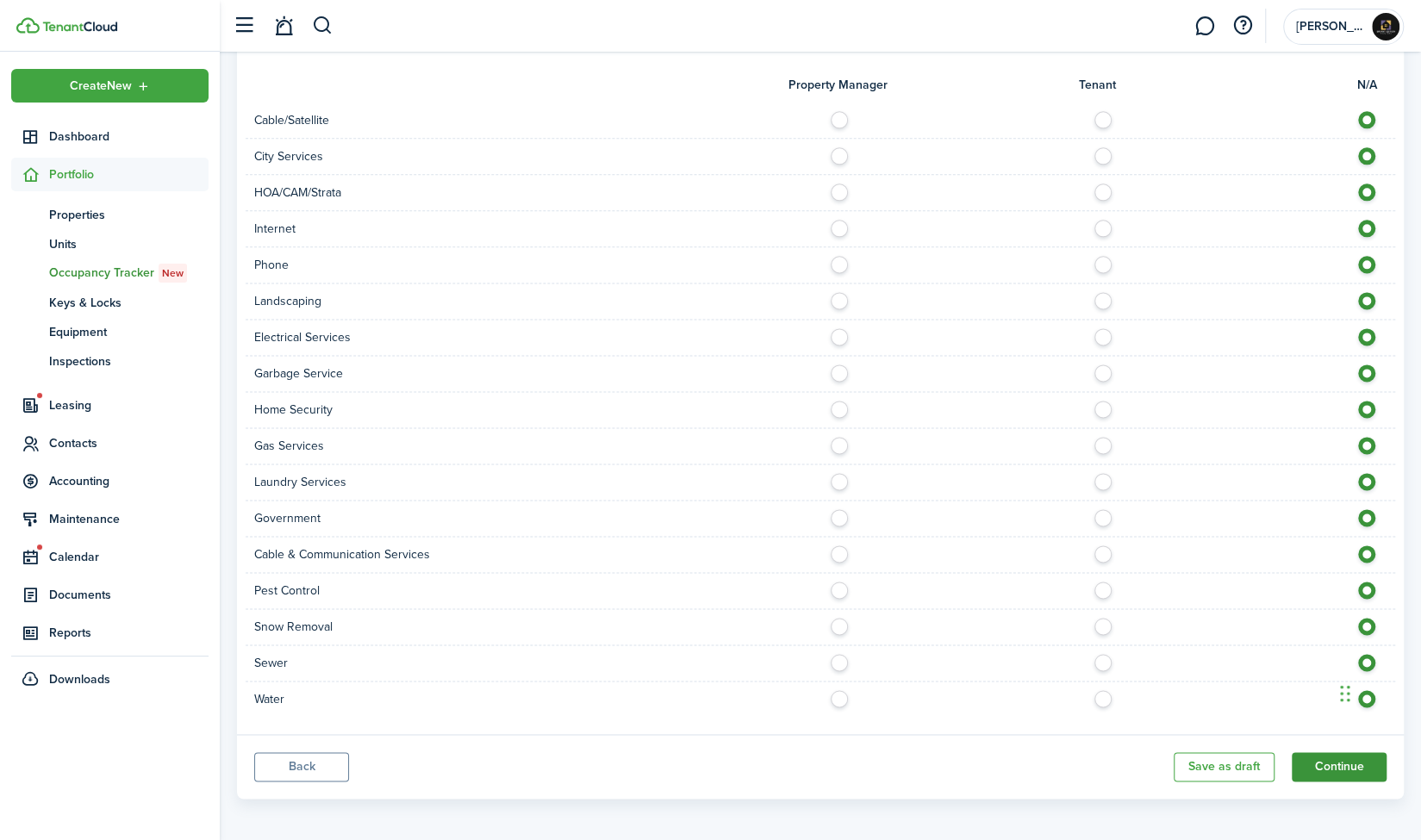
type input "$1,000.00"
click at [1328, 761] on button "Continue" at bounding box center [1339, 766] width 95 height 30
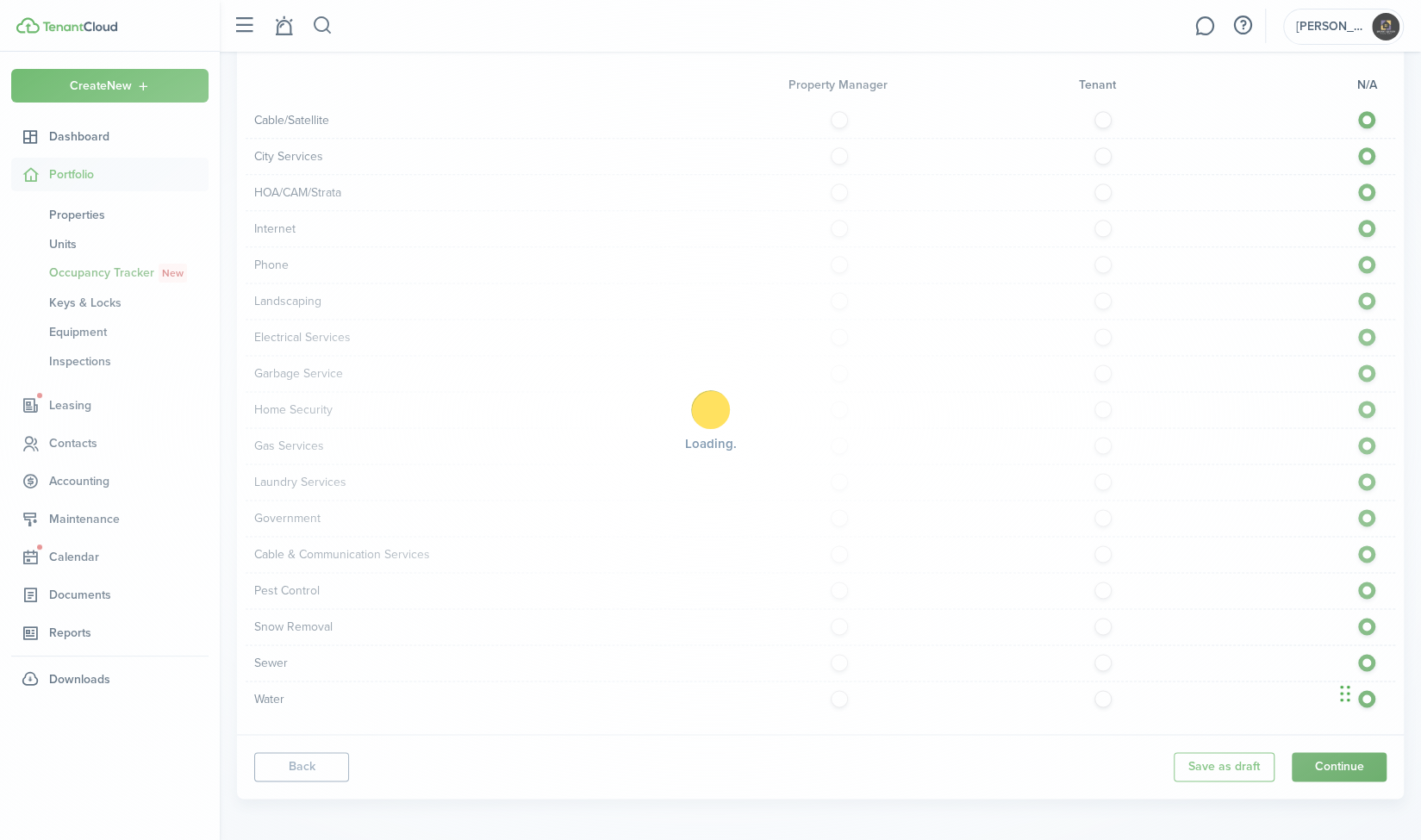
click at [1328, 761] on div "Loading" at bounding box center [710, 420] width 1421 height 840
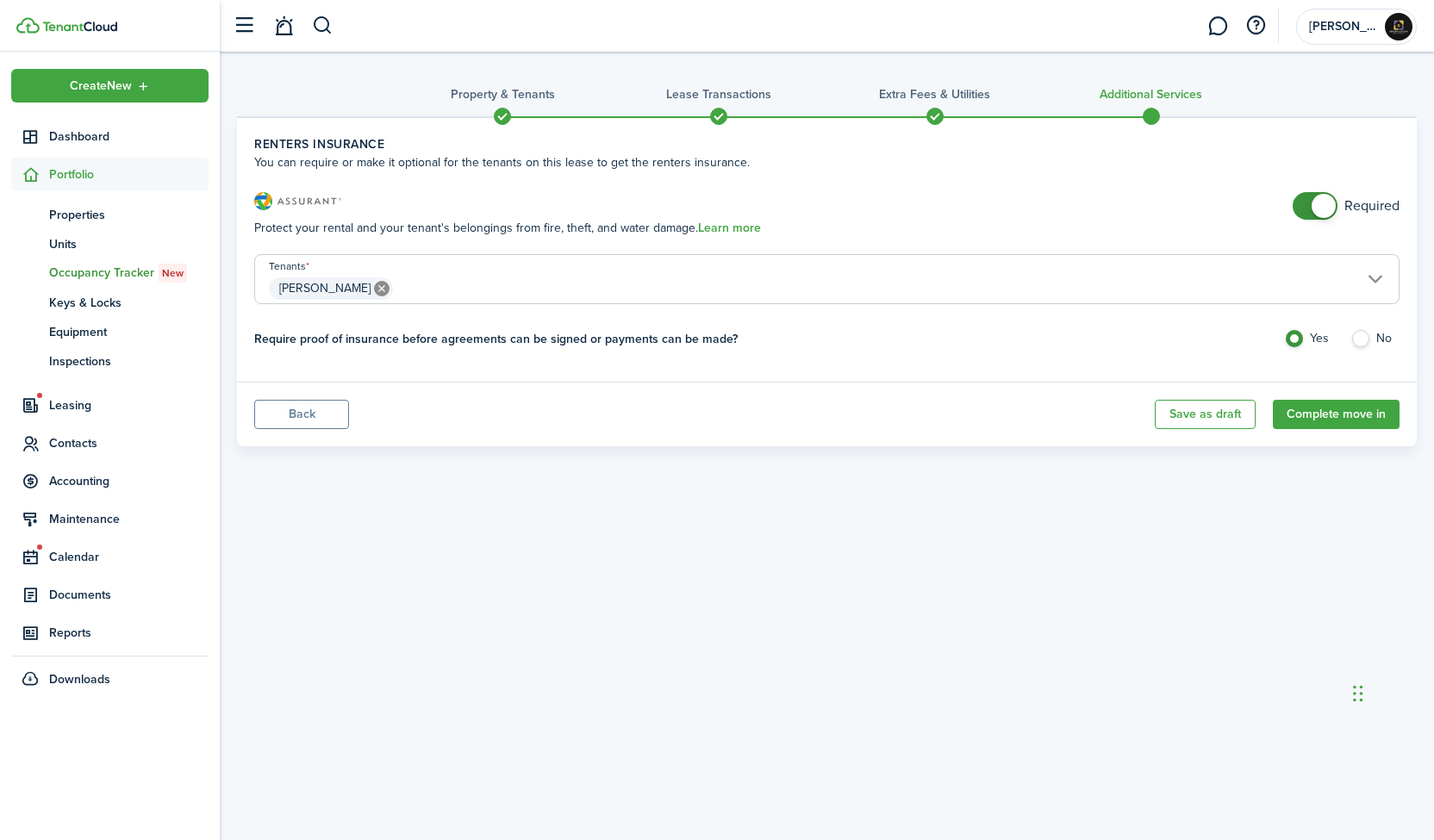
checkbox input "false"
click at [1316, 208] on span at bounding box center [1323, 205] width 24 height 24
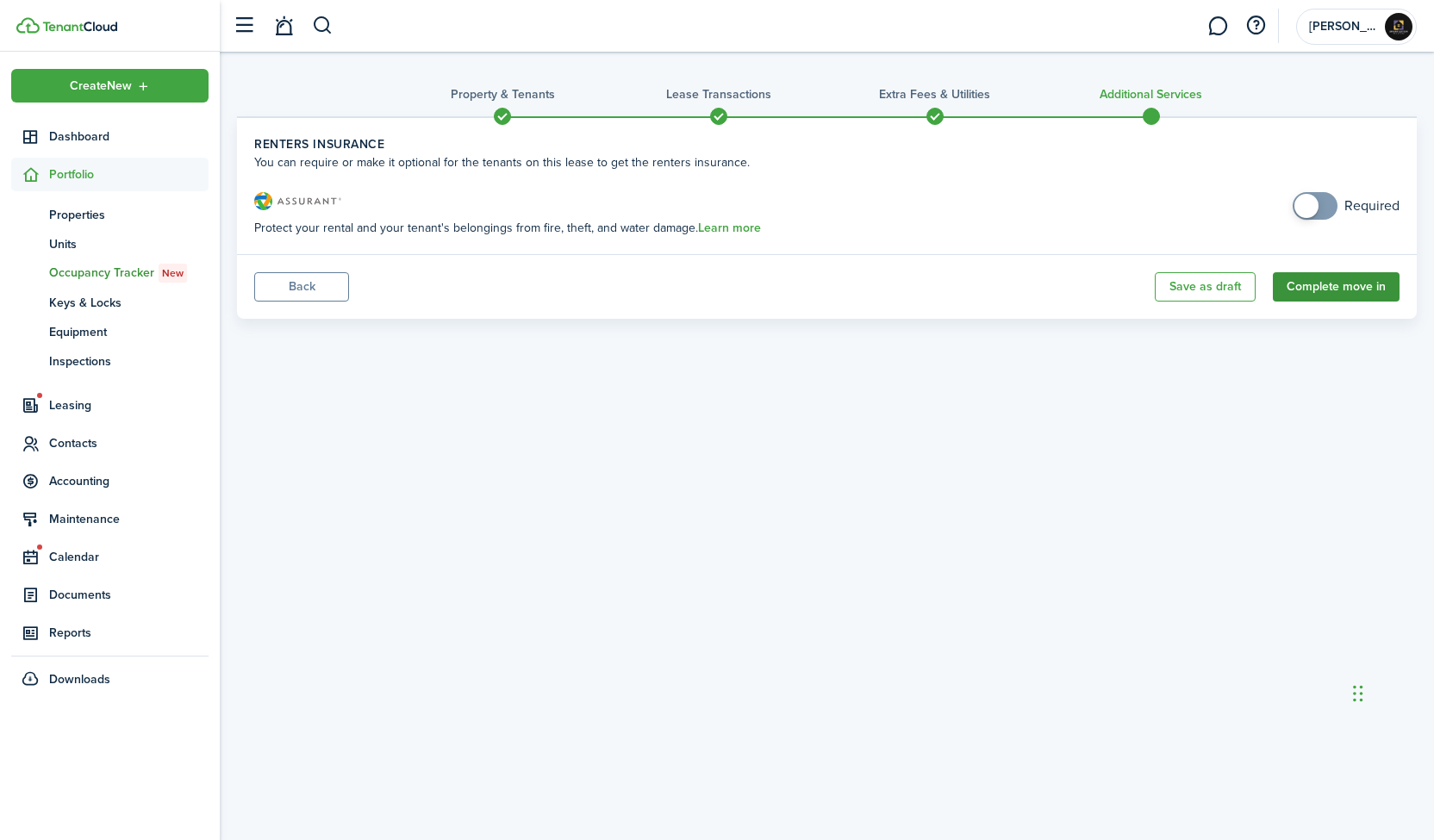
click at [1371, 287] on button "Complete move in" at bounding box center [1336, 287] width 127 height 30
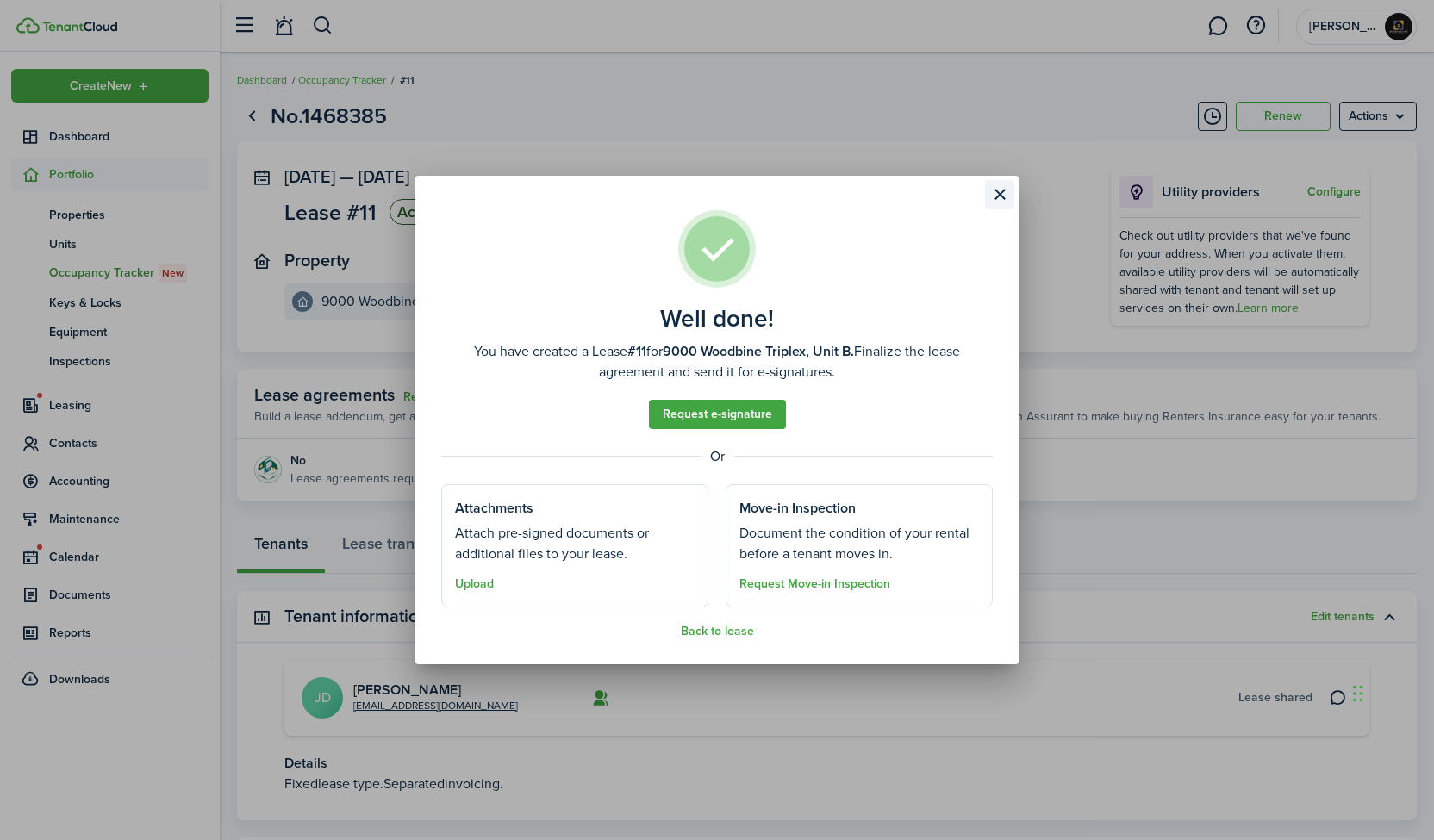
click at [1004, 194] on button "Close modal" at bounding box center [999, 195] width 30 height 30
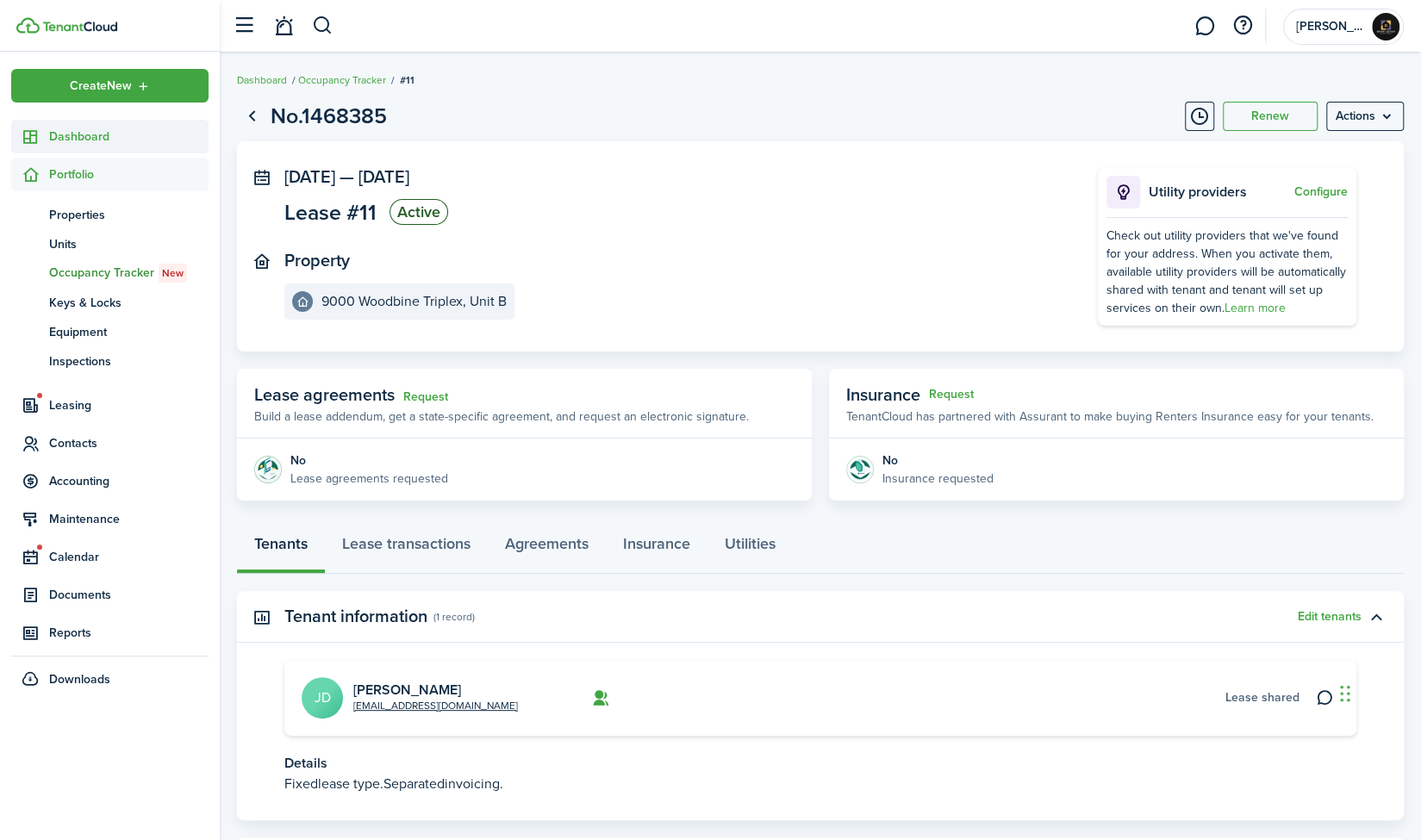
click at [84, 144] on span "Dashboard" at bounding box center [128, 136] width 159 height 18
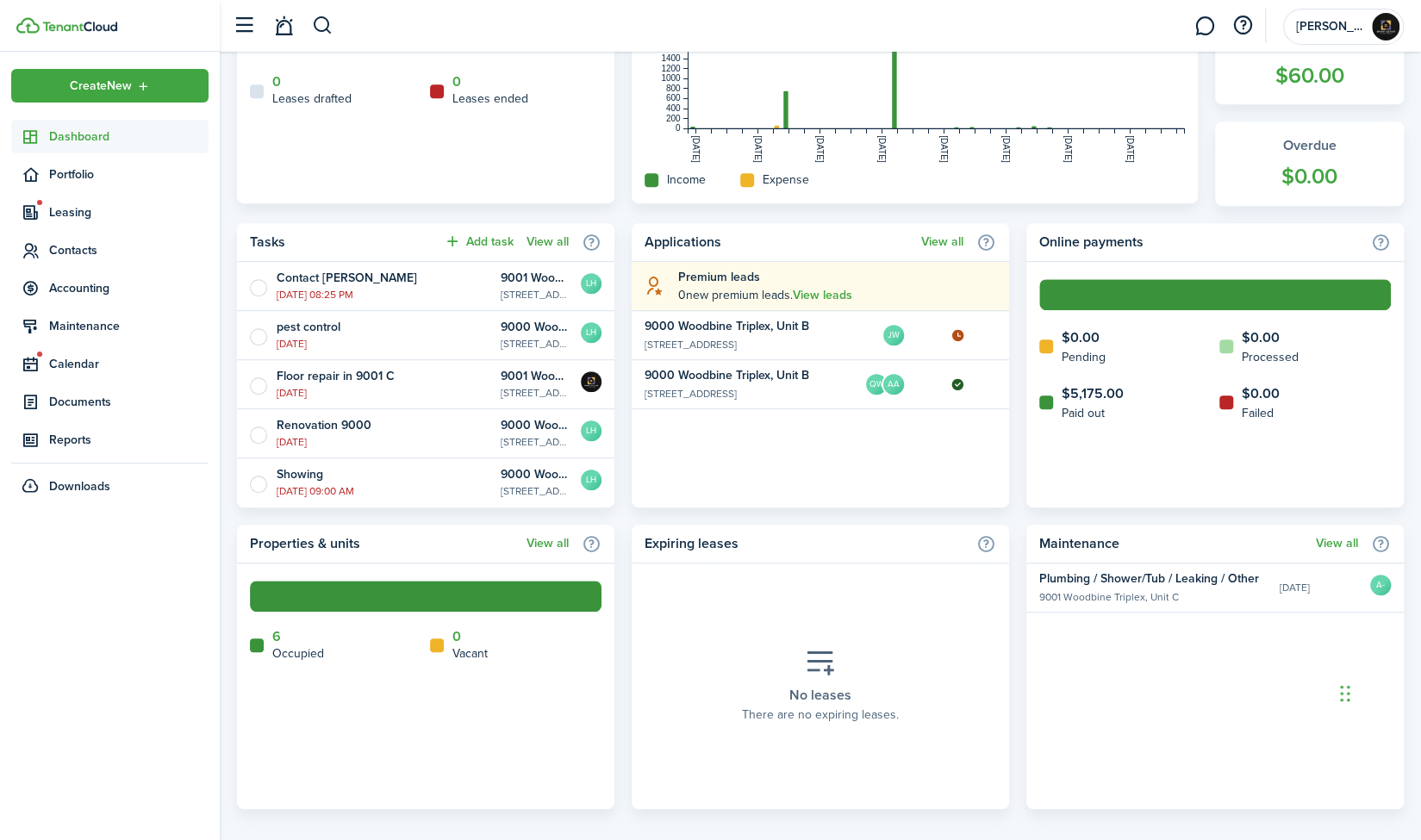
scroll to position [582, 0]
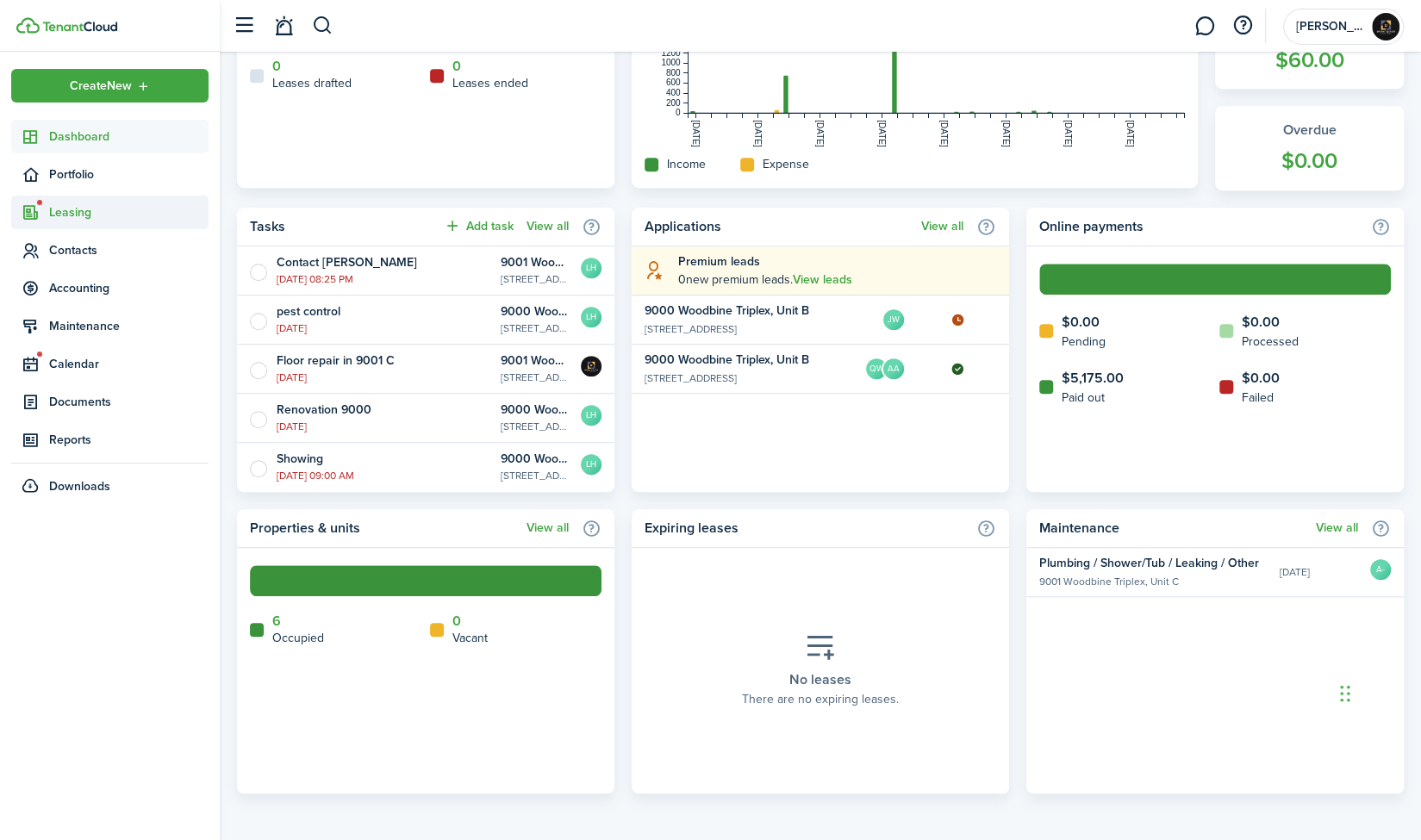
click at [80, 212] on span "Leasing" at bounding box center [128, 212] width 159 height 18
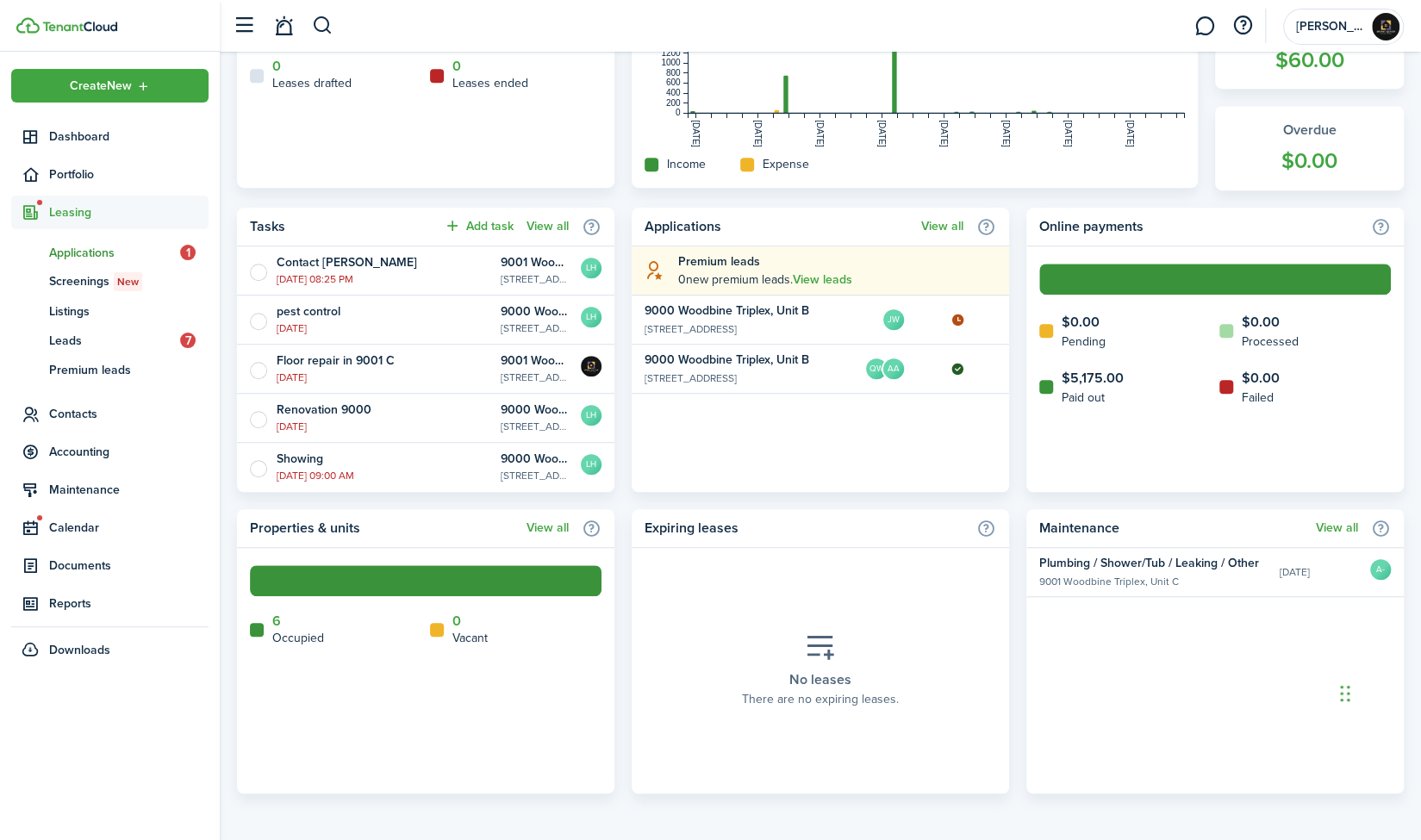
click at [85, 244] on span "Applications" at bounding box center [114, 252] width 131 height 18
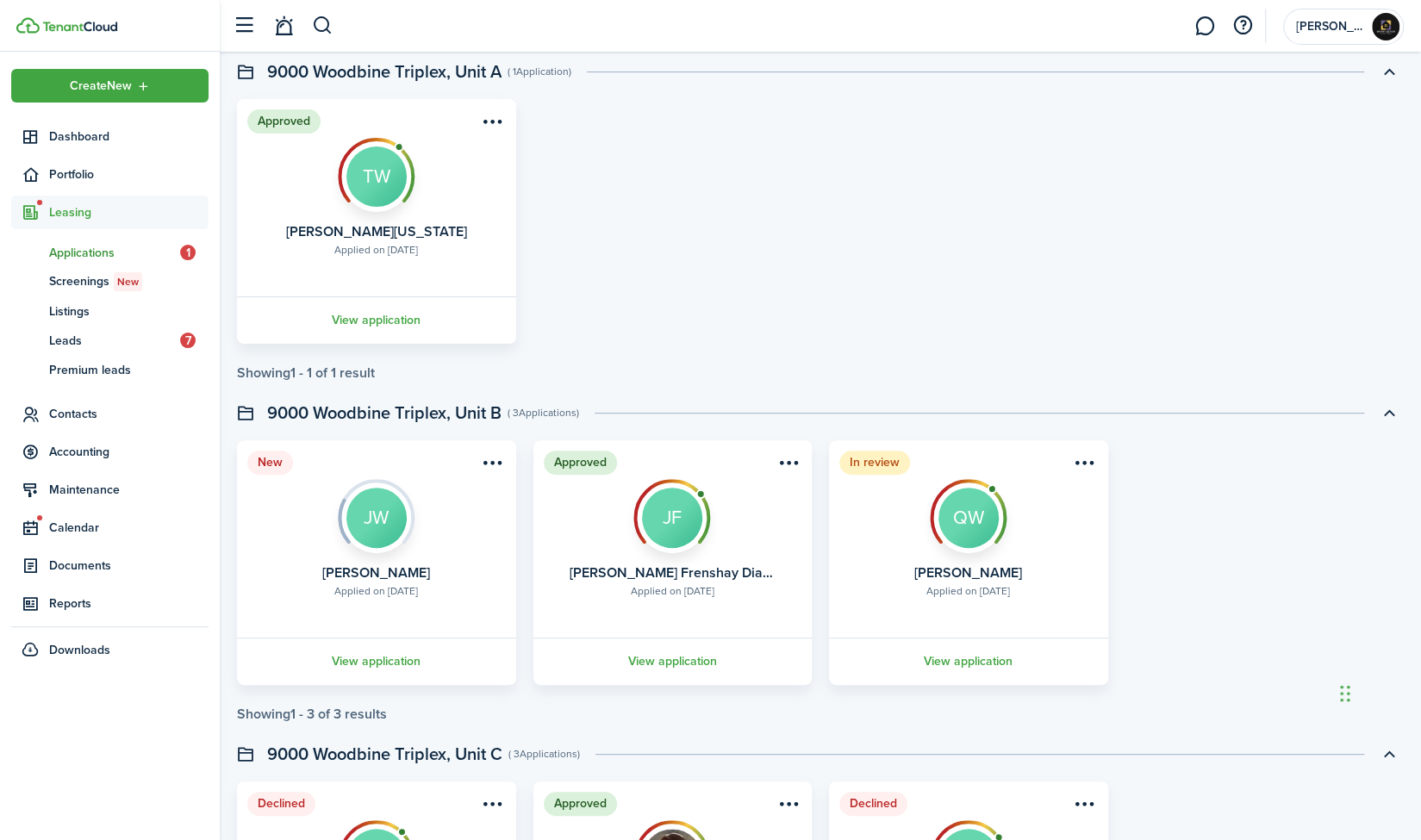
scroll to position [131, 0]
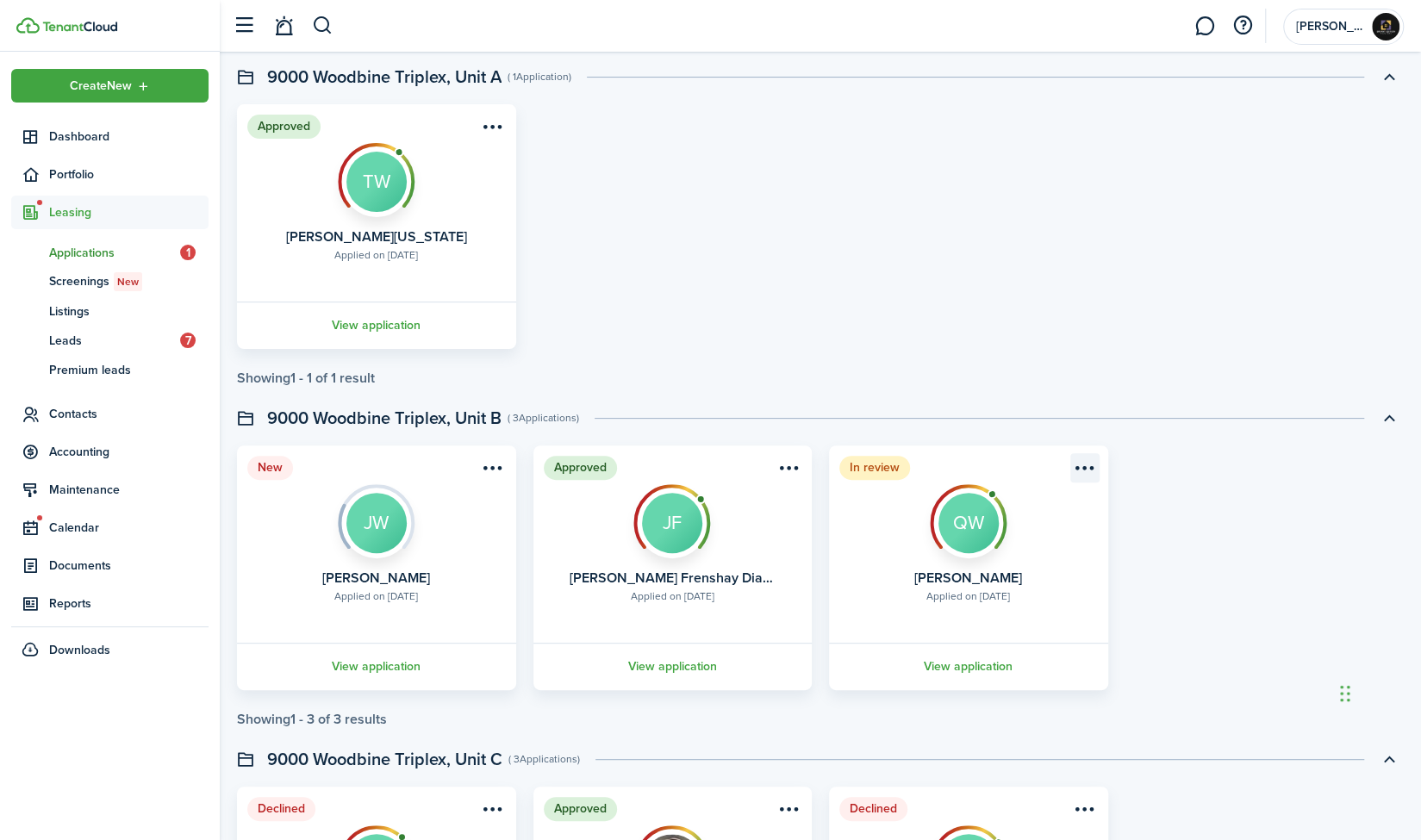
click at [1084, 470] on menu-btn-icon "Open menu" at bounding box center [1084, 468] width 30 height 30
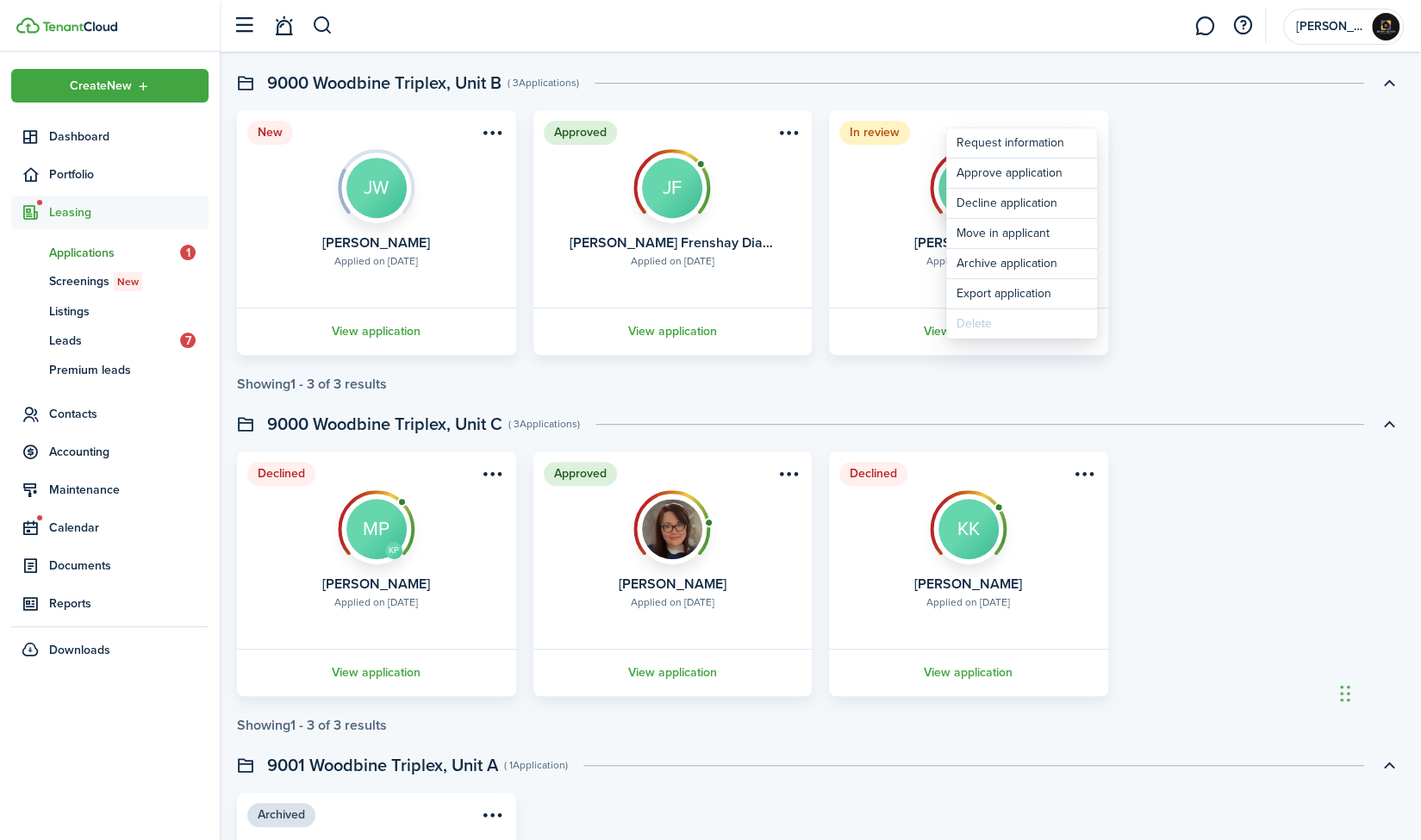
scroll to position [522, 0]
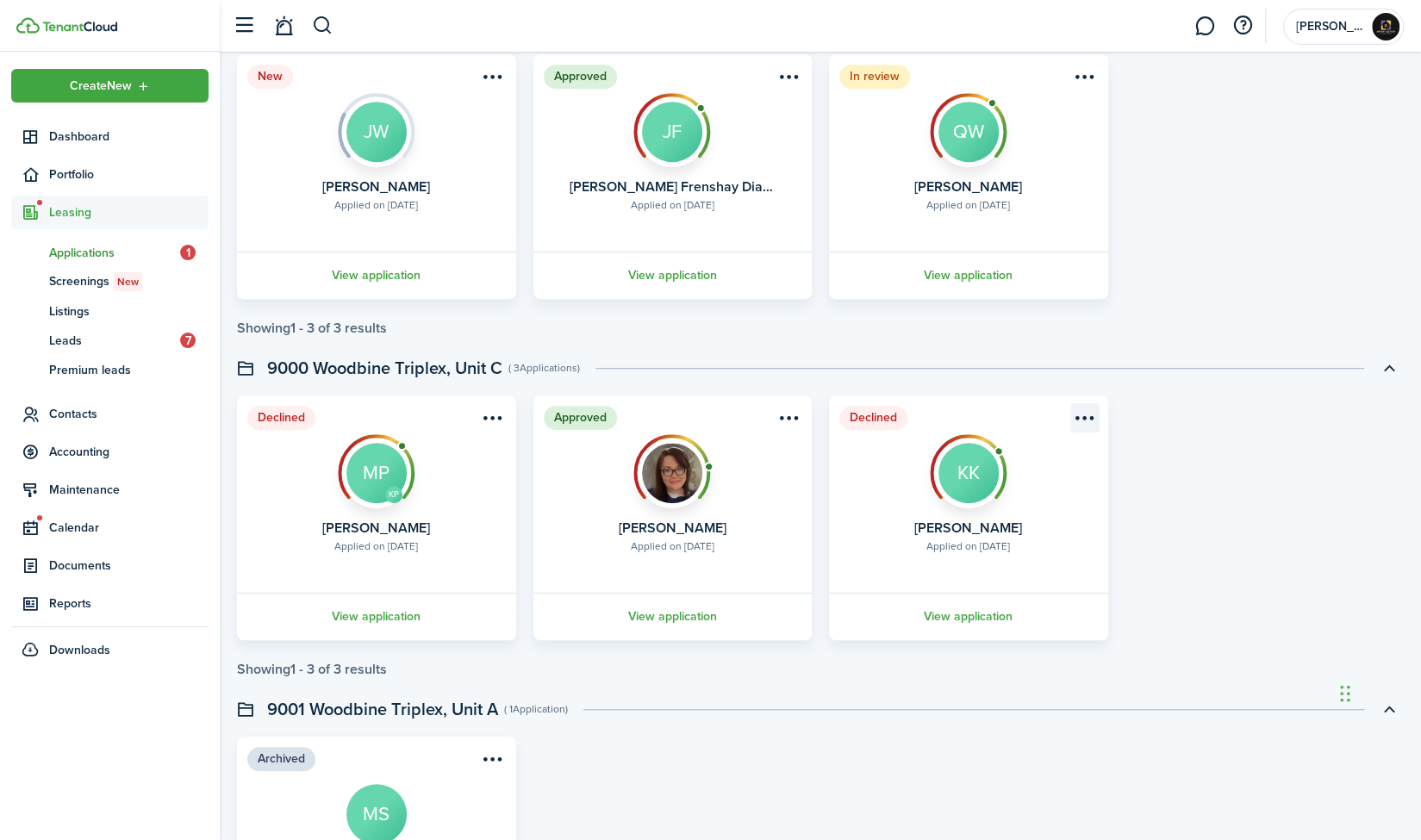
click at [1092, 415] on menu-btn-icon "Open menu" at bounding box center [1084, 417] width 30 height 30
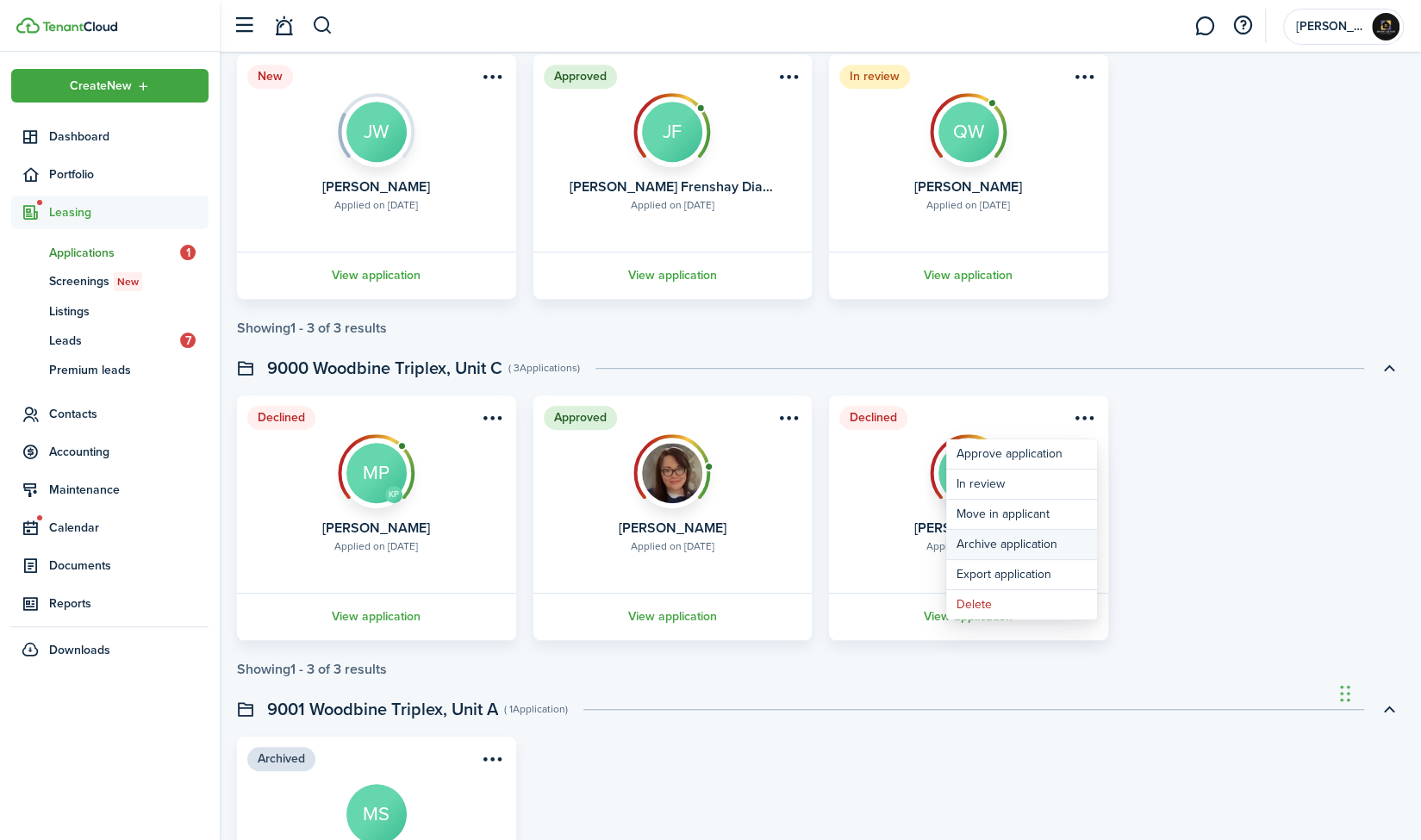
click at [984, 545] on button "Archive application" at bounding box center [1021, 545] width 151 height 30
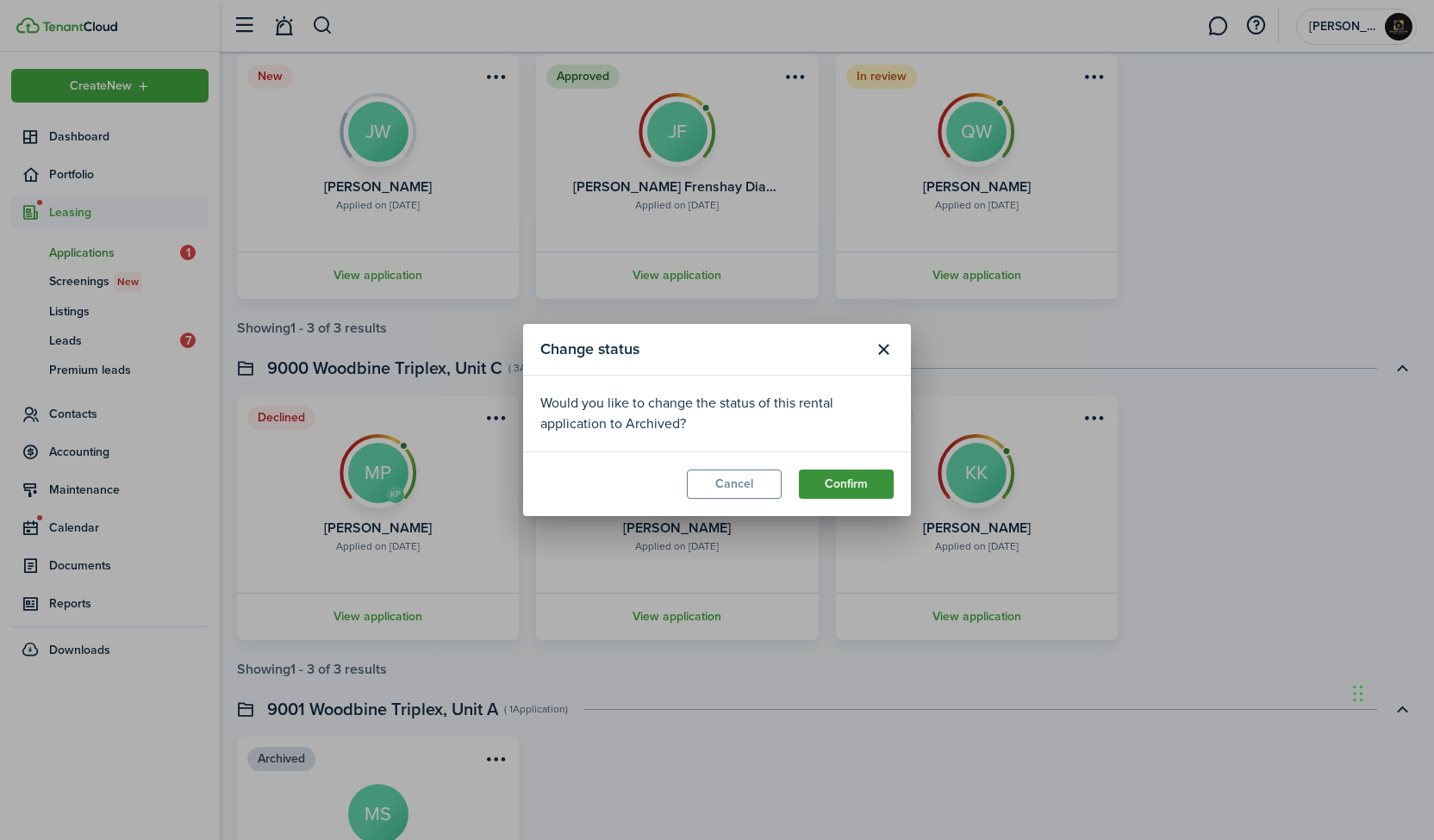
click at [853, 483] on button "Confirm" at bounding box center [846, 484] width 95 height 30
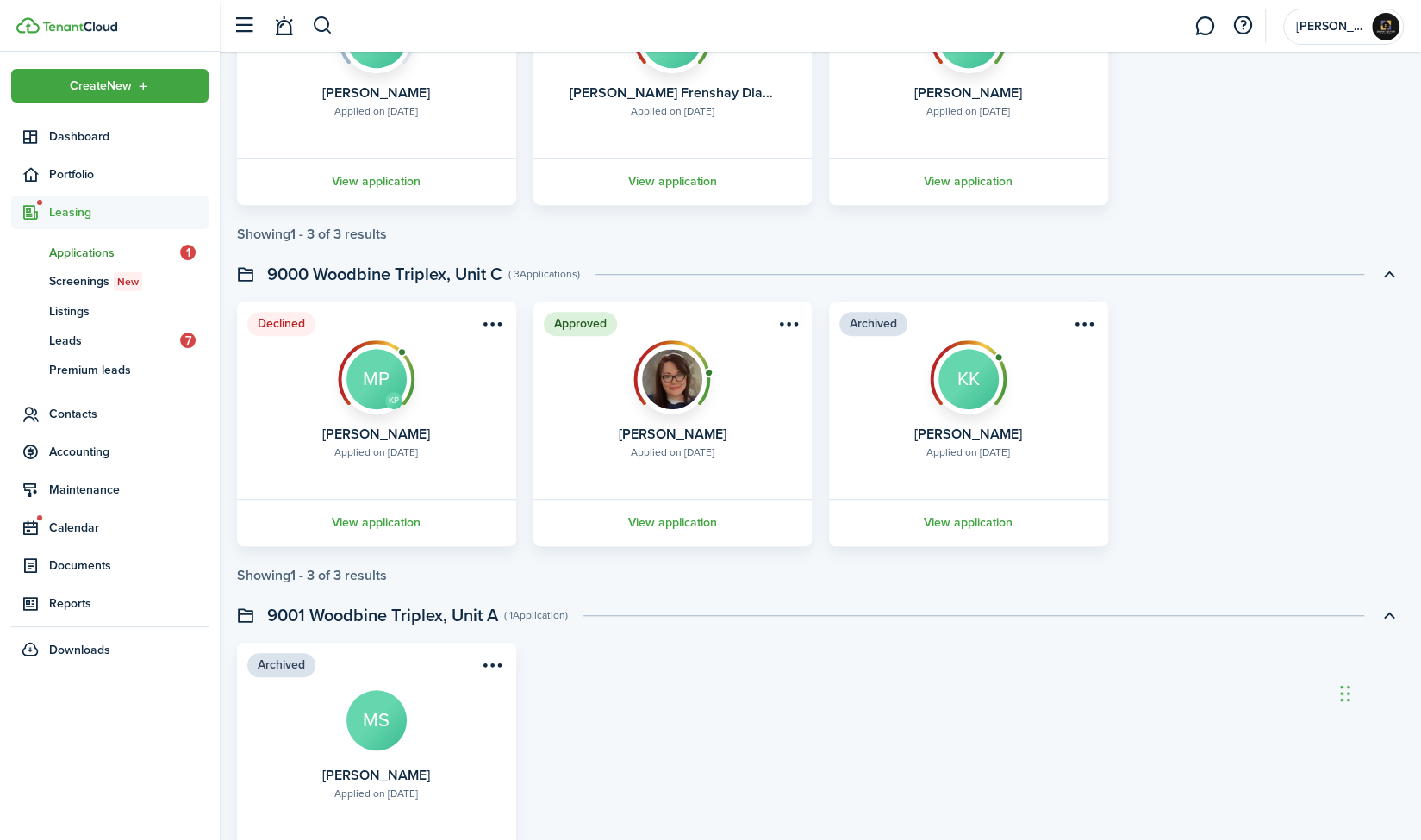
scroll to position [601, 0]
